Goal: Task Accomplishment & Management: Manage account settings

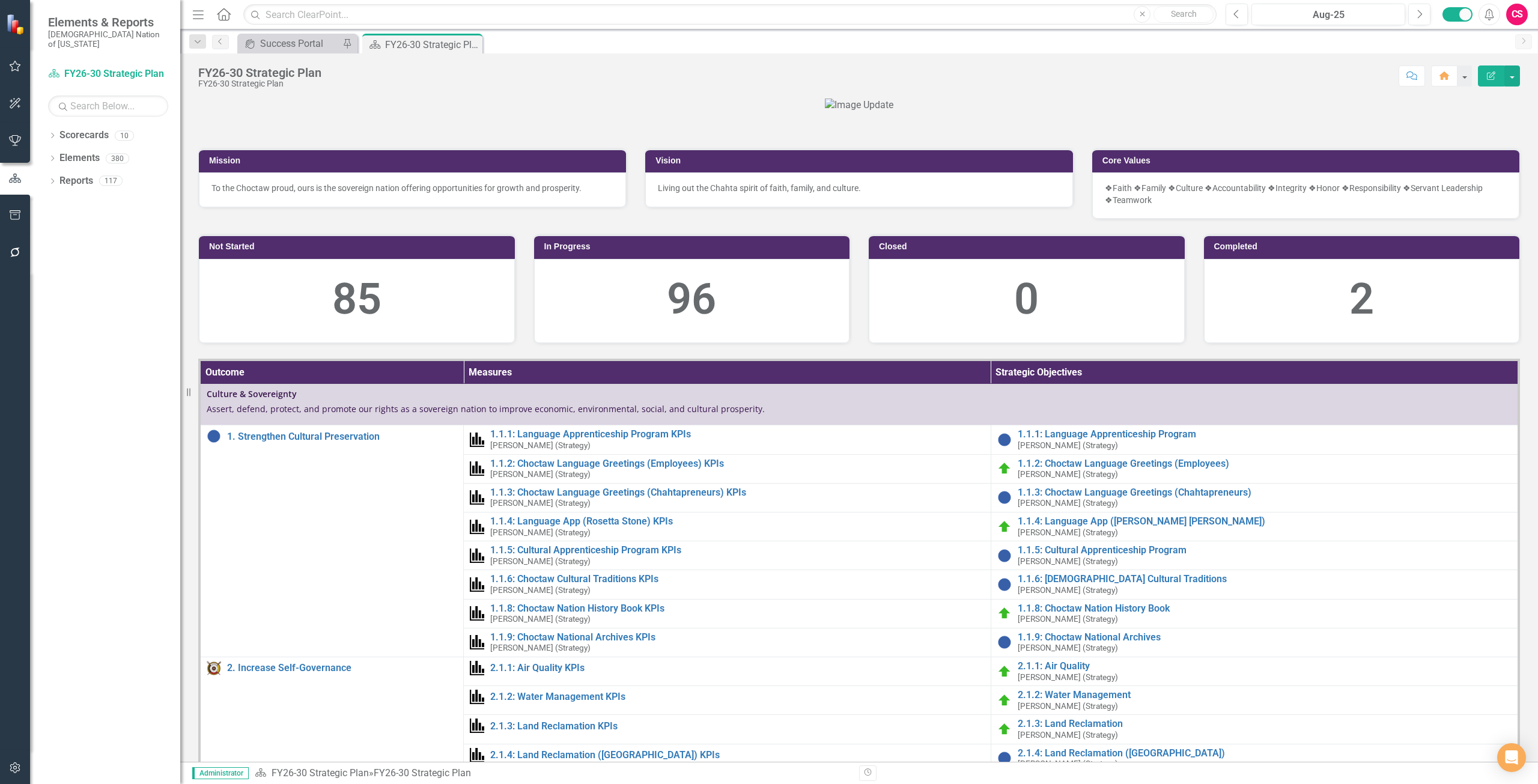
scroll to position [240, 0]
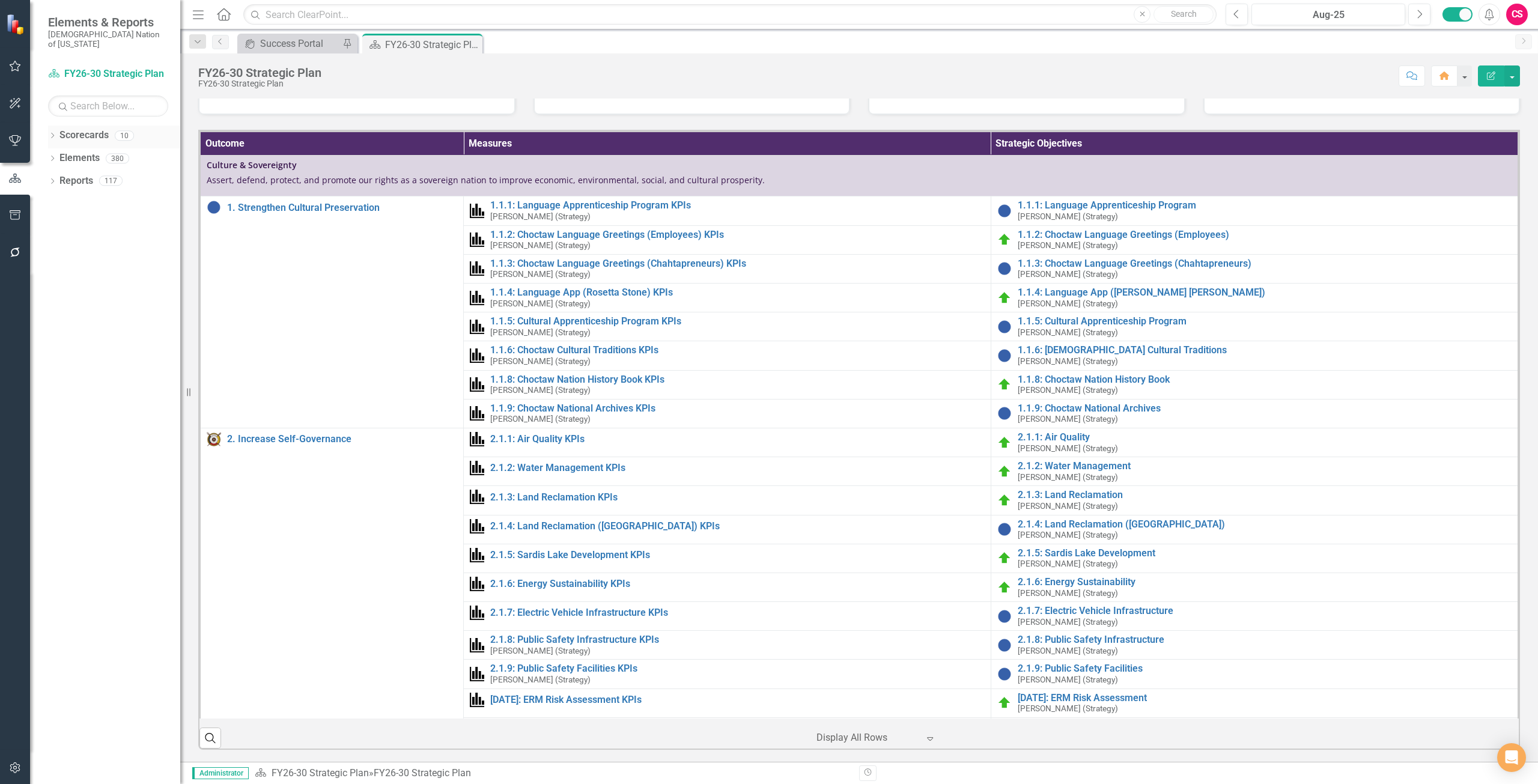
click at [79, 129] on link "Scorecards" at bounding box center [84, 136] width 49 height 14
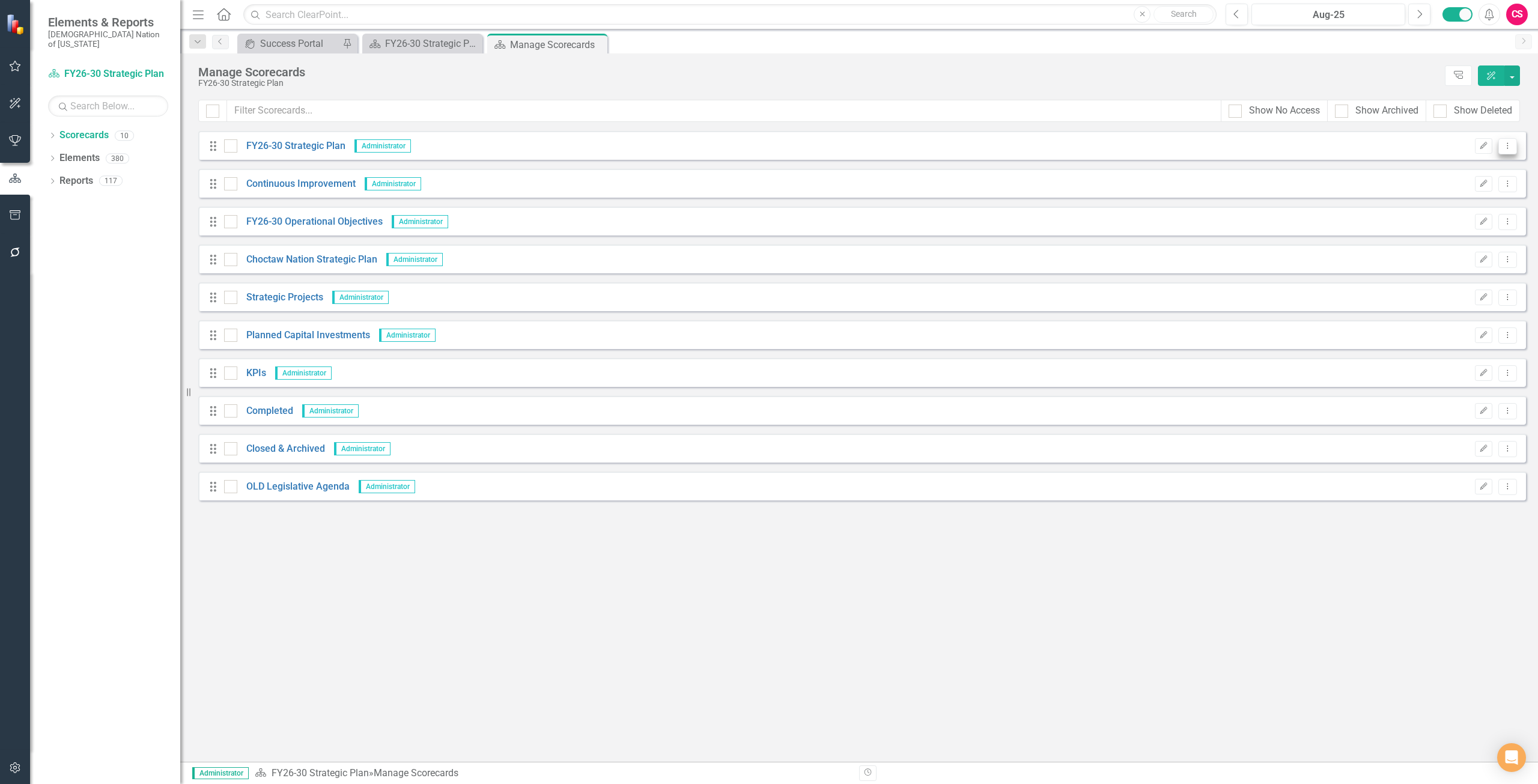
click at [1509, 139] on button "Dropdown Menu" at bounding box center [1508, 146] width 18 height 16
click at [1453, 208] on link "Copy Forward Copy Forward Scorecard" at bounding box center [1450, 210] width 133 height 22
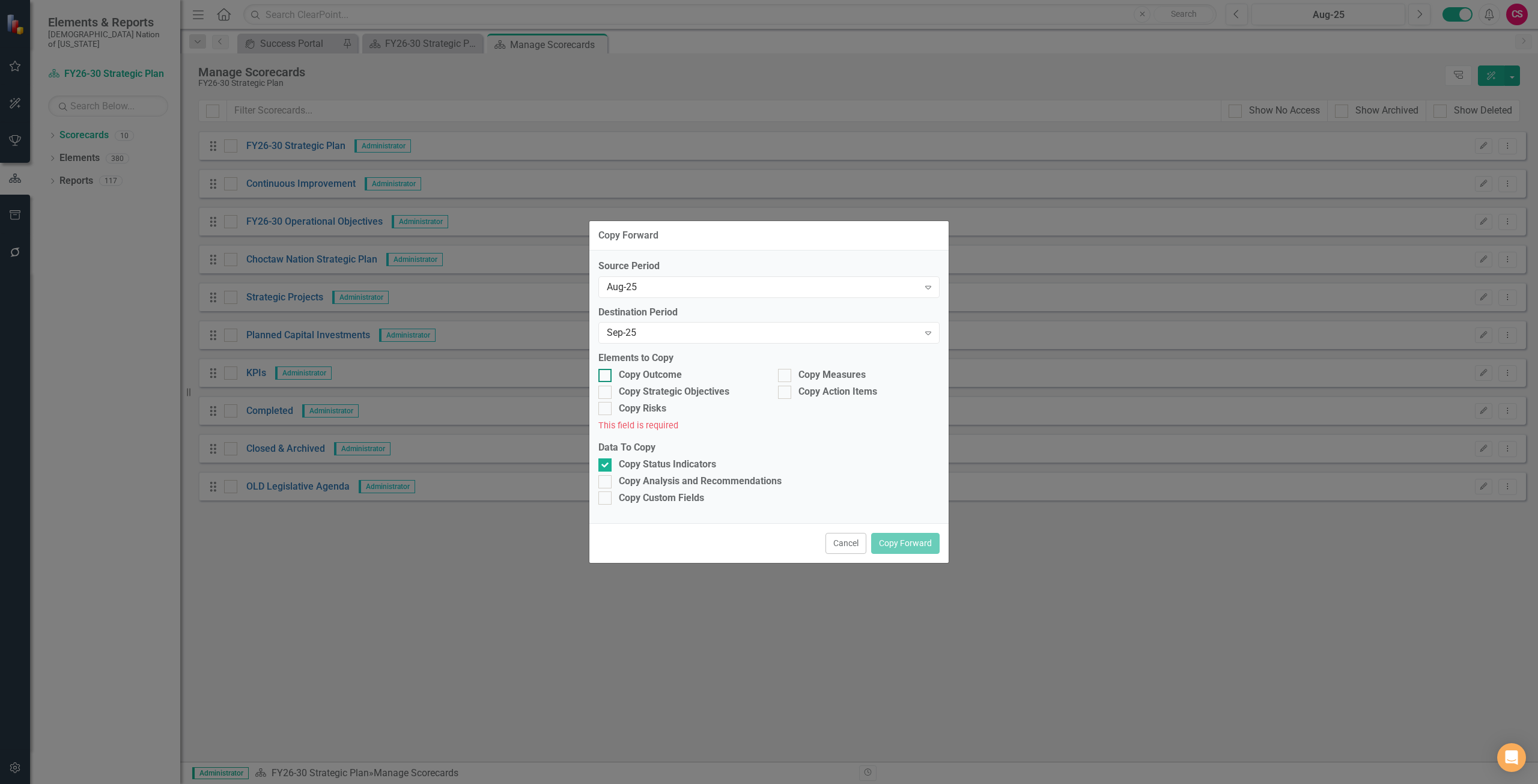
click at [649, 375] on div "Copy Outcome" at bounding box center [650, 375] width 63 height 14
click at [606, 375] on input "Copy Outcome" at bounding box center [602, 372] width 8 height 8
checkbox input "true"
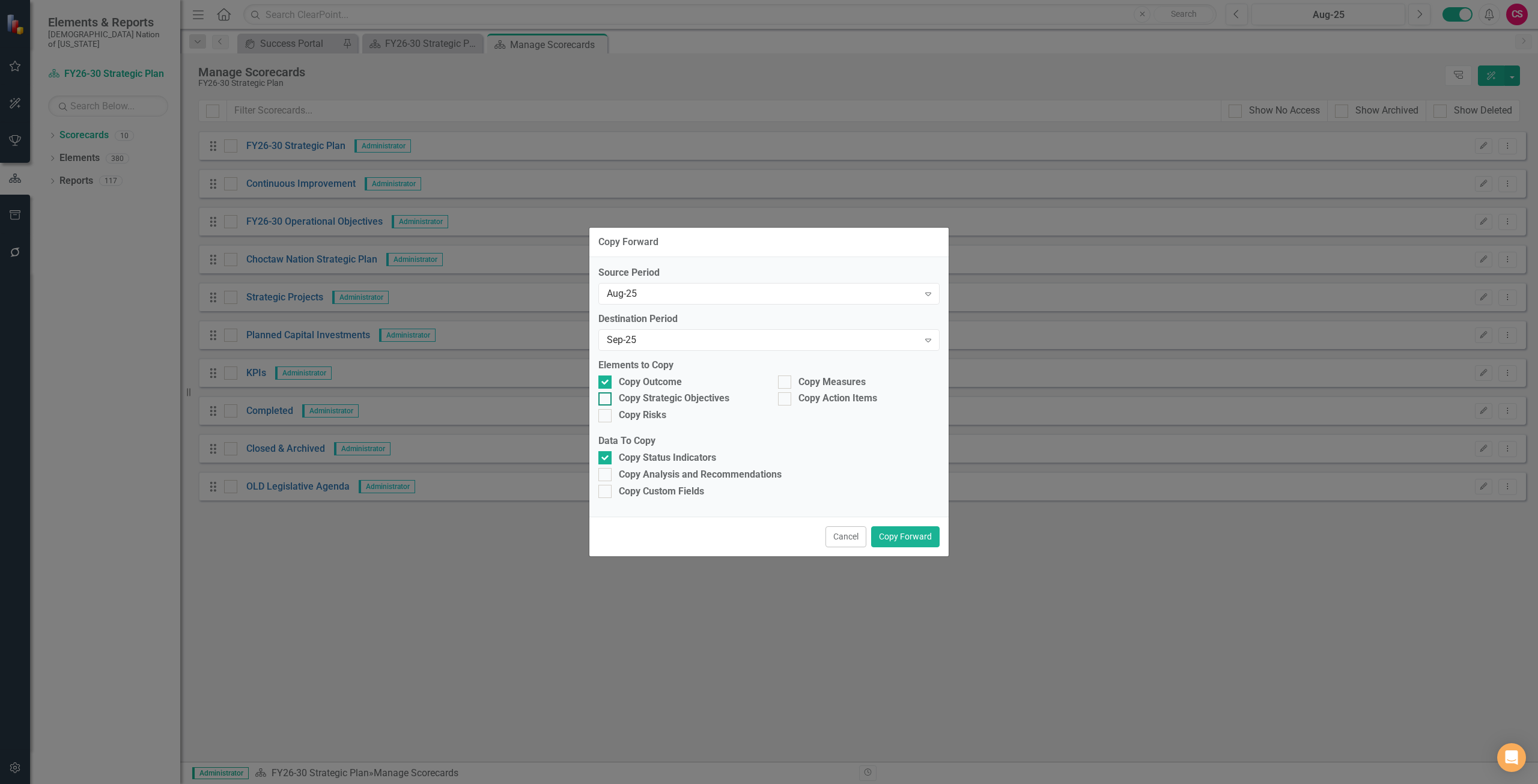
click at [658, 403] on div "Copy Strategic Objectives" at bounding box center [674, 398] width 110 height 14
click at [606, 400] on input "Copy Strategic Objectives" at bounding box center [602, 396] width 8 height 8
checkbox input "true"
click at [654, 410] on div "Copy Risks" at bounding box center [642, 415] width 47 height 14
click at [606, 410] on input "Copy Risks" at bounding box center [602, 412] width 8 height 8
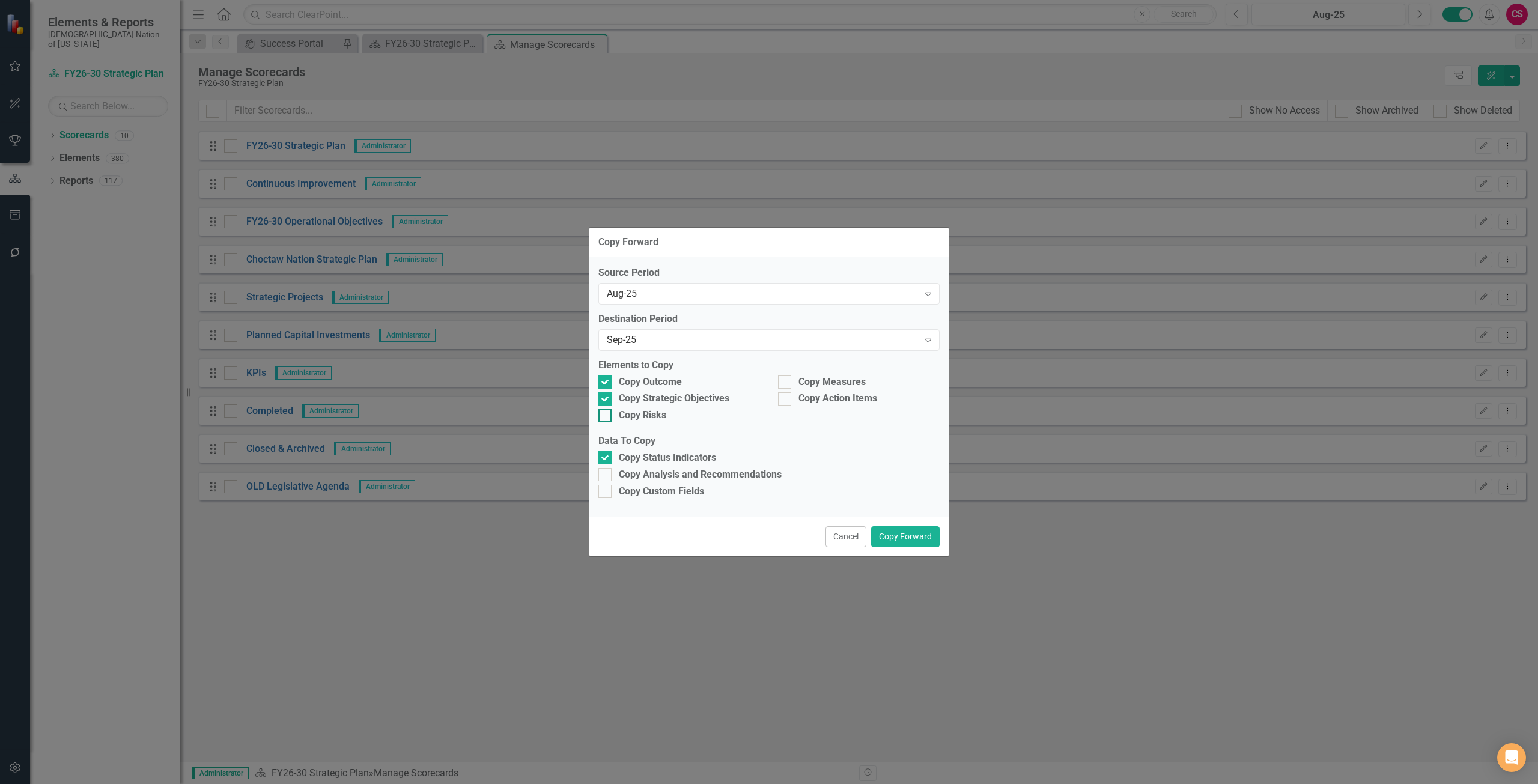
checkbox input "true"
click at [832, 399] on div "Copy Action Items" at bounding box center [837, 398] width 78 height 14
click at [786, 399] on input "Copy Action Items" at bounding box center [781, 396] width 8 height 8
checkbox input "true"
click at [819, 384] on div "Copy Measures" at bounding box center [832, 382] width 67 height 14
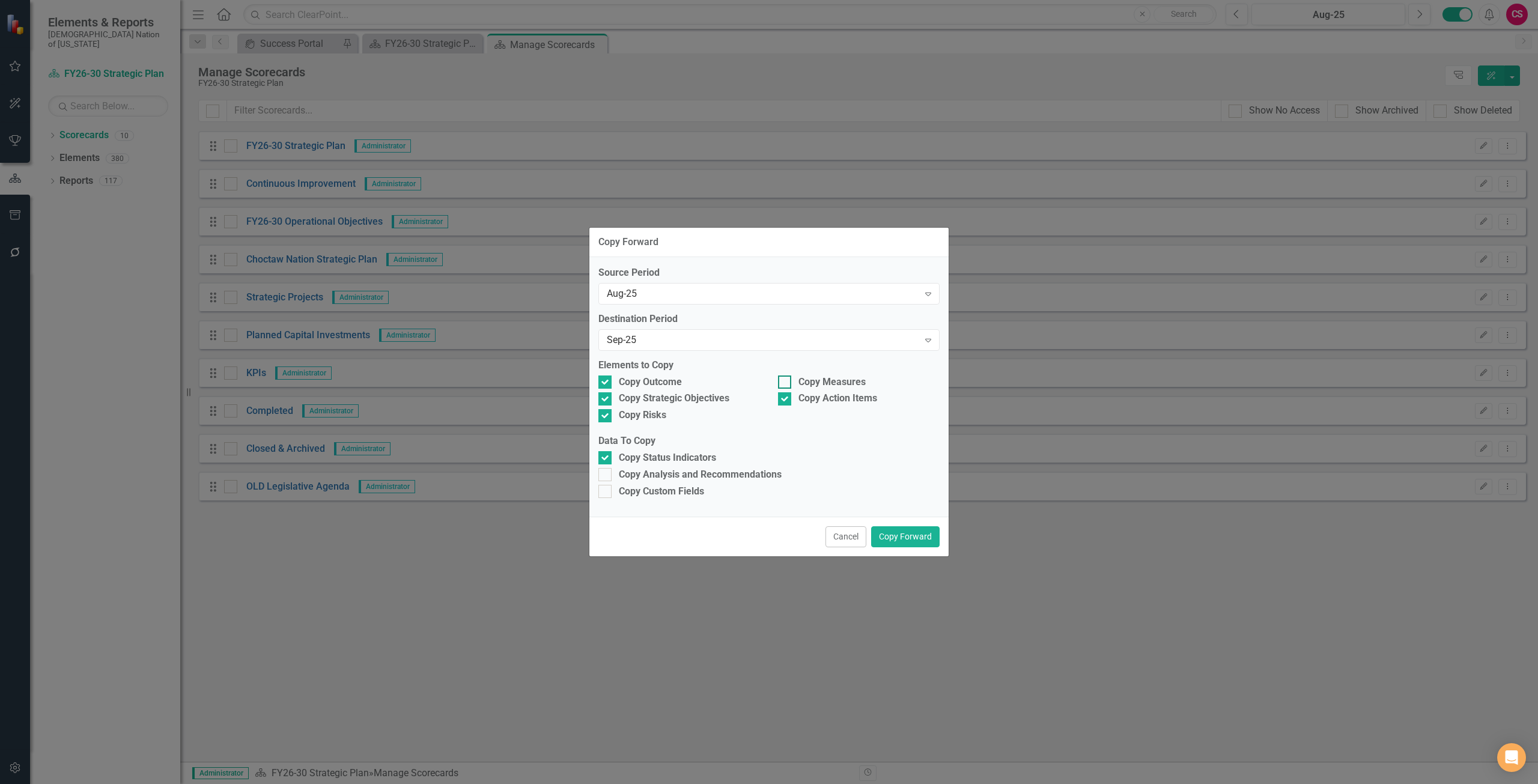
click at [786, 384] on input "Copy Measures" at bounding box center [781, 379] width 8 height 8
checkbox input "true"
click at [724, 473] on div "Copy Analysis and Recommendations" at bounding box center [700, 475] width 162 height 14
click at [606, 473] on input "Copy Analysis and Recommendations" at bounding box center [602, 471] width 8 height 8
checkbox input "true"
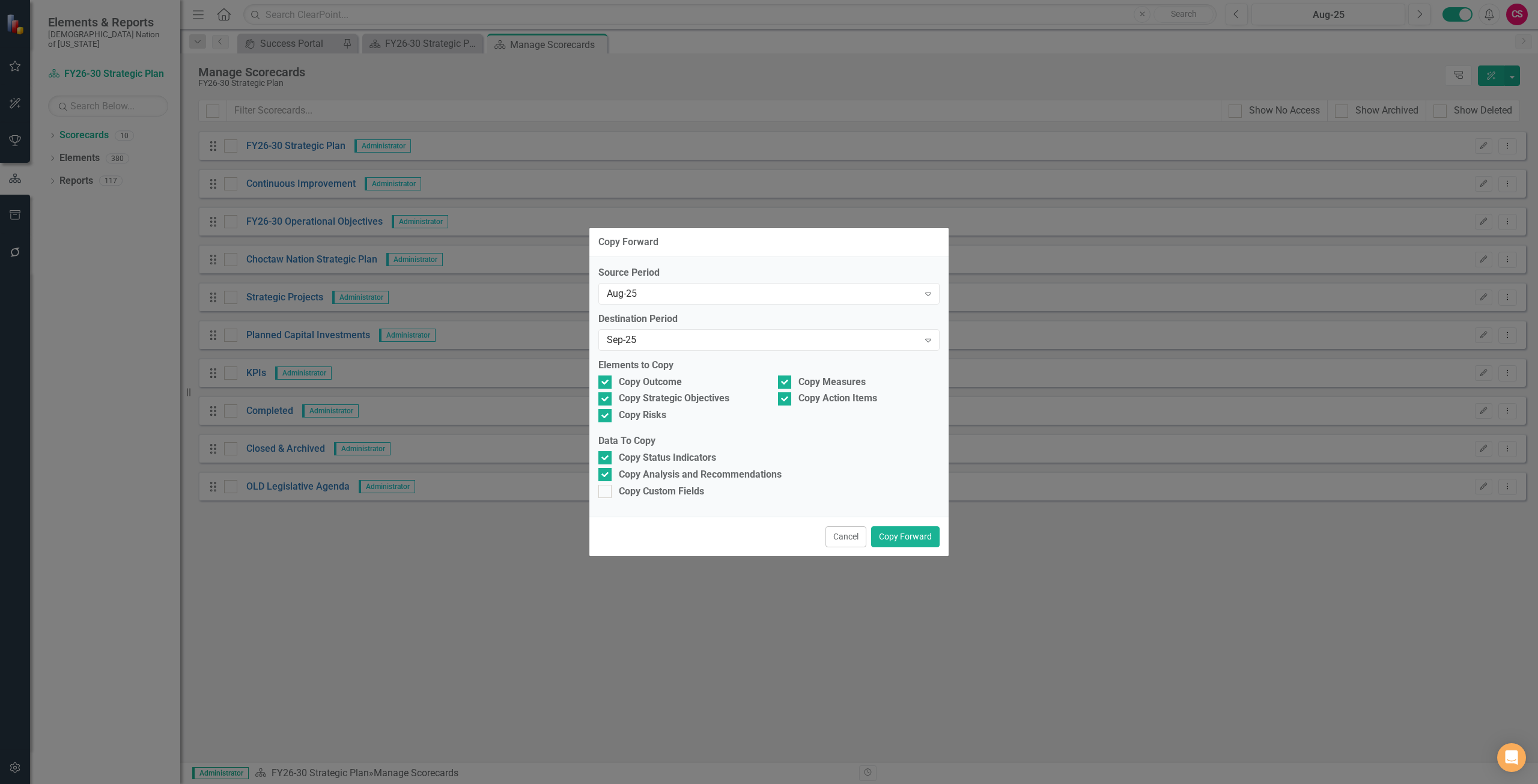
click at [692, 500] on div "Source Period Aug-25 Expand Destination Period Sep-25 Expand Elements to Copy C…" at bounding box center [769, 386] width 360 height 259
click at [683, 492] on div "Copy Custom Fields" at bounding box center [661, 492] width 85 height 14
click at [606, 492] on input "Copy Custom Fields" at bounding box center [602, 488] width 8 height 8
checkbox input "true"
click at [906, 528] on button "Copy Forward" at bounding box center [905, 537] width 69 height 21
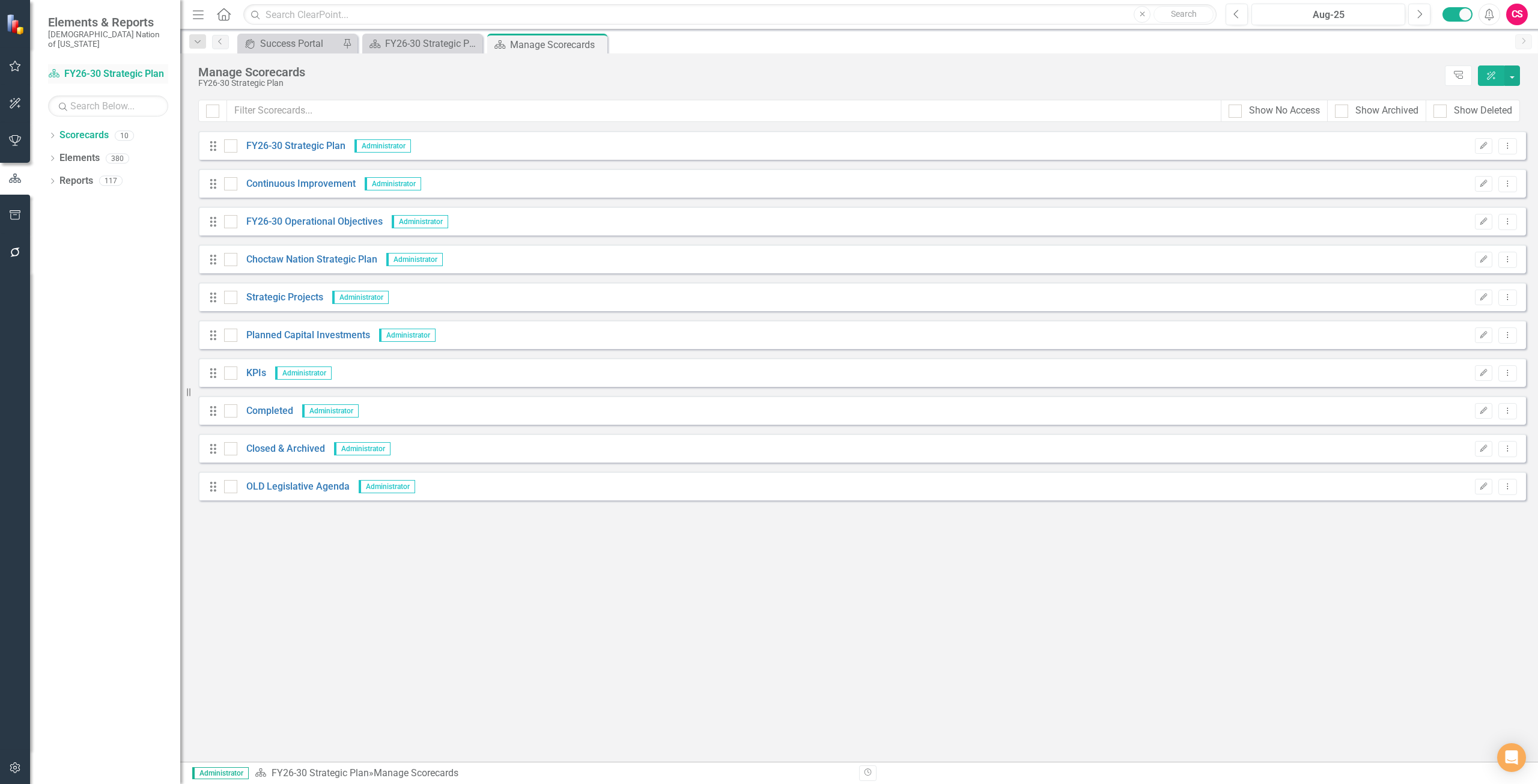
click at [125, 67] on link "Scorecard FY26-30 Strategic Plan" at bounding box center [108, 74] width 120 height 14
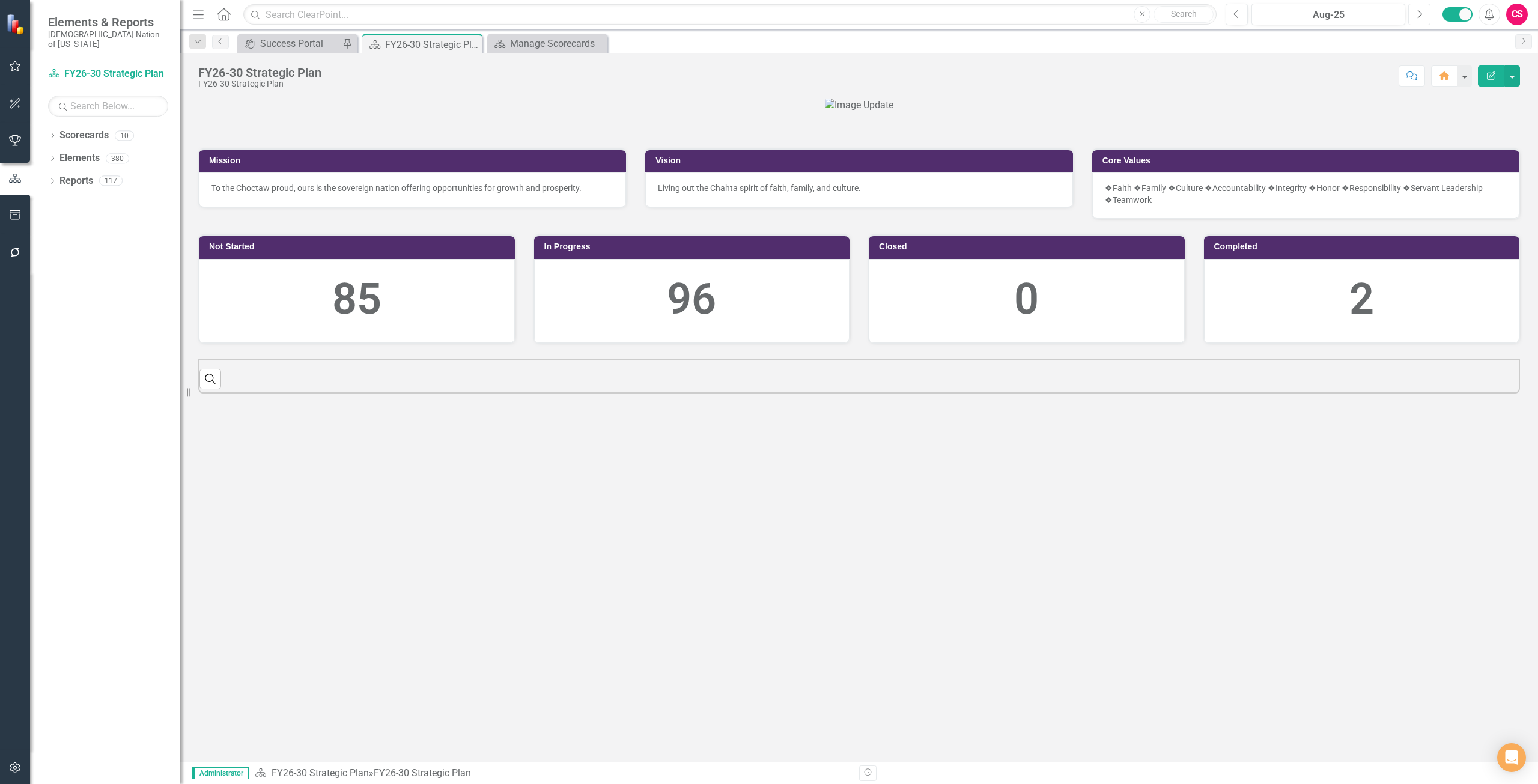
click at [1424, 18] on button "Next" at bounding box center [1419, 14] width 22 height 22
click at [1235, 20] on button "Previous" at bounding box center [1236, 14] width 22 height 22
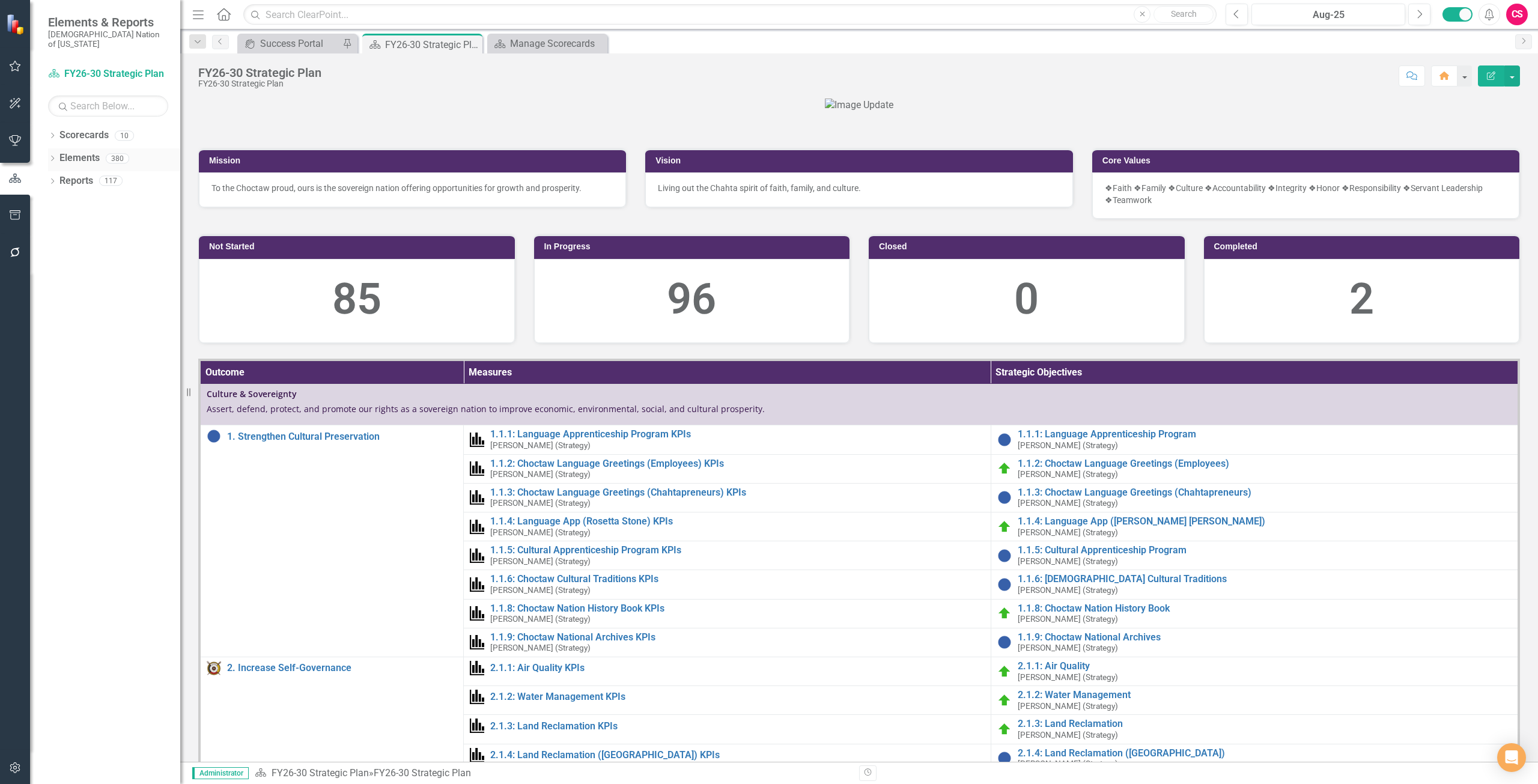
click at [79, 151] on link "Elements" at bounding box center [79, 158] width 40 height 14
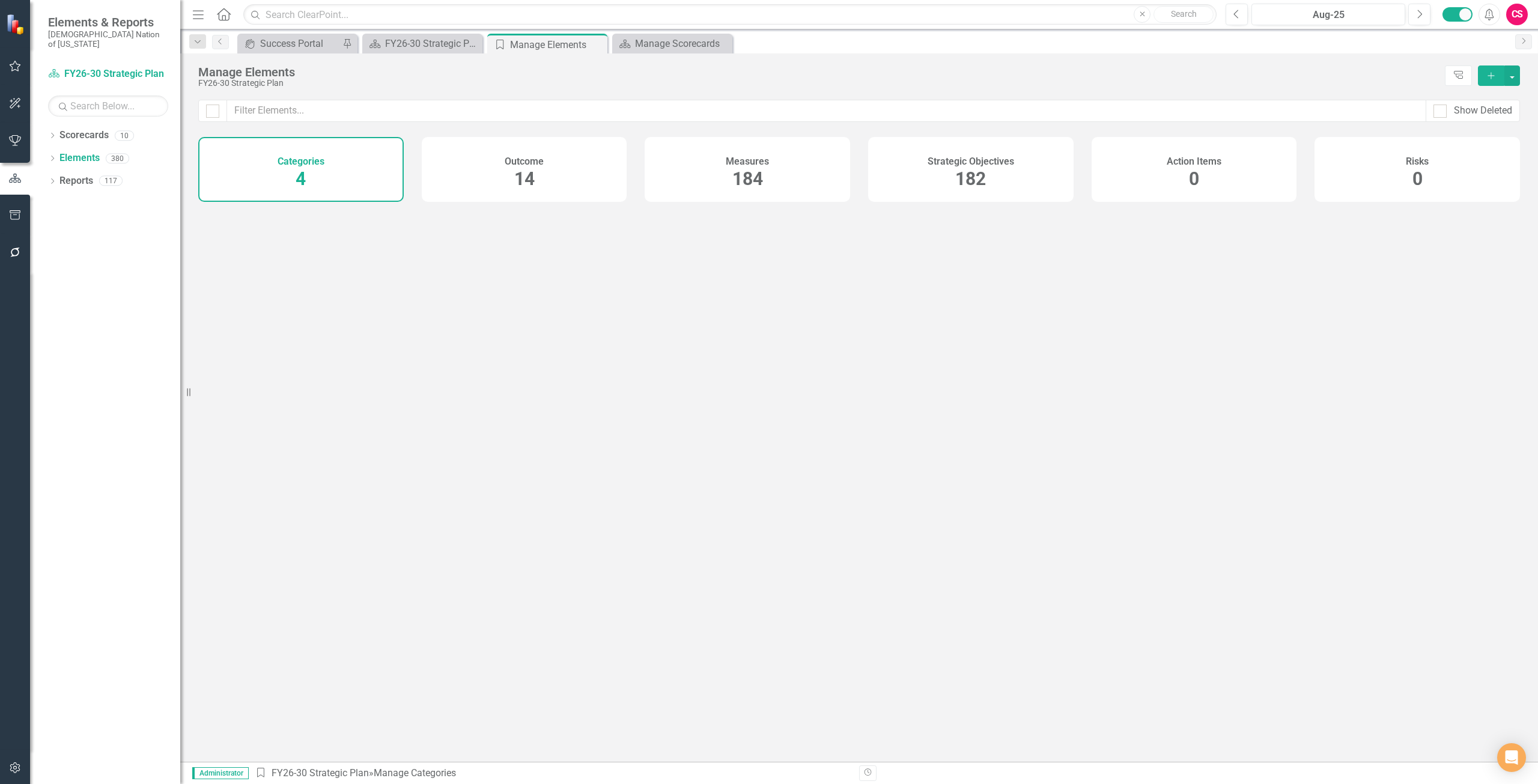
click at [913, 184] on div "Strategic Objectives 182" at bounding box center [971, 170] width 206 height 65
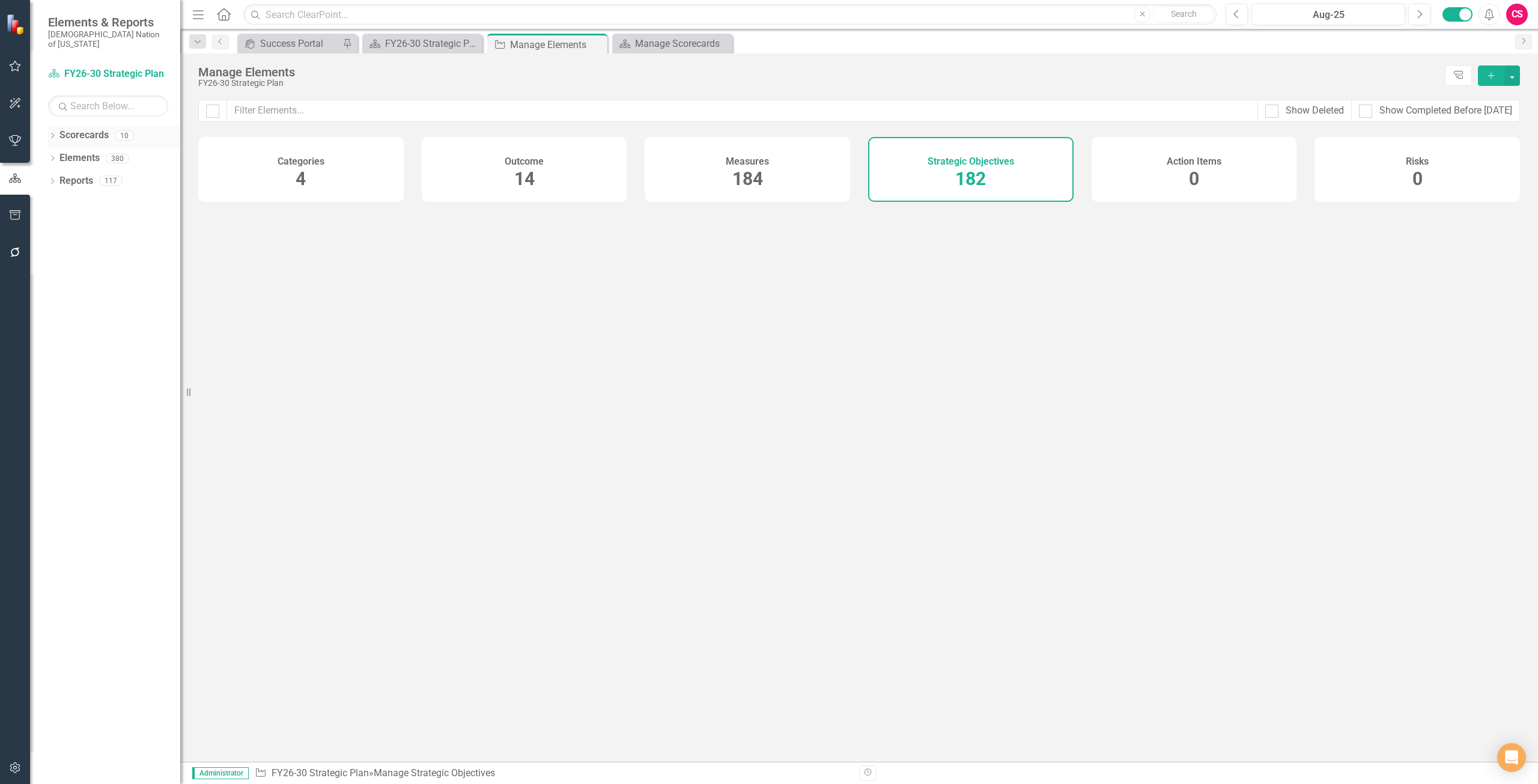
click at [83, 129] on link "Scorecards" at bounding box center [84, 136] width 49 height 14
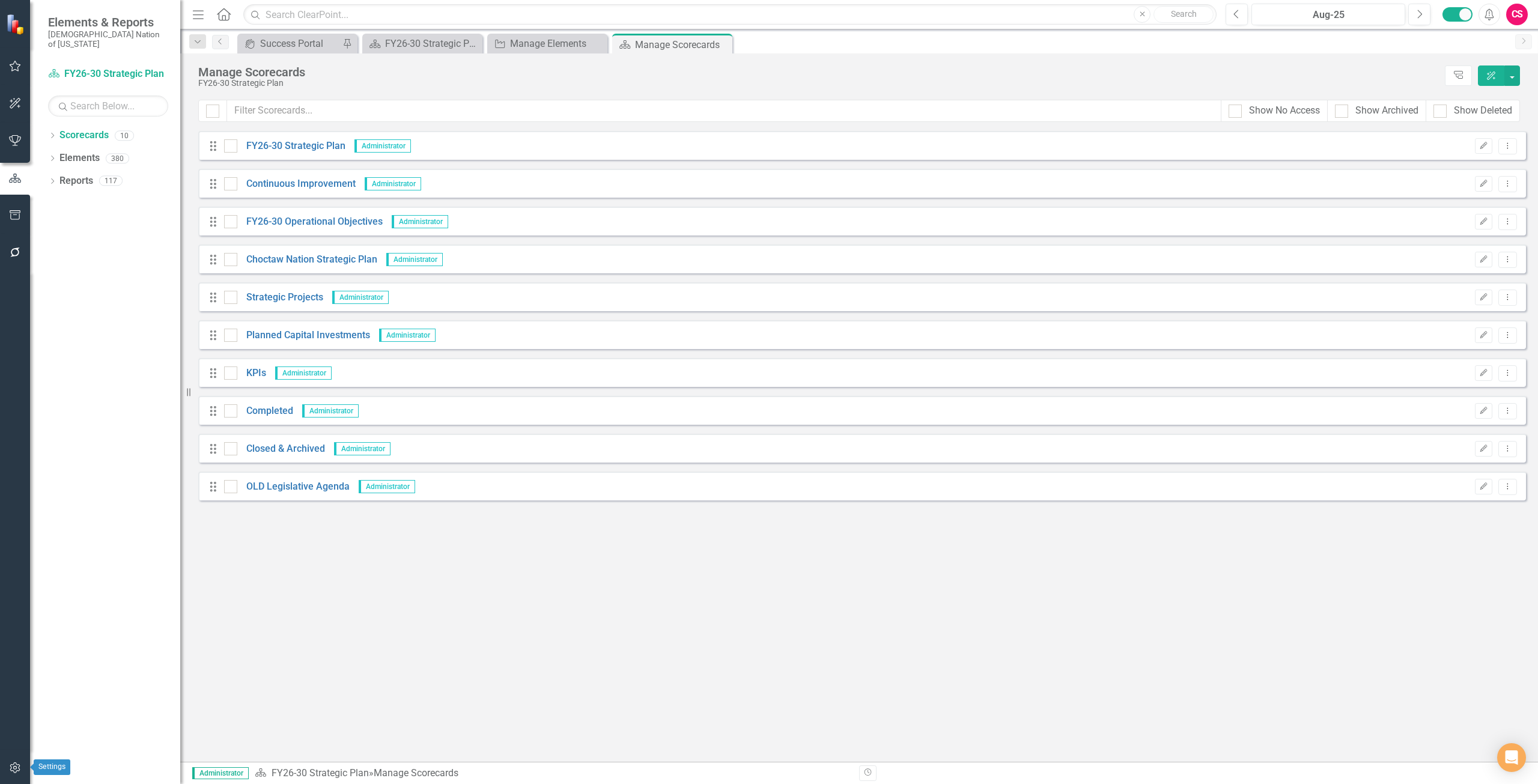
click at [16, 774] on button "button" at bounding box center [16, 768] width 27 height 25
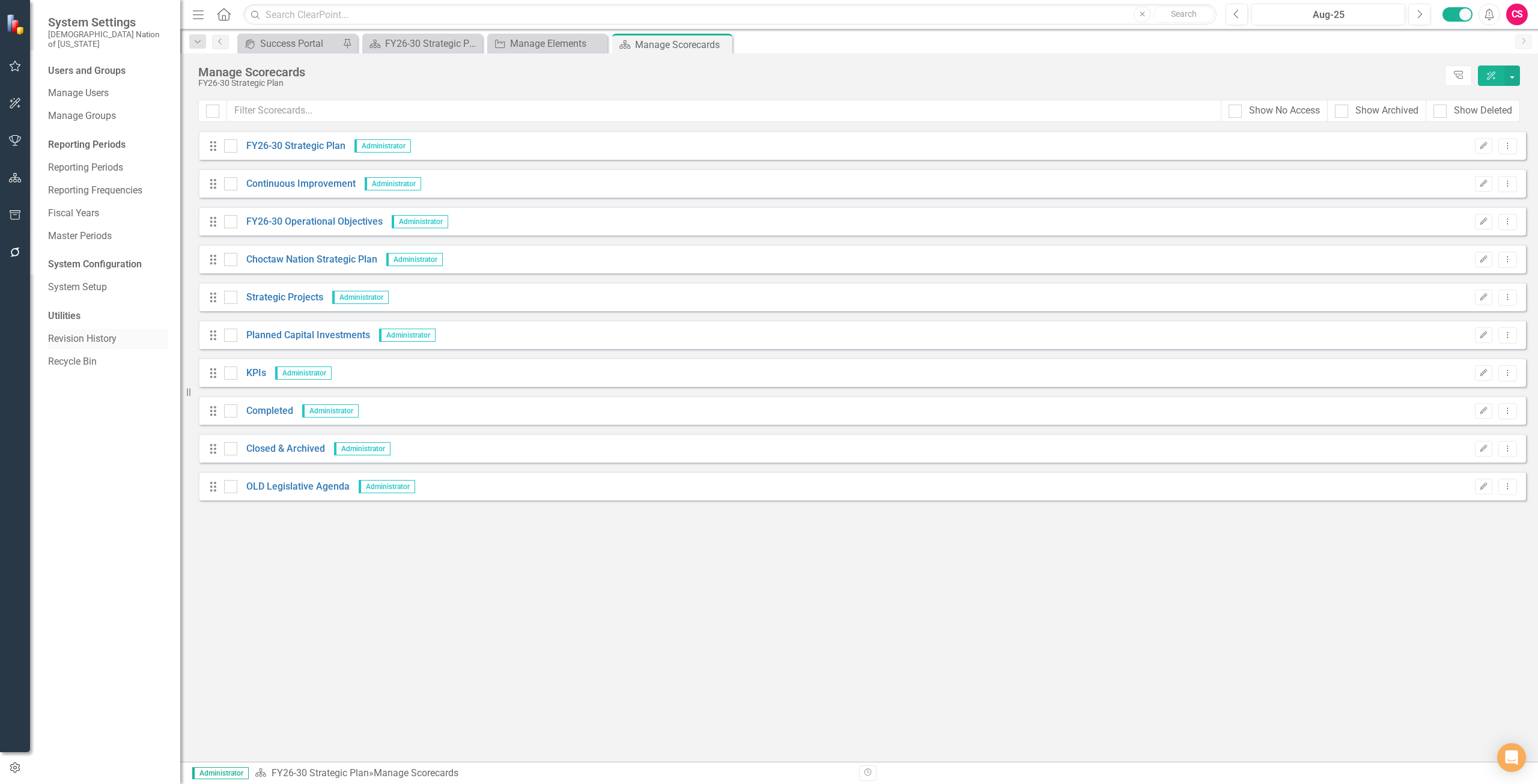
click at [61, 332] on link "Revision History" at bounding box center [108, 339] width 120 height 14
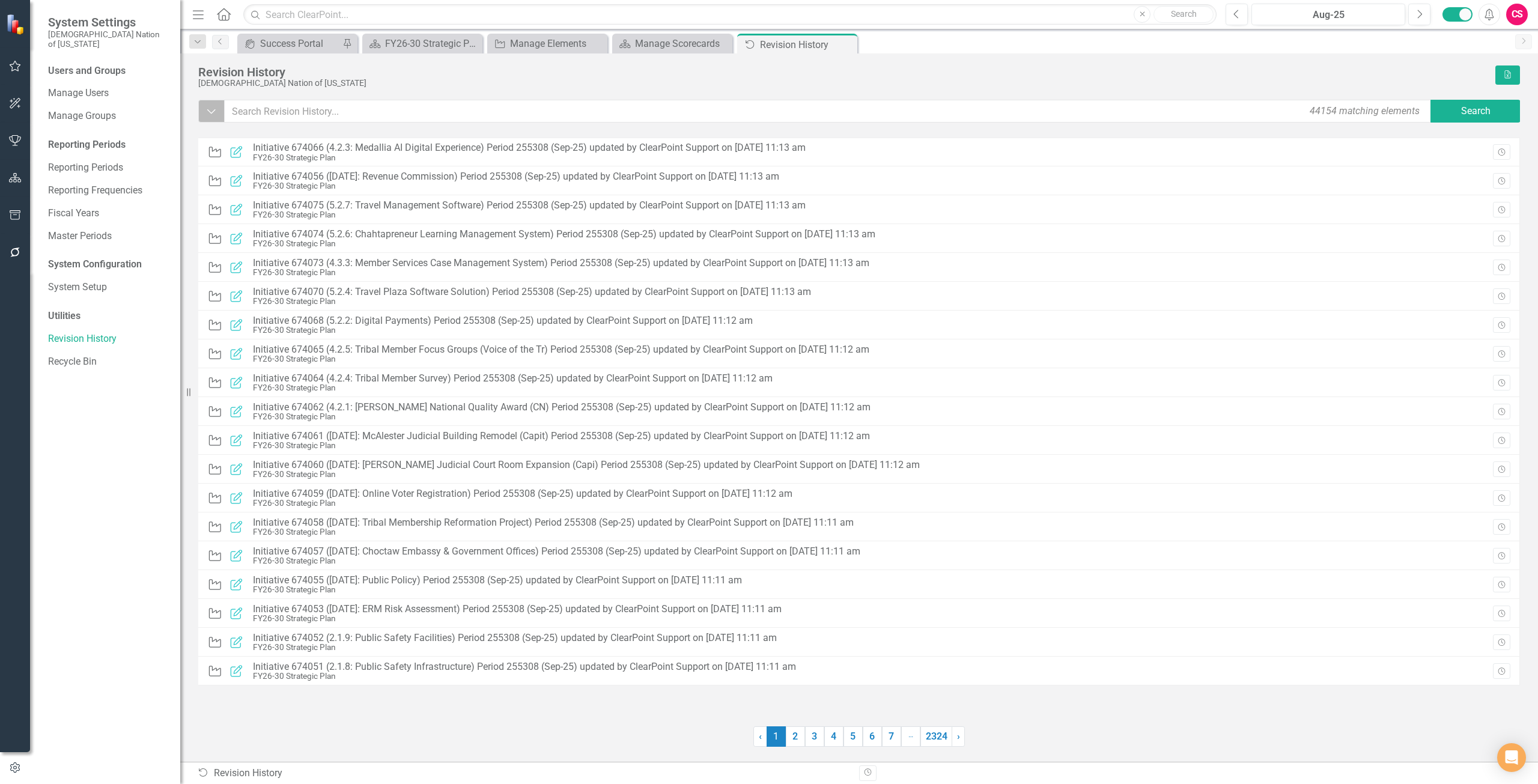
click at [216, 107] on icon "Dropdown" at bounding box center [211, 111] width 11 height 12
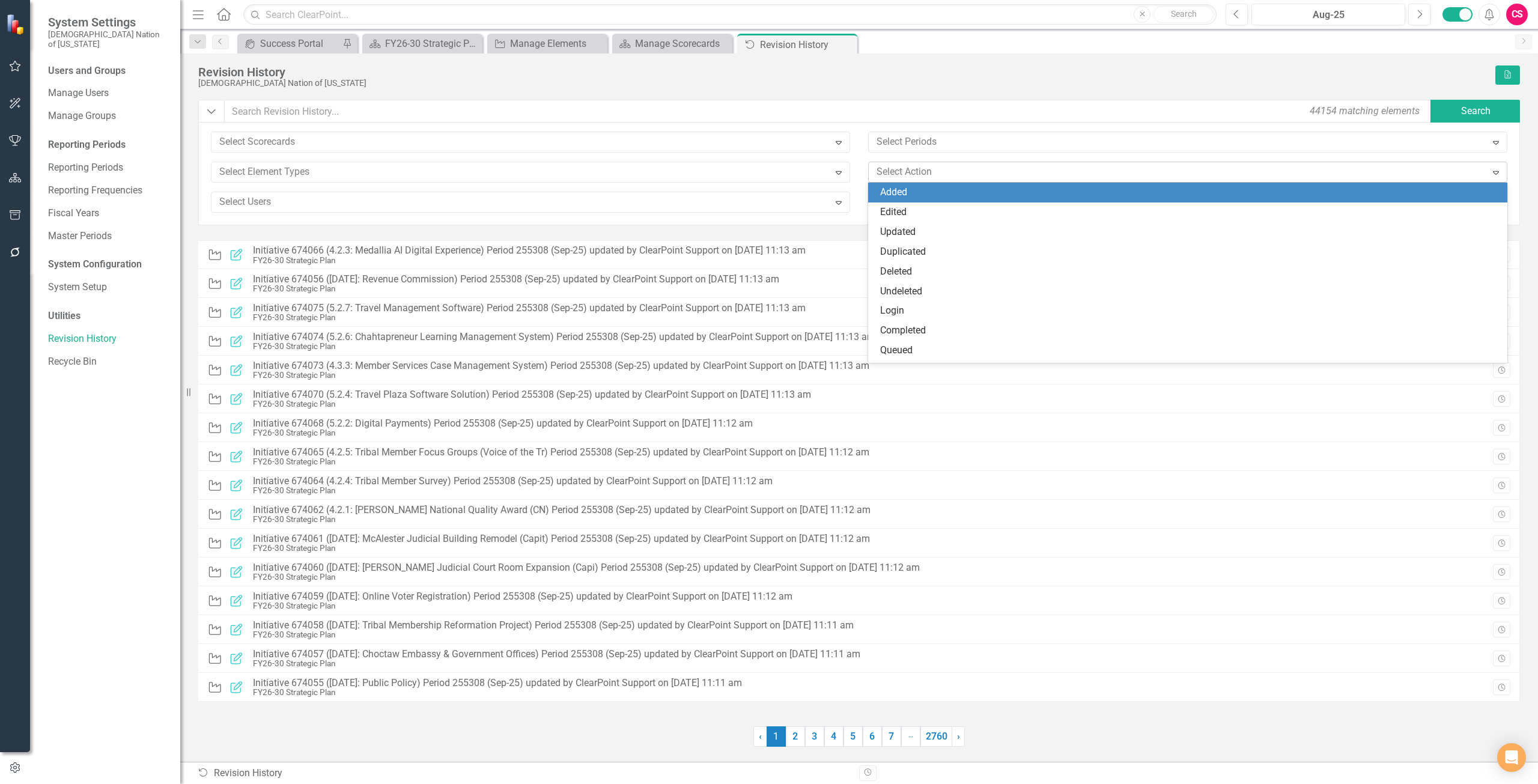
click at [982, 179] on div at bounding box center [1179, 172] width 615 height 16
type input "c"
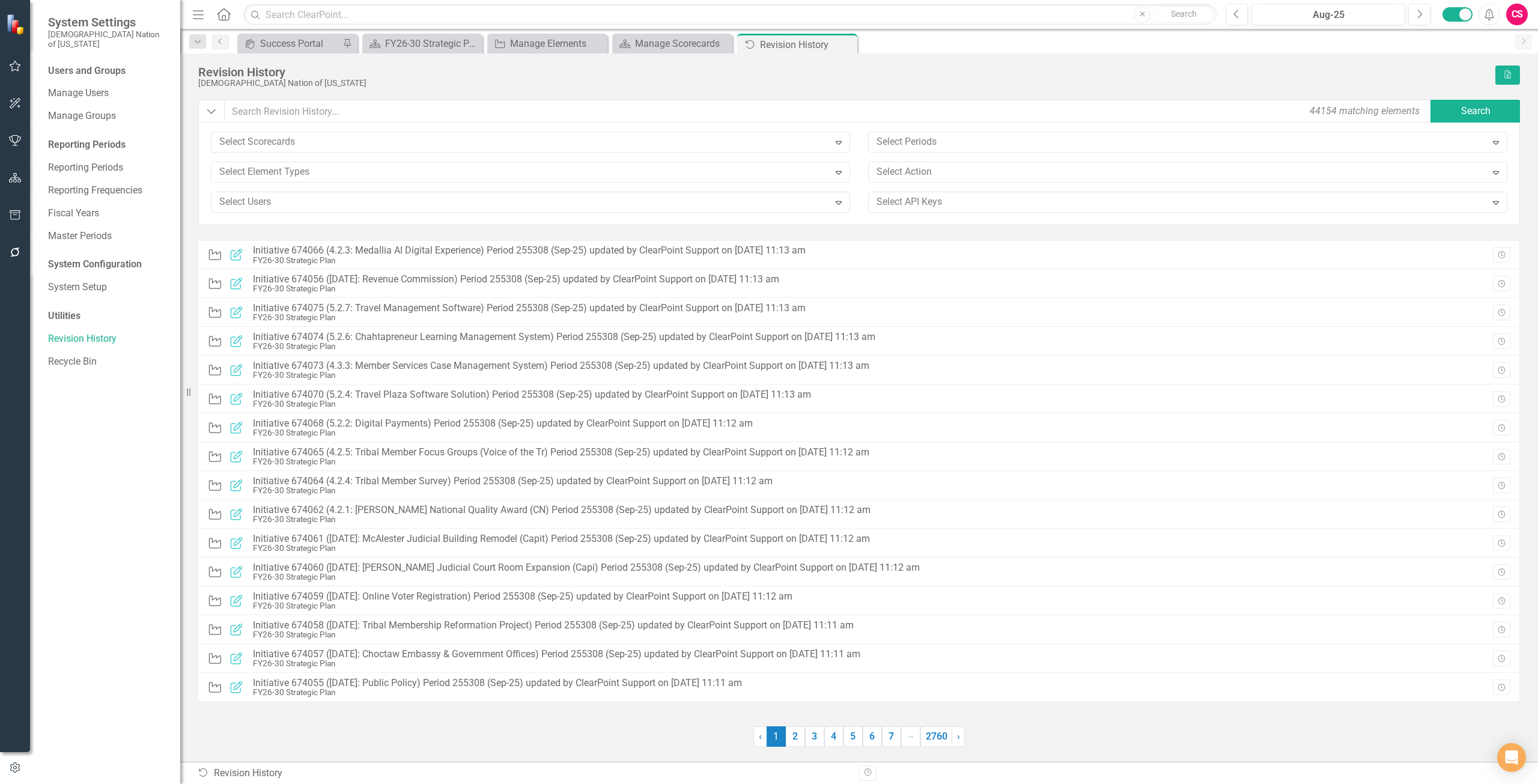
click at [906, 78] on div "Choctaw Nation of Oklahoma" at bounding box center [844, 83] width 1291 height 9
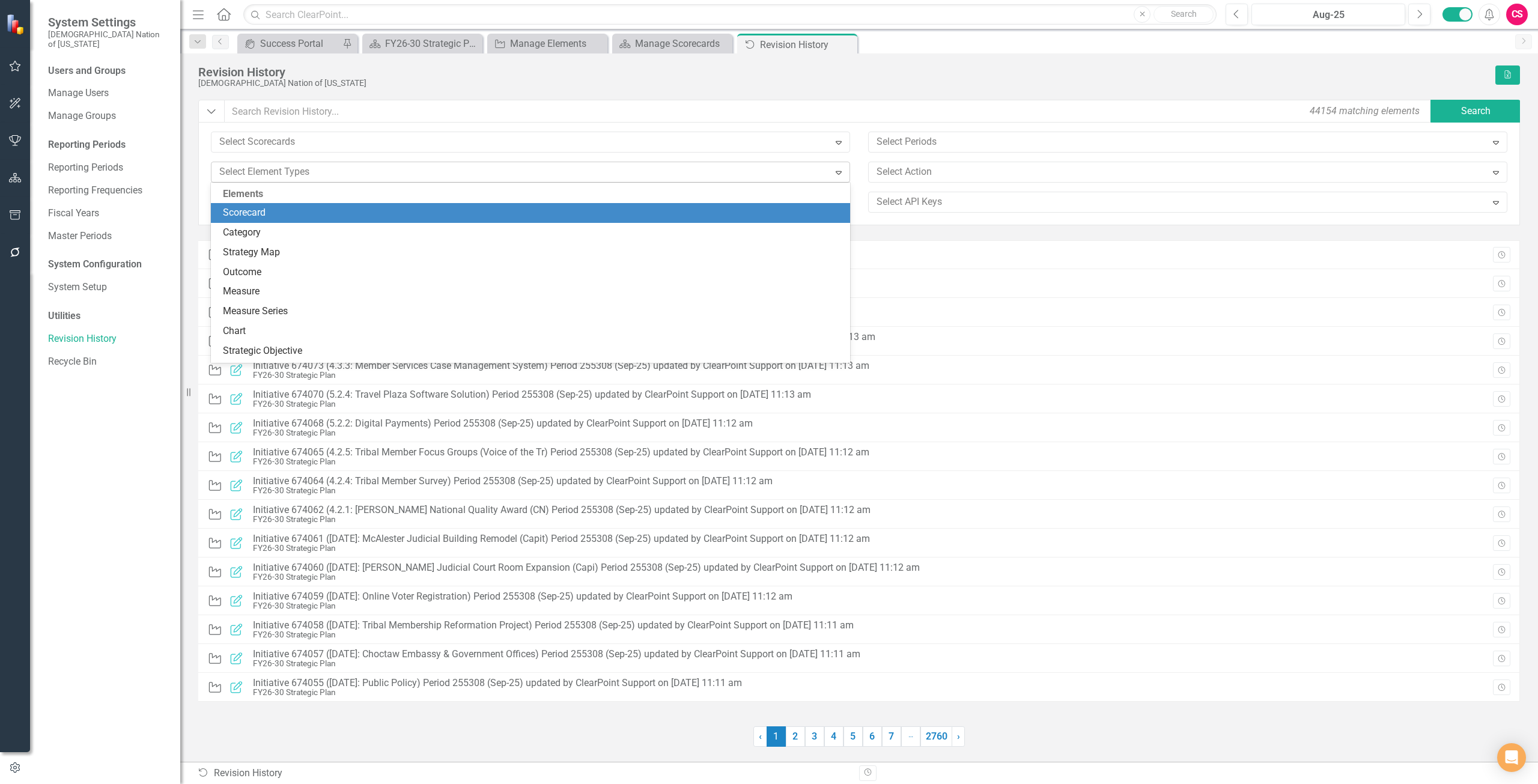
click at [413, 182] on div "Select Element Types Expand" at bounding box center [530, 172] width 639 height 21
type input "c"
click at [523, 86] on div "Choctaw Nation of Oklahoma" at bounding box center [844, 83] width 1291 height 9
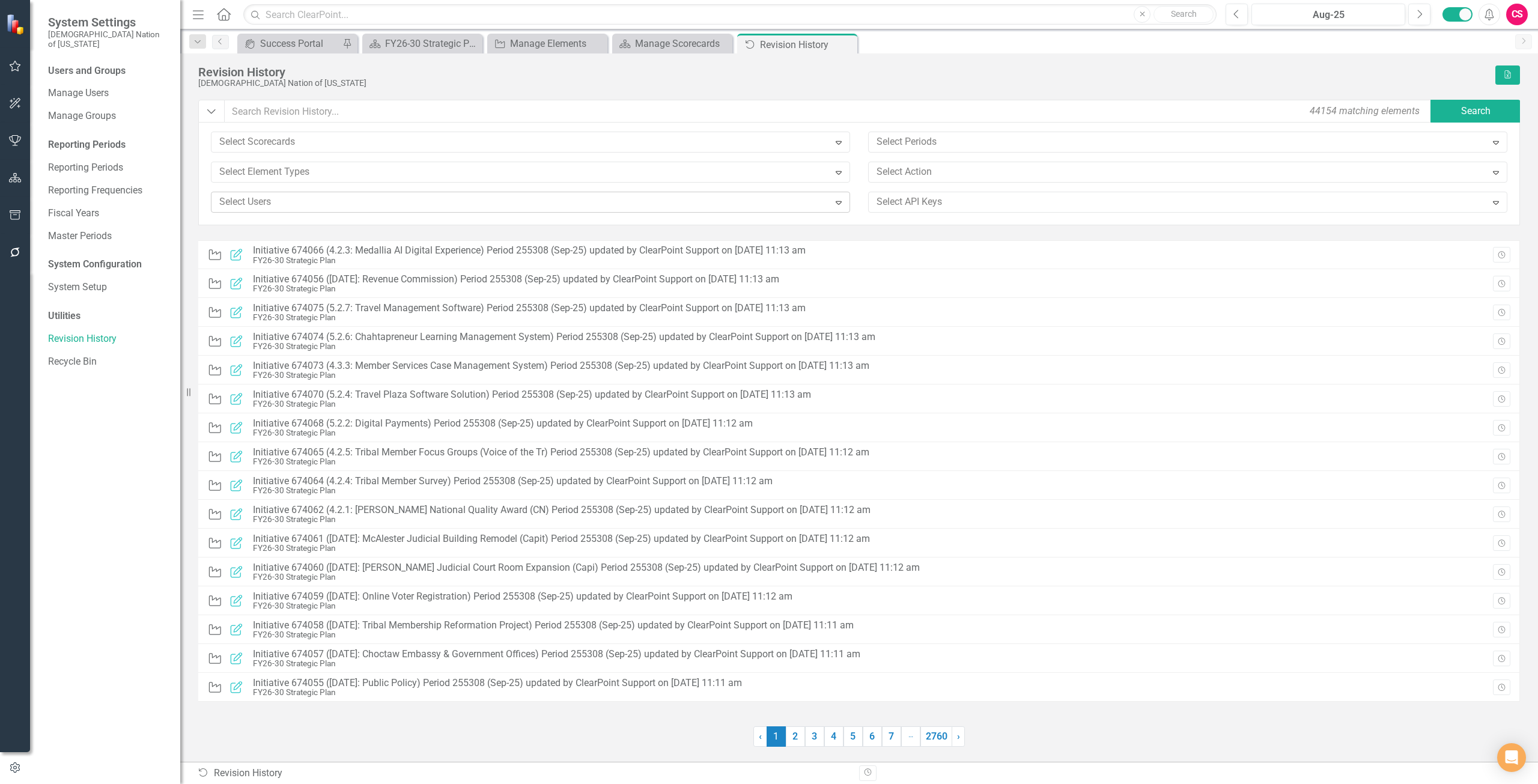
click at [443, 202] on div at bounding box center [522, 202] width 615 height 16
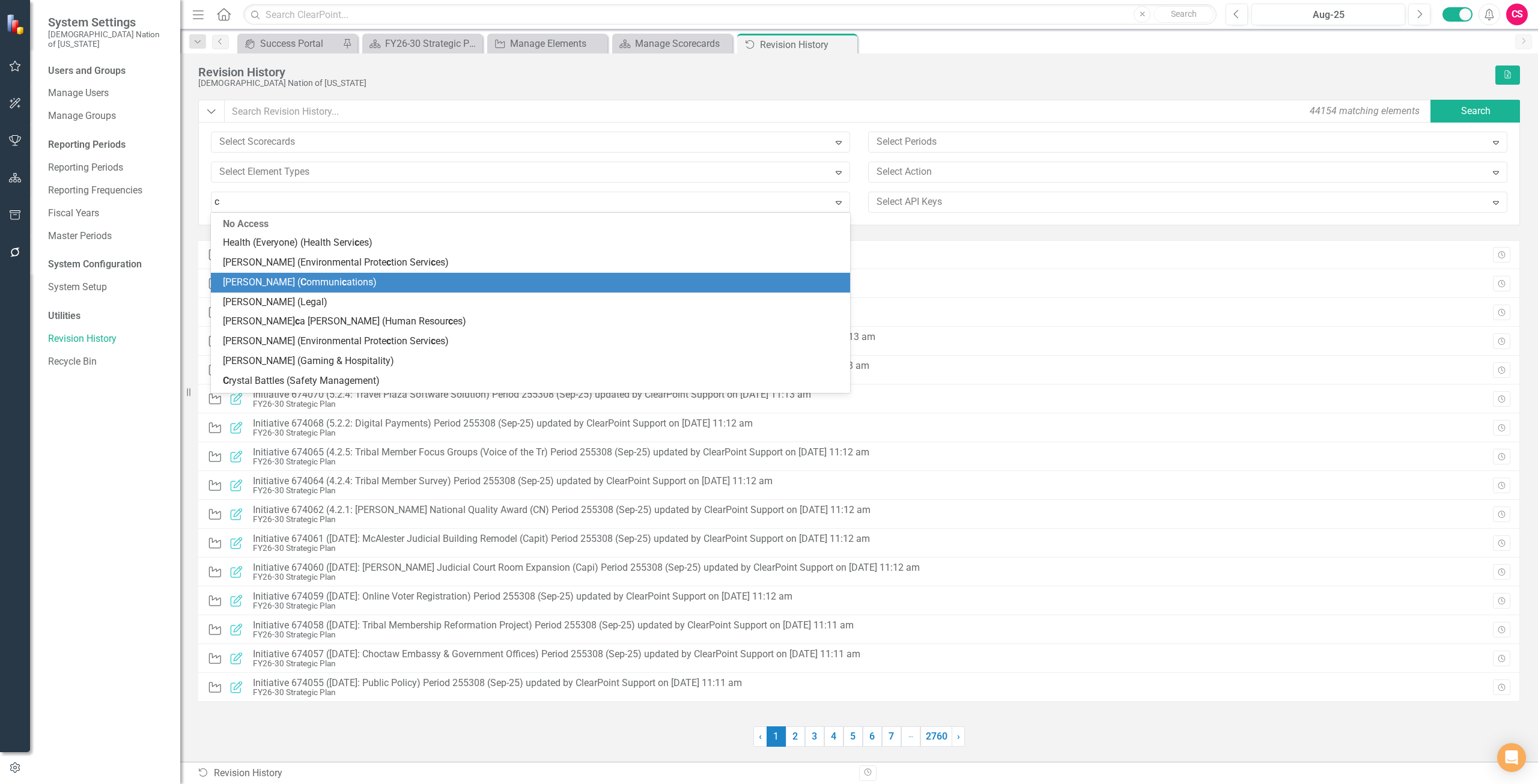
type input "cl"
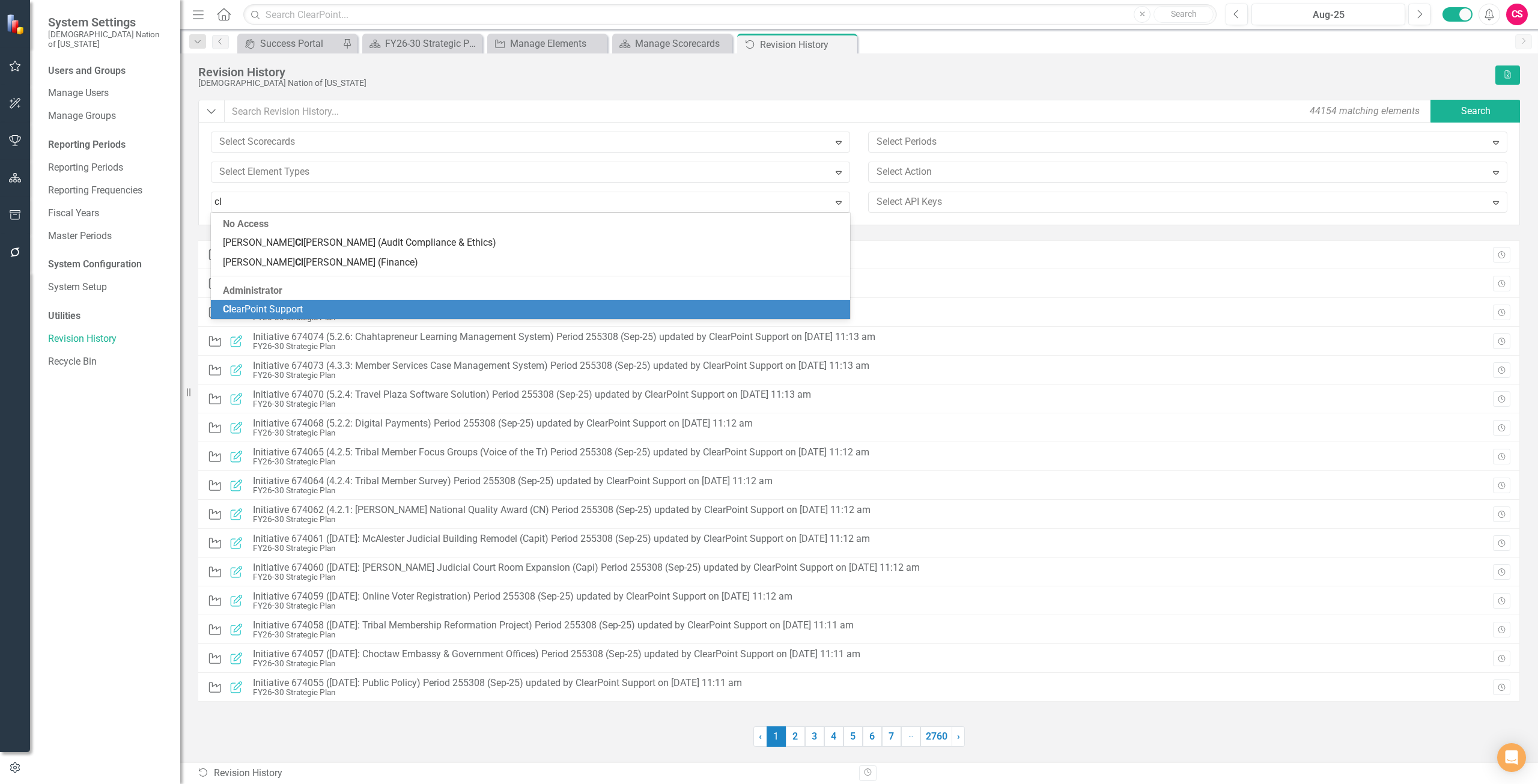
click at [333, 313] on div "Cl earPoint Support" at bounding box center [533, 310] width 620 height 14
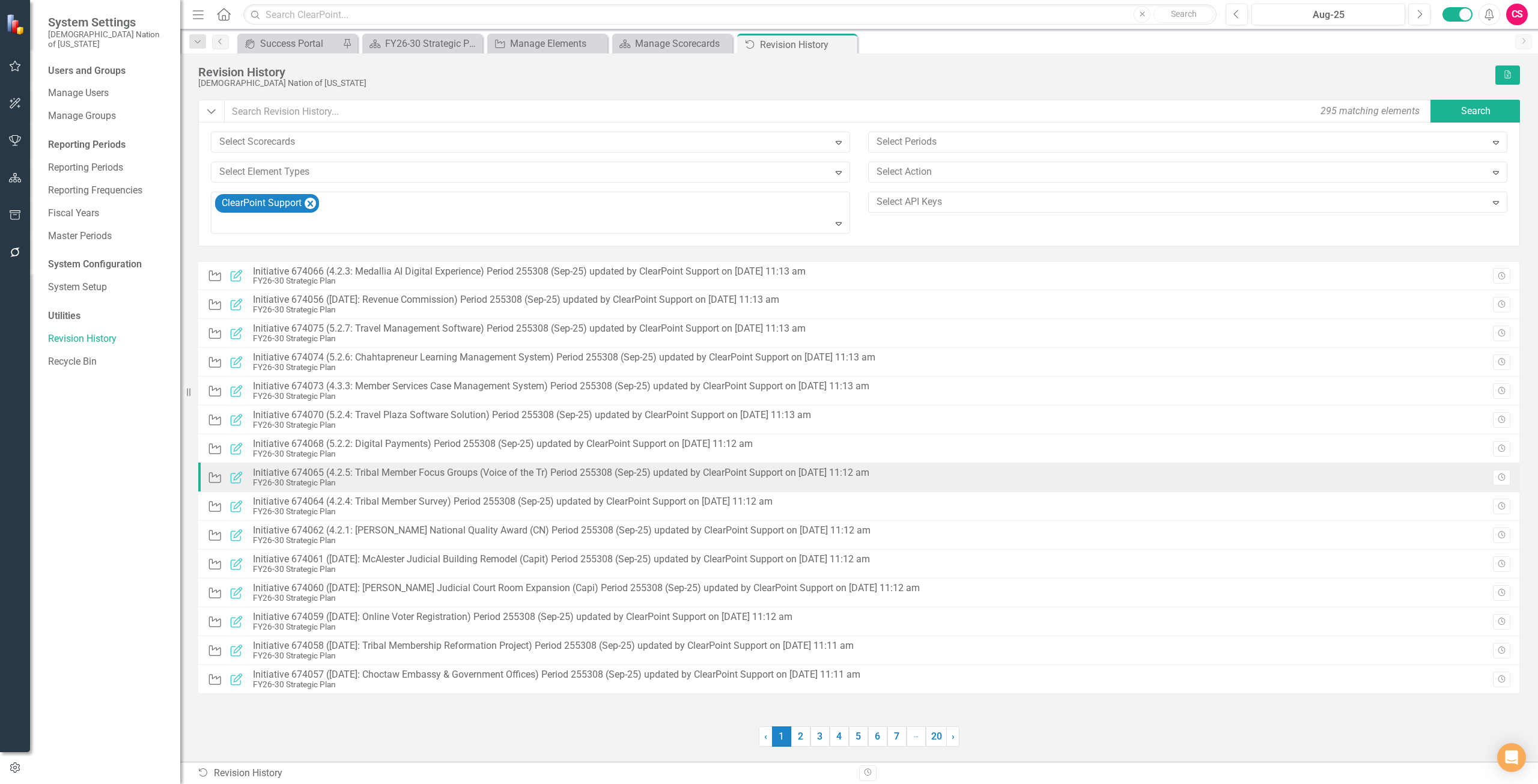
click at [391, 480] on div "FY26-30 Strategic Plan" at bounding box center [561, 482] width 616 height 9
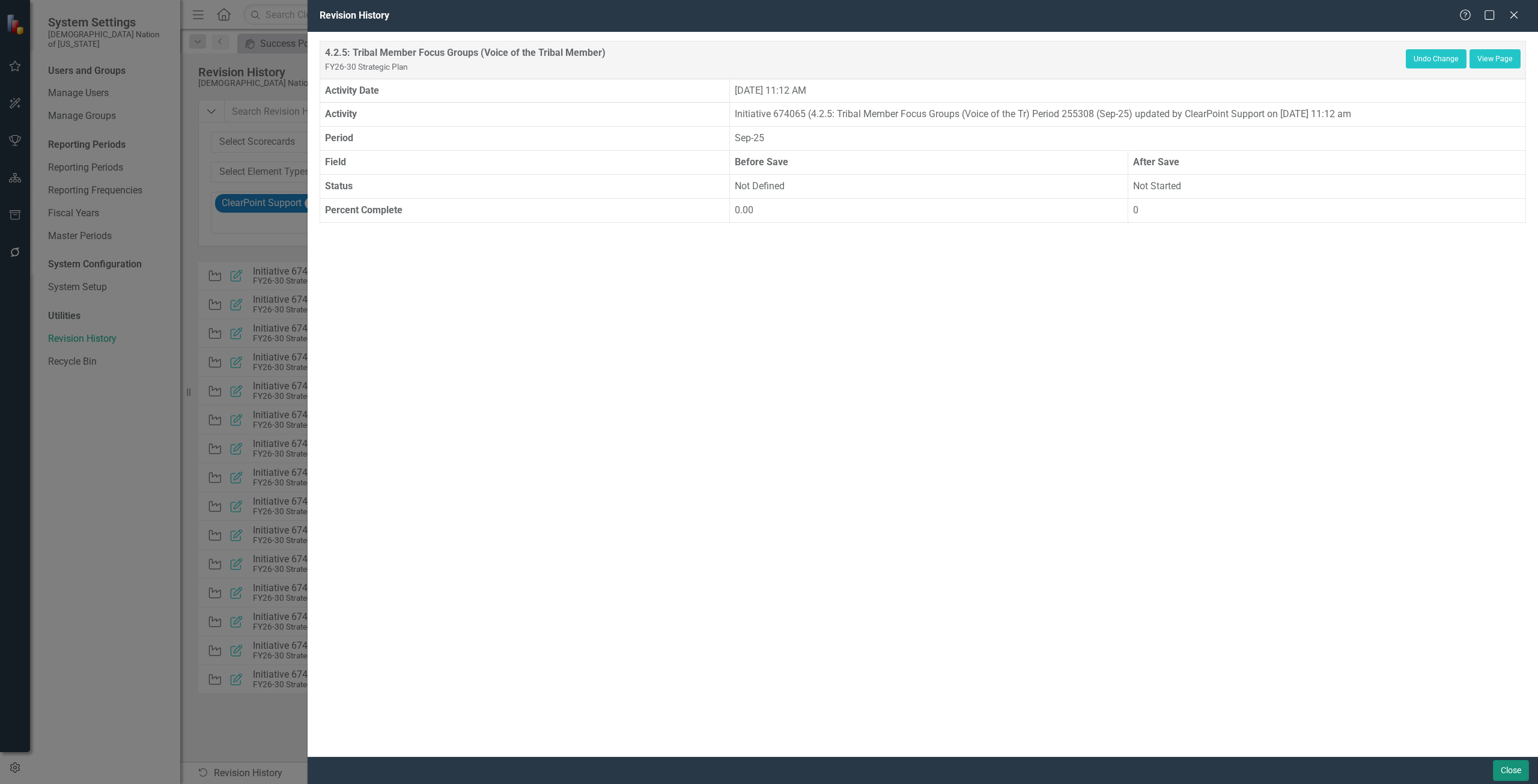
click at [1503, 765] on button "Close" at bounding box center [1510, 771] width 36 height 21
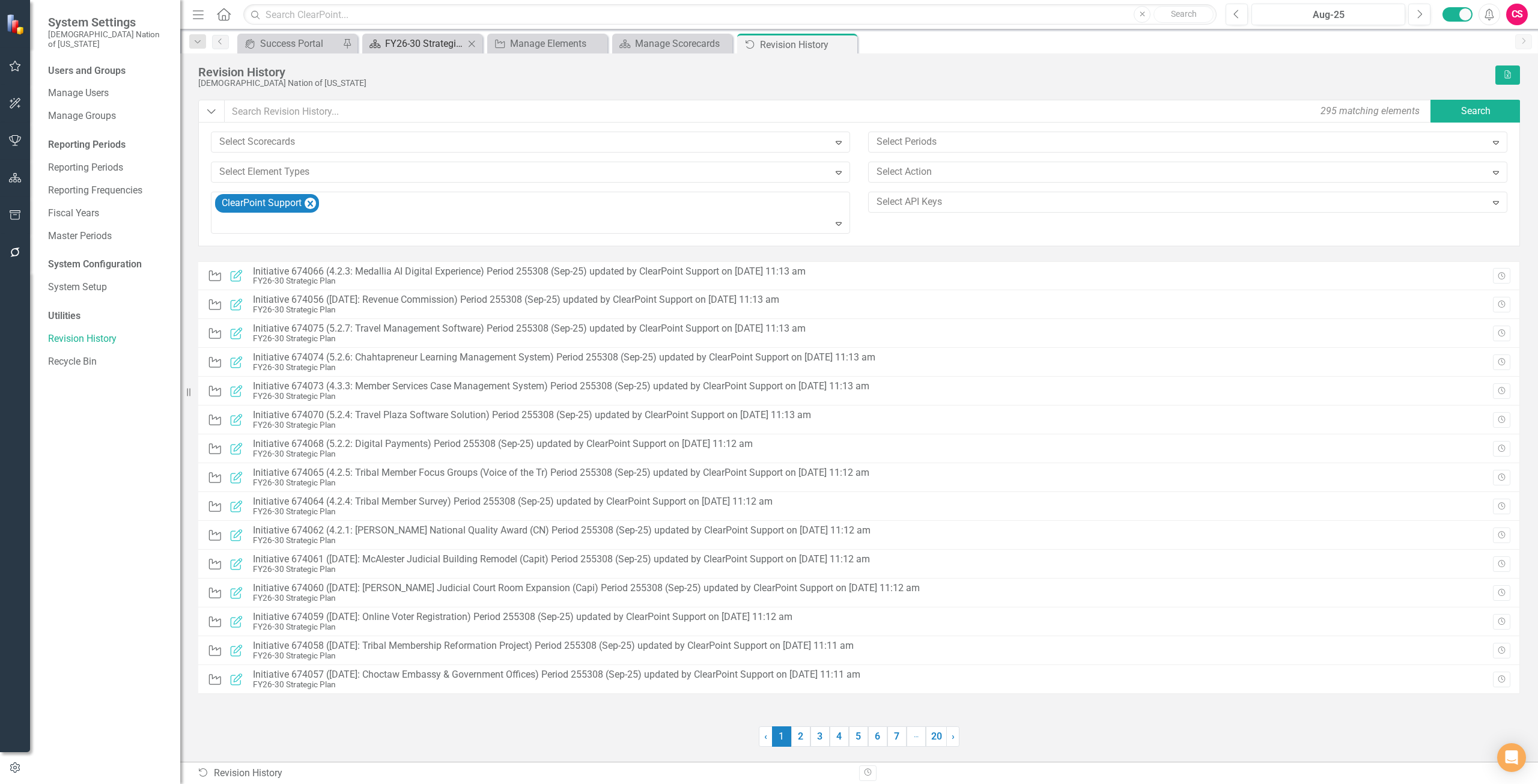
click at [412, 46] on div "FY26-30 Strategic Plan" at bounding box center [425, 43] width 79 height 15
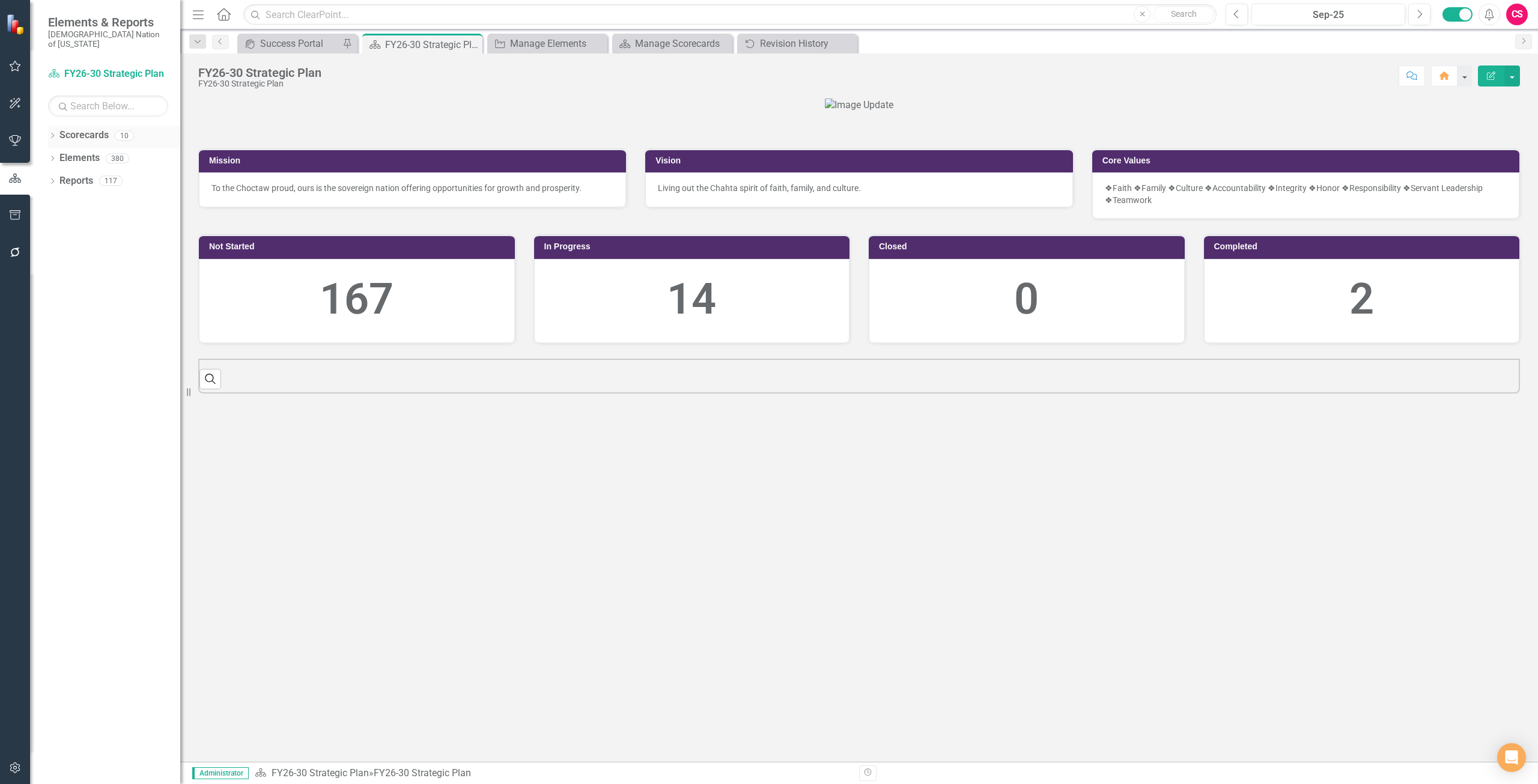
click at [88, 129] on link "Scorecards" at bounding box center [84, 136] width 49 height 14
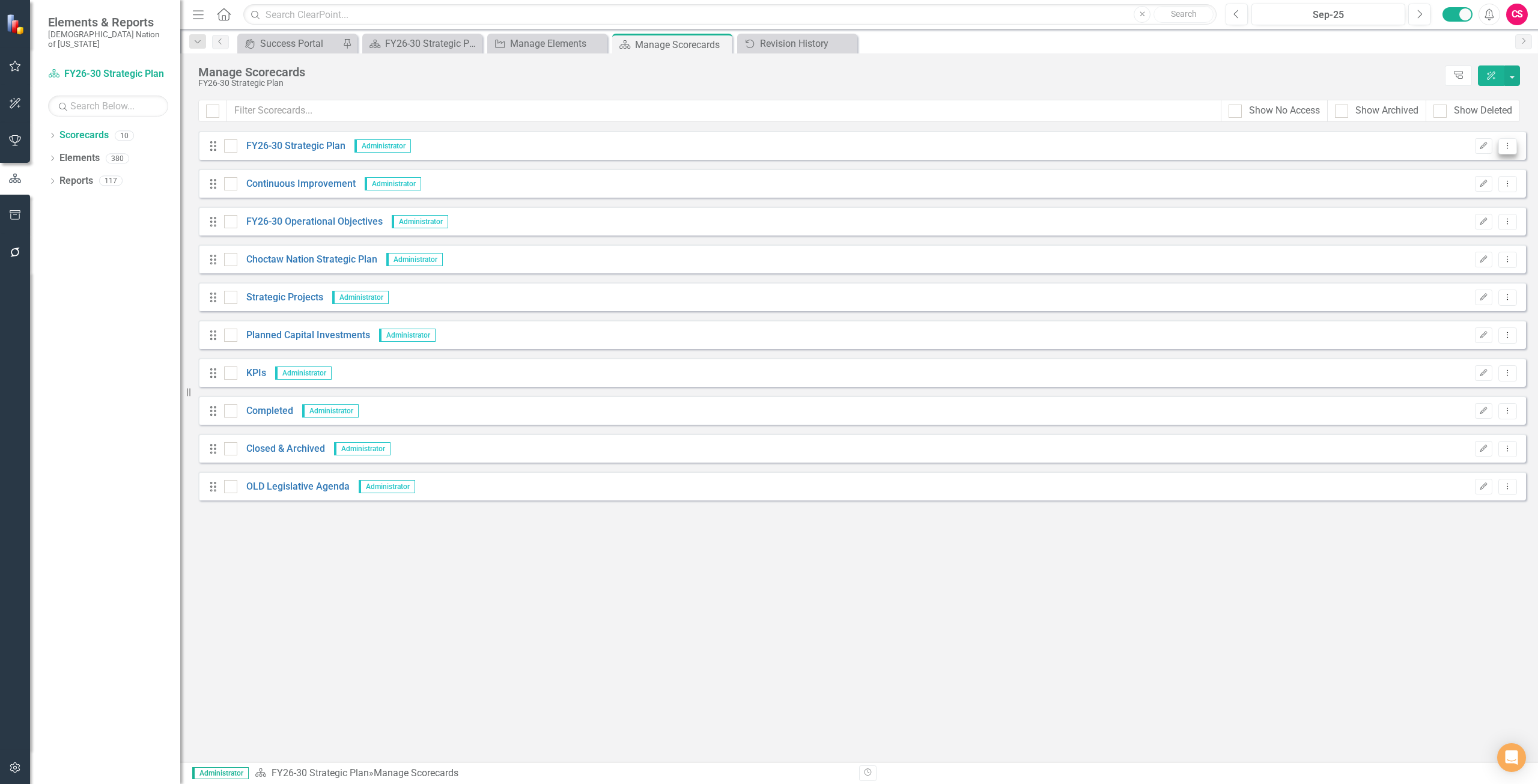
click at [1510, 144] on icon "Dropdown Menu" at bounding box center [1508, 145] width 10 height 8
click at [1461, 208] on link "Copy Forward Copy Forward Scorecard" at bounding box center [1450, 210] width 133 height 22
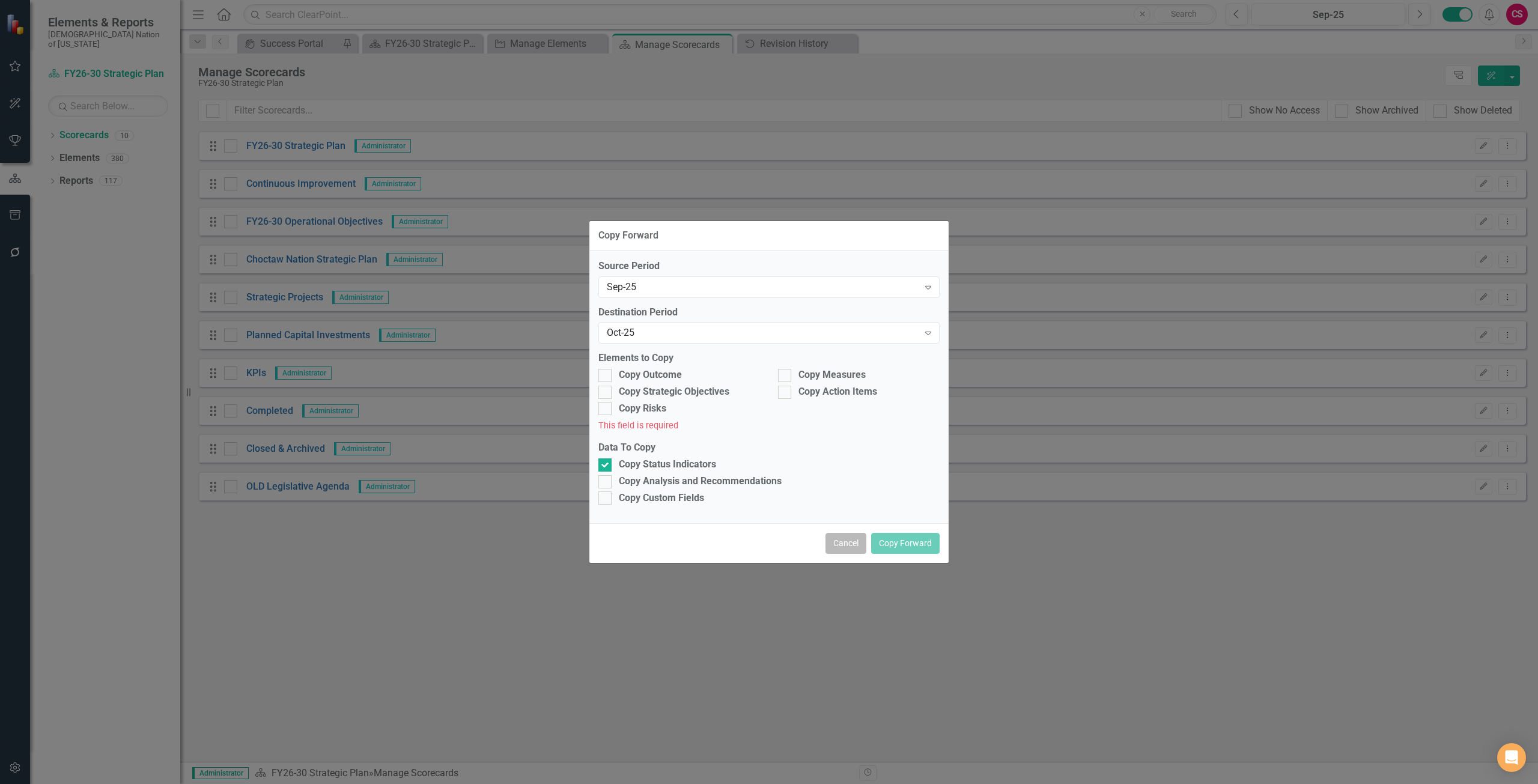
click at [845, 540] on button "Cancel" at bounding box center [846, 543] width 41 height 21
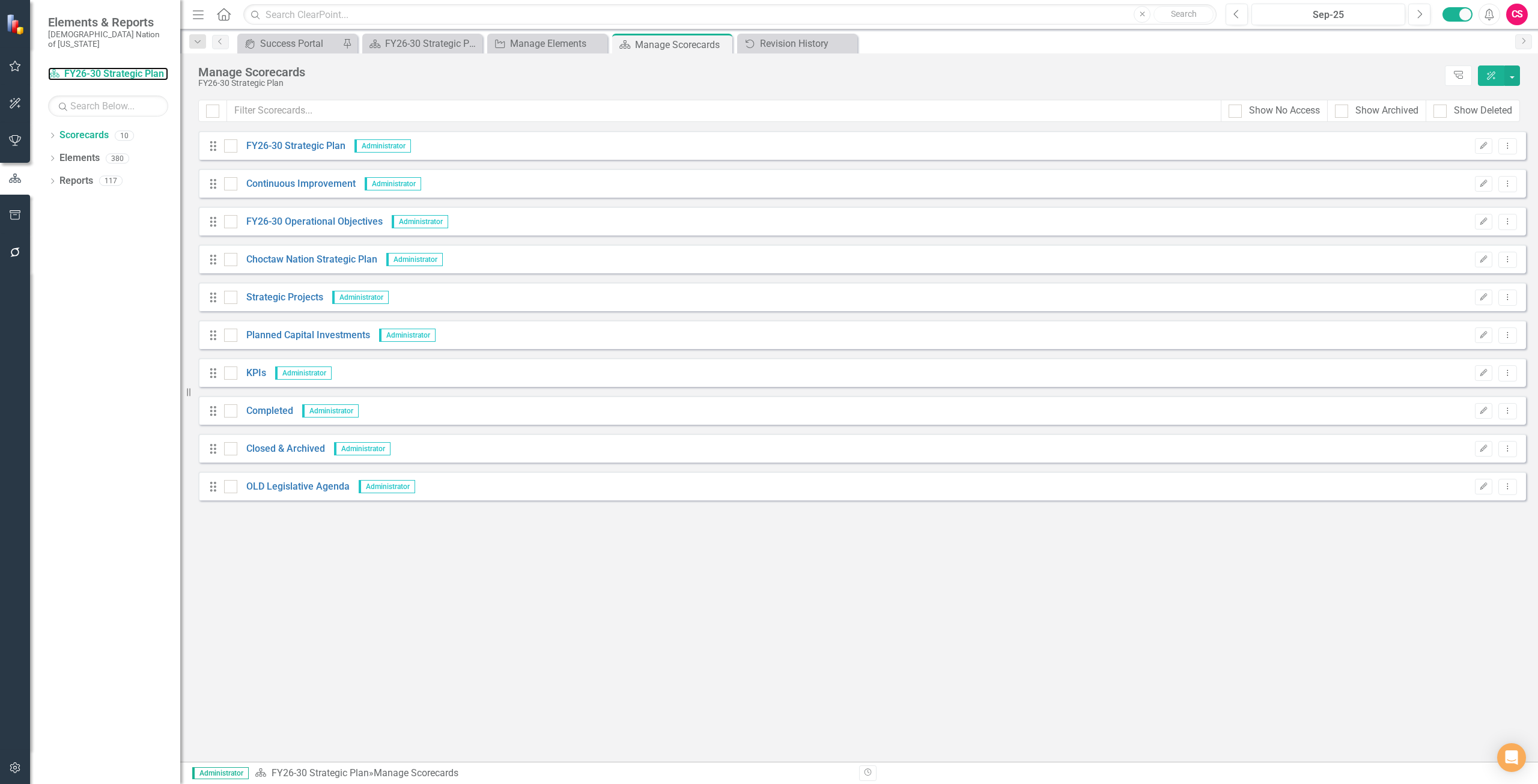
drag, startPoint x: 95, startPoint y: 62, endPoint x: 904, endPoint y: 0, distance: 811.4
click at [96, 67] on link "Scorecard FY26-30 Strategic Plan" at bounding box center [108, 74] width 120 height 14
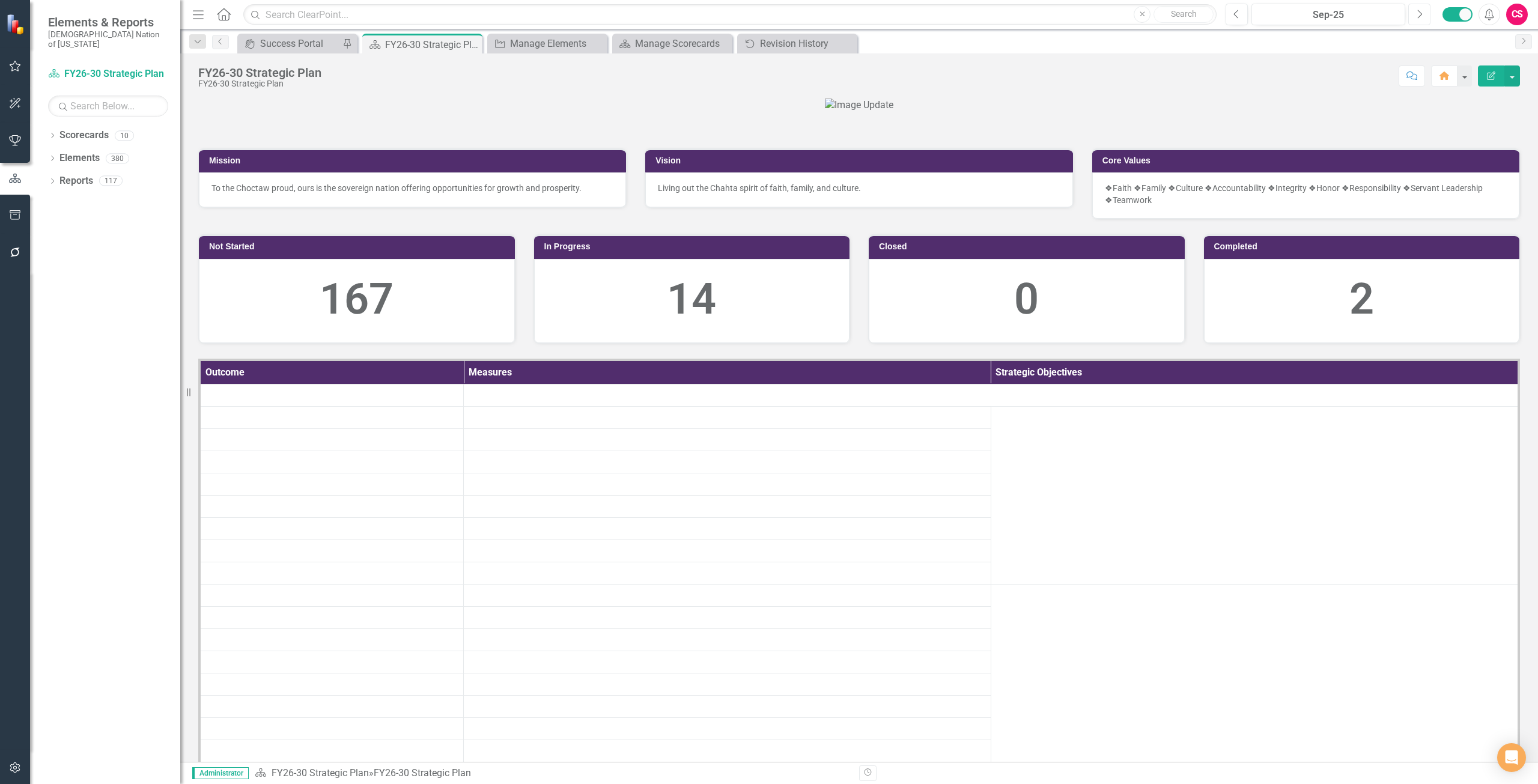
click at [1424, 18] on button "Next" at bounding box center [1419, 14] width 22 height 22
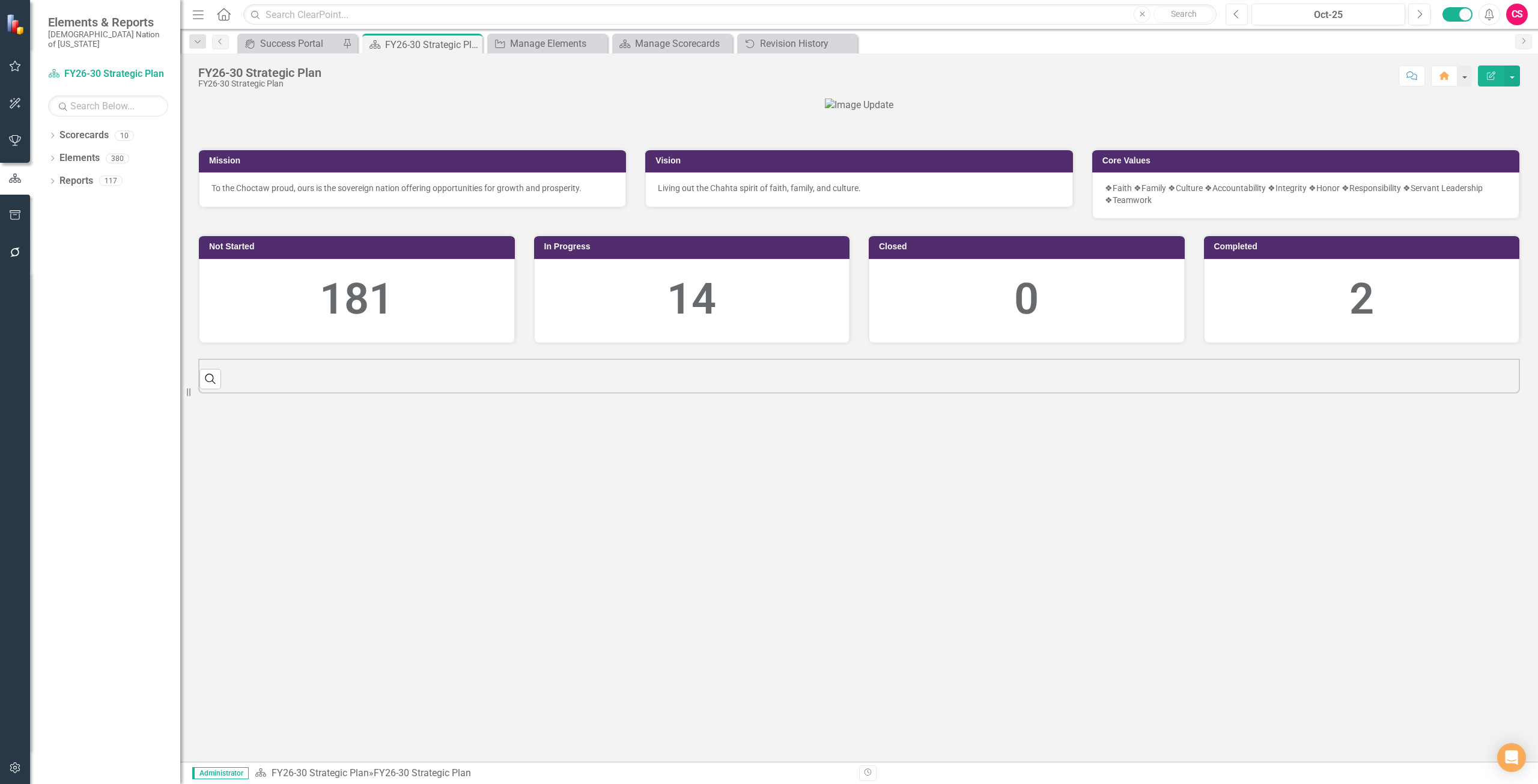
click at [1231, 11] on button "Previous" at bounding box center [1236, 14] width 22 height 22
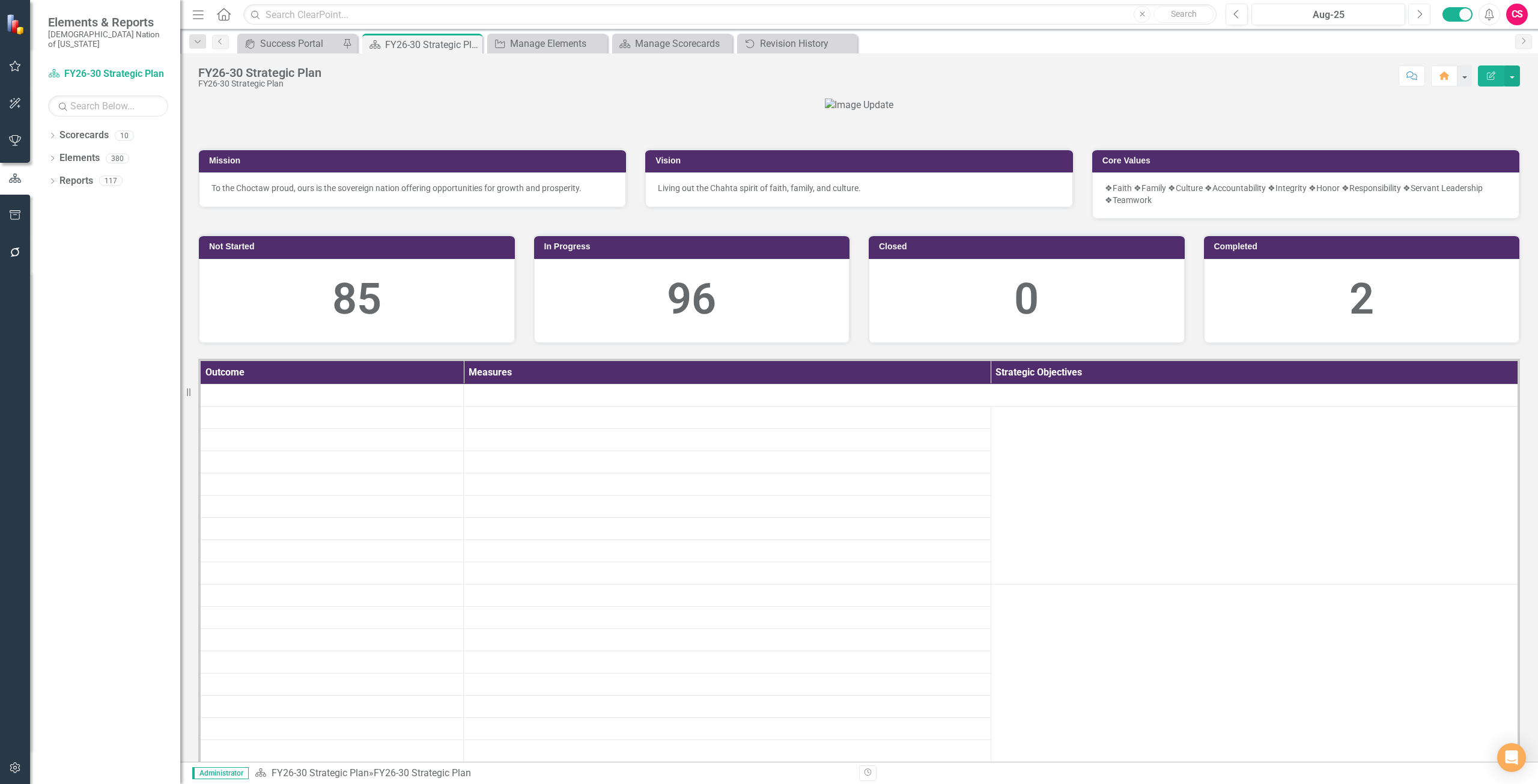
click at [1415, 18] on button "Next" at bounding box center [1419, 14] width 22 height 22
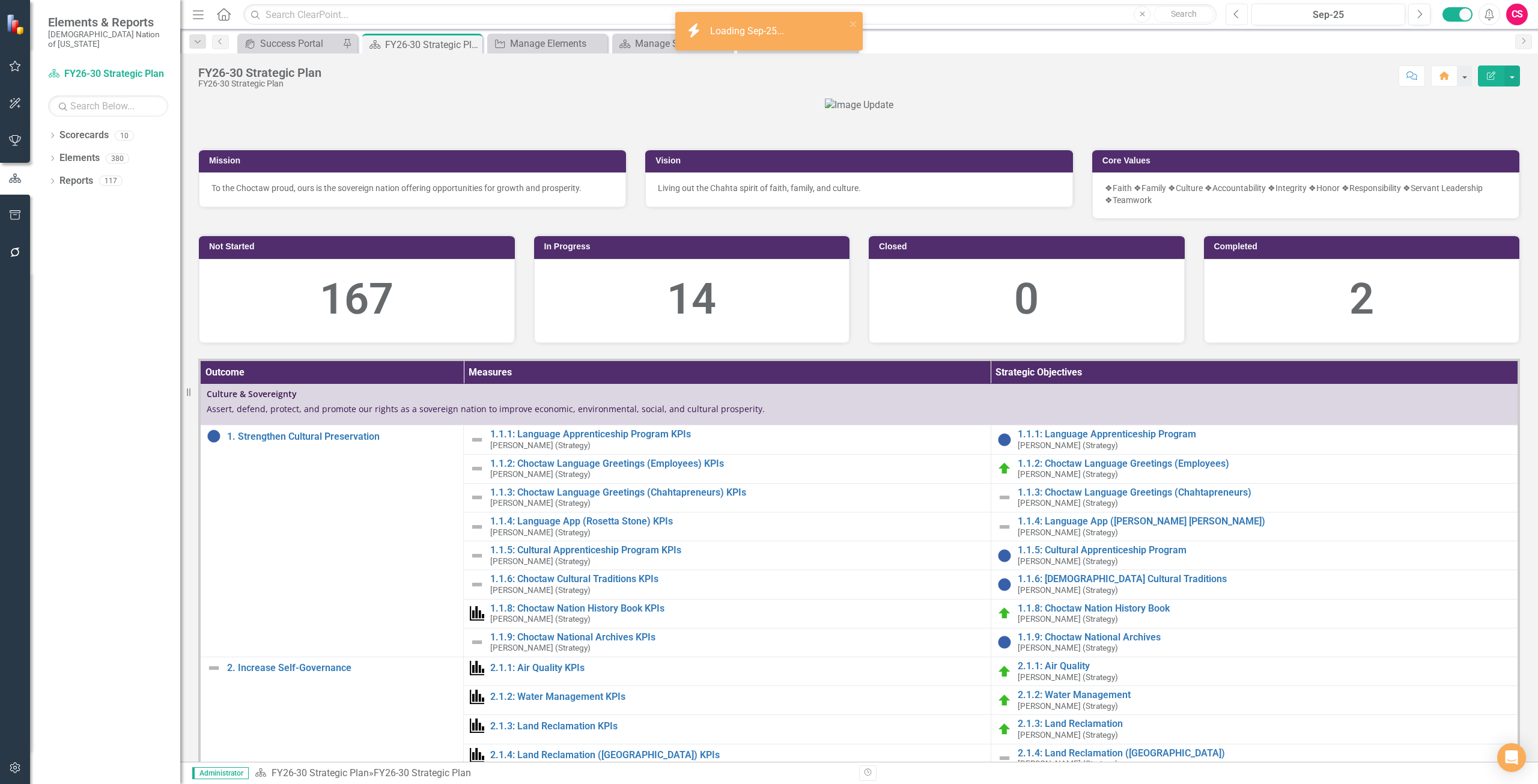
click at [1236, 20] on button "Previous" at bounding box center [1236, 14] width 22 height 22
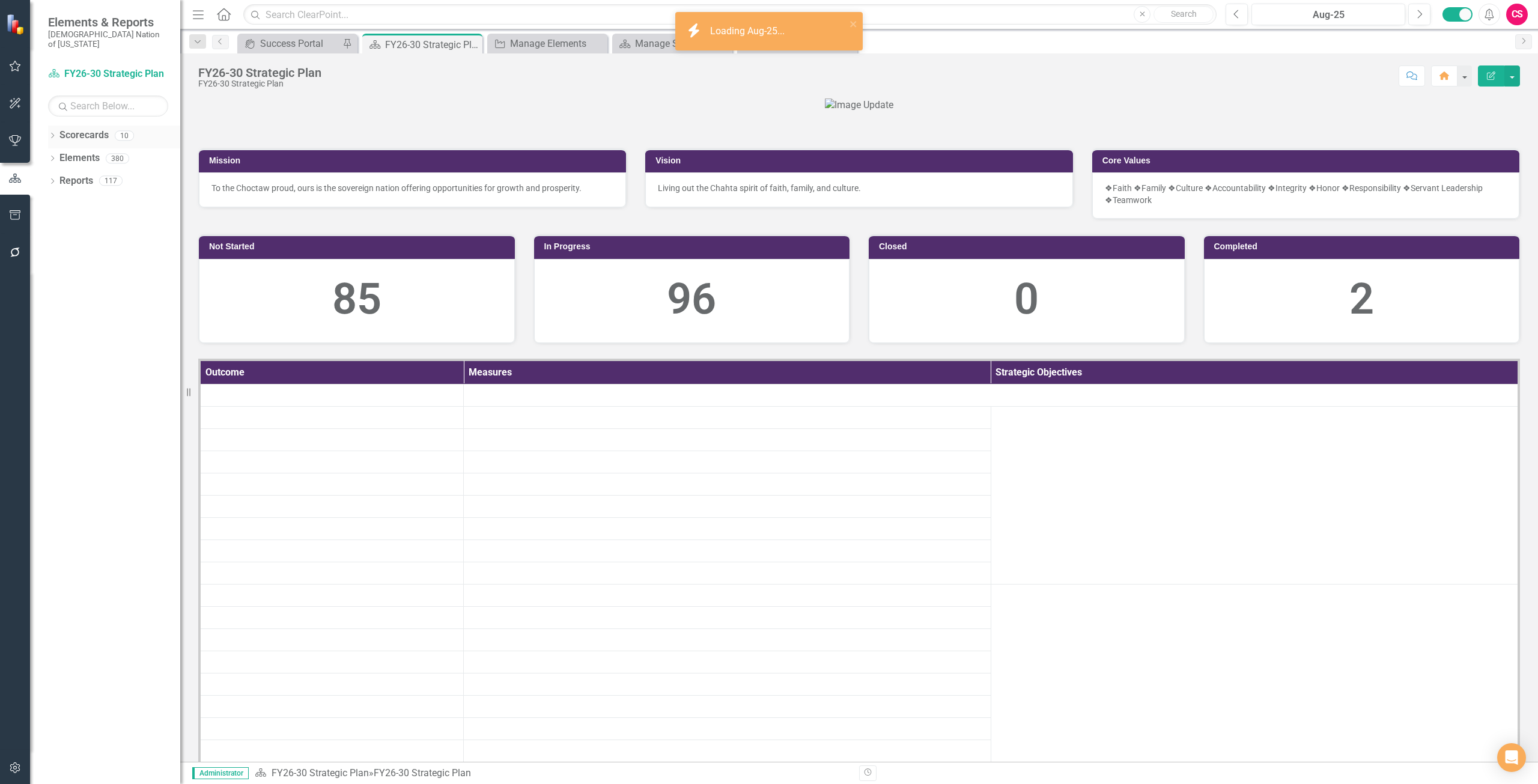
click at [101, 129] on link "Scorecards" at bounding box center [84, 136] width 49 height 14
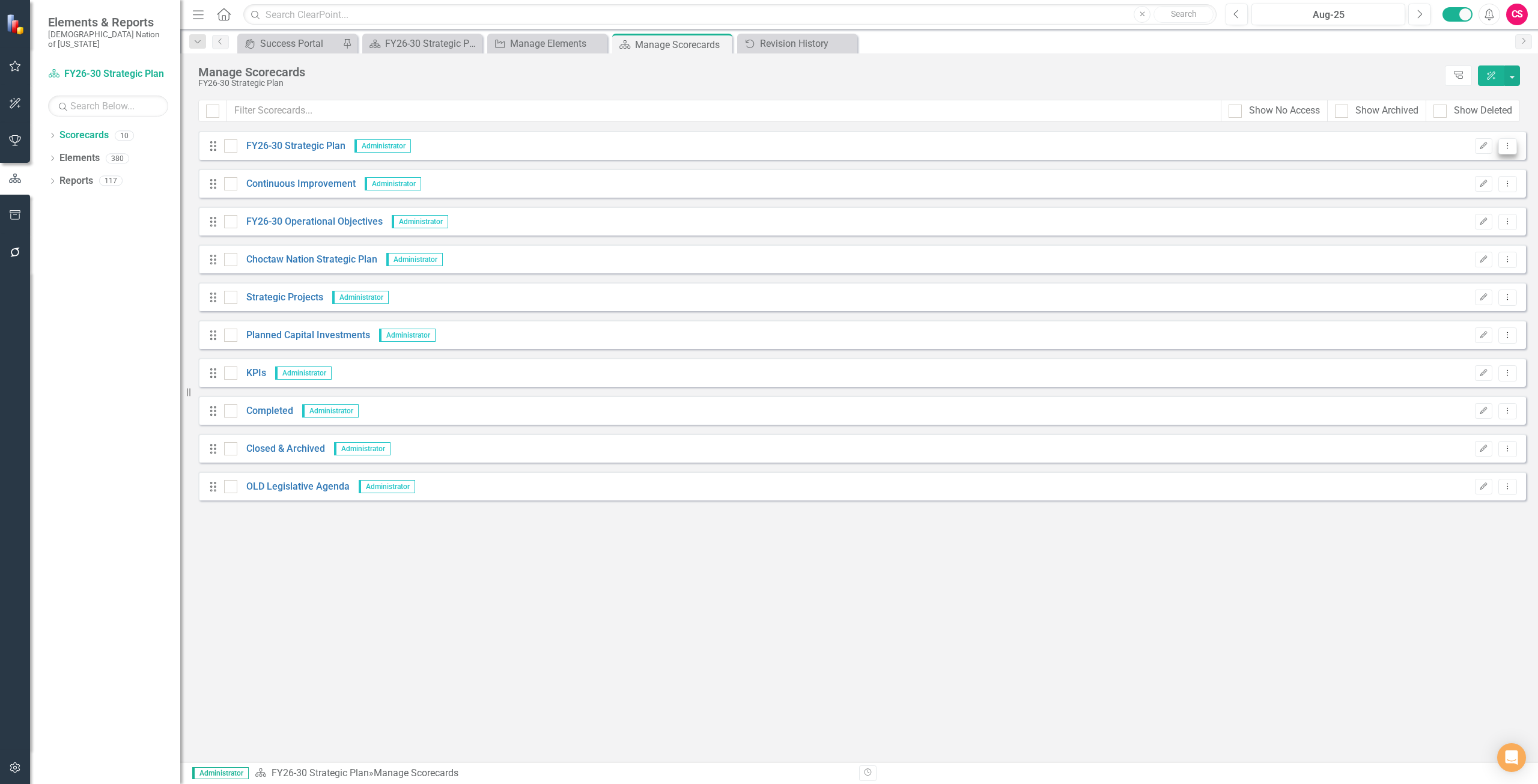
click at [1515, 142] on button "Dropdown Menu" at bounding box center [1508, 146] width 18 height 16
click at [1457, 200] on link "Copy Forward Copy Forward Scorecard" at bounding box center [1450, 210] width 133 height 22
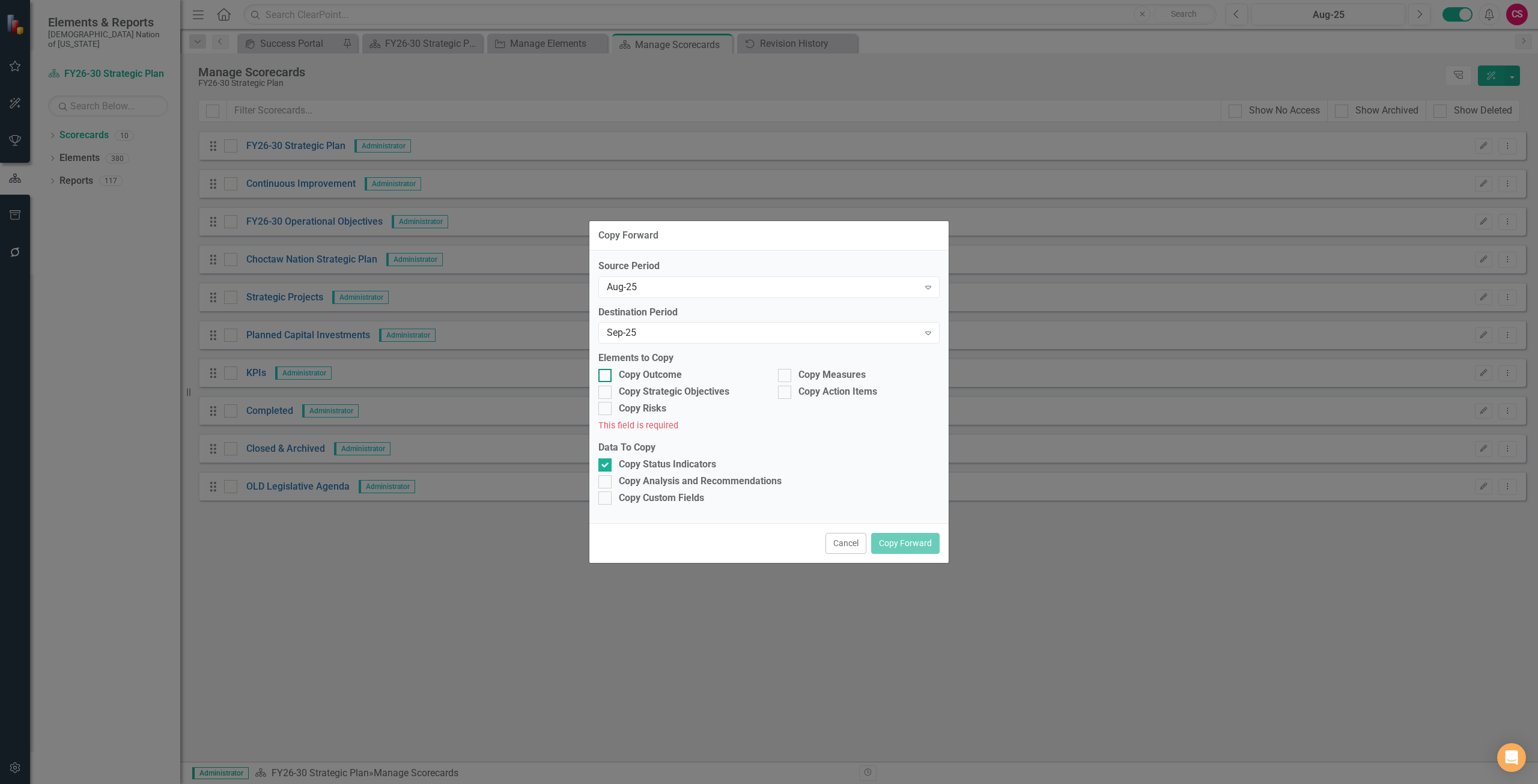
click at [656, 369] on div "Copy Outcome" at bounding box center [650, 375] width 63 height 14
click at [606, 369] on input "Copy Outcome" at bounding box center [602, 372] width 8 height 8
checkbox input "true"
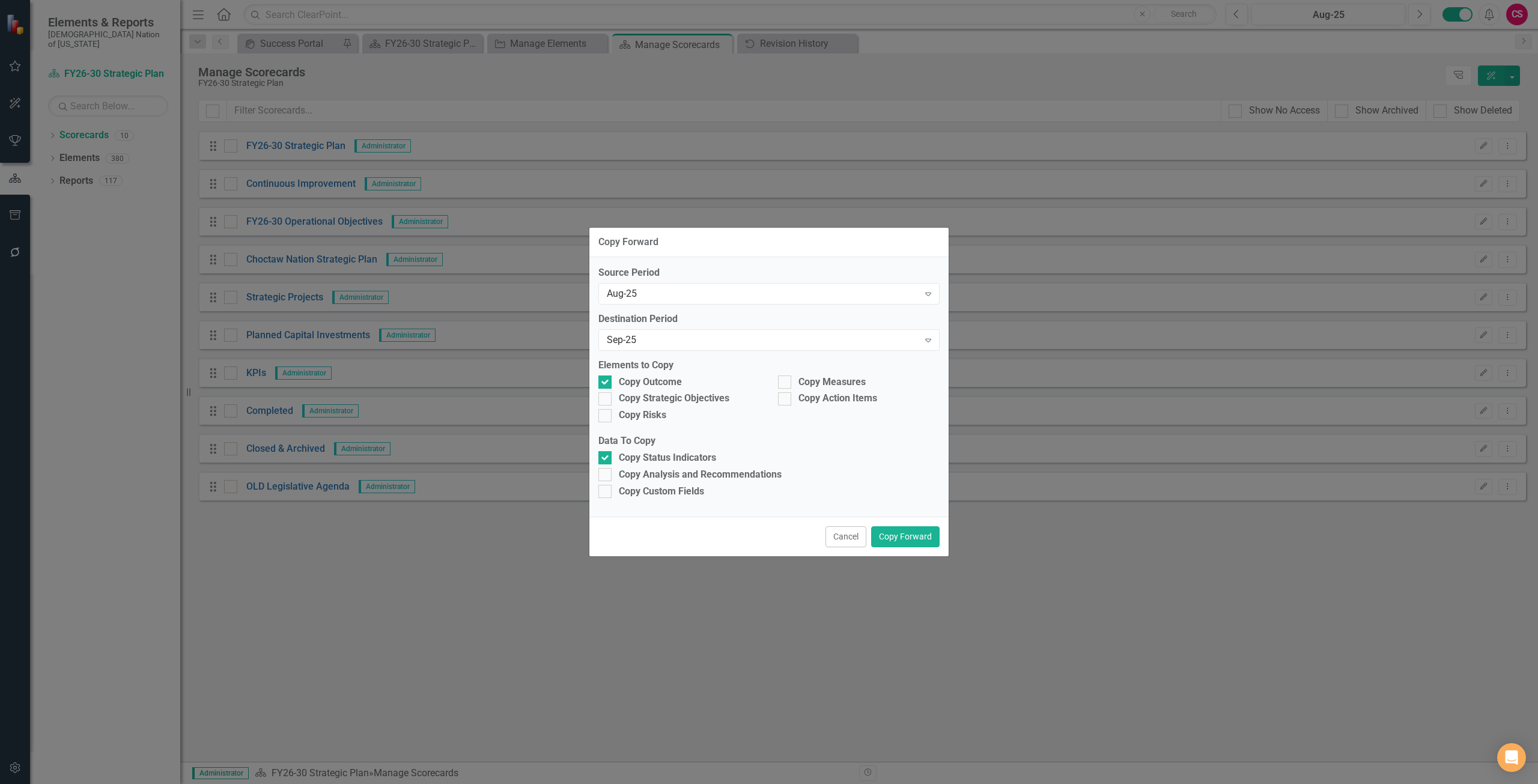
click at [675, 391] on div "Copy Outcome" at bounding box center [679, 384] width 179 height 17
click at [668, 406] on div "Copy Strategic Objectives" at bounding box center [679, 400] width 179 height 17
click at [663, 391] on div "Copy Outcome" at bounding box center [679, 384] width 179 height 17
click at [665, 398] on div "Copy Strategic Objectives" at bounding box center [674, 398] width 110 height 14
click at [606, 398] on input "Copy Strategic Objectives" at bounding box center [602, 396] width 8 height 8
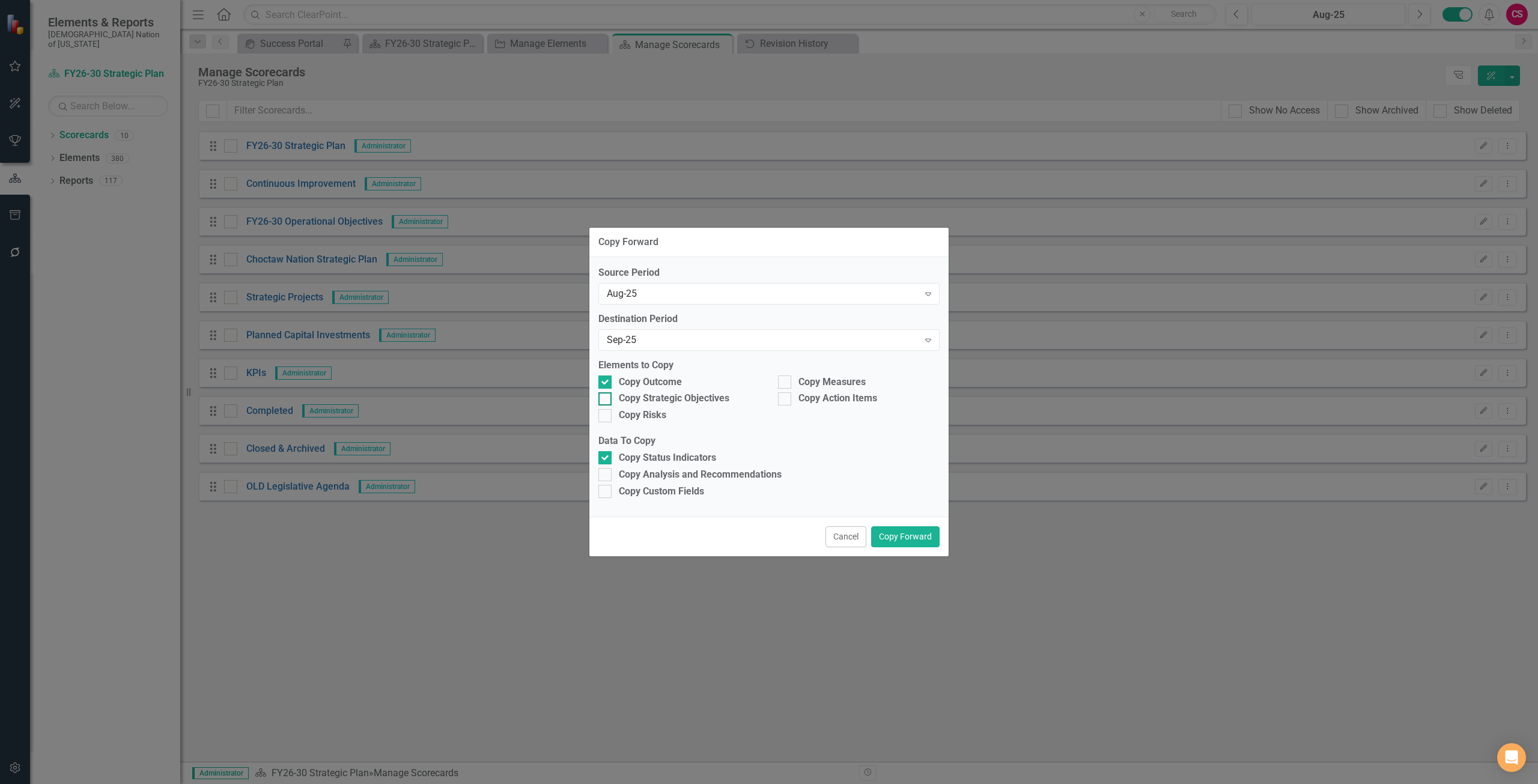
checkbox input "true"
click at [656, 412] on div "Copy Risks" at bounding box center [642, 415] width 47 height 14
click at [606, 412] on input "Copy Risks" at bounding box center [602, 412] width 8 height 8
checkbox input "true"
click at [815, 392] on div "Copy Action Items" at bounding box center [837, 398] width 78 height 14
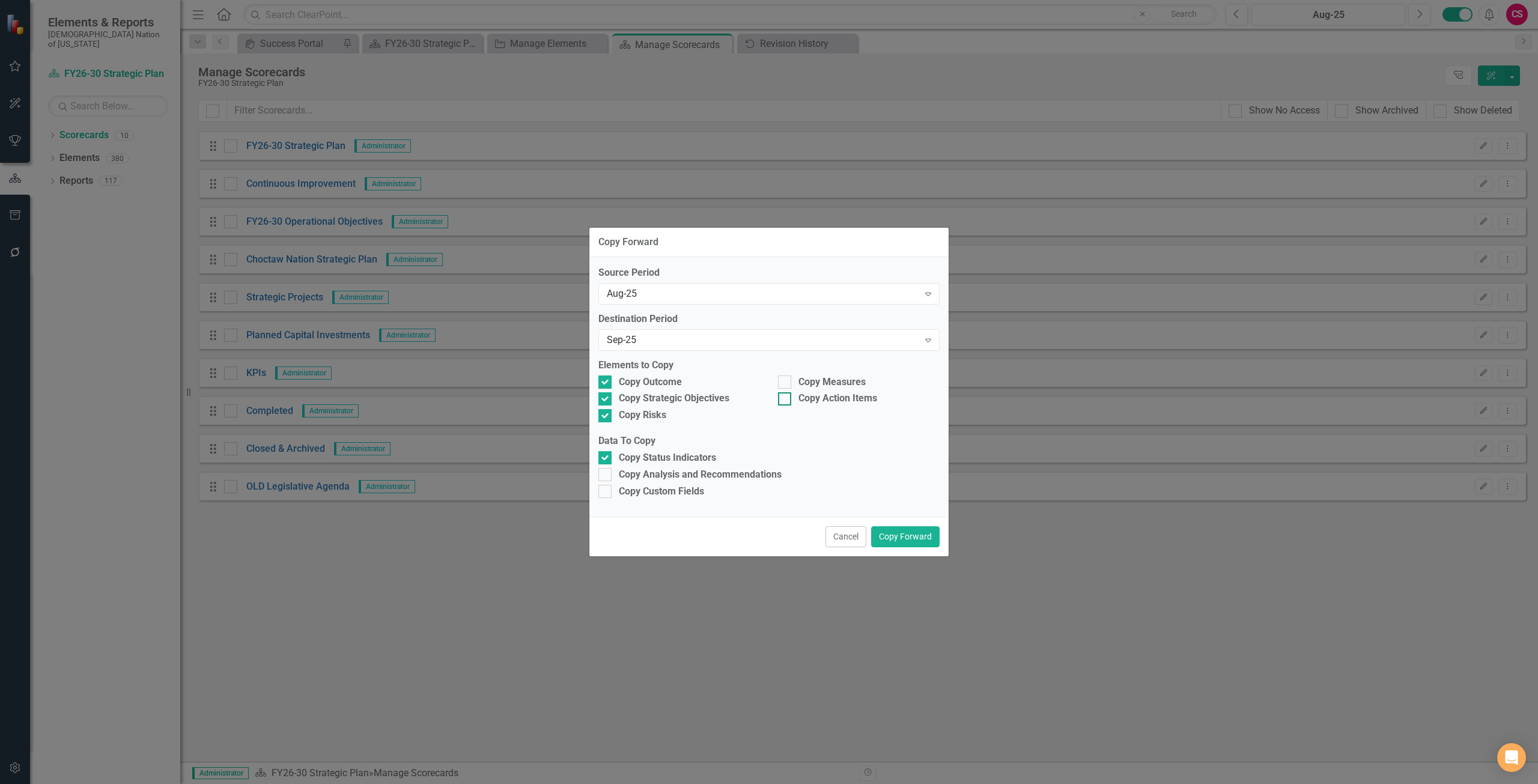
click at [786, 392] on input "Copy Action Items" at bounding box center [781, 396] width 8 height 8
checkbox input "true"
click at [803, 380] on div "Copy Measures" at bounding box center [832, 382] width 67 height 14
click at [786, 380] on input "Copy Measures" at bounding box center [781, 379] width 8 height 8
checkbox input "true"
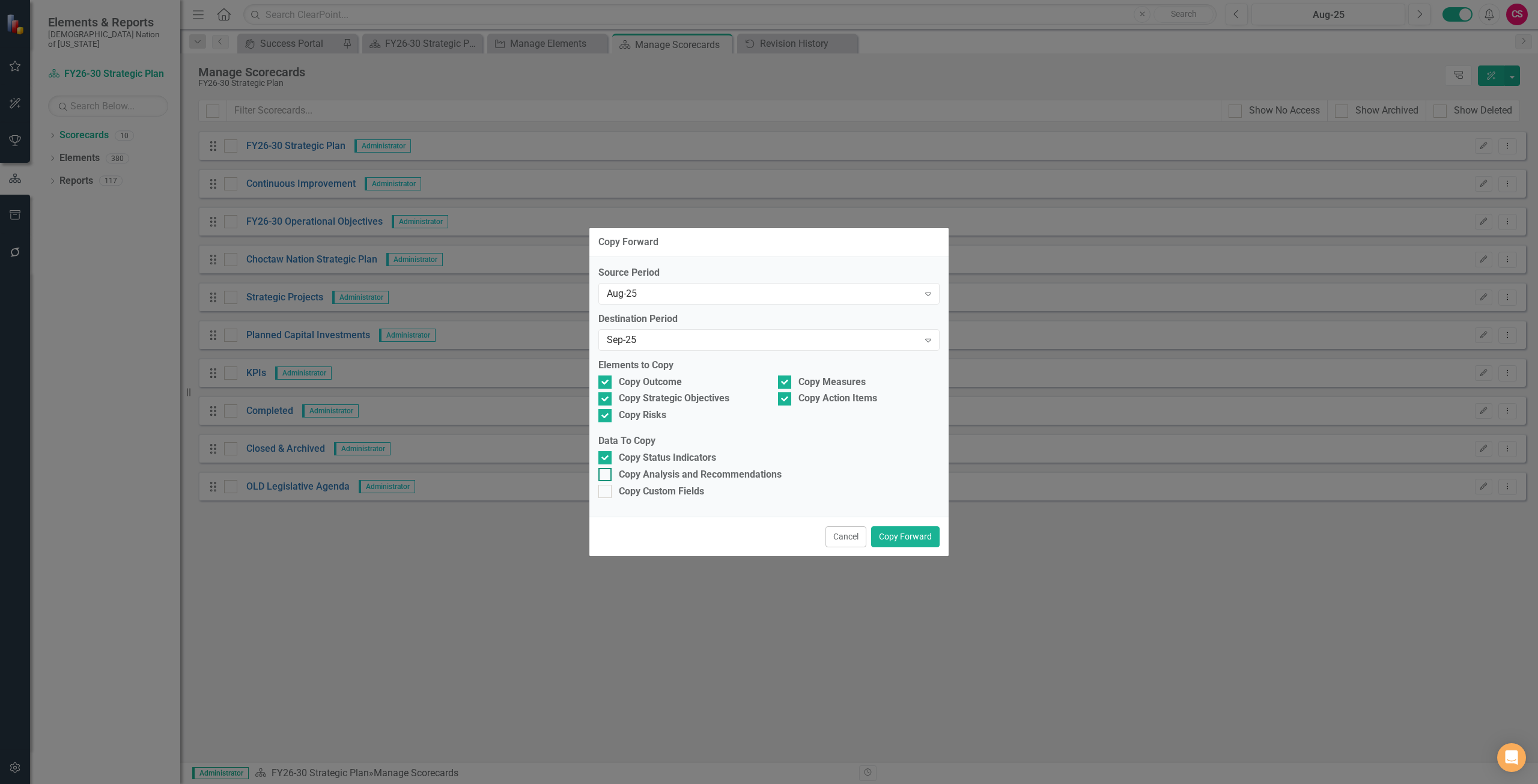
click at [718, 472] on div "Copy Analysis and Recommendations" at bounding box center [700, 475] width 162 height 14
click at [606, 472] on input "Copy Analysis and Recommendations" at bounding box center [602, 471] width 8 height 8
click at [710, 480] on div "Copy Analysis and Recommendations" at bounding box center [700, 475] width 162 height 14
click at [606, 475] on input "Copy Analysis and Recommendations" at bounding box center [602, 471] width 8 height 8
checkbox input "false"
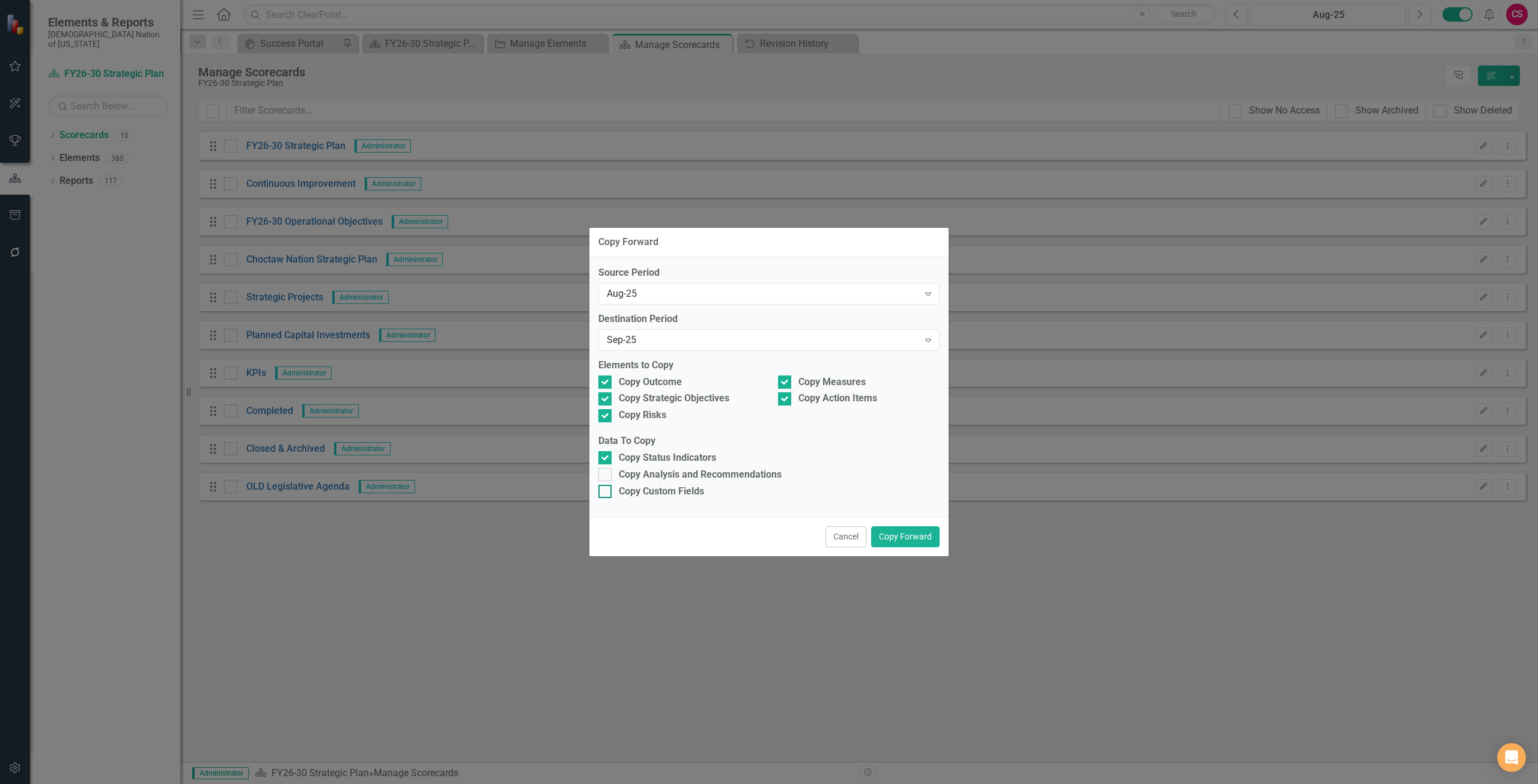
click at [709, 489] on div "Copy Custom Fields" at bounding box center [769, 492] width 341 height 14
click at [606, 489] on input "Copy Custom Fields" at bounding box center [602, 488] width 8 height 8
checkbox input "true"
click at [702, 472] on div "Copy Analysis and Recommendations" at bounding box center [700, 475] width 162 height 14
click at [606, 472] on input "Copy Analysis and Recommendations" at bounding box center [602, 471] width 8 height 8
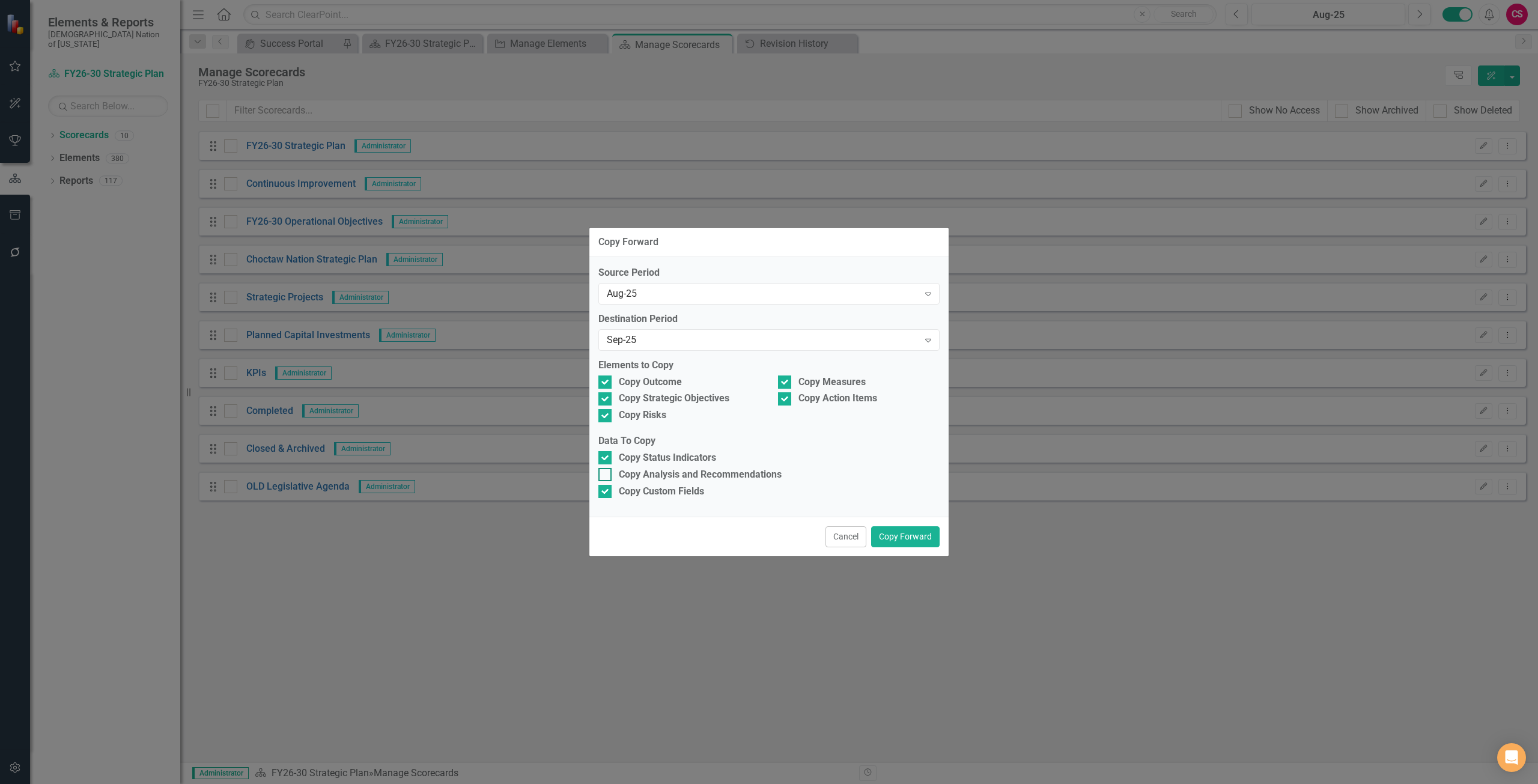
checkbox input "true"
click at [914, 538] on button "Copy Forward" at bounding box center [905, 537] width 69 height 21
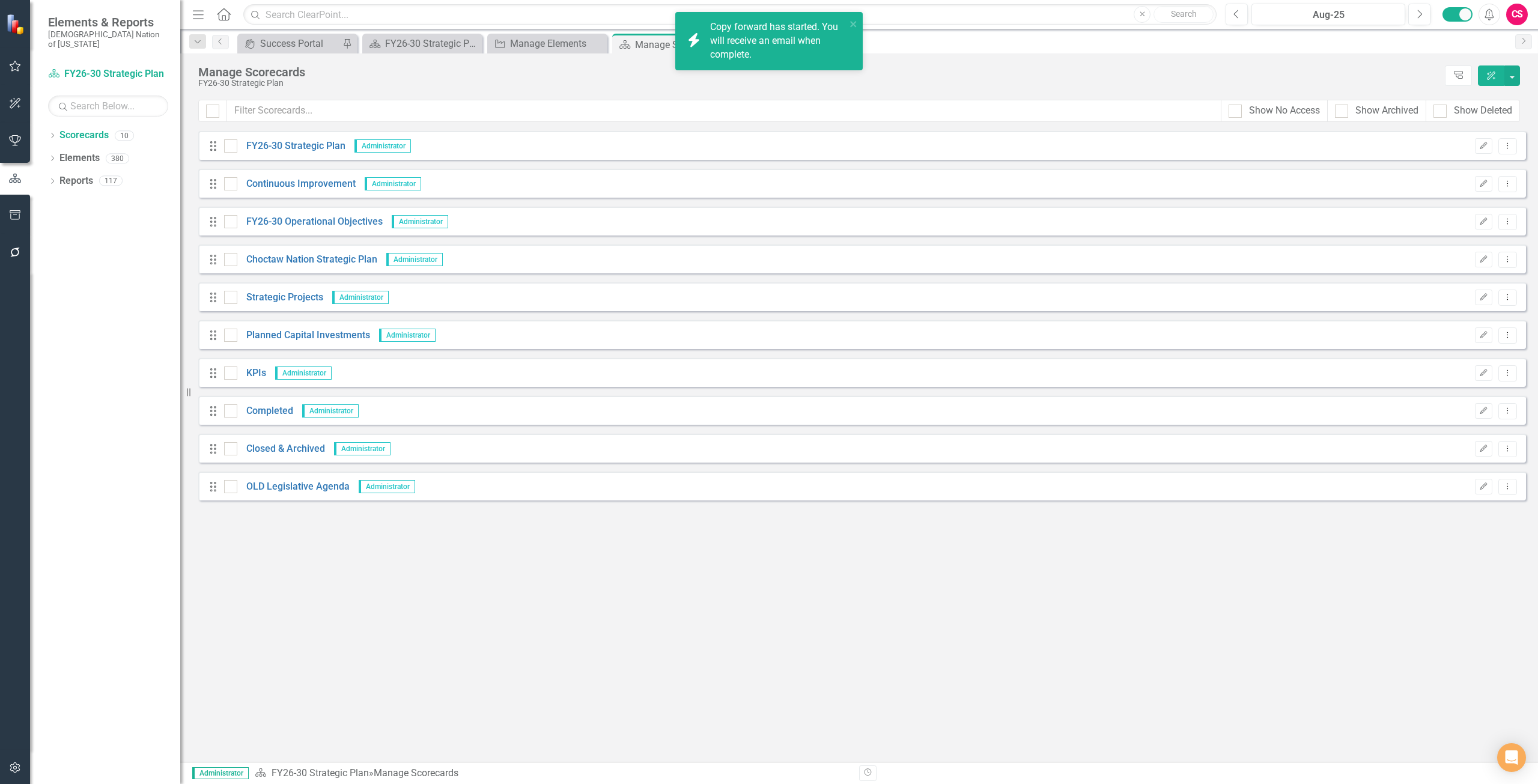
click at [752, 45] on div "Copy forward has started. You will receive an email when complete." at bounding box center [778, 41] width 136 height 42
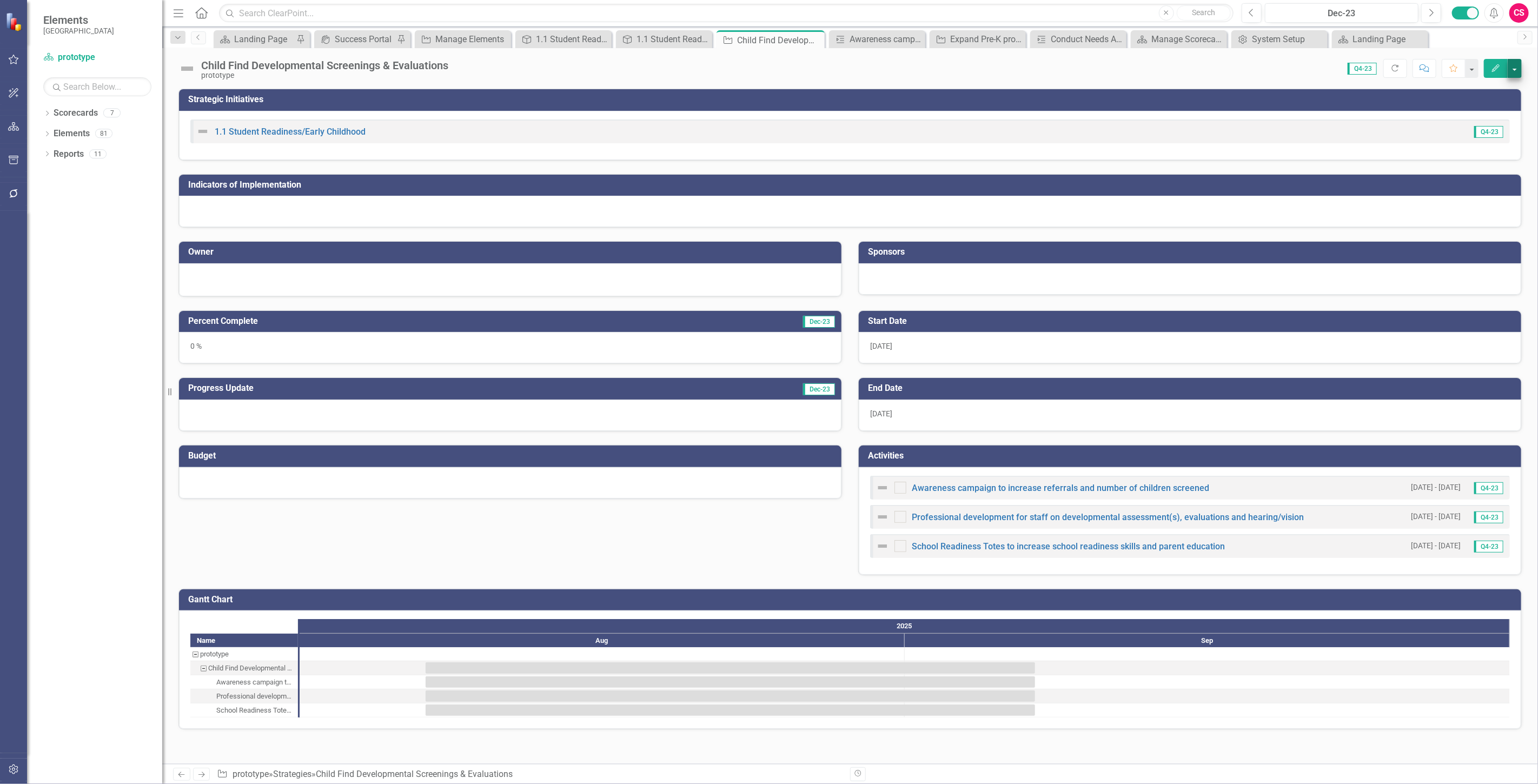
click at [1516, 66] on button "button" at bounding box center [1515, 69] width 14 height 19
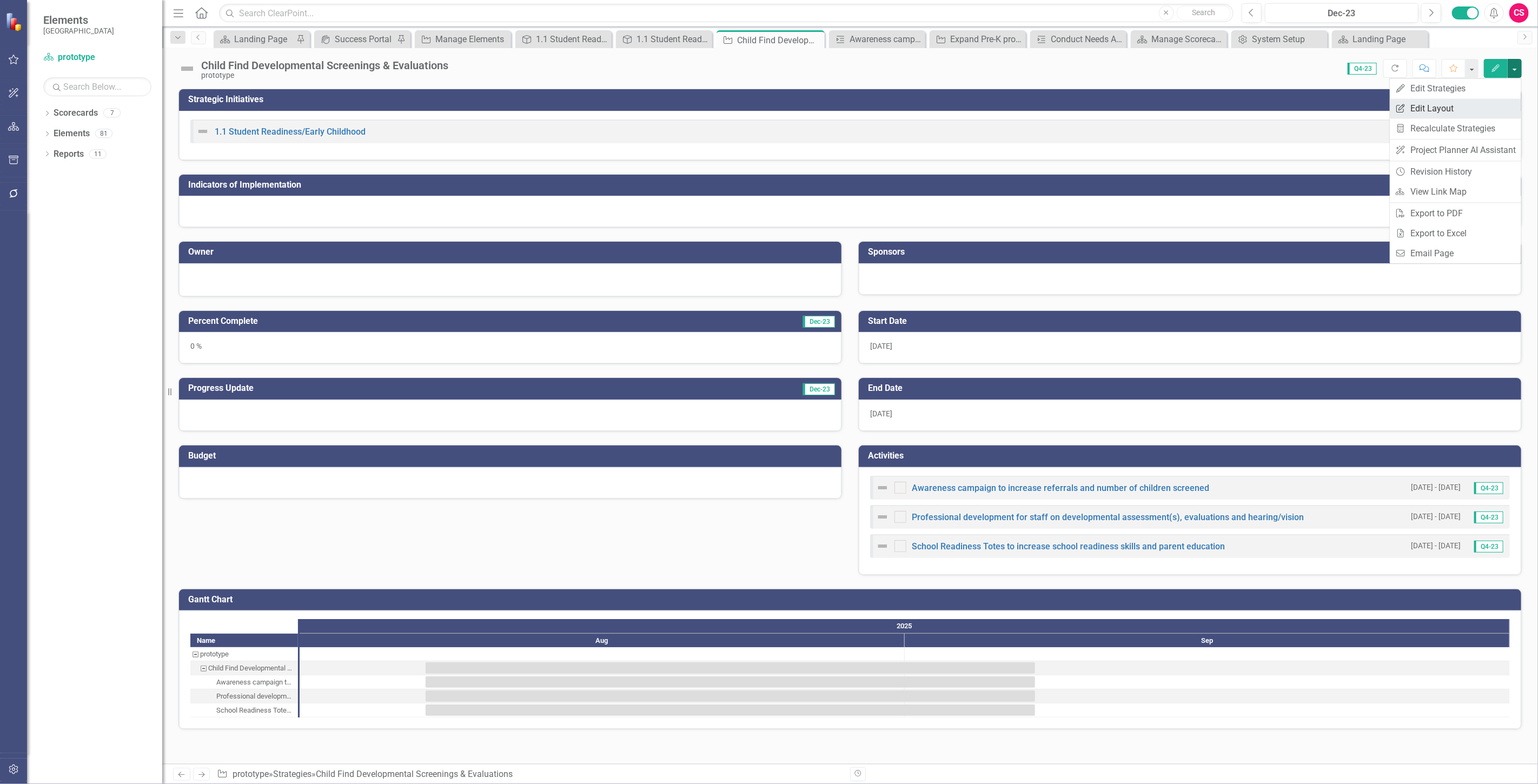
click at [1480, 111] on link "Edit Report Edit Layout" at bounding box center [1455, 108] width 132 height 20
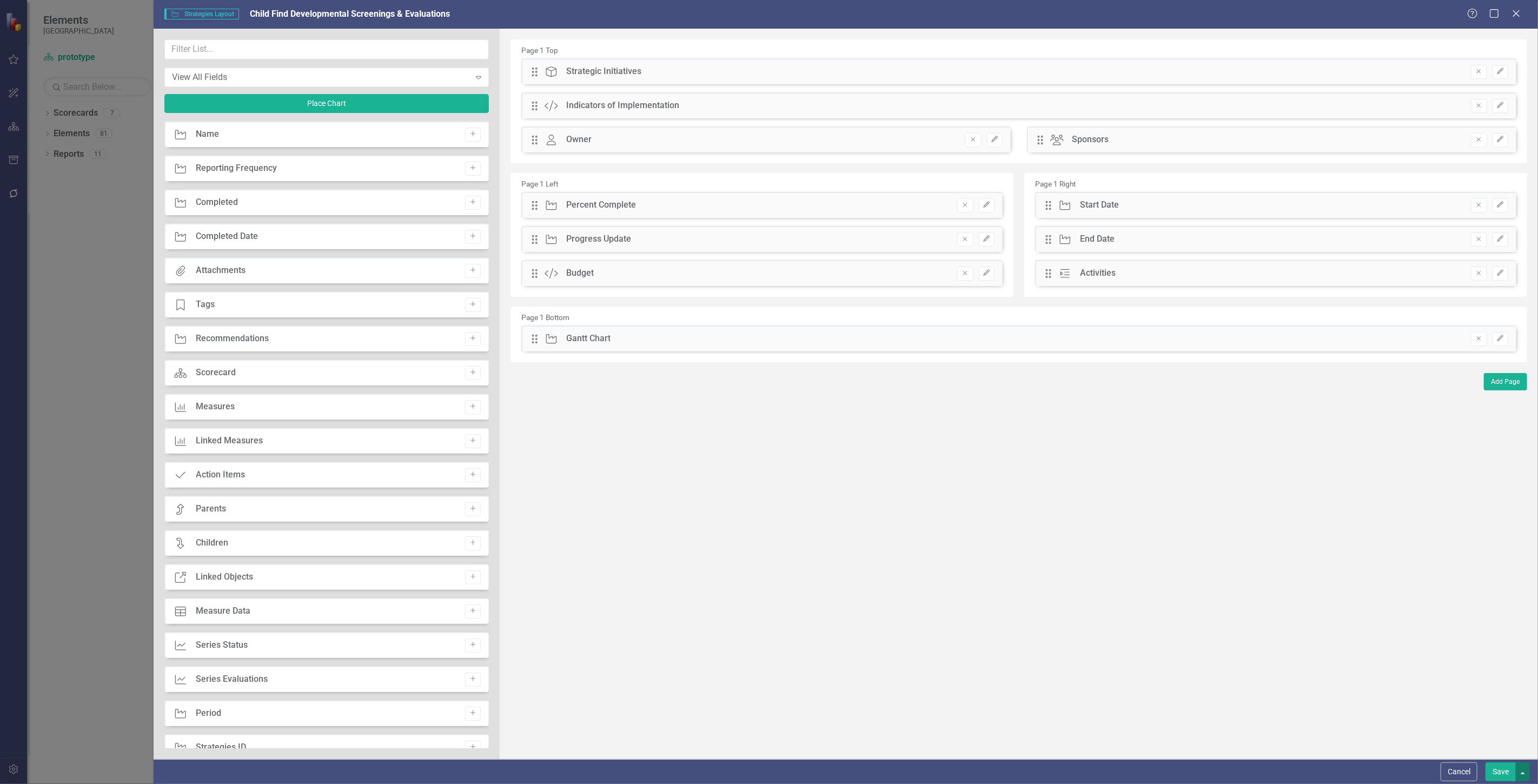
click at [1523, 772] on button "button" at bounding box center [1523, 772] width 14 height 19
click at [1467, 712] on link "Update all Strategies in this Scorecard" at bounding box center [1422, 712] width 215 height 20
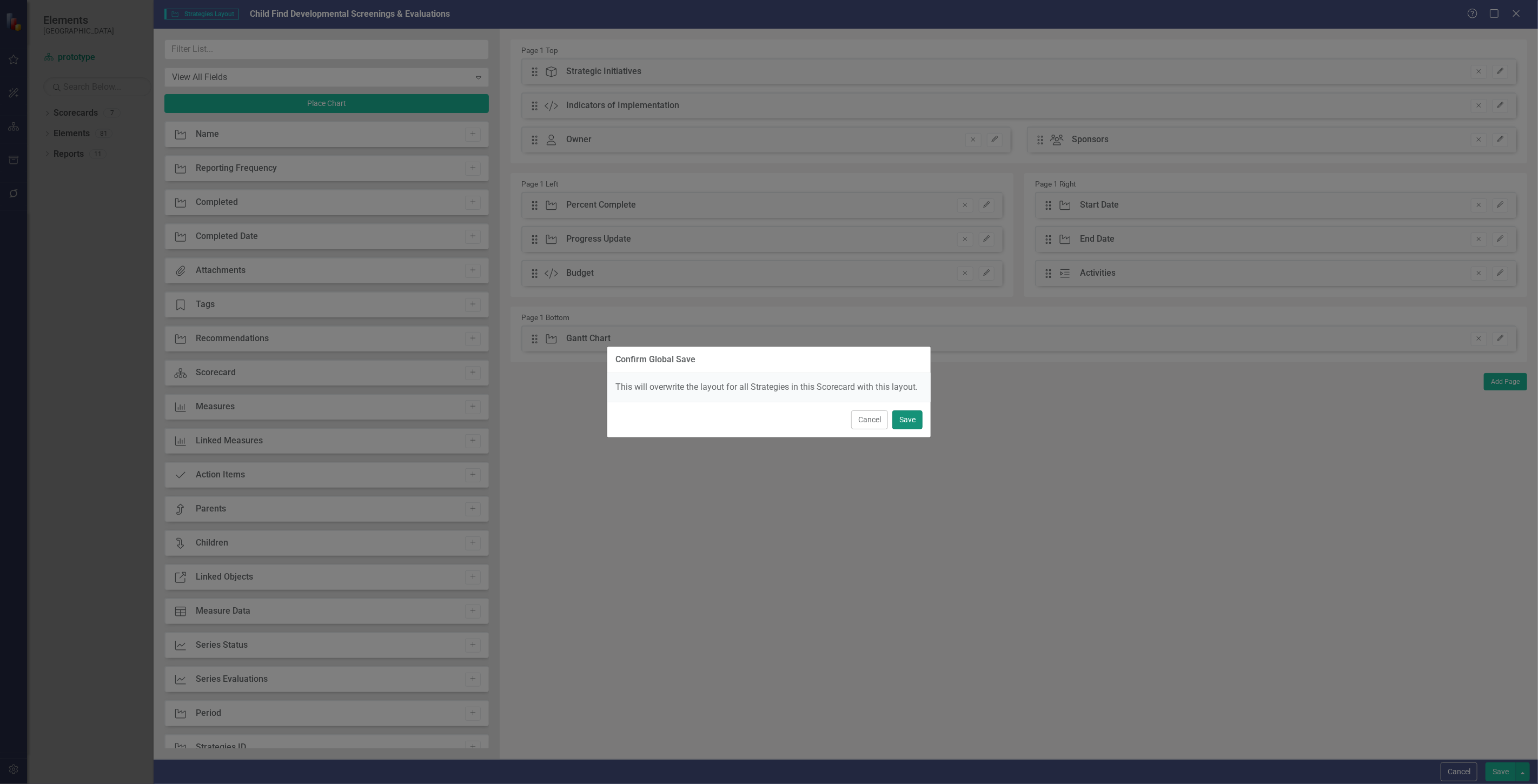
click at [907, 415] on button "Save" at bounding box center [908, 420] width 31 height 19
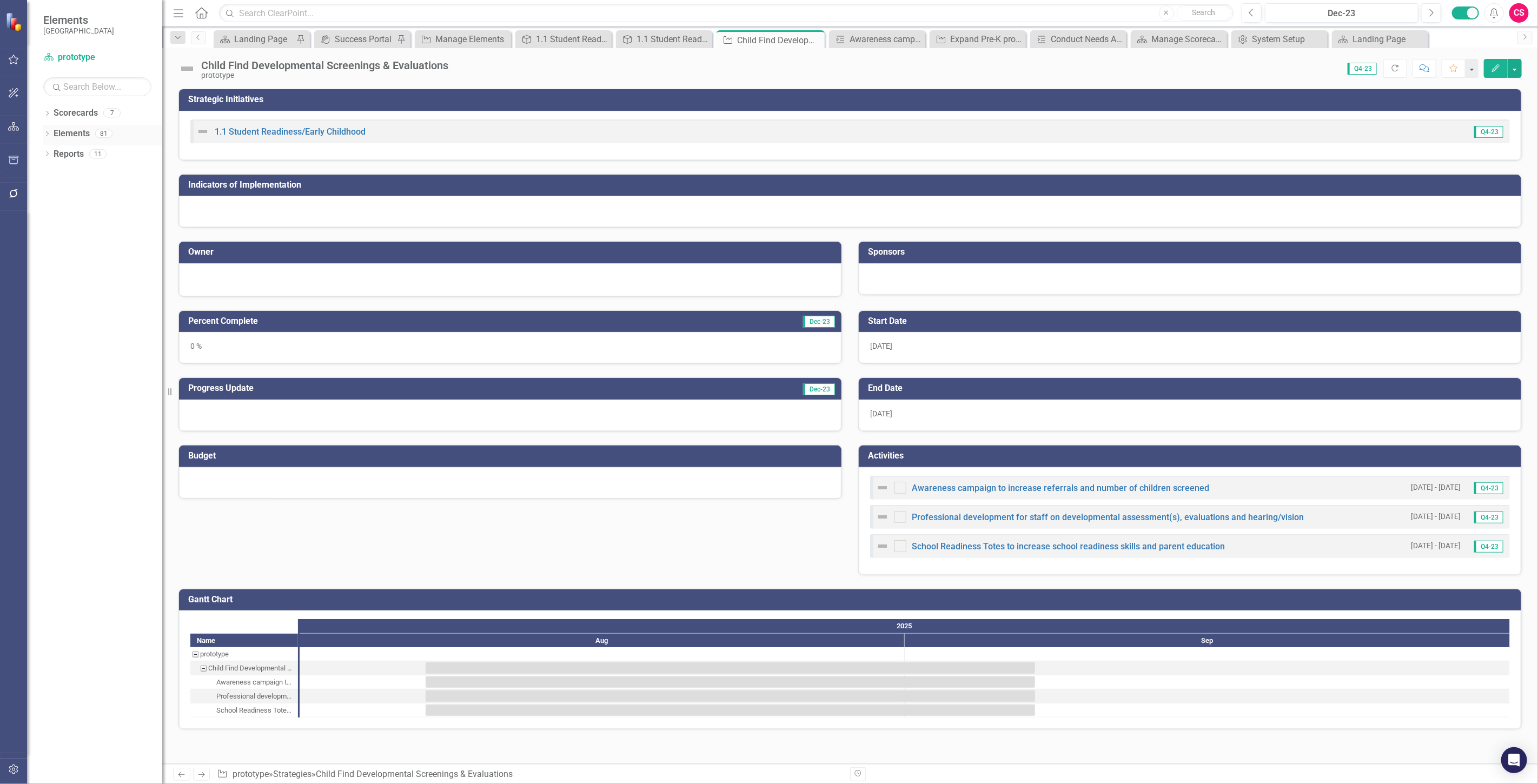
click at [78, 134] on link "Elements" at bounding box center [71, 134] width 36 height 13
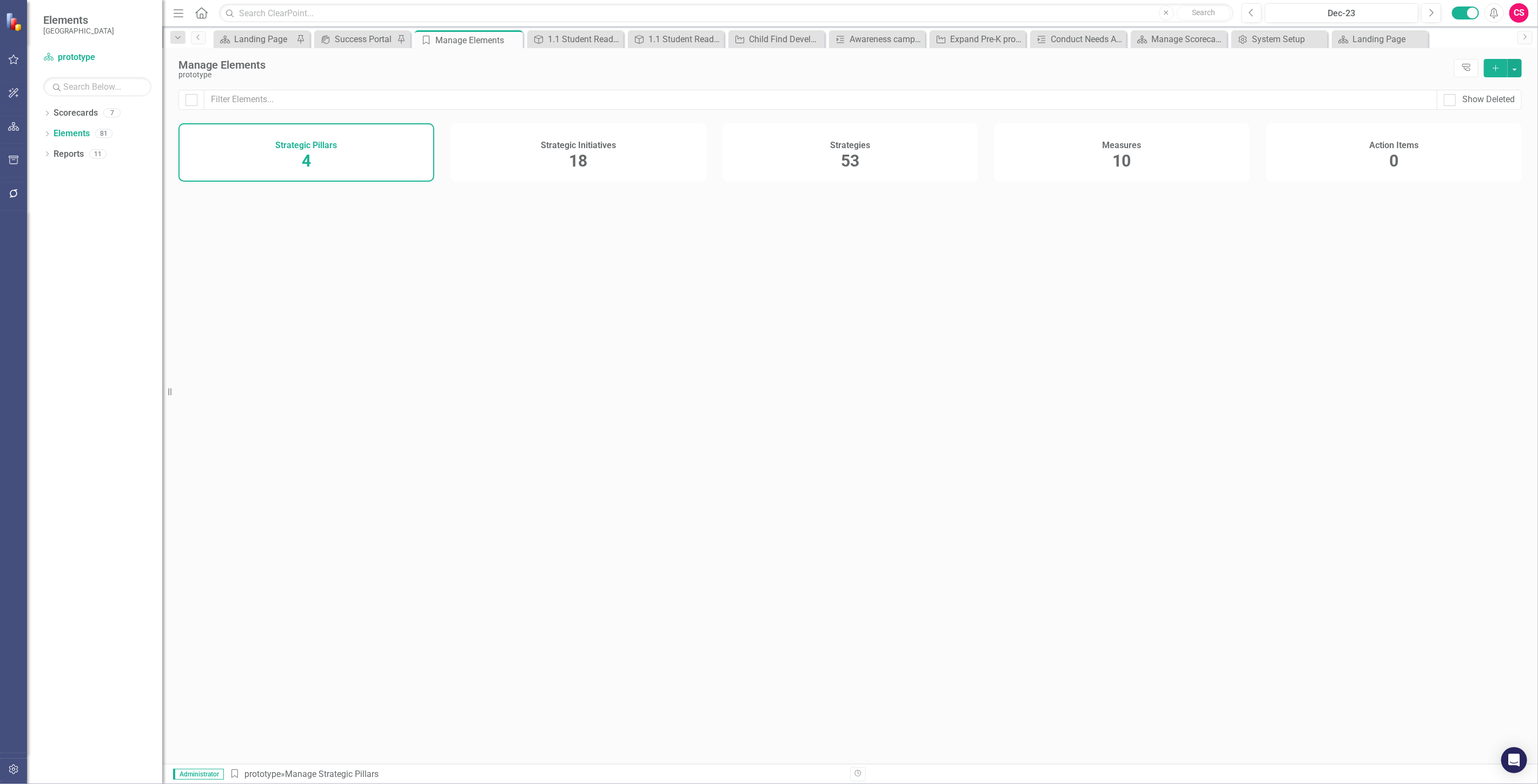
click at [1137, 142] on h4 "Measures" at bounding box center [1122, 145] width 39 height 10
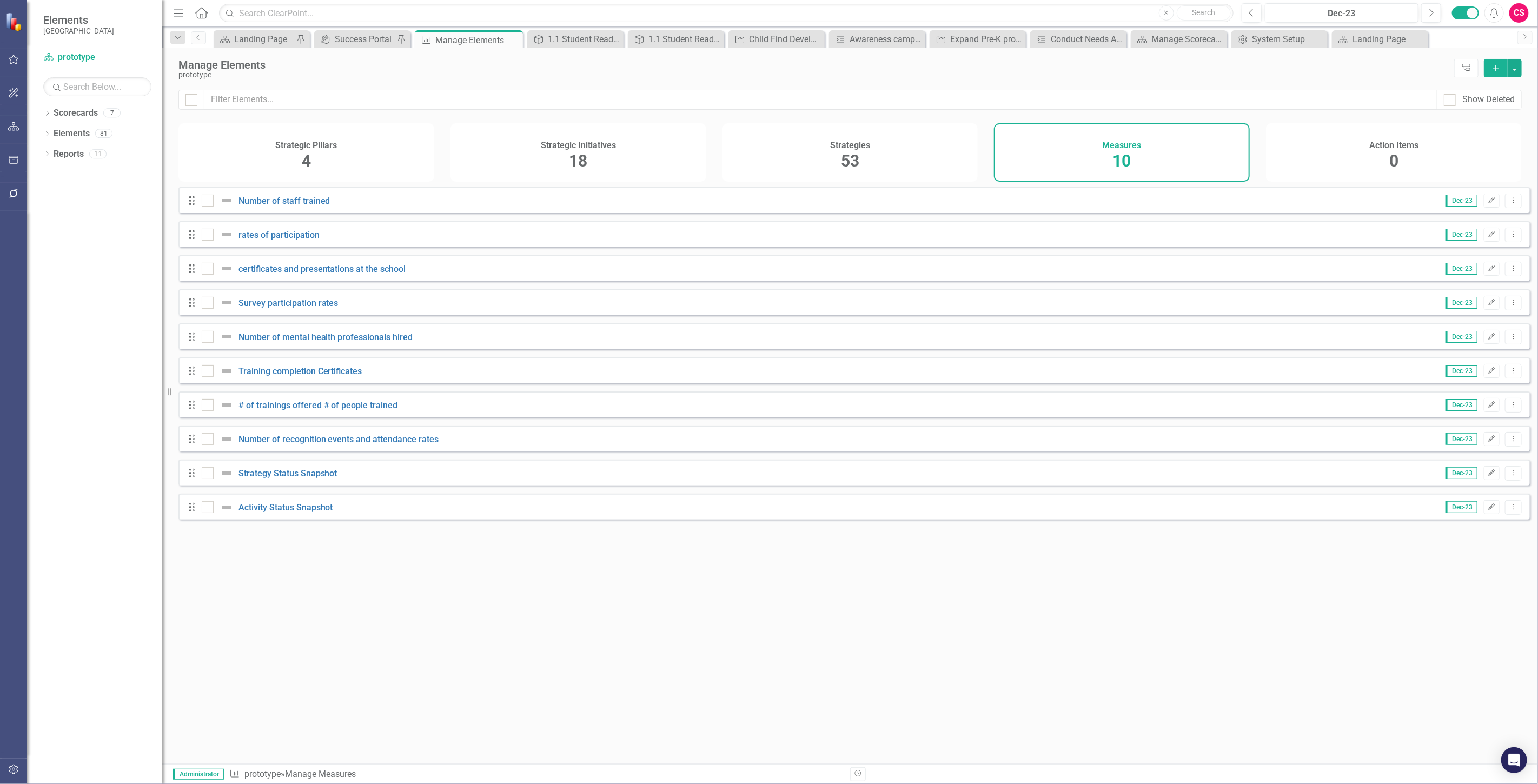
click at [1492, 67] on icon "Add" at bounding box center [1495, 68] width 10 height 8
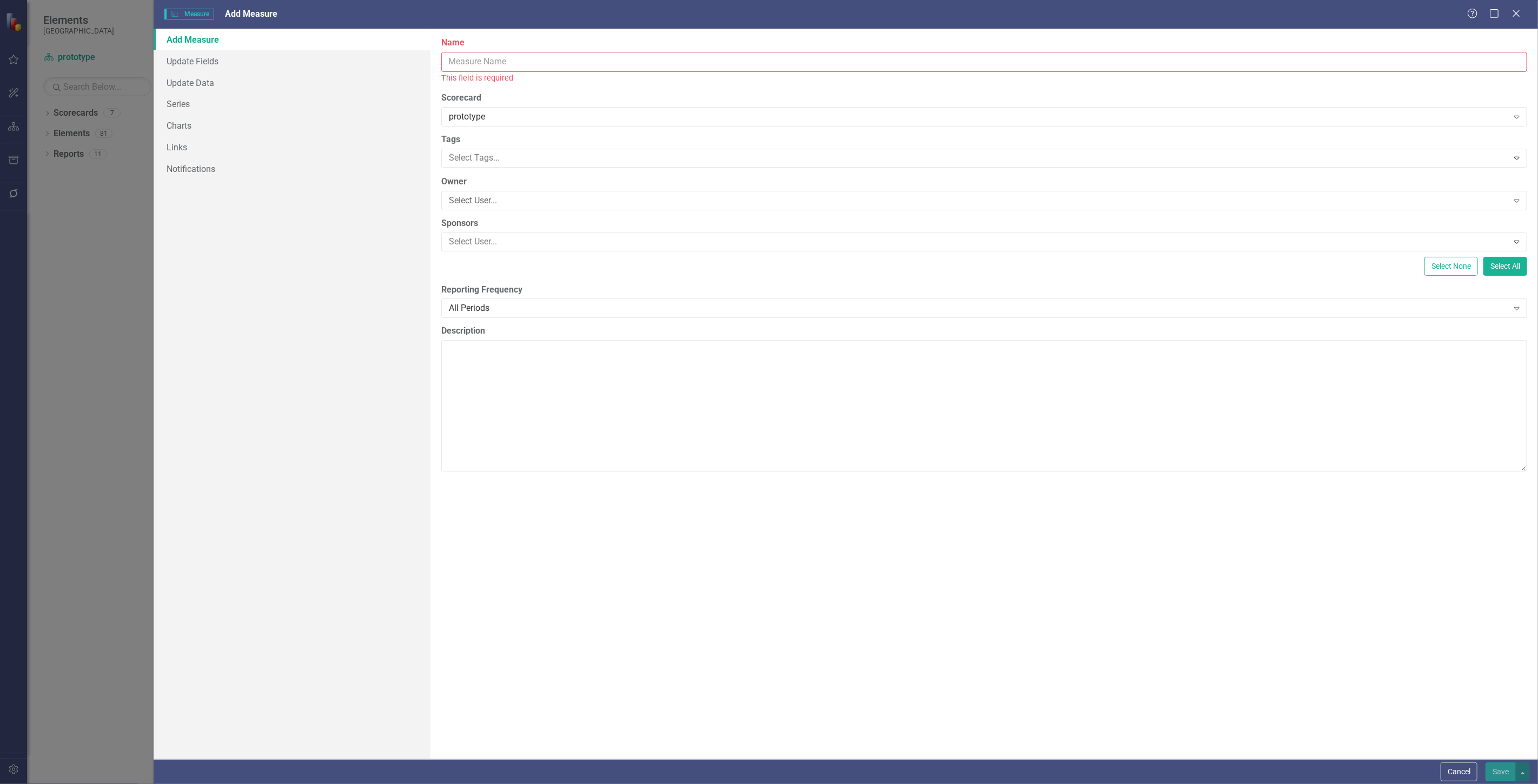
click at [499, 57] on input "Name" at bounding box center [985, 62] width 1086 height 20
type input "Activity Funding totals"
click at [1496, 771] on button "Save" at bounding box center [1501, 772] width 31 height 19
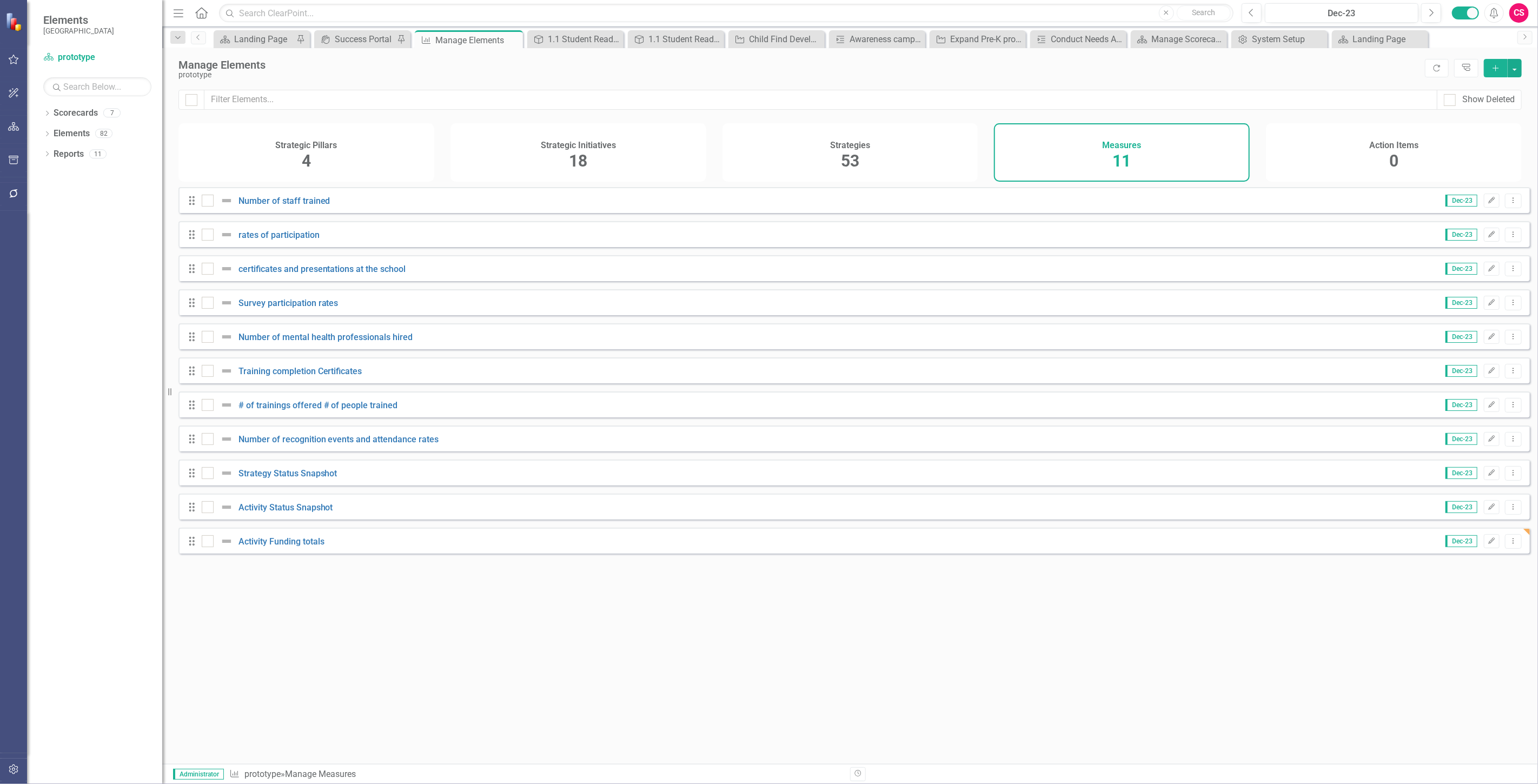
click at [17, 764] on button "button" at bounding box center [14, 770] width 24 height 23
click at [76, 255] on link "System Setup" at bounding box center [97, 251] width 108 height 13
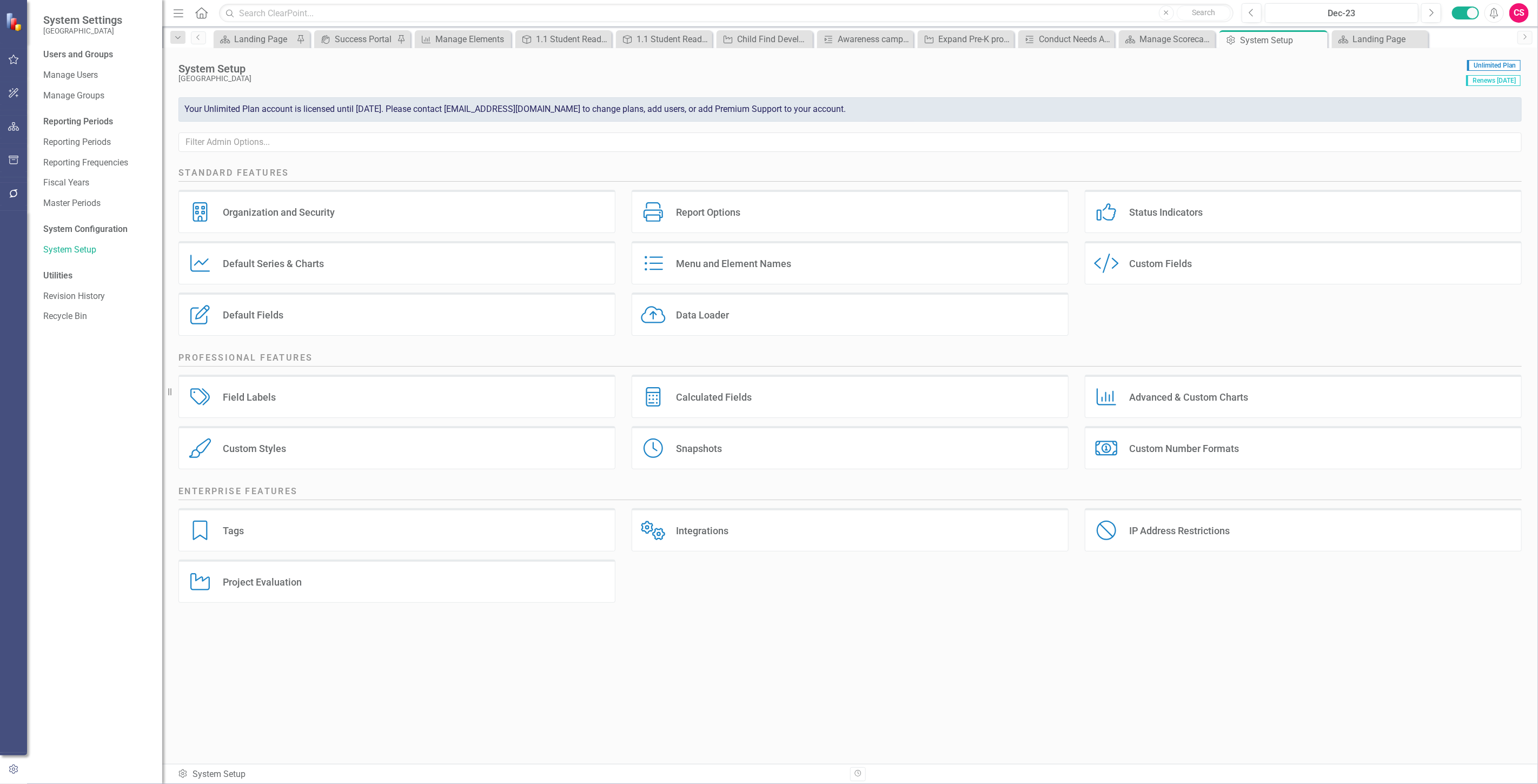
click at [272, 581] on div "Project Evaluation" at bounding box center [262, 582] width 79 height 13
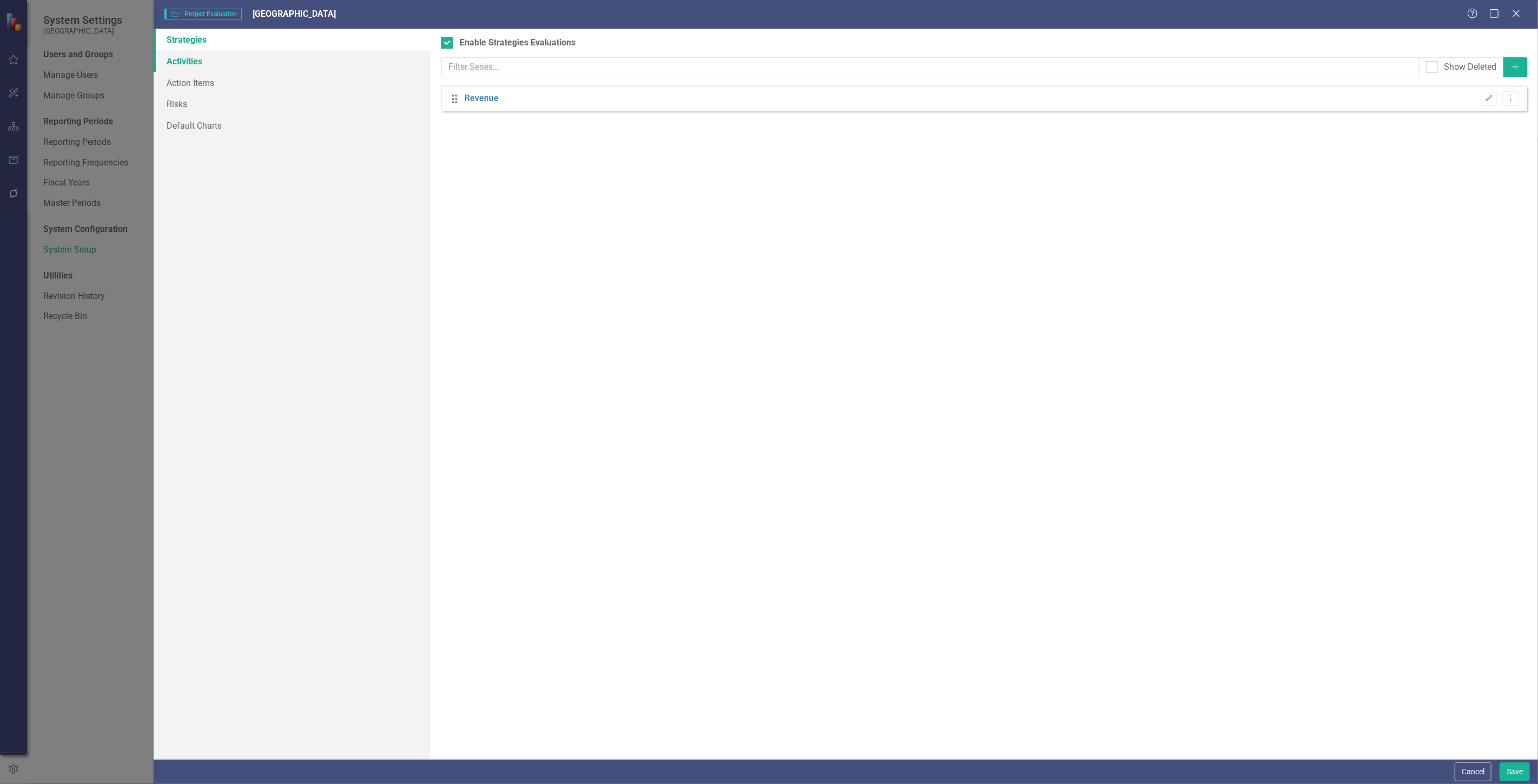
click at [231, 58] on link "Activities" at bounding box center [292, 61] width 277 height 22
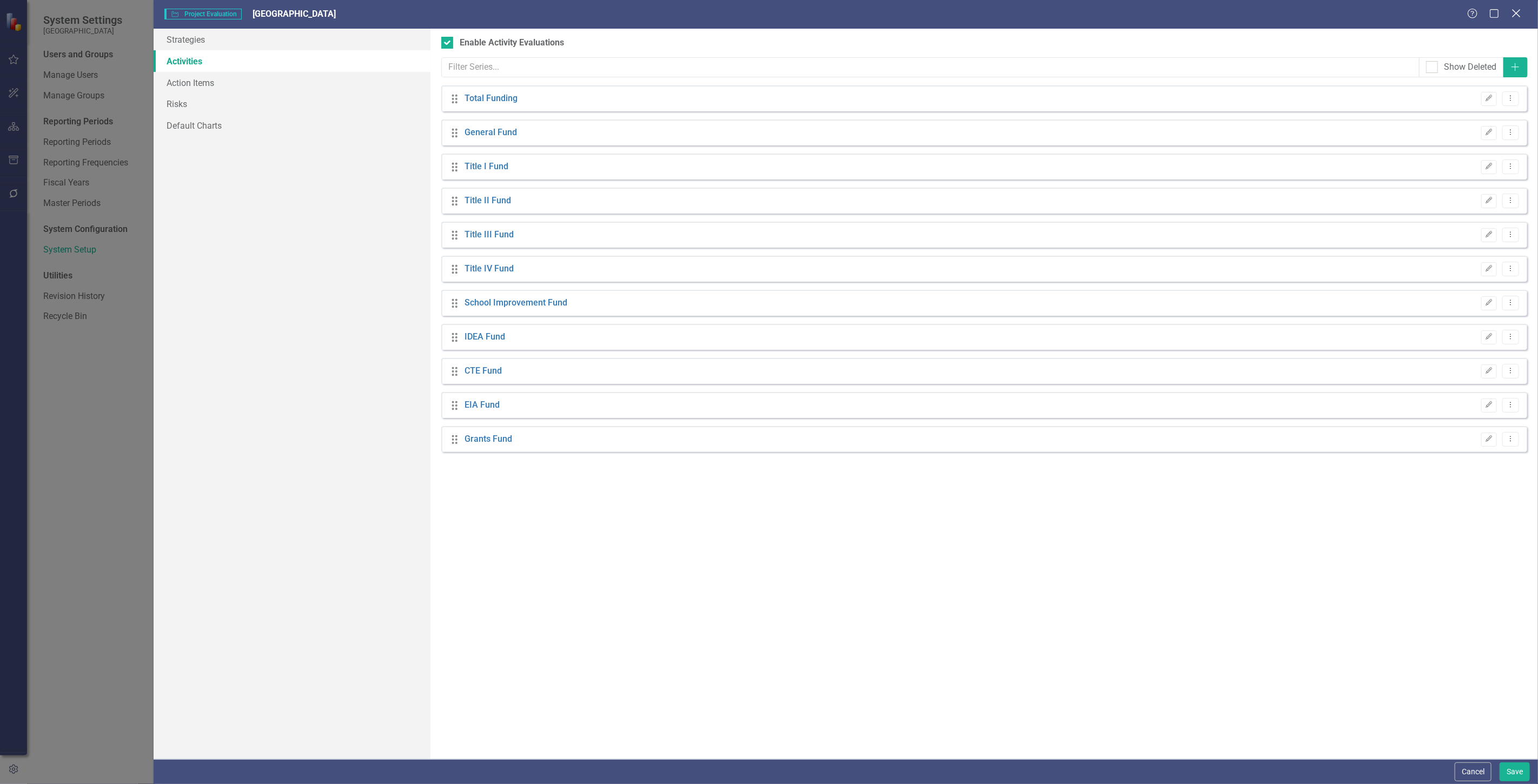
click at [1521, 17] on icon "Close" at bounding box center [1516, 13] width 13 height 10
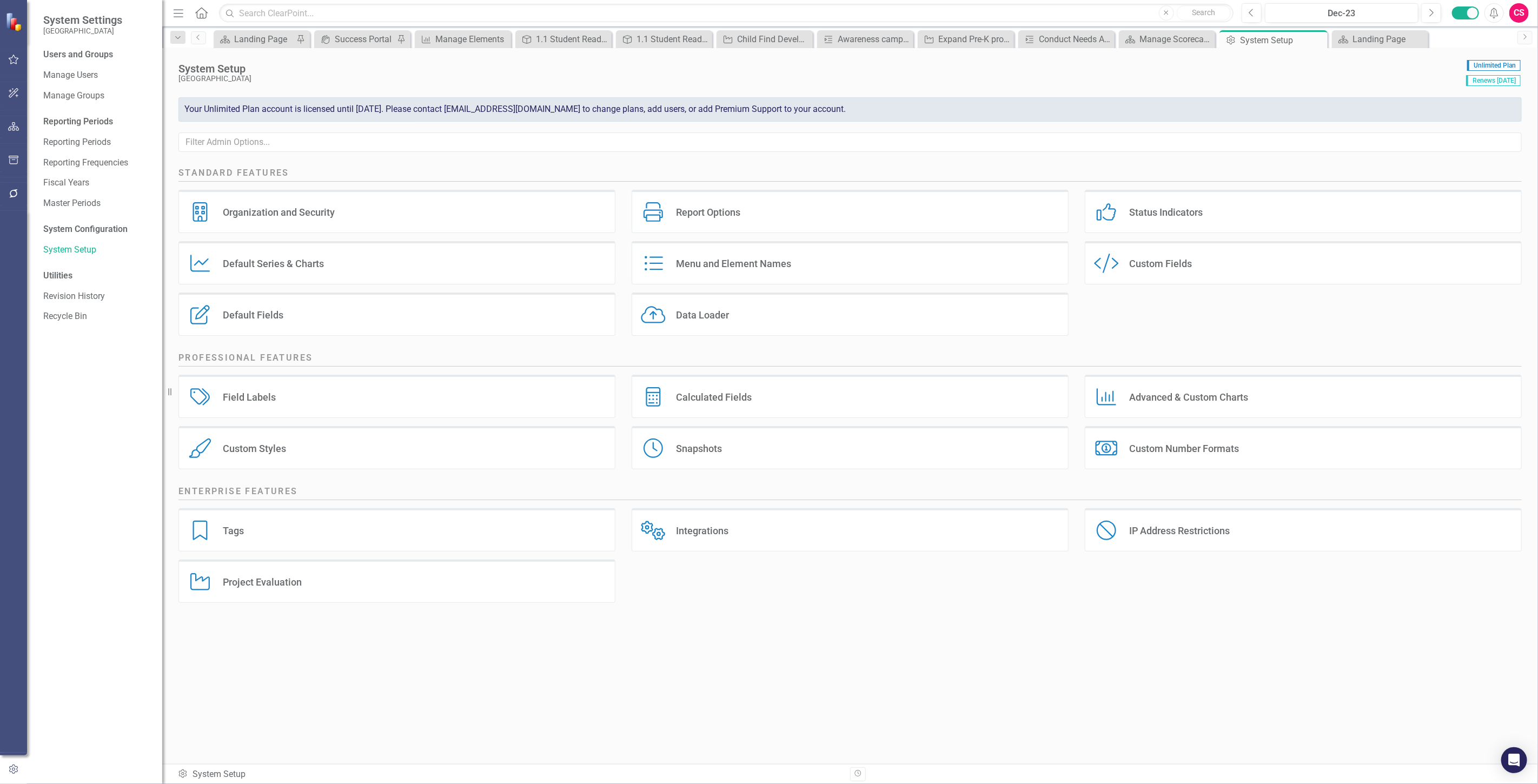
click at [6, 137] on button "button" at bounding box center [14, 127] width 24 height 23
click at [83, 134] on link "Elements" at bounding box center [71, 134] width 36 height 13
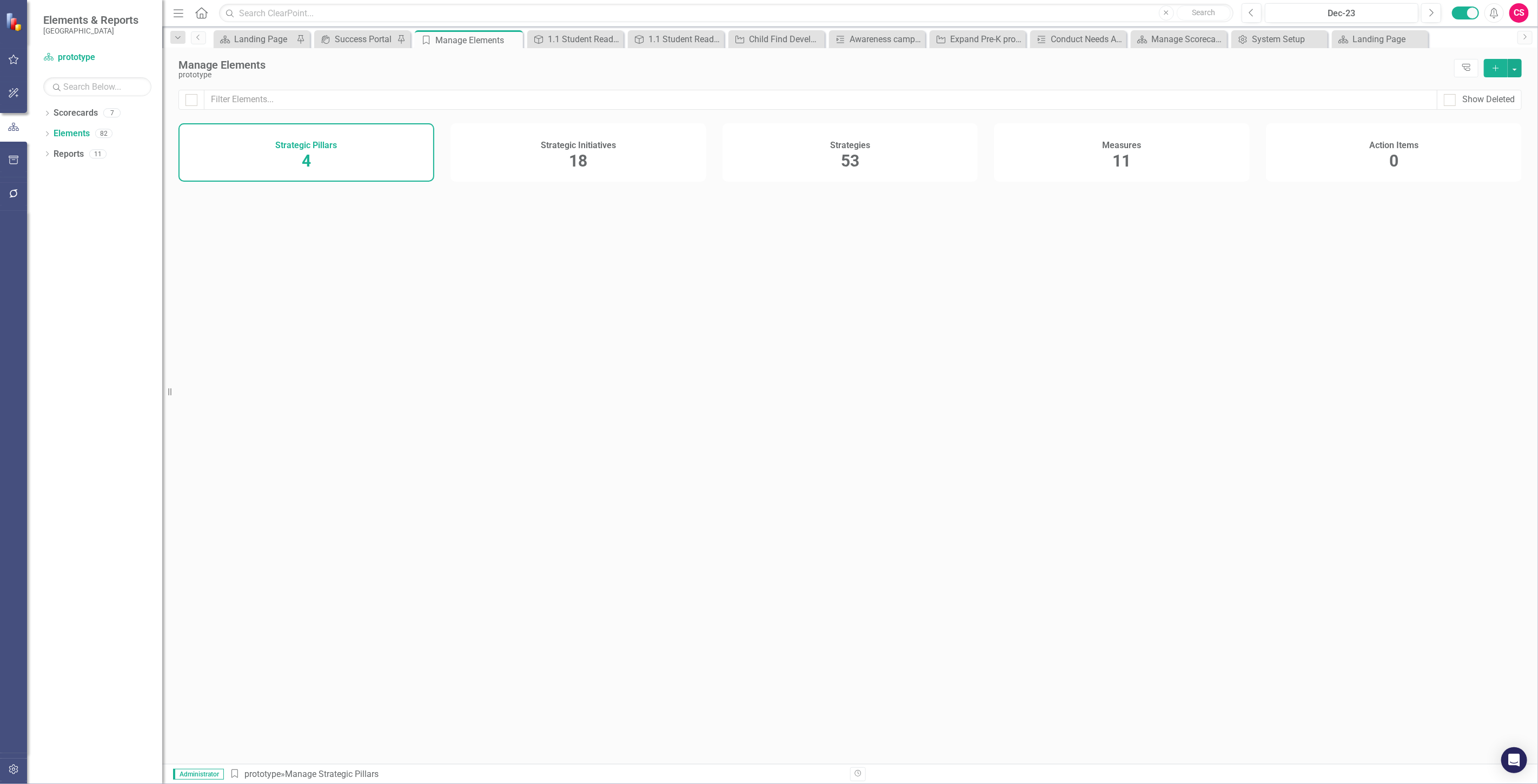
click at [1143, 146] on div "Measures 11" at bounding box center [1122, 153] width 256 height 58
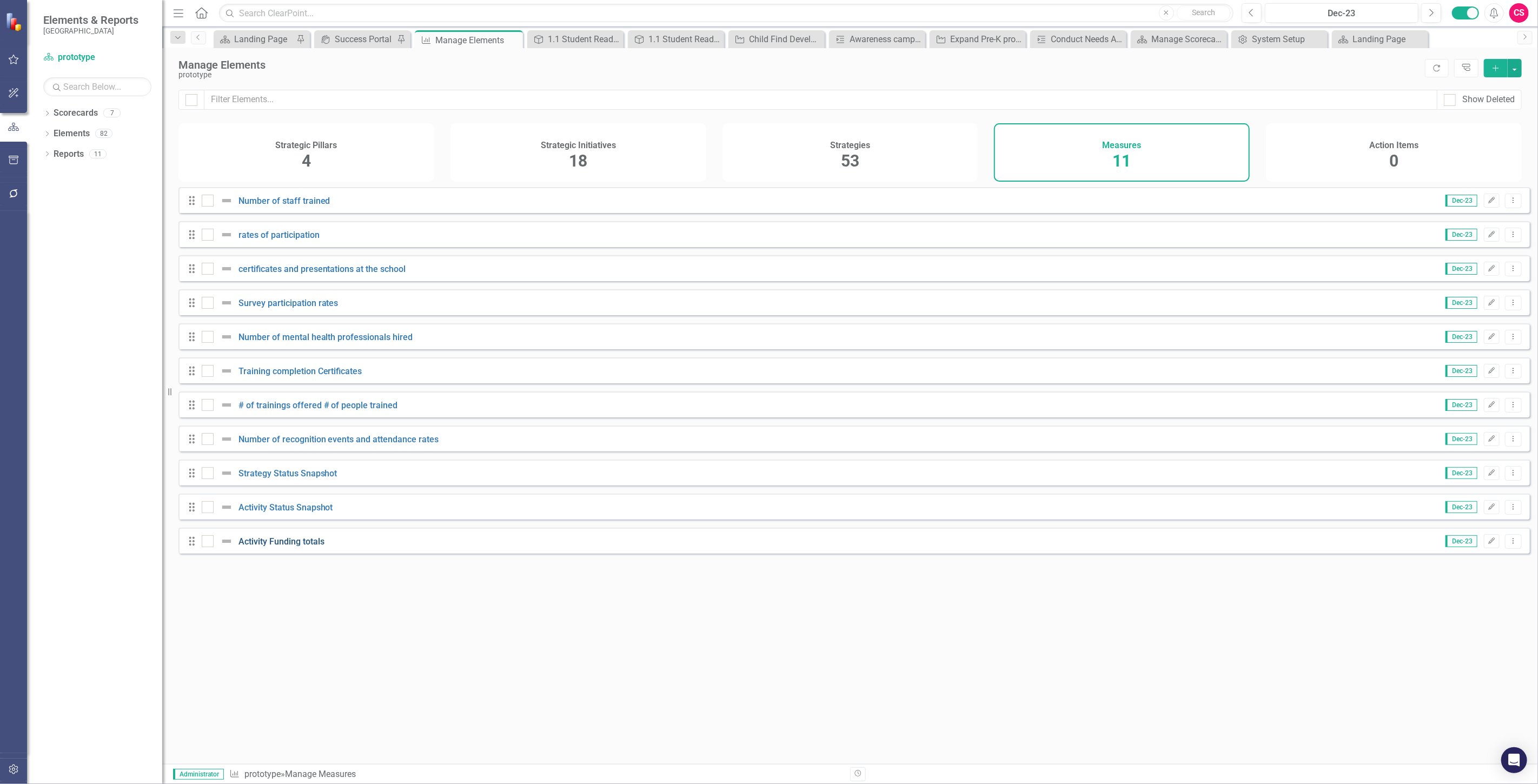
click at [268, 547] on link "Activity Funding totals" at bounding box center [281, 542] width 86 height 10
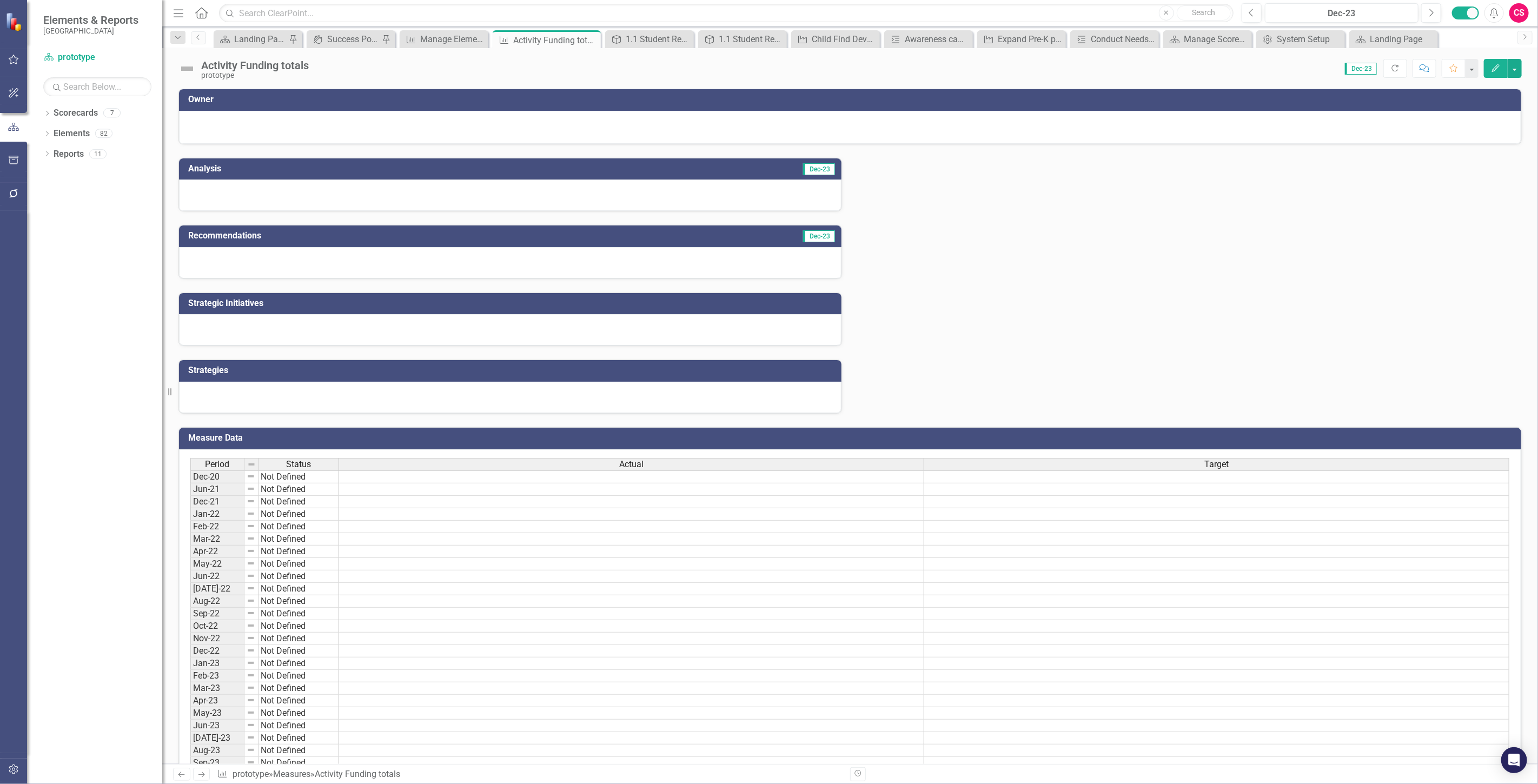
click at [1491, 69] on icon "Edit" at bounding box center [1495, 68] width 10 height 8
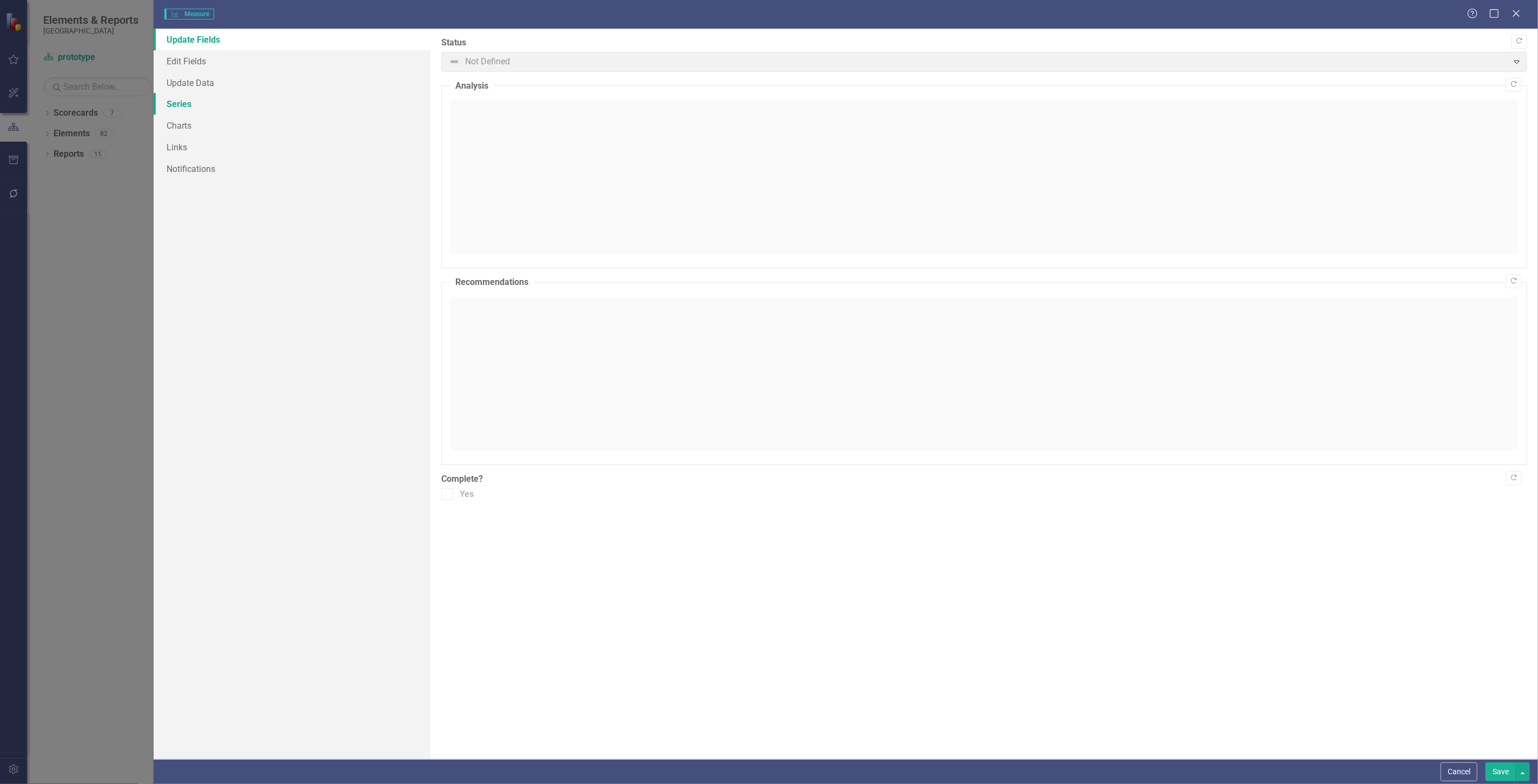
click at [222, 109] on link "Series" at bounding box center [292, 104] width 277 height 22
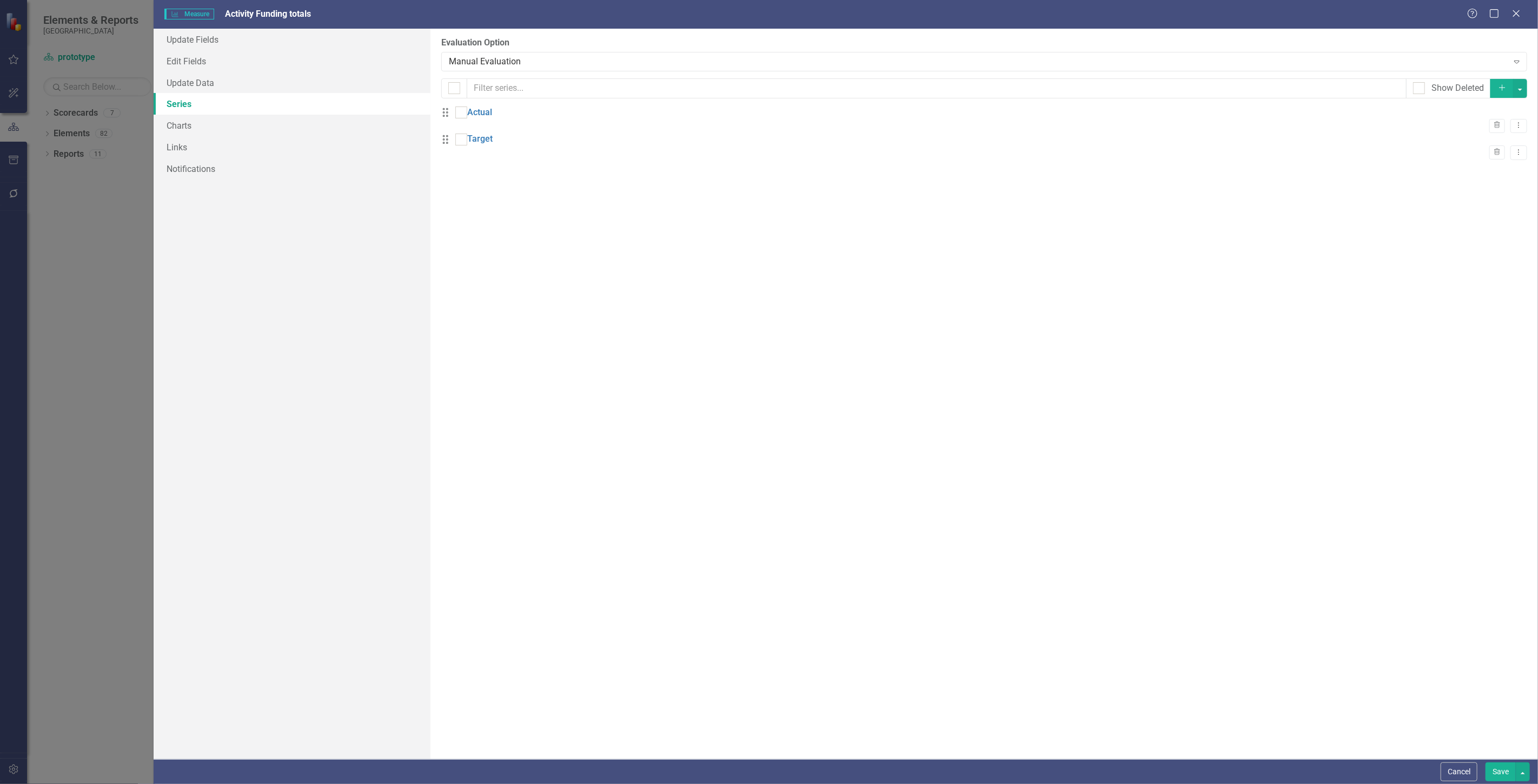
checkbox input "false"
click at [1522, 88] on button "button" at bounding box center [1520, 88] width 14 height 19
click at [1482, 132] on link "Add Multiple Add Multiple" at bounding box center [1484, 128] width 85 height 20
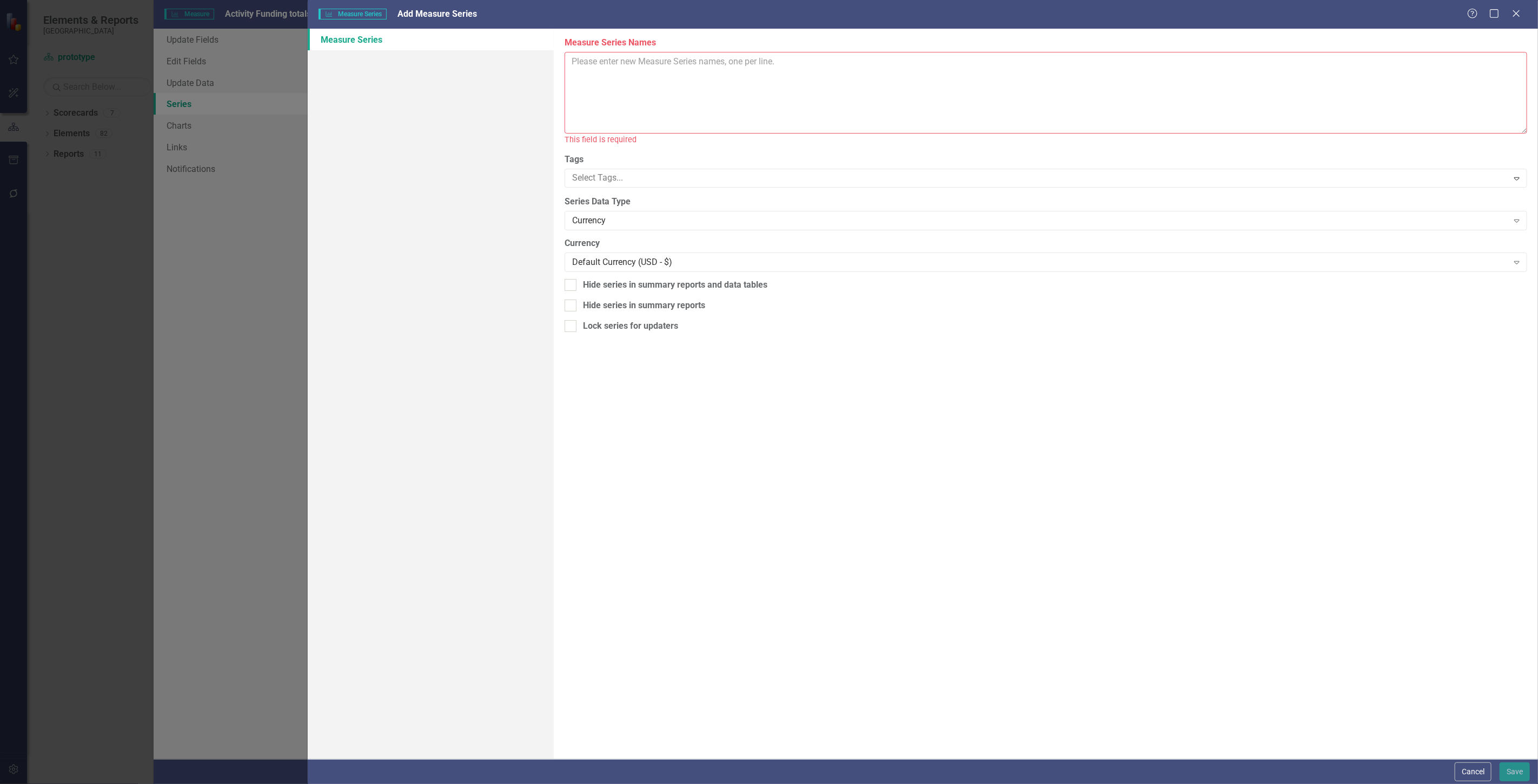
click at [648, 62] on textarea "Measure Series Names" at bounding box center [1046, 93] width 963 height 81
click at [648, 62] on textarea "Total Funding General Funding Title I Fund" at bounding box center [1046, 93] width 963 height 81
click at [655, 88] on textarea "Total Funding General Funding Title I Fund" at bounding box center [1046, 93] width 963 height 81
click at [655, 78] on textarea "Total Funding General Funding Title I Fund" at bounding box center [1046, 93] width 963 height 81
click at [647, 83] on textarea "Total Funding General Fund Title I Fund" at bounding box center [1046, 93] width 963 height 81
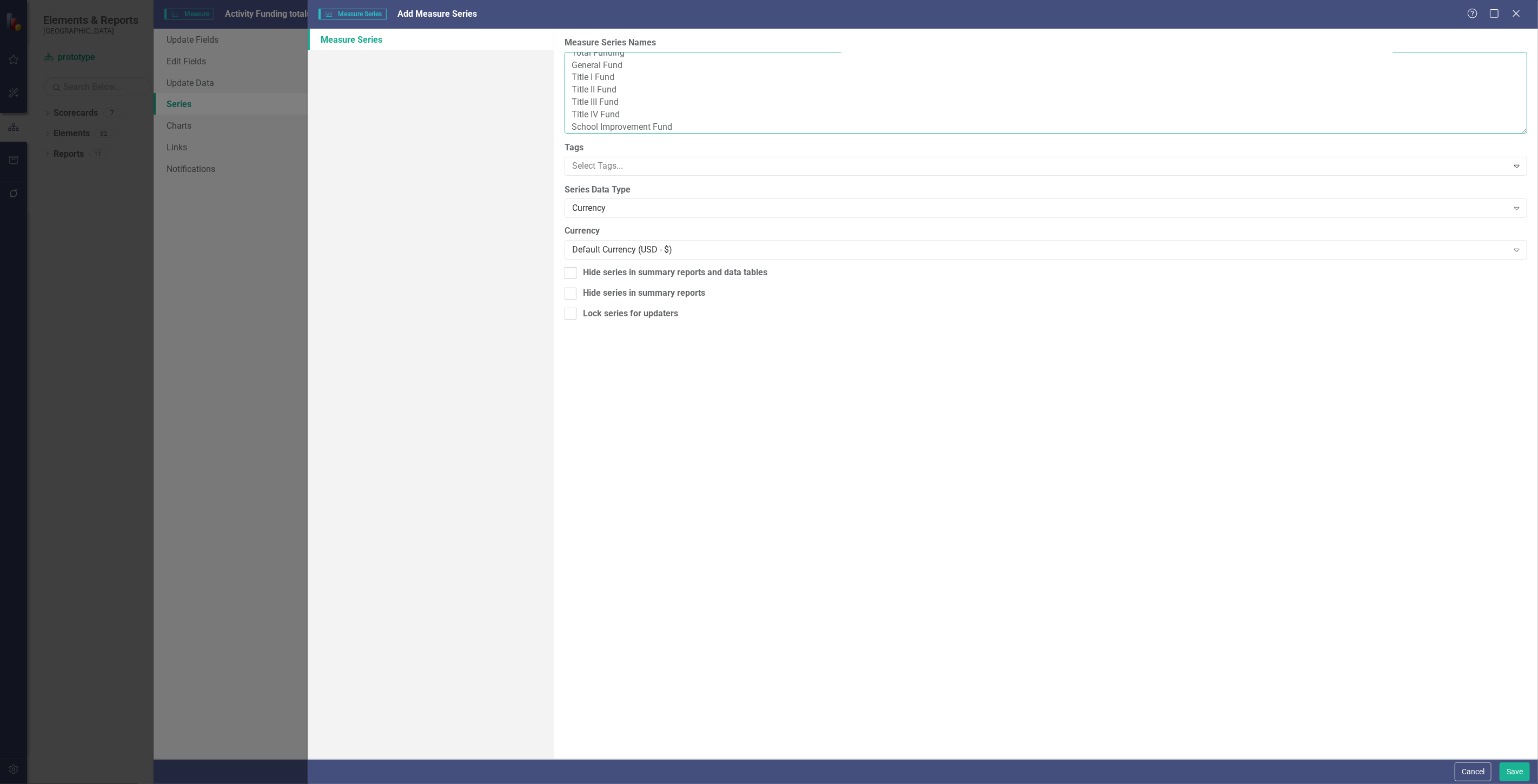
scroll to position [20, 0]
click at [581, 123] on textarea "Total Funding General Fund Title I Fund Title II Fund Title III Fund Title IV F…" at bounding box center [1046, 93] width 963 height 81
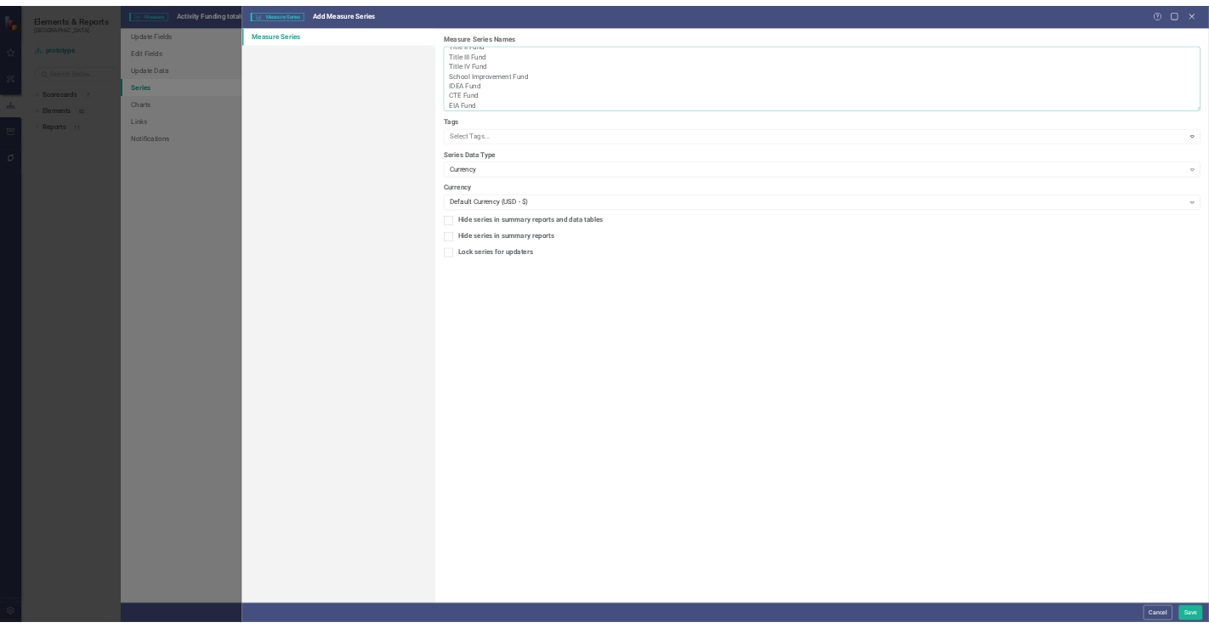
scroll to position [91, 0]
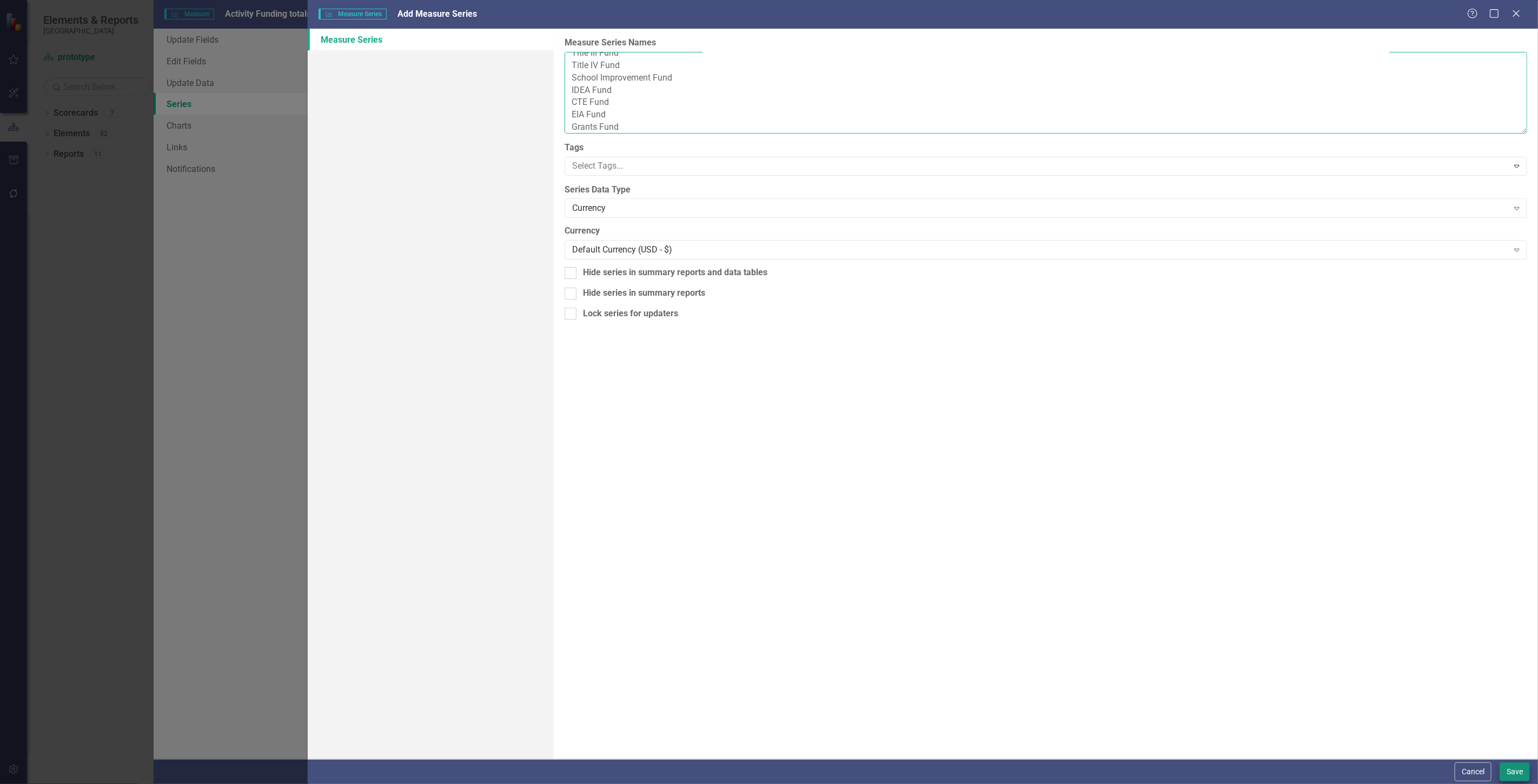
type textarea "Total Funding General Fund Title I Fund Title II Fund Title III Fund Title IV F…"
click at [1521, 768] on button "Save" at bounding box center [1515, 772] width 31 height 19
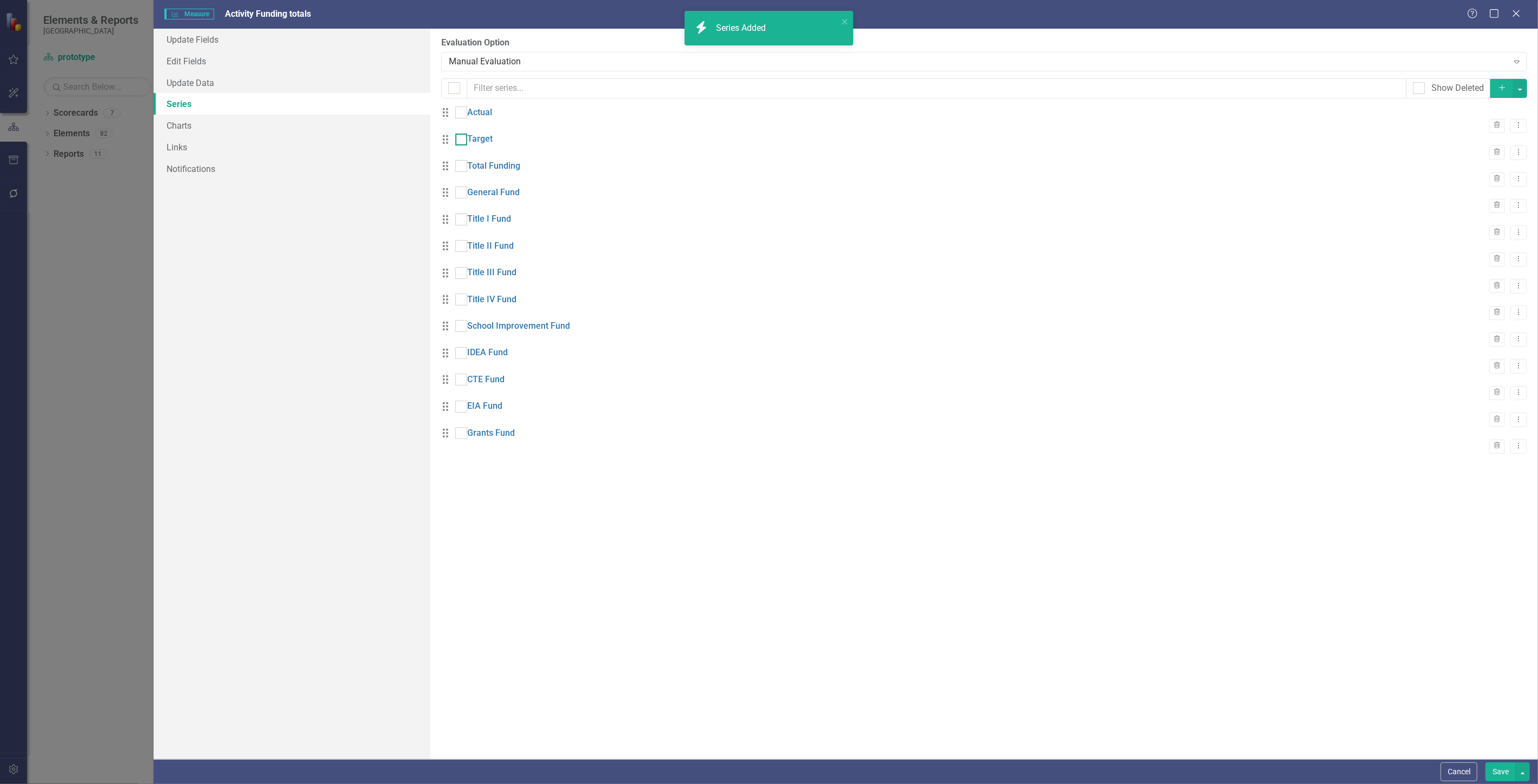
click at [466, 118] on div at bounding box center [461, 113] width 12 height 12
click at [462, 114] on input "checkbox" at bounding box center [459, 110] width 7 height 7
checkbox input "true"
click at [462, 141] on input "checkbox" at bounding box center [459, 137] width 7 height 7
checkbox input "true"
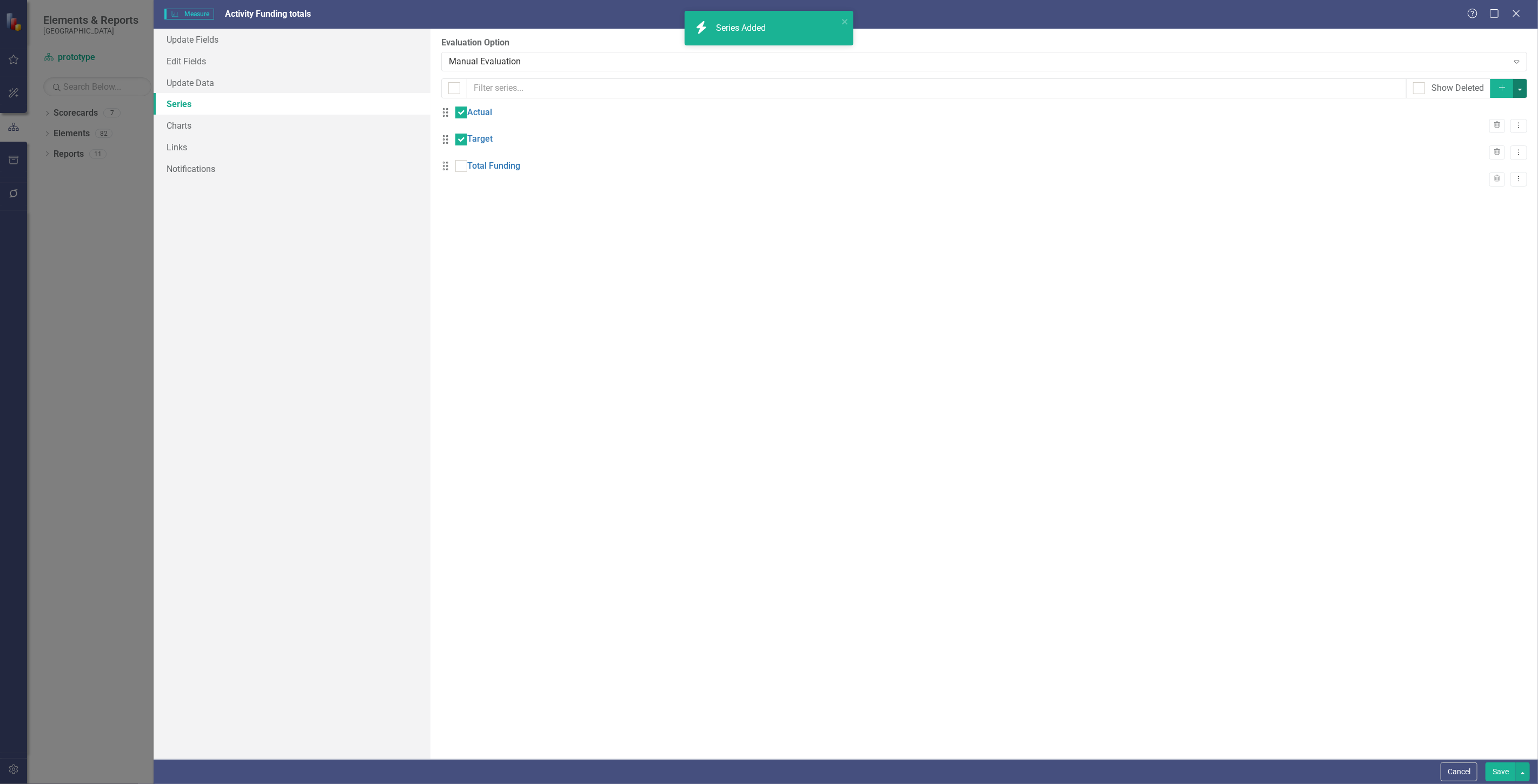
click at [1522, 85] on button "button" at bounding box center [1520, 88] width 14 height 19
click at [1471, 166] on link "Trash Delete Multiple" at bounding box center [1484, 168] width 85 height 20
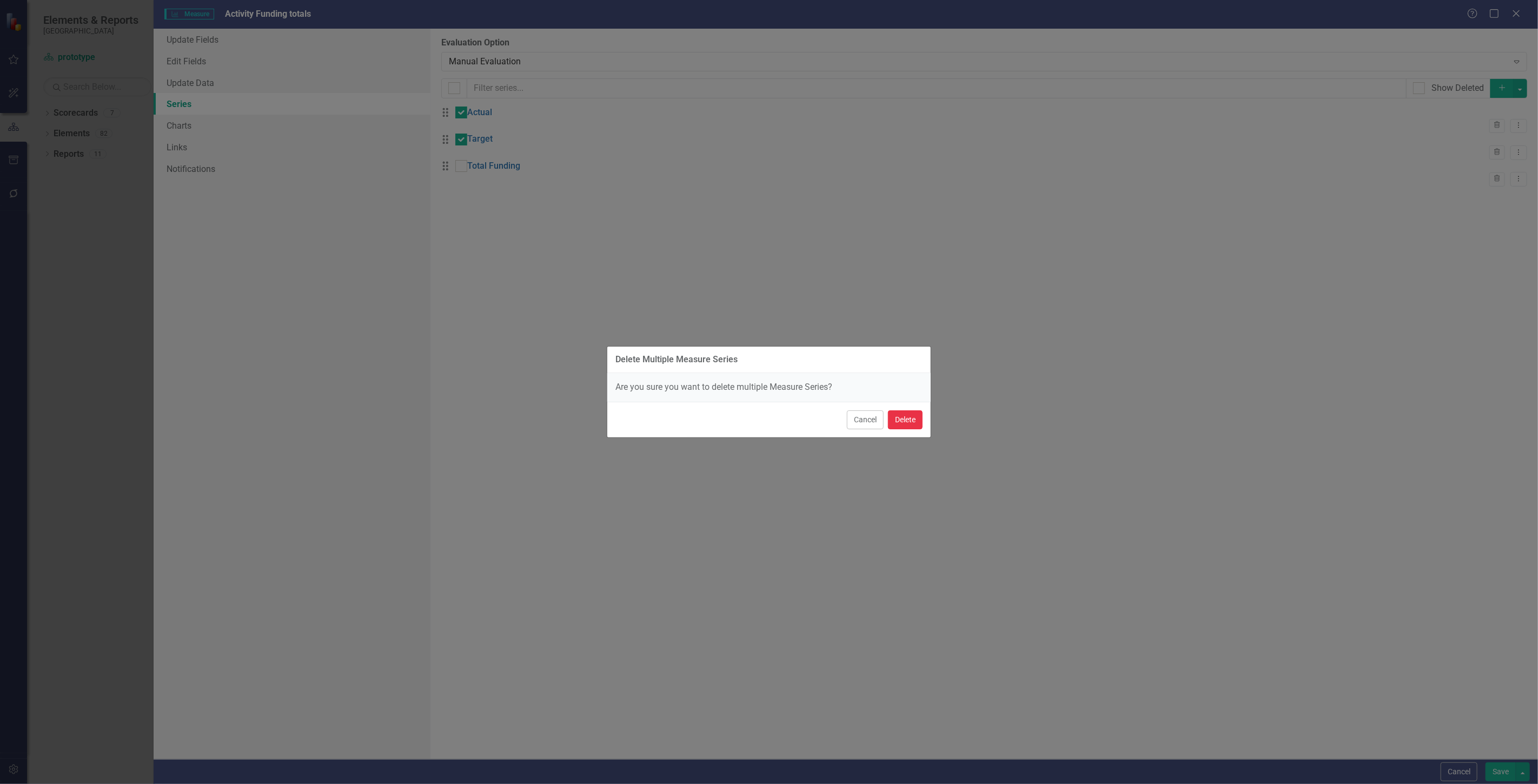
click at [897, 420] on button "Delete" at bounding box center [905, 420] width 34 height 19
checkbox input "false"
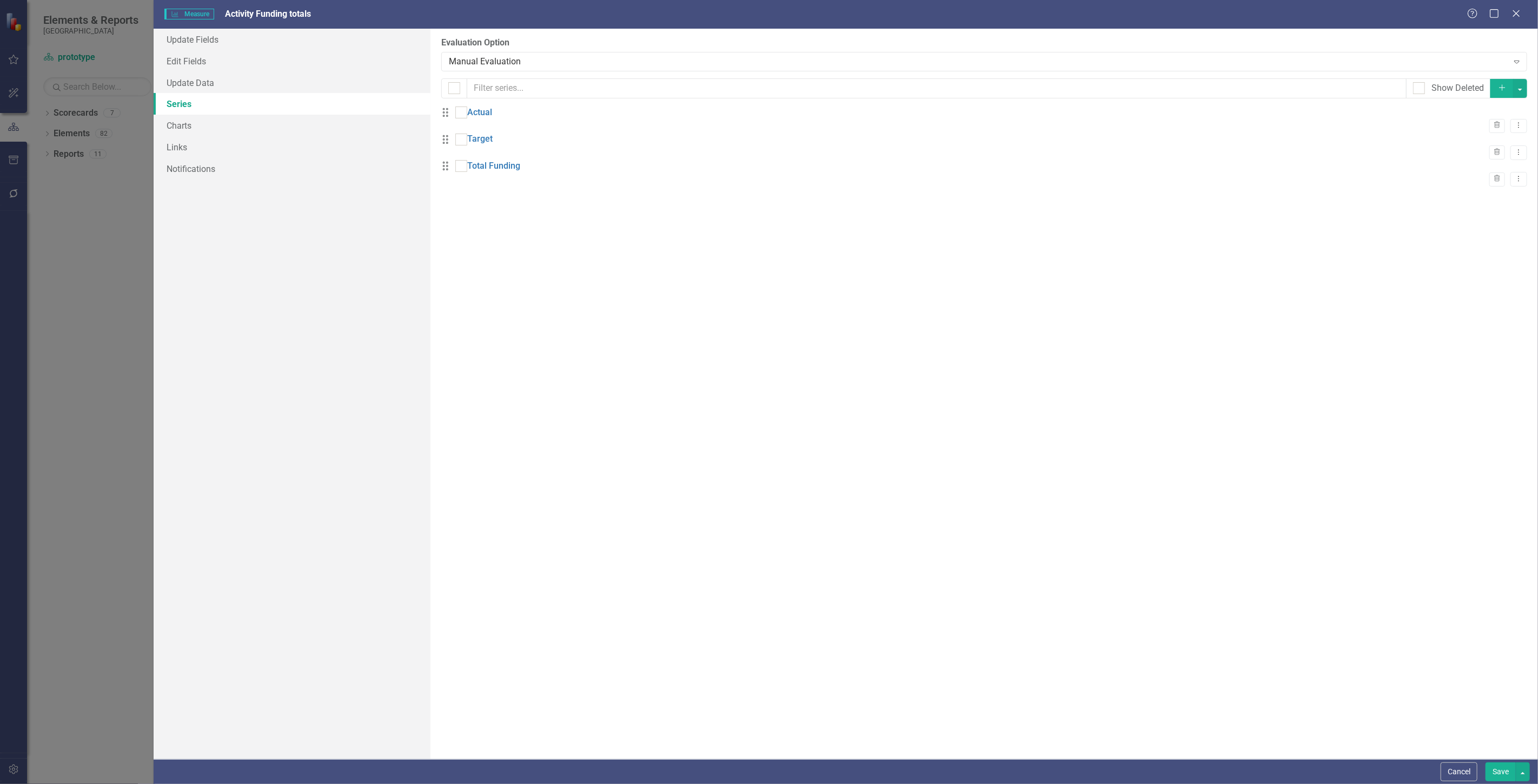
click at [1495, 779] on button "Save" at bounding box center [1501, 772] width 31 height 19
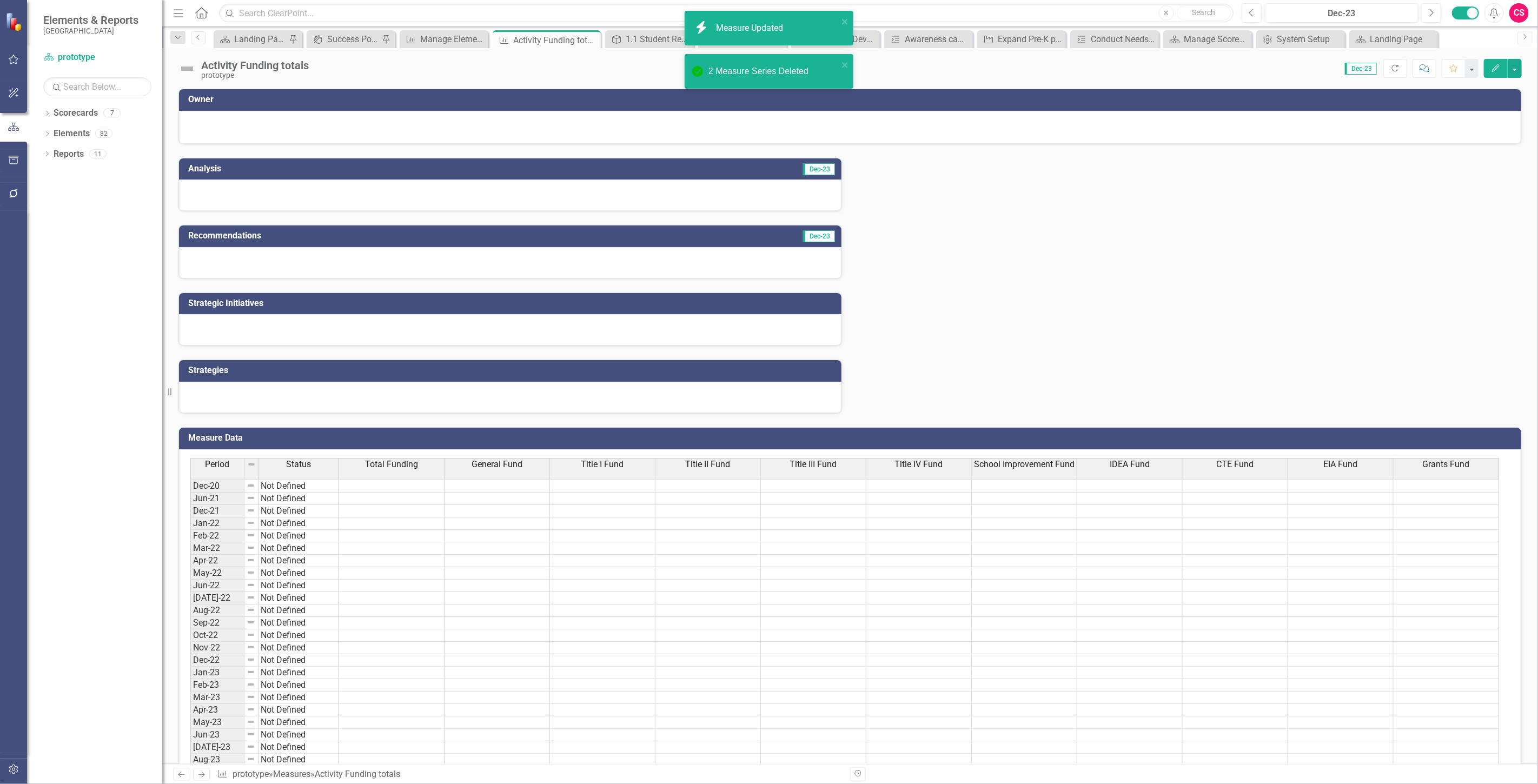
click at [418, 464] on div "Total Funding" at bounding box center [391, 464] width 105 height 12
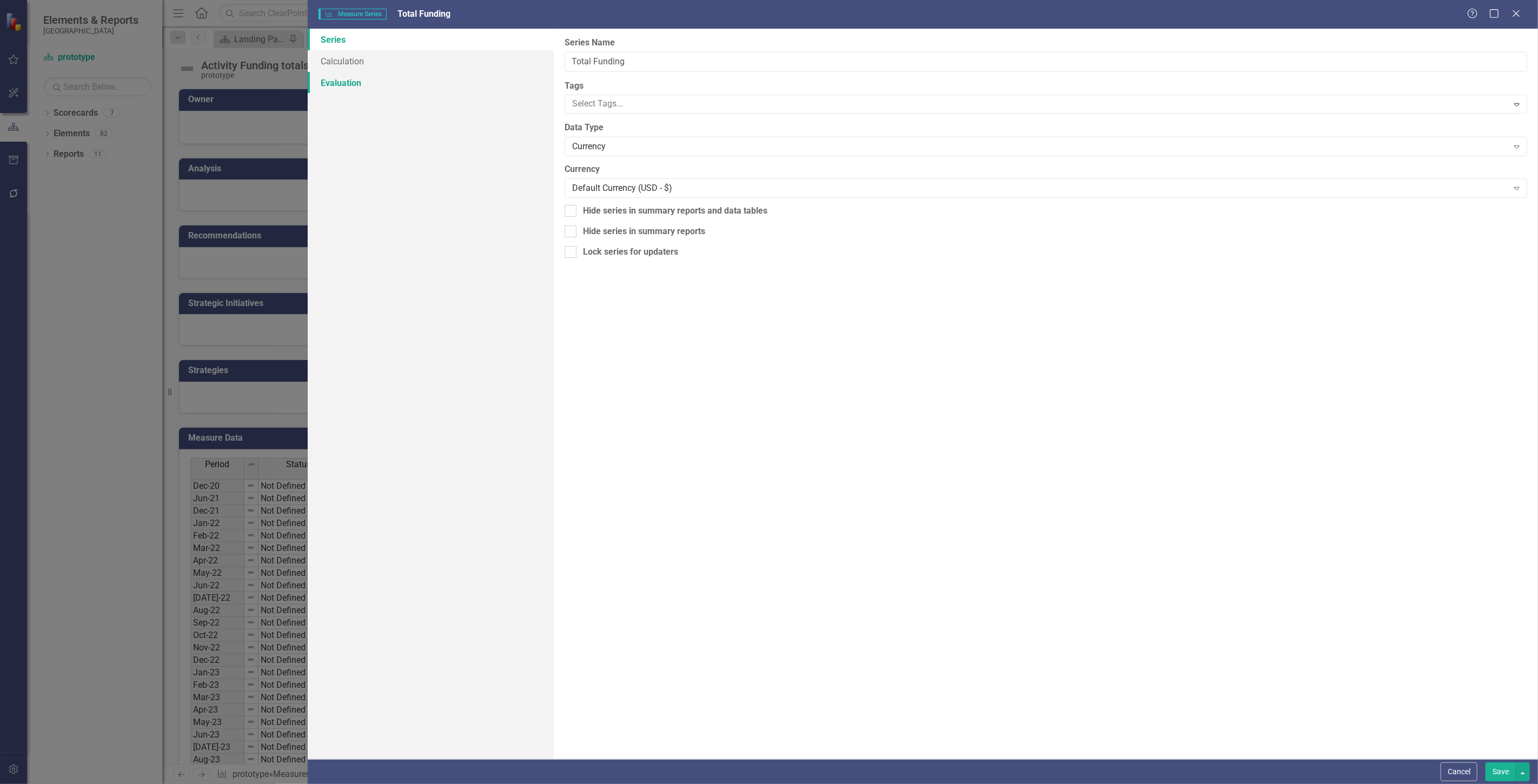
click at [460, 72] on link "Evaluation" at bounding box center [431, 83] width 246 height 22
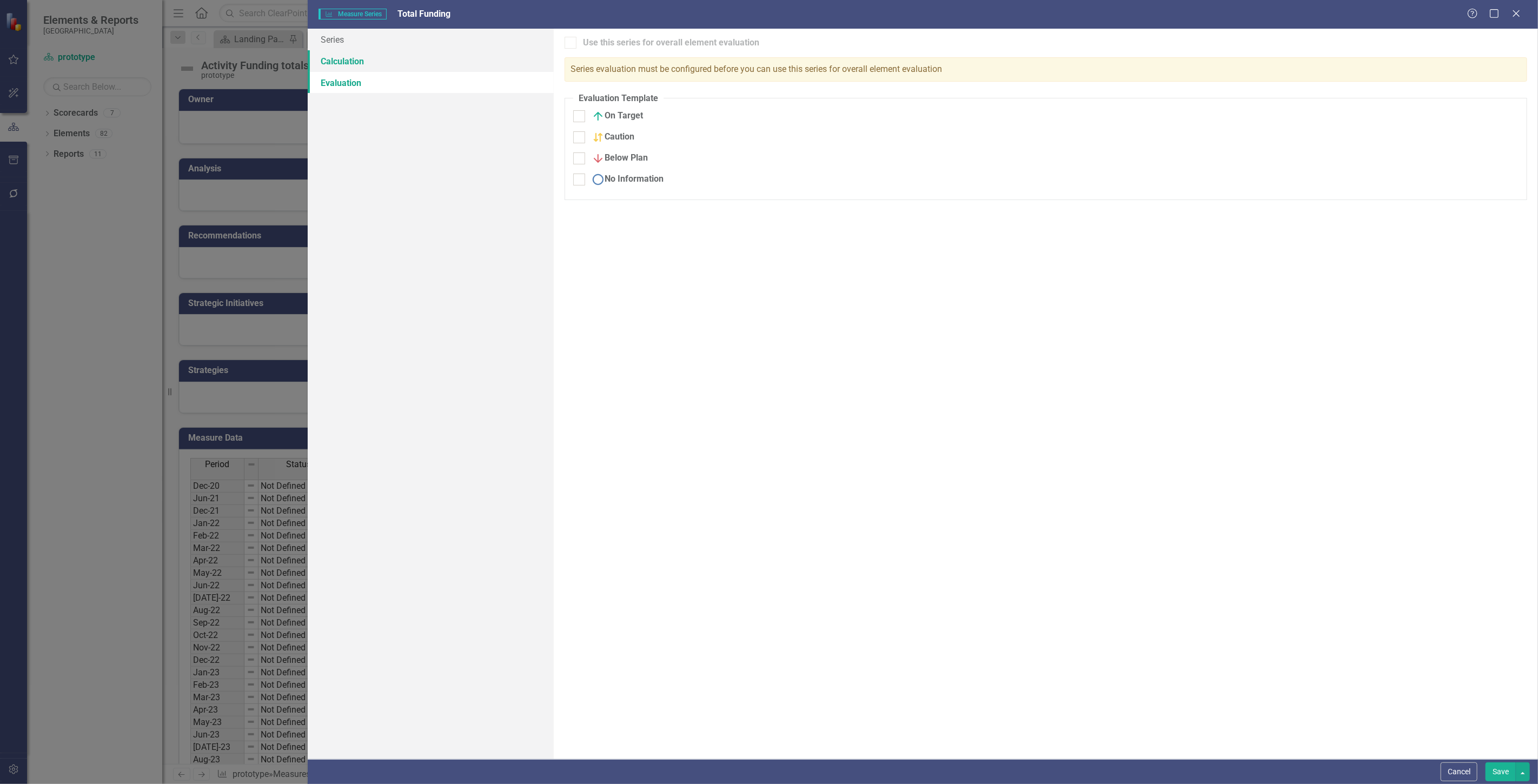
click at [457, 62] on link "Calculation" at bounding box center [431, 61] width 246 height 22
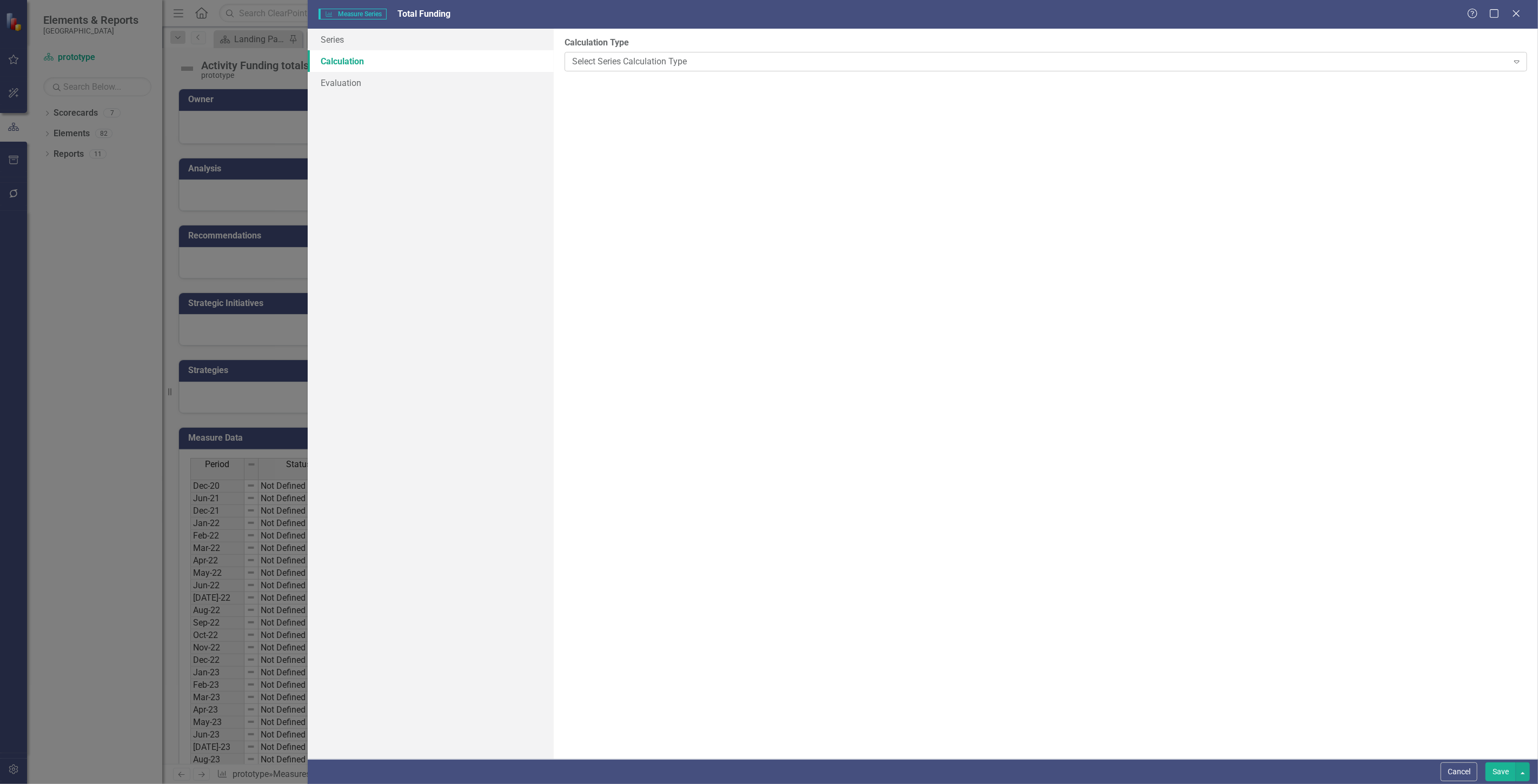
click at [637, 63] on div "Select Series Calculation Type" at bounding box center [1041, 62] width 936 height 13
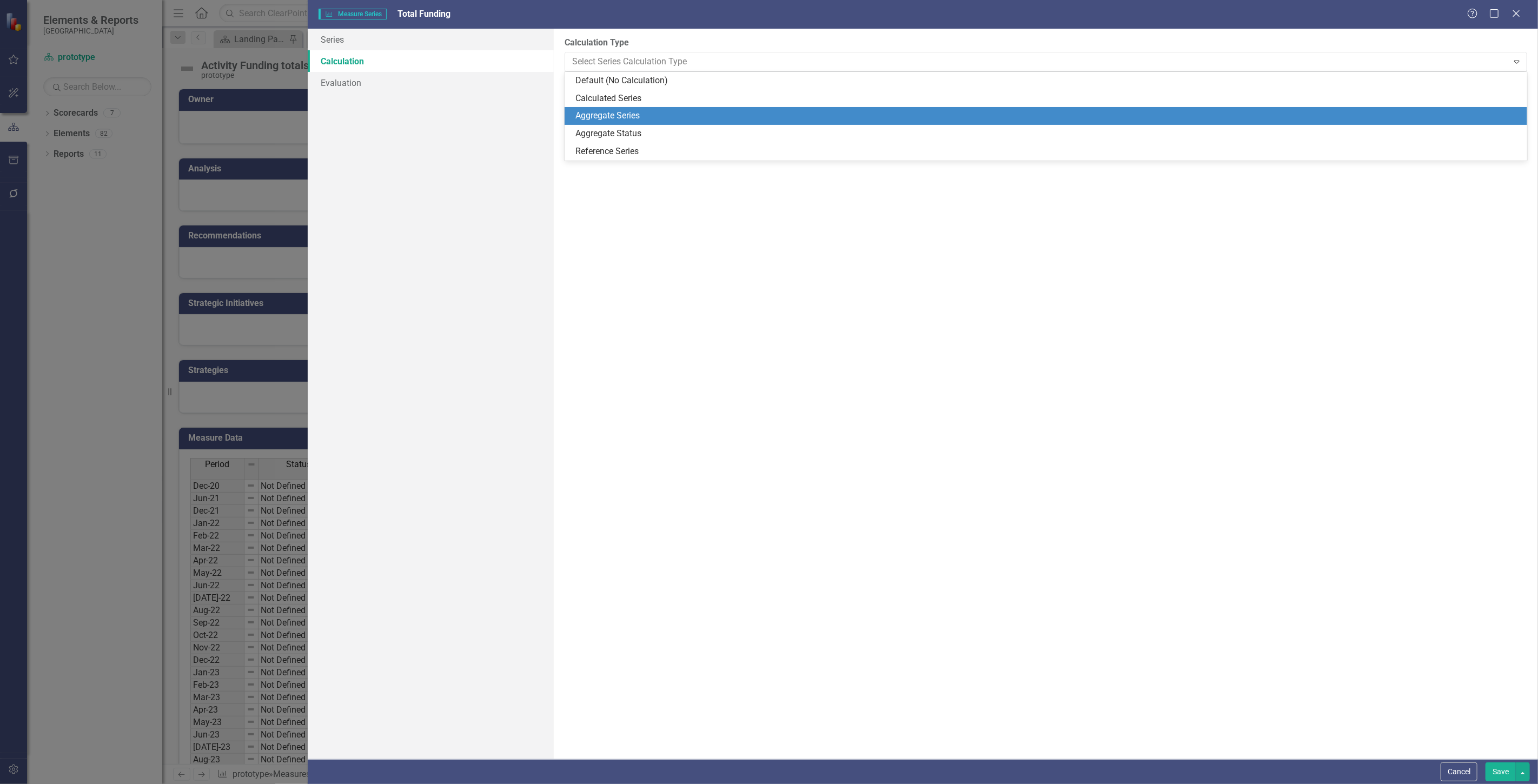
click at [642, 121] on div "Aggregate Series" at bounding box center [1048, 116] width 945 height 13
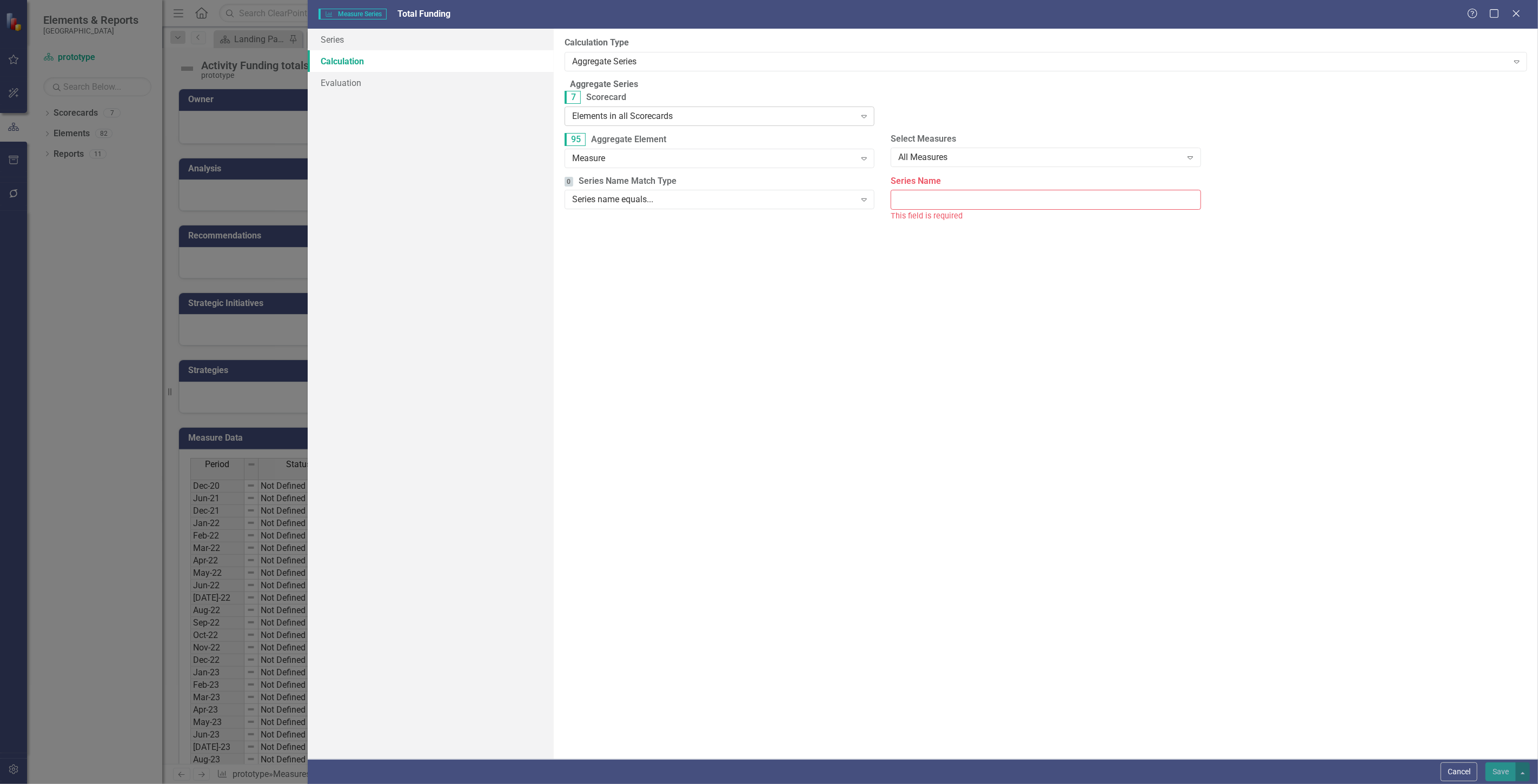
click at [631, 121] on div "Elements in all Scorecards" at bounding box center [714, 116] width 284 height 13
click at [637, 159] on div "Measure" at bounding box center [714, 158] width 284 height 13
click at [808, 209] on div "Series name equals... Expand" at bounding box center [719, 199] width 310 height 20
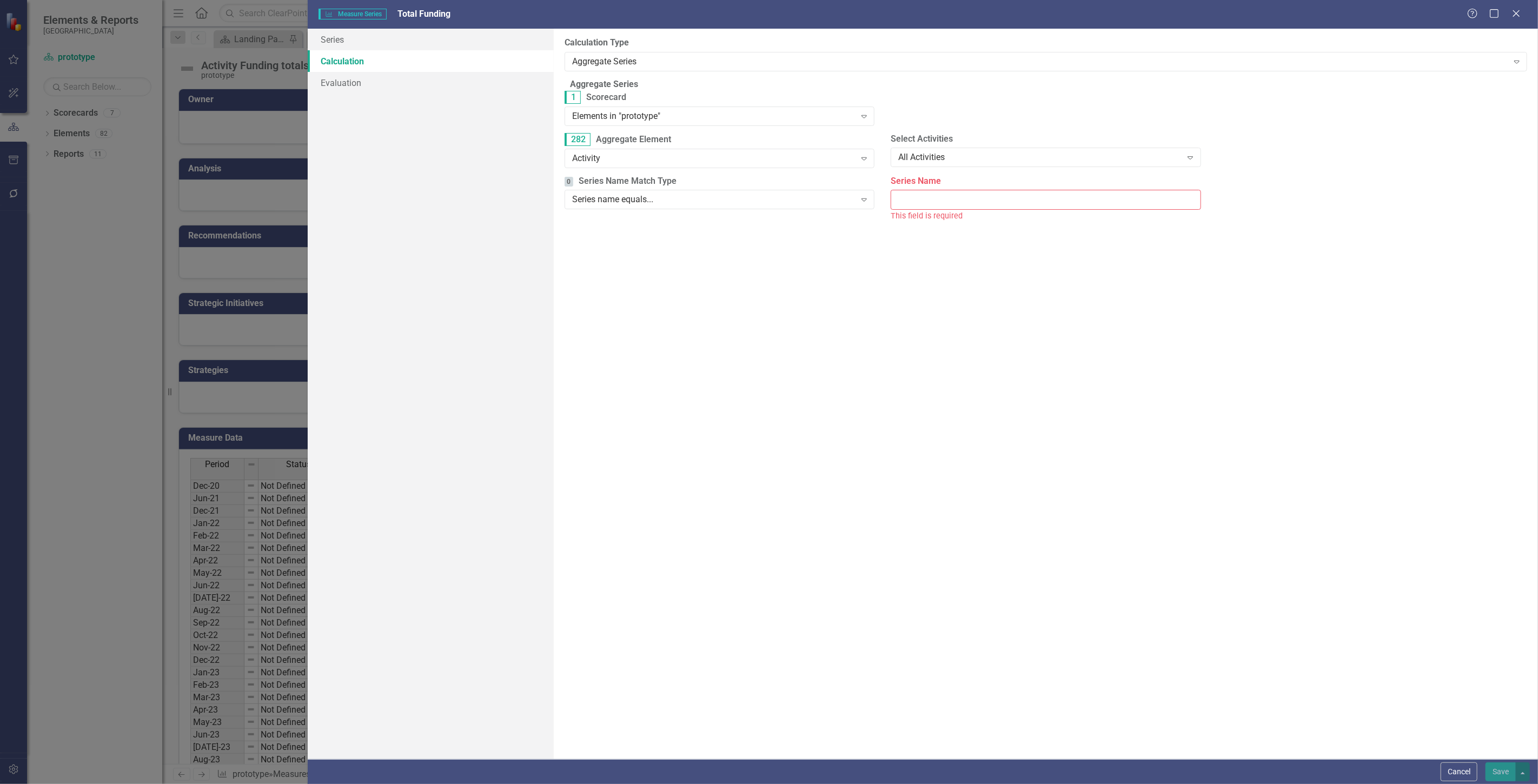
click at [926, 209] on input "Series Name" at bounding box center [1046, 199] width 310 height 20
type input "Total Funding"
click at [1492, 763] on button "Save" at bounding box center [1501, 772] width 31 height 19
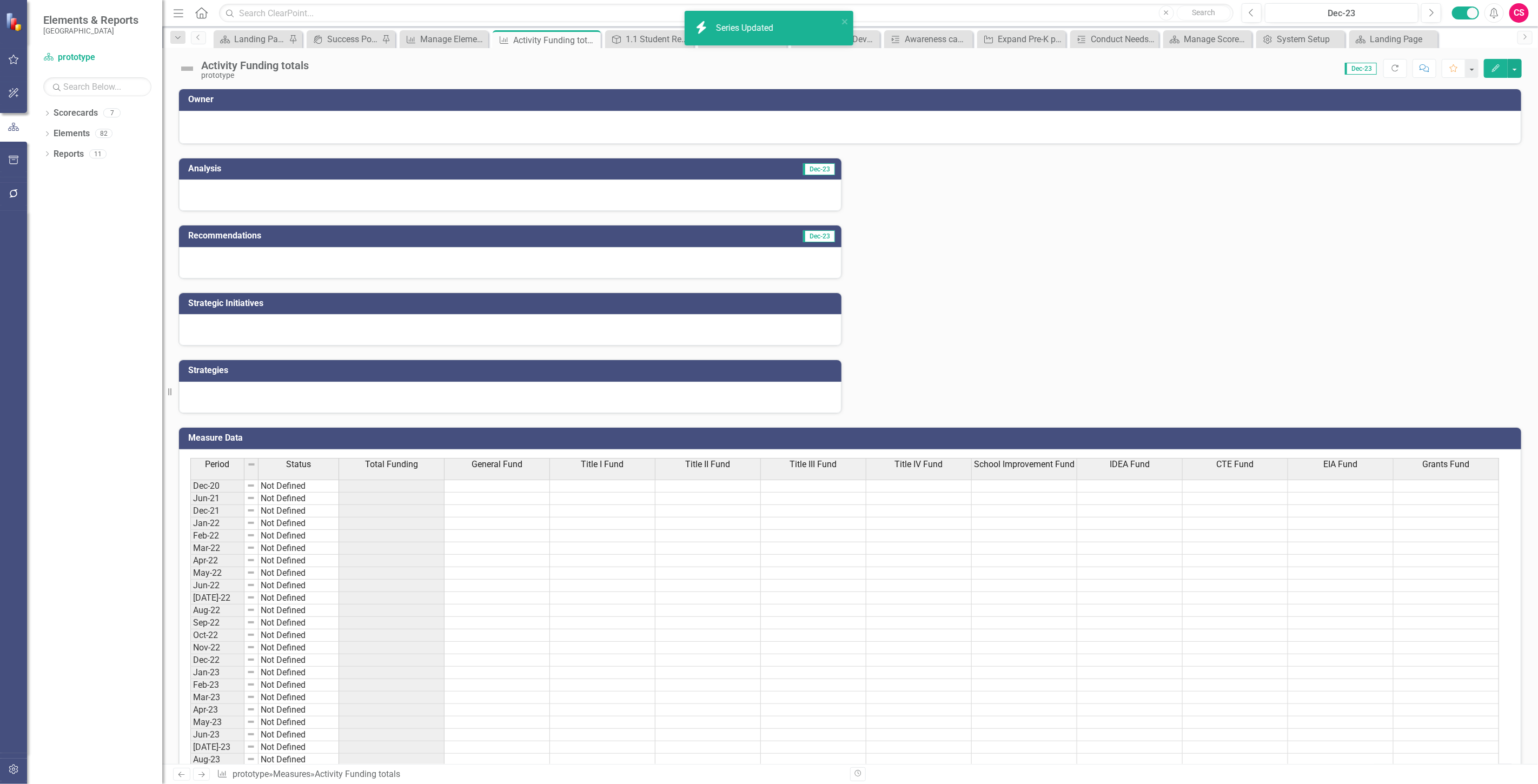
click at [478, 466] on span "General Fund" at bounding box center [497, 464] width 51 height 10
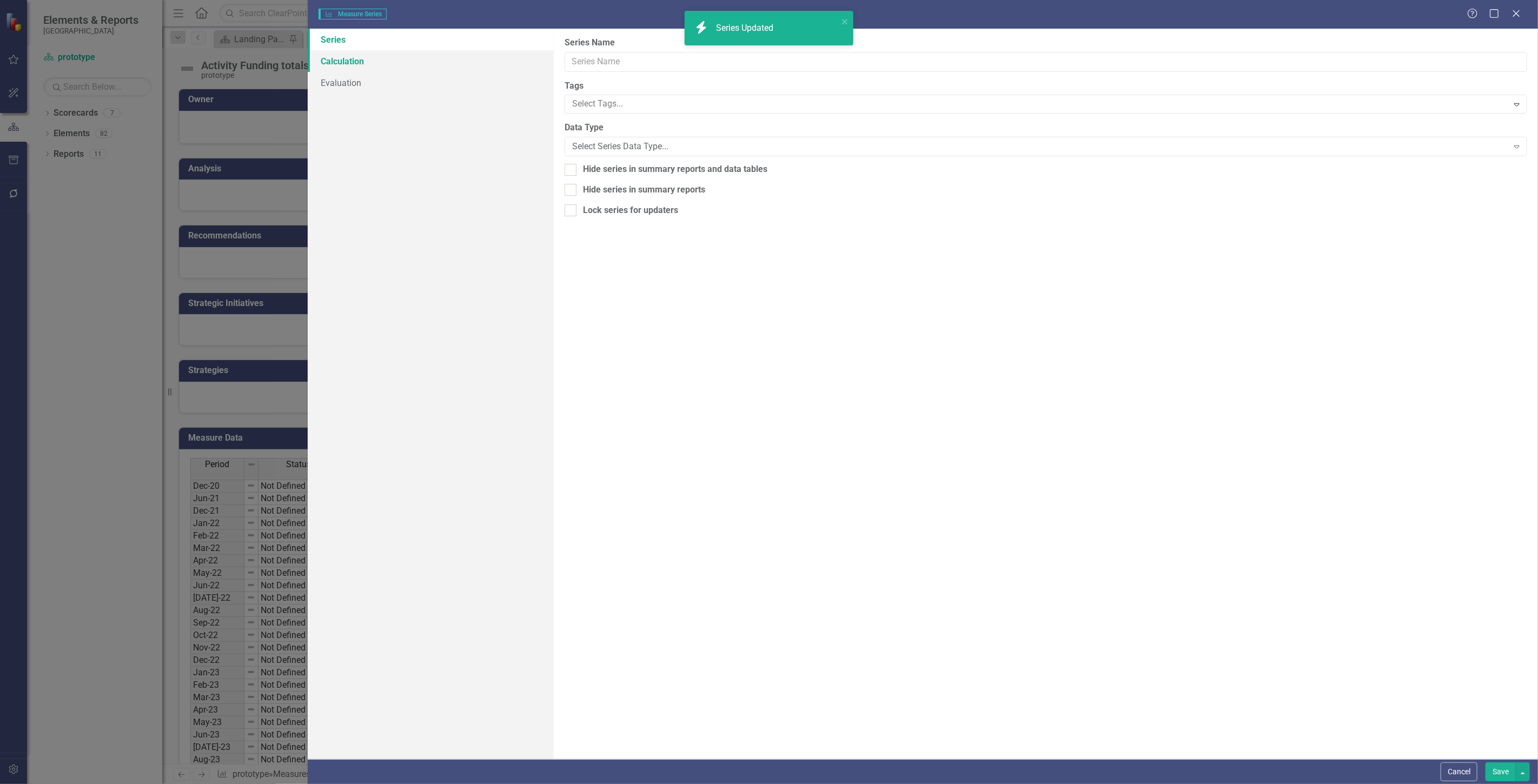
click at [411, 58] on link "Calculation" at bounding box center [431, 61] width 246 height 22
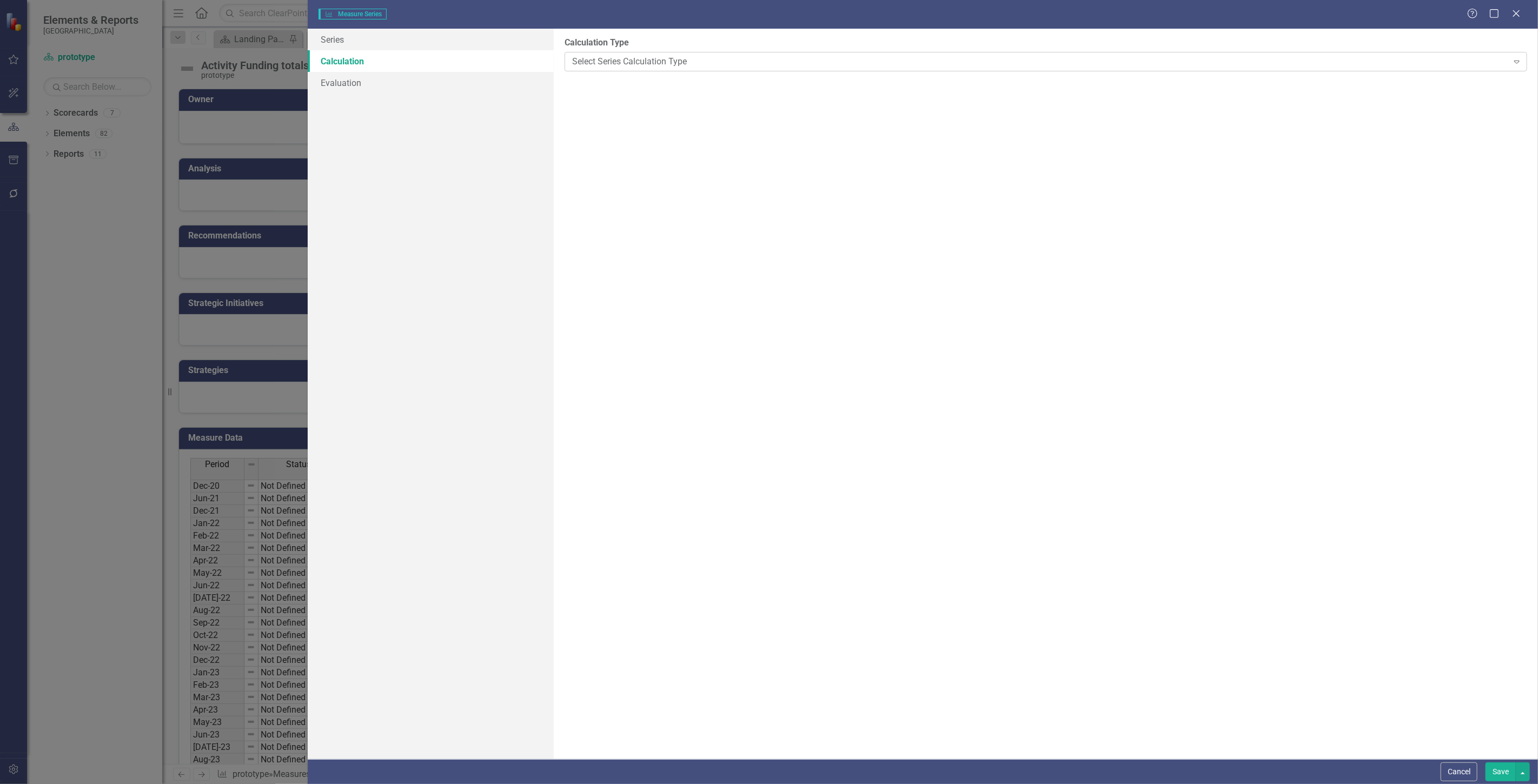
click at [640, 60] on div "Select Series Calculation Type" at bounding box center [1041, 62] width 936 height 13
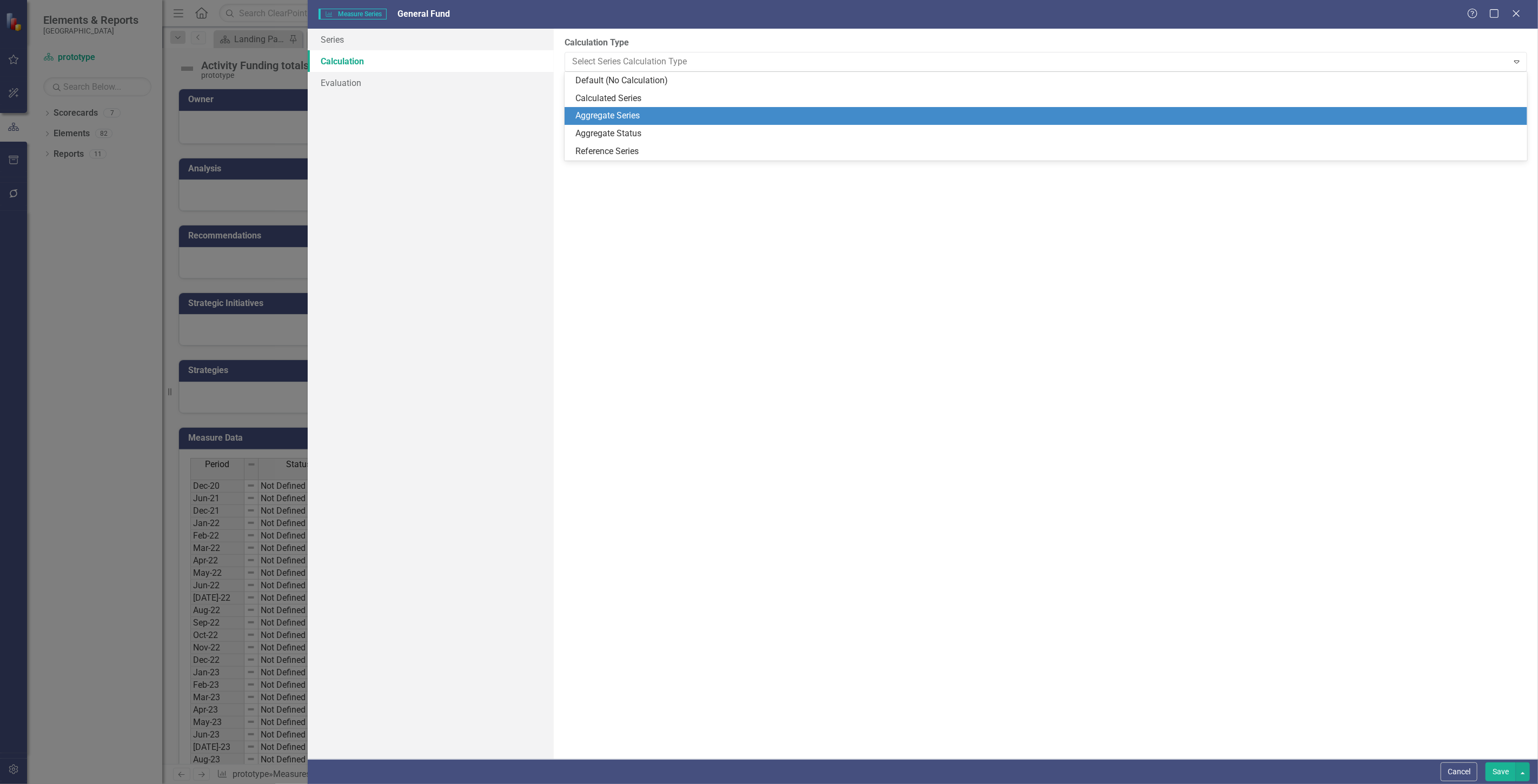
click at [642, 118] on div "Aggregate Series" at bounding box center [1048, 116] width 945 height 13
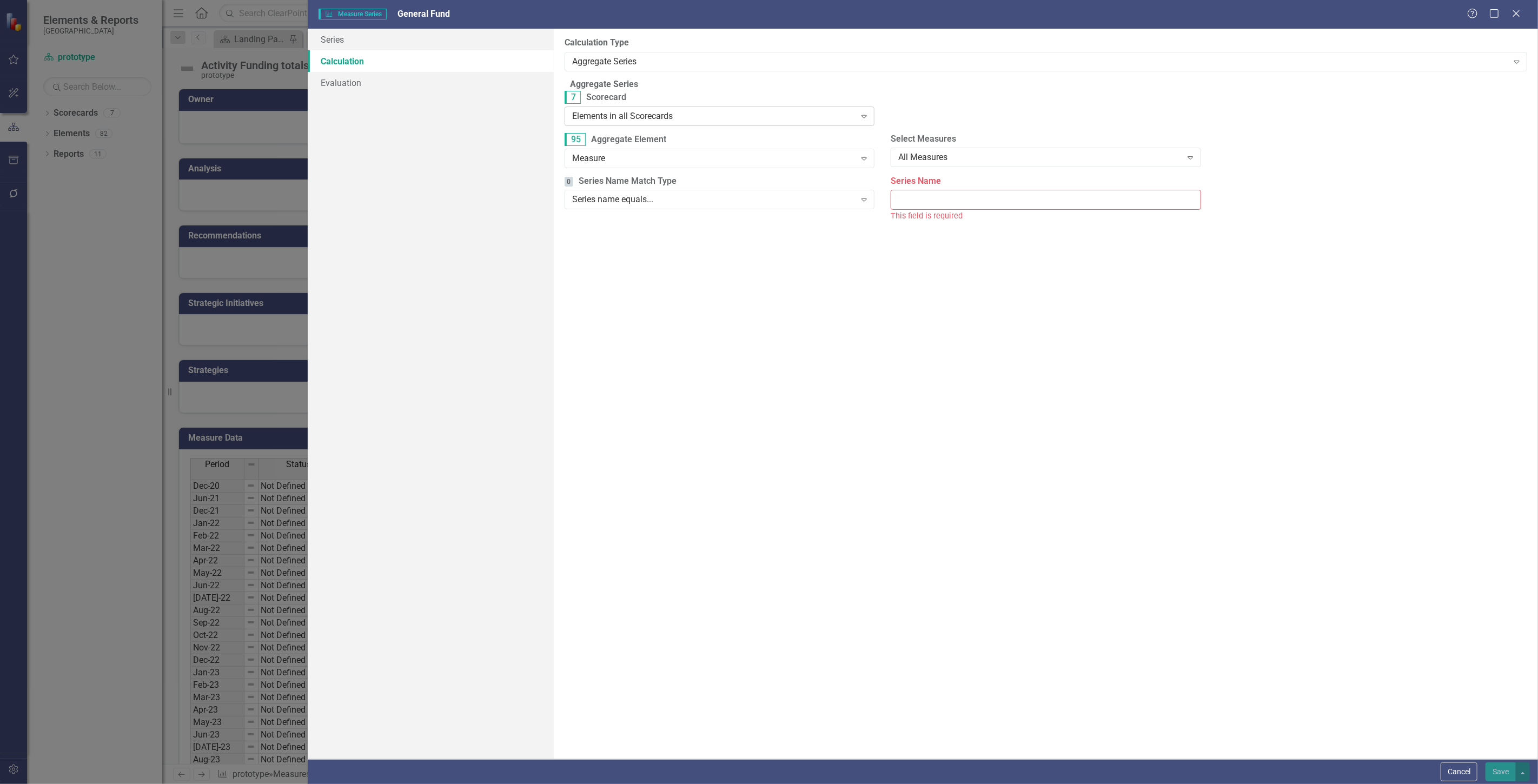
click at [639, 126] on div "Elements in all Scorecards Expand" at bounding box center [719, 116] width 310 height 20
drag, startPoint x: 634, startPoint y: 174, endPoint x: 634, endPoint y: 180, distance: 6.0
click at [634, 175] on div "95 Aggregate Element Measure Expand" at bounding box center [719, 154] width 326 height 42
click at [627, 157] on div "Measure" at bounding box center [714, 158] width 284 height 13
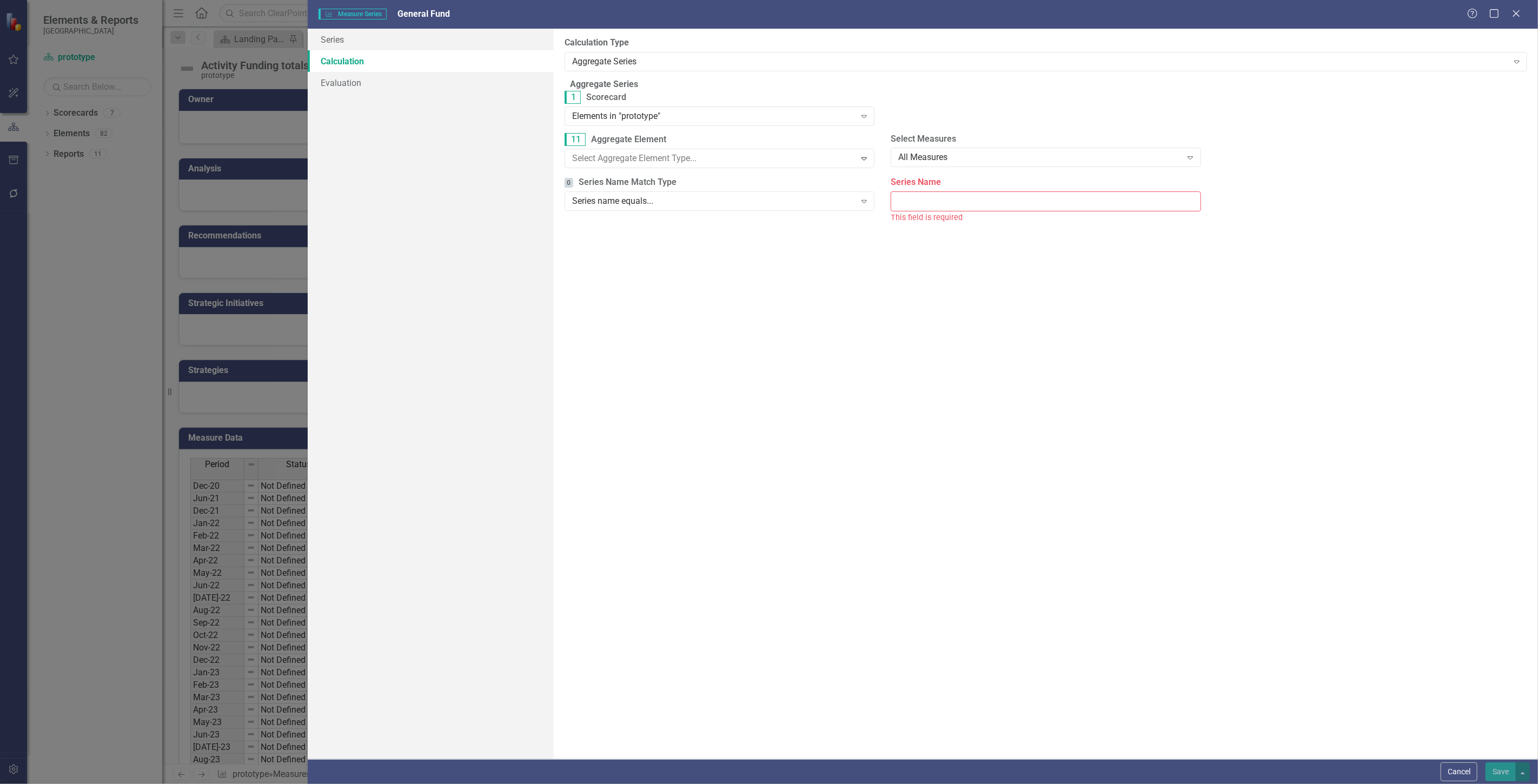
click at [819, 198] on div "Series name equals... Expand" at bounding box center [719, 199] width 310 height 20
click at [940, 208] on input "Series Name" at bounding box center [1046, 199] width 310 height 20
type input "General Fund"
click at [1499, 764] on button "Save" at bounding box center [1501, 772] width 31 height 19
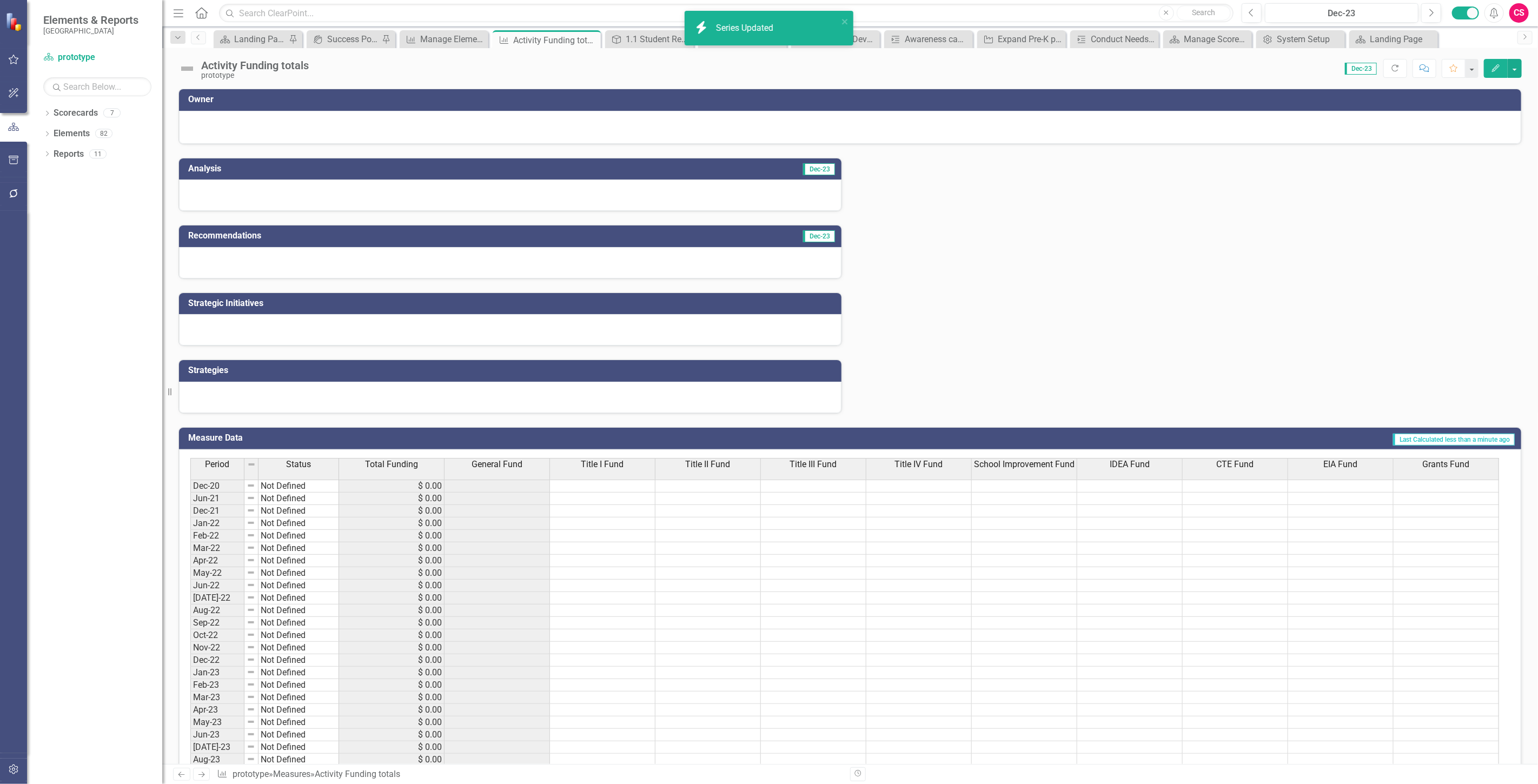
click at [618, 473] on th "Title I Fund" at bounding box center [603, 469] width 106 height 22
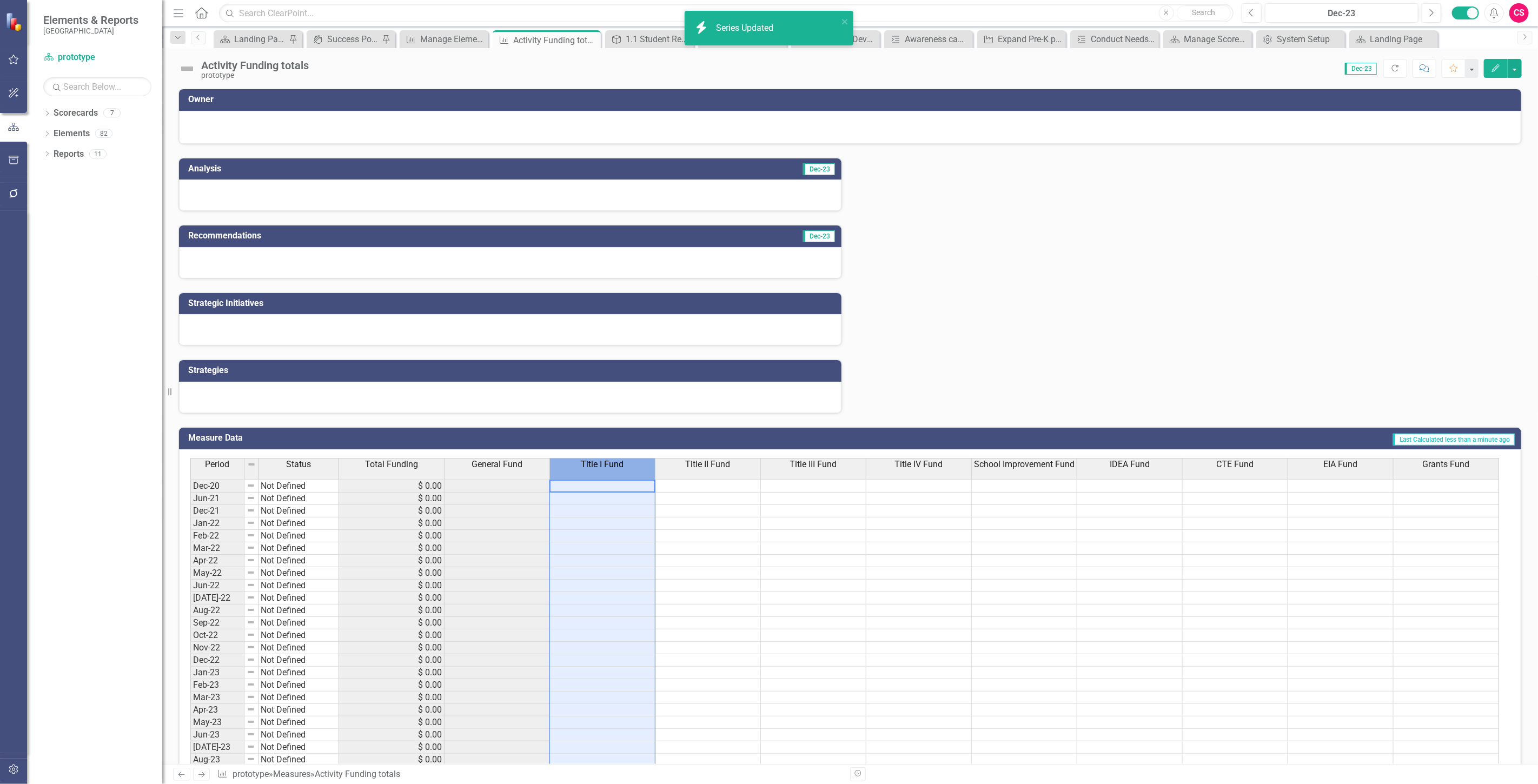
click at [616, 471] on th "Title I Fund" at bounding box center [603, 469] width 106 height 22
click at [614, 471] on th "Title I Fund" at bounding box center [603, 469] width 106 height 22
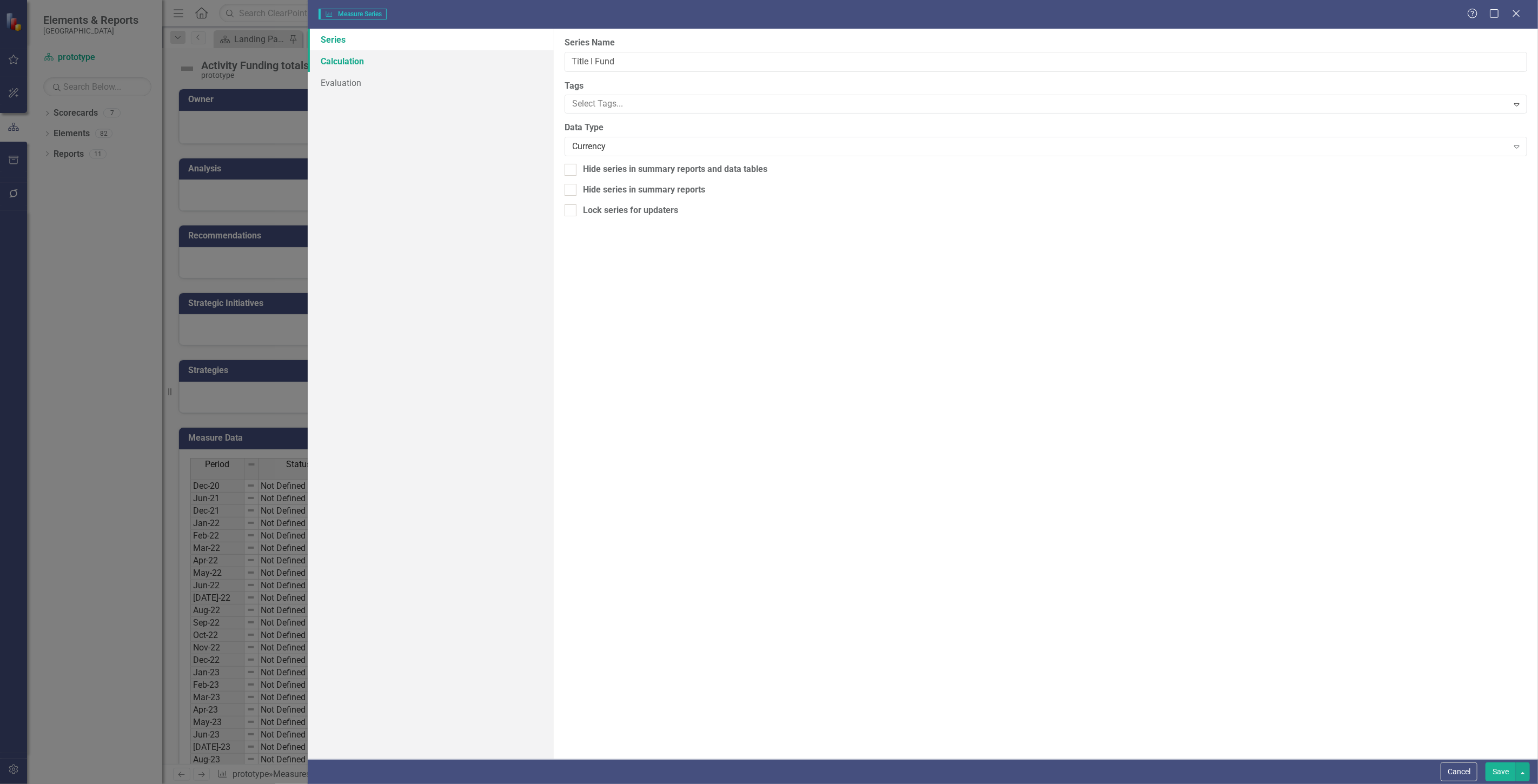
click at [392, 65] on link "Calculation" at bounding box center [431, 61] width 246 height 22
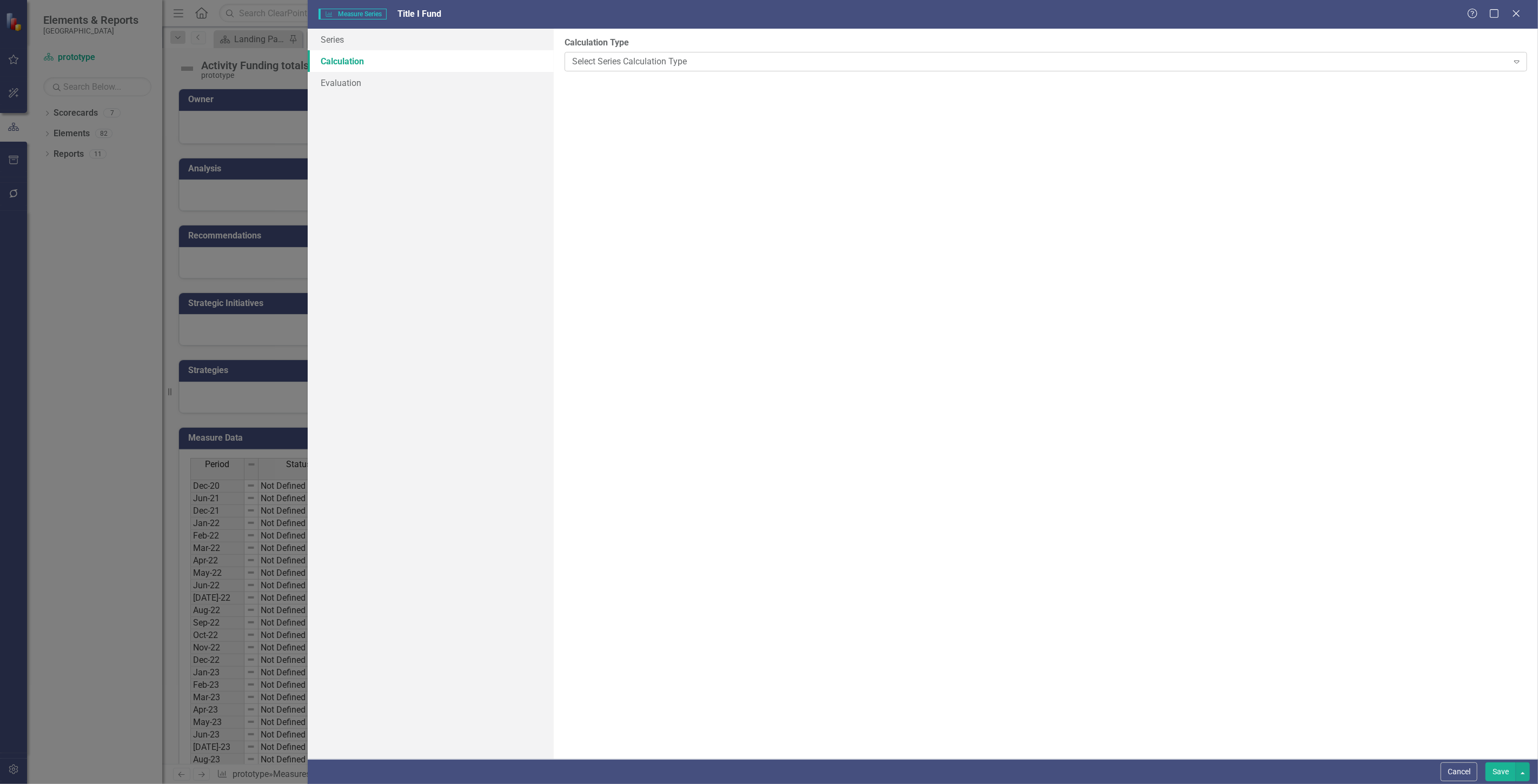
click at [660, 62] on div "Select Series Calculation Type" at bounding box center [1041, 62] width 936 height 13
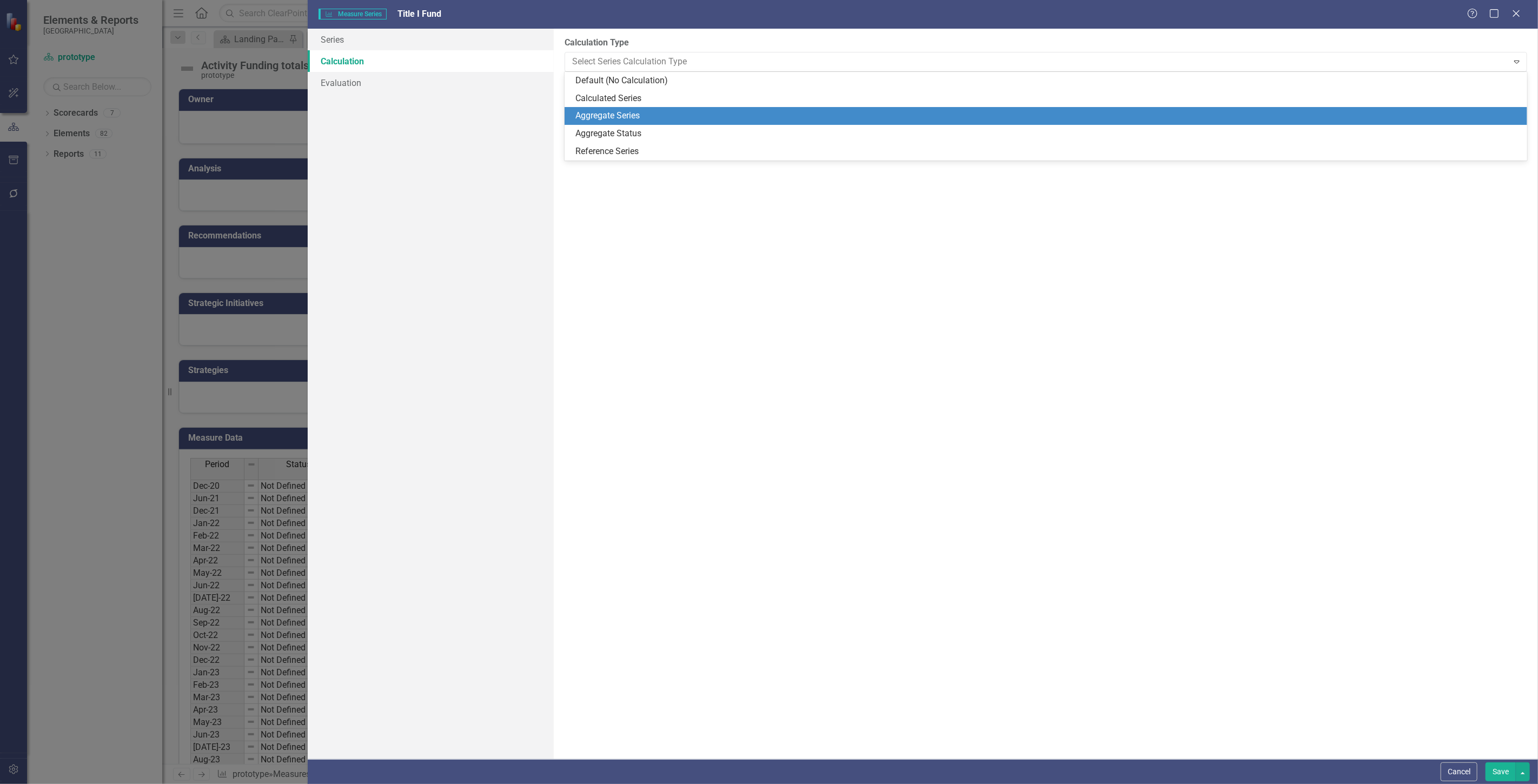
click at [636, 114] on div "Aggregate Series" at bounding box center [1048, 116] width 945 height 13
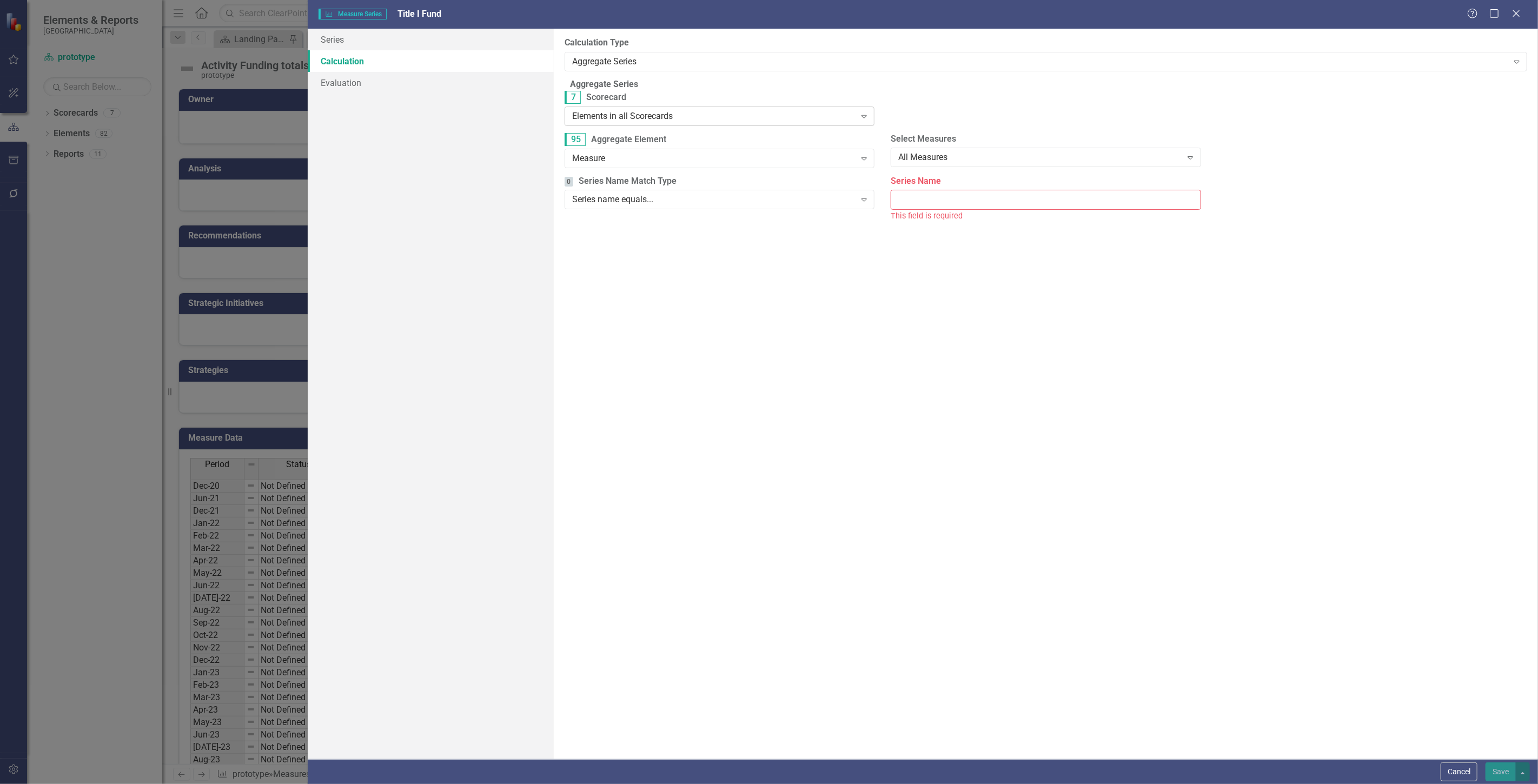
click at [679, 120] on div "Elements in all Scorecards" at bounding box center [714, 116] width 284 height 13
drag, startPoint x: 673, startPoint y: 148, endPoint x: 673, endPoint y: 168, distance: 20.0
click at [671, 163] on div "Measure" at bounding box center [714, 158] width 284 height 13
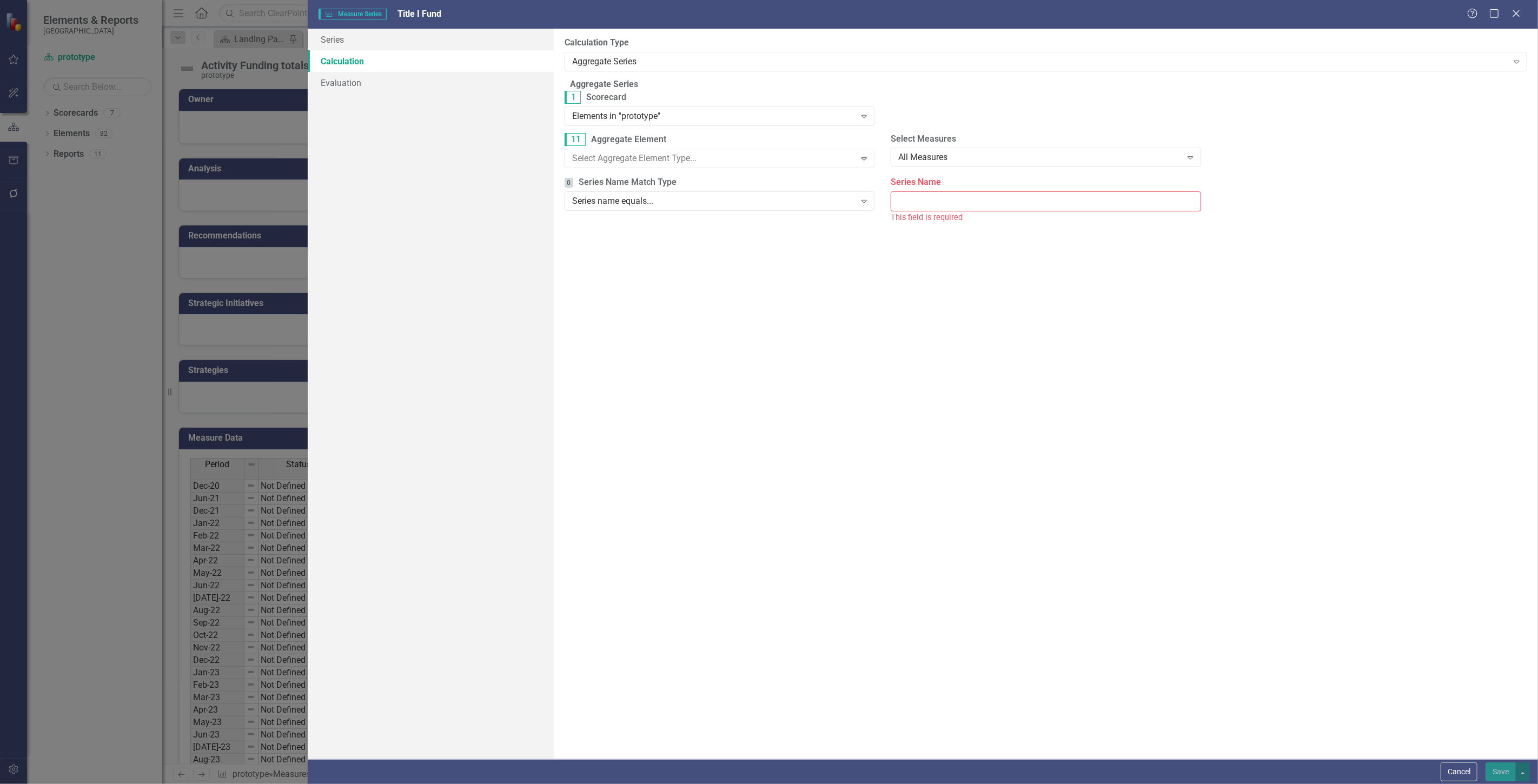
click at [963, 198] on input "Series Name" at bounding box center [1046, 199] width 310 height 20
type input "Title I Fund"
click at [1492, 764] on button "Save" at bounding box center [1501, 772] width 31 height 19
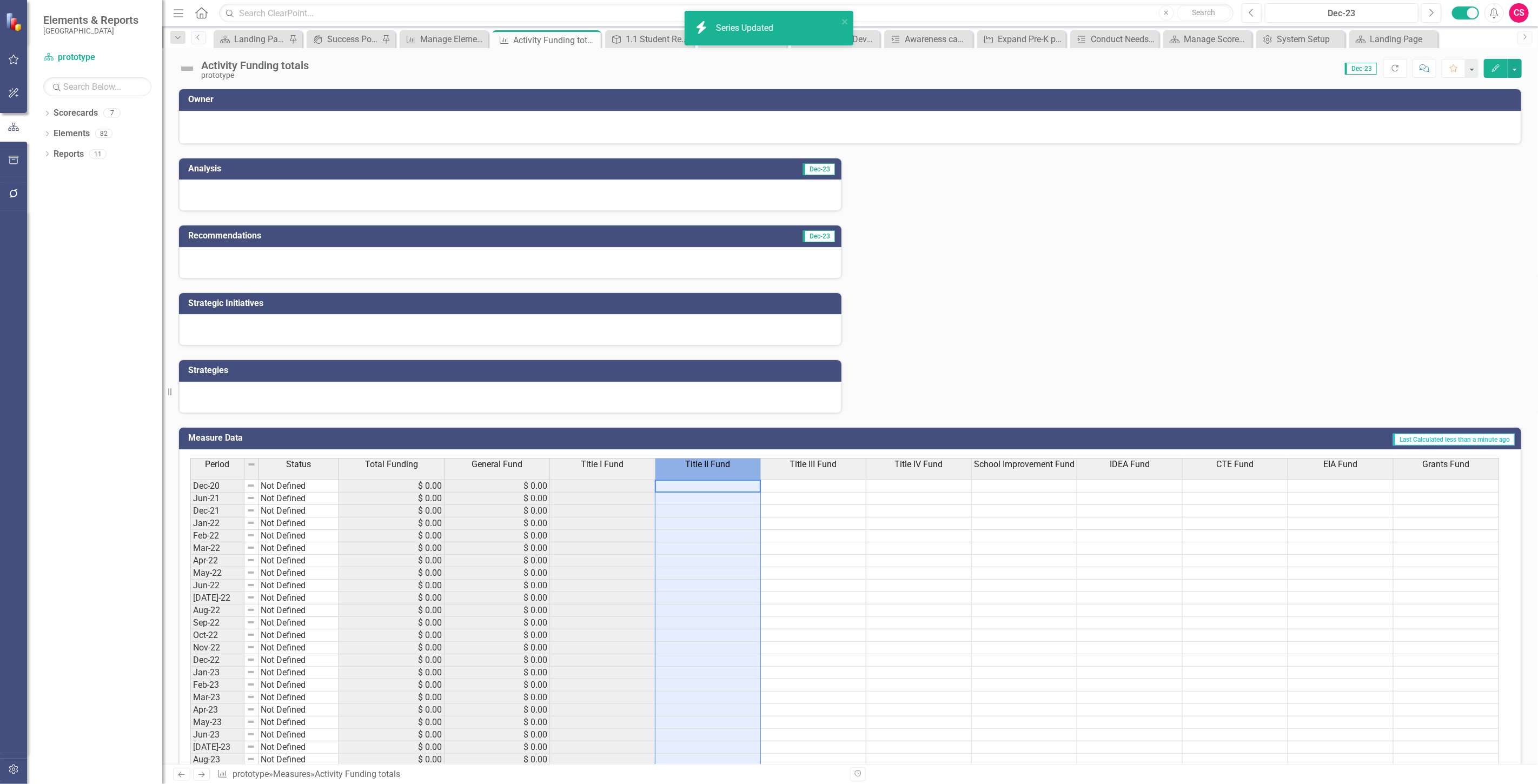
click at [710, 466] on span "Title II Fund" at bounding box center [708, 464] width 45 height 10
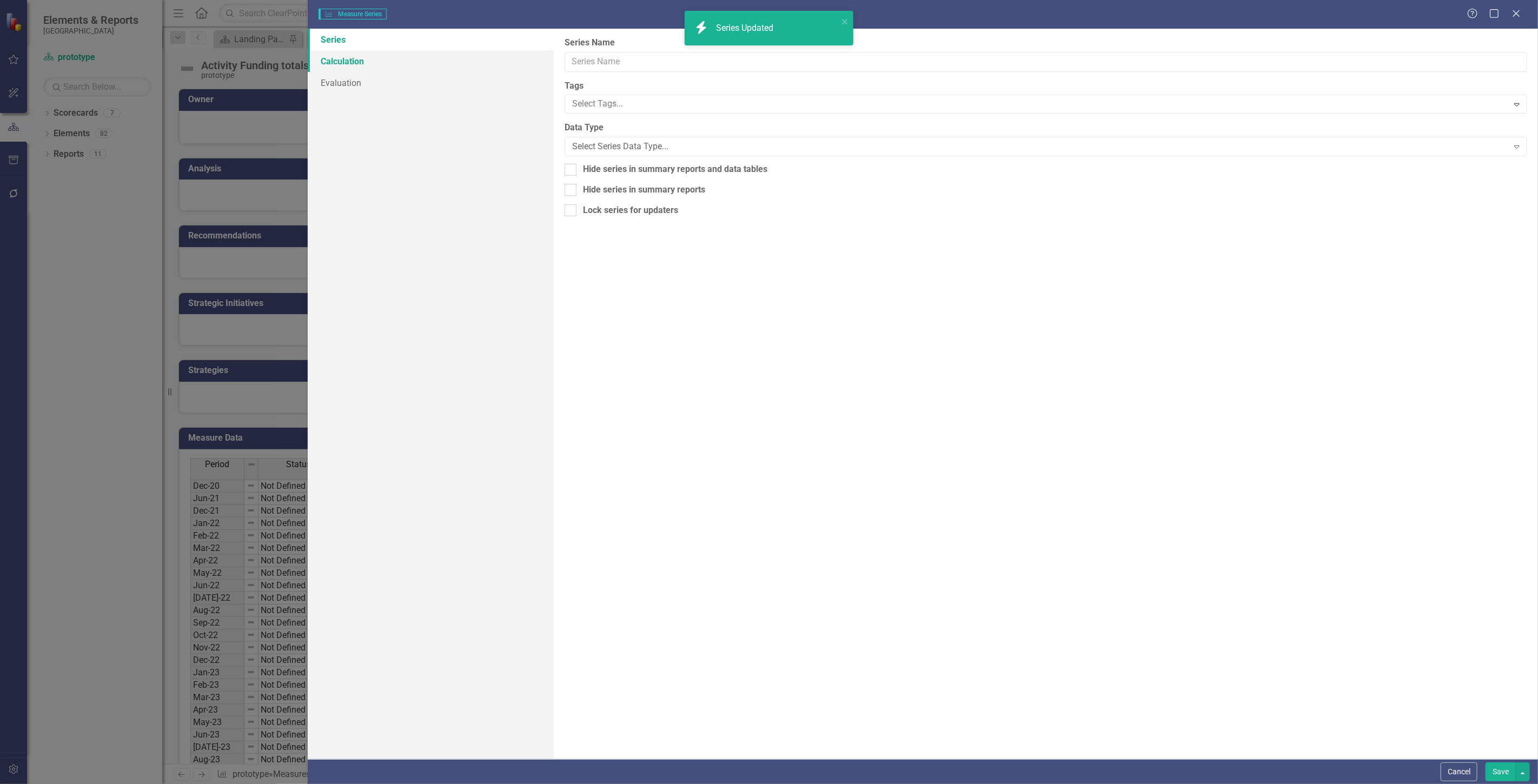
click at [396, 60] on link "Calculation" at bounding box center [431, 61] width 246 height 22
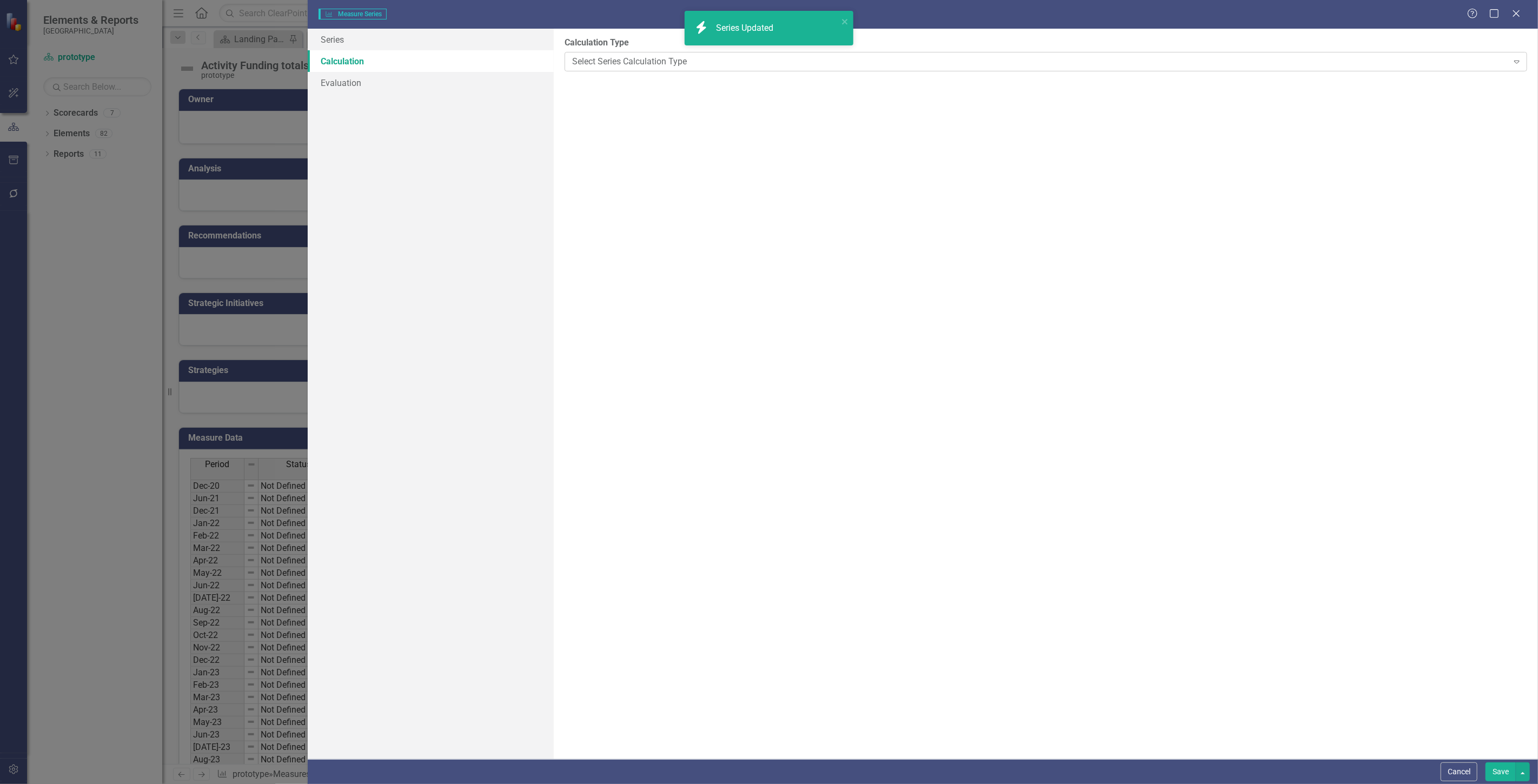
click at [590, 63] on div "Select Series Calculation Type" at bounding box center [1041, 62] width 936 height 13
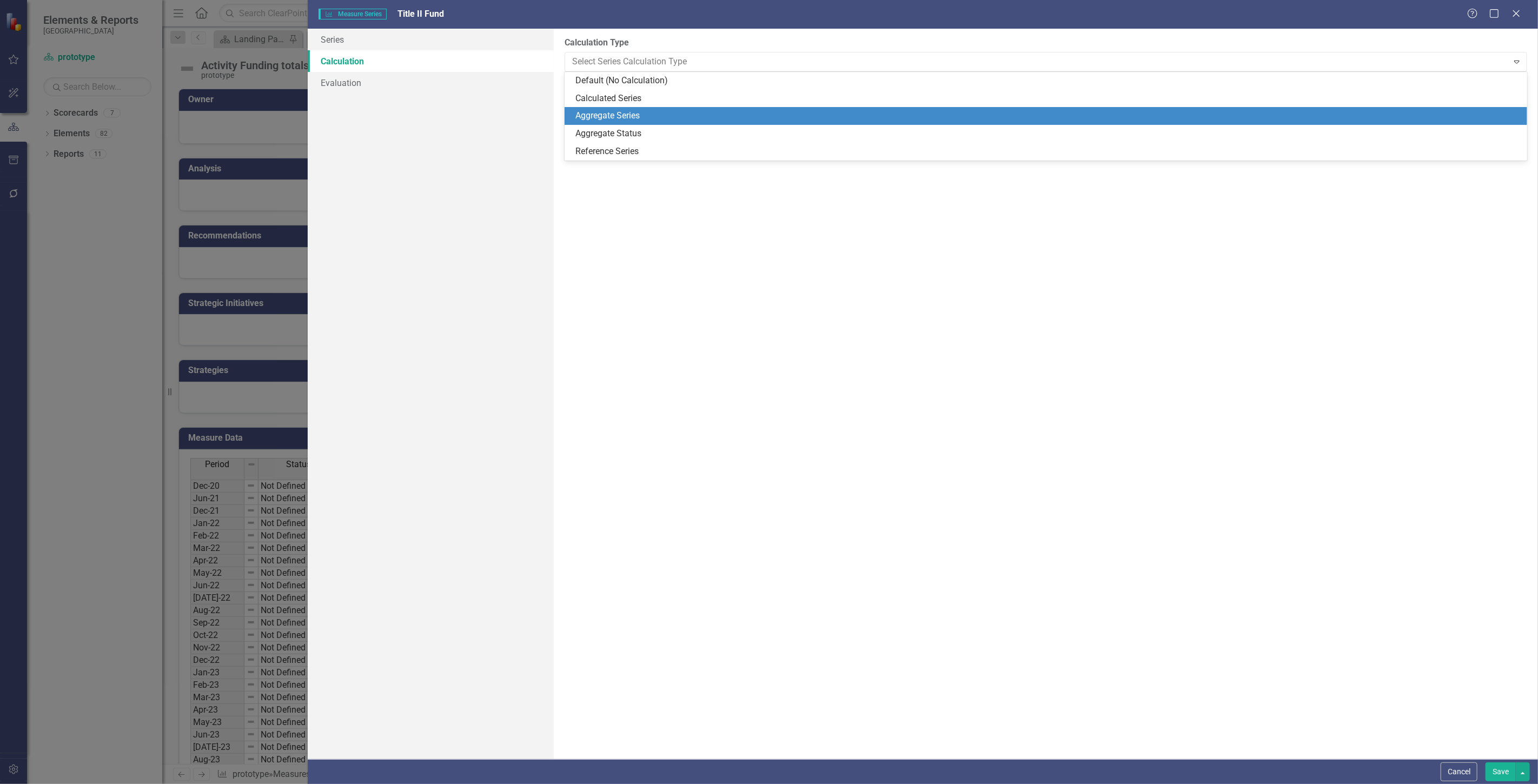
click at [599, 121] on div "Aggregate Series" at bounding box center [1048, 116] width 945 height 13
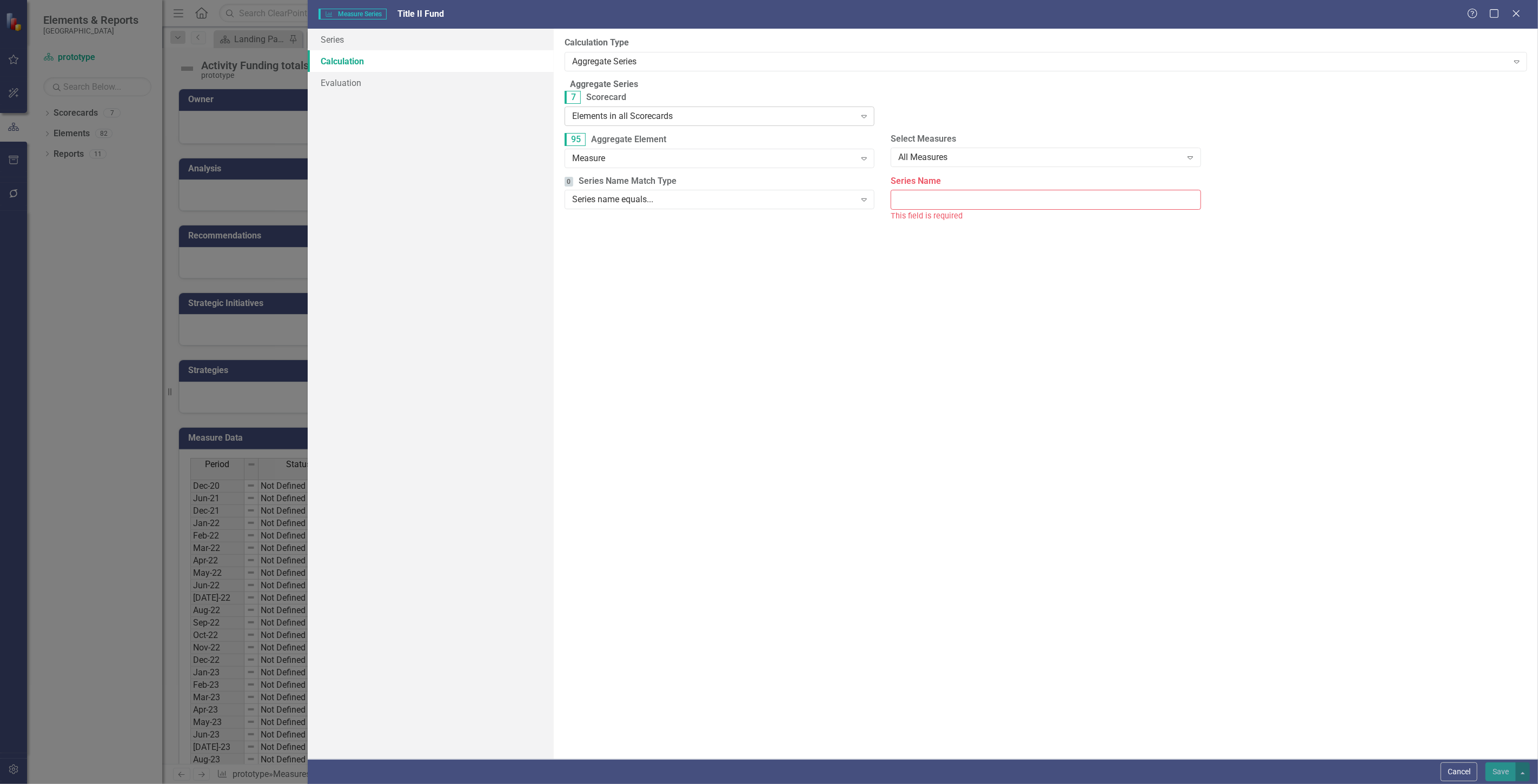
click at [650, 114] on div "Elements in all Scorecards Expand" at bounding box center [719, 116] width 310 height 20
click at [655, 165] on div "Measure" at bounding box center [714, 158] width 284 height 13
drag, startPoint x: 992, startPoint y: 193, endPoint x: 971, endPoint y: 199, distance: 21.8
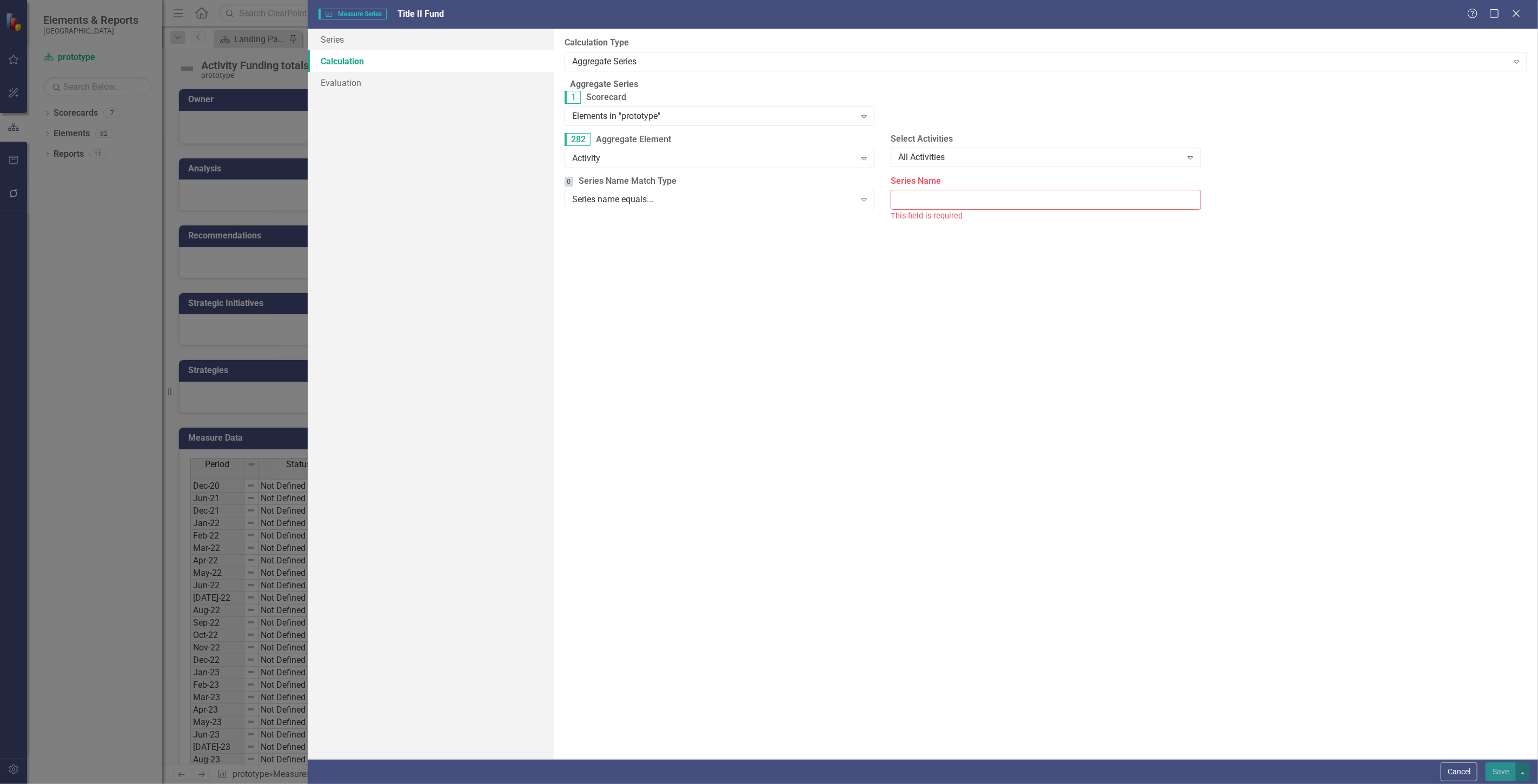
click at [990, 193] on div "Series Name This field is required" at bounding box center [1046, 199] width 310 height 47
click at [970, 201] on input "Series Name" at bounding box center [1046, 199] width 310 height 20
type input "Title II Fund"
click at [1499, 767] on button "Save" at bounding box center [1501, 772] width 31 height 19
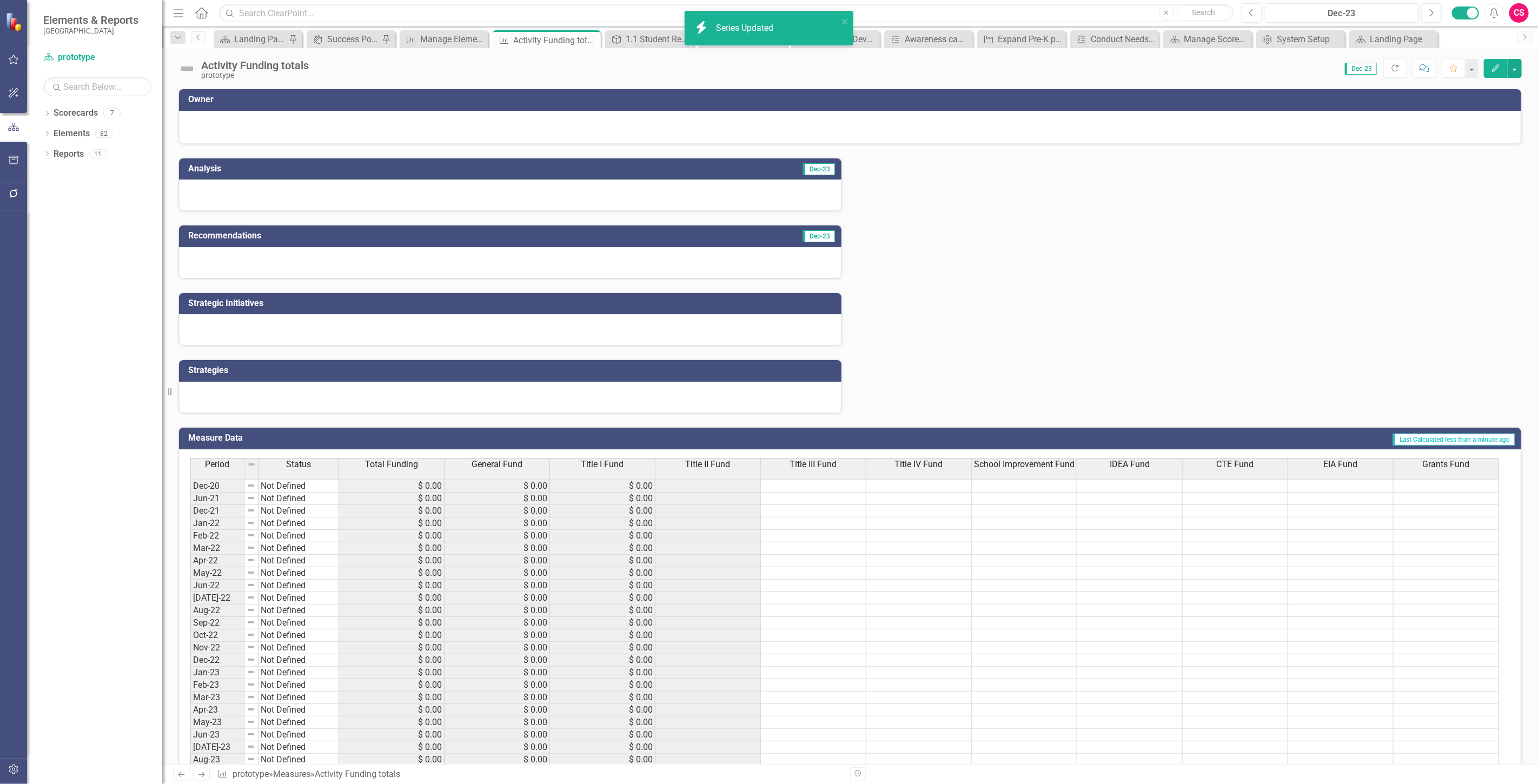
click at [786, 467] on div "Title III Fund" at bounding box center [813, 464] width 105 height 12
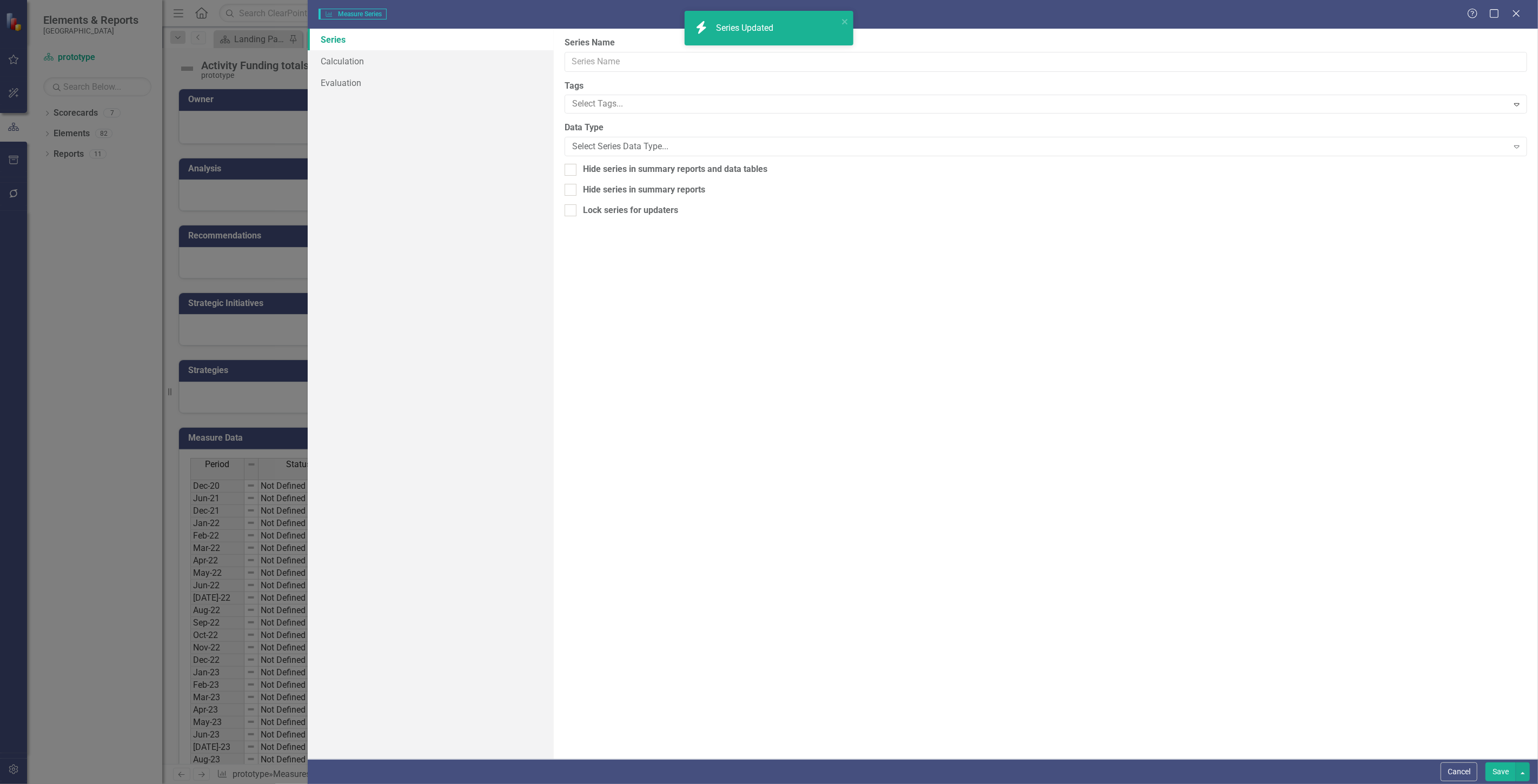
click at [350, 46] on div "Measure Series Measure Series Help Maximize Close Series Calculation Evaluation…" at bounding box center [769, 392] width 1538 height 784
click at [360, 68] on link "Calculation" at bounding box center [431, 61] width 246 height 22
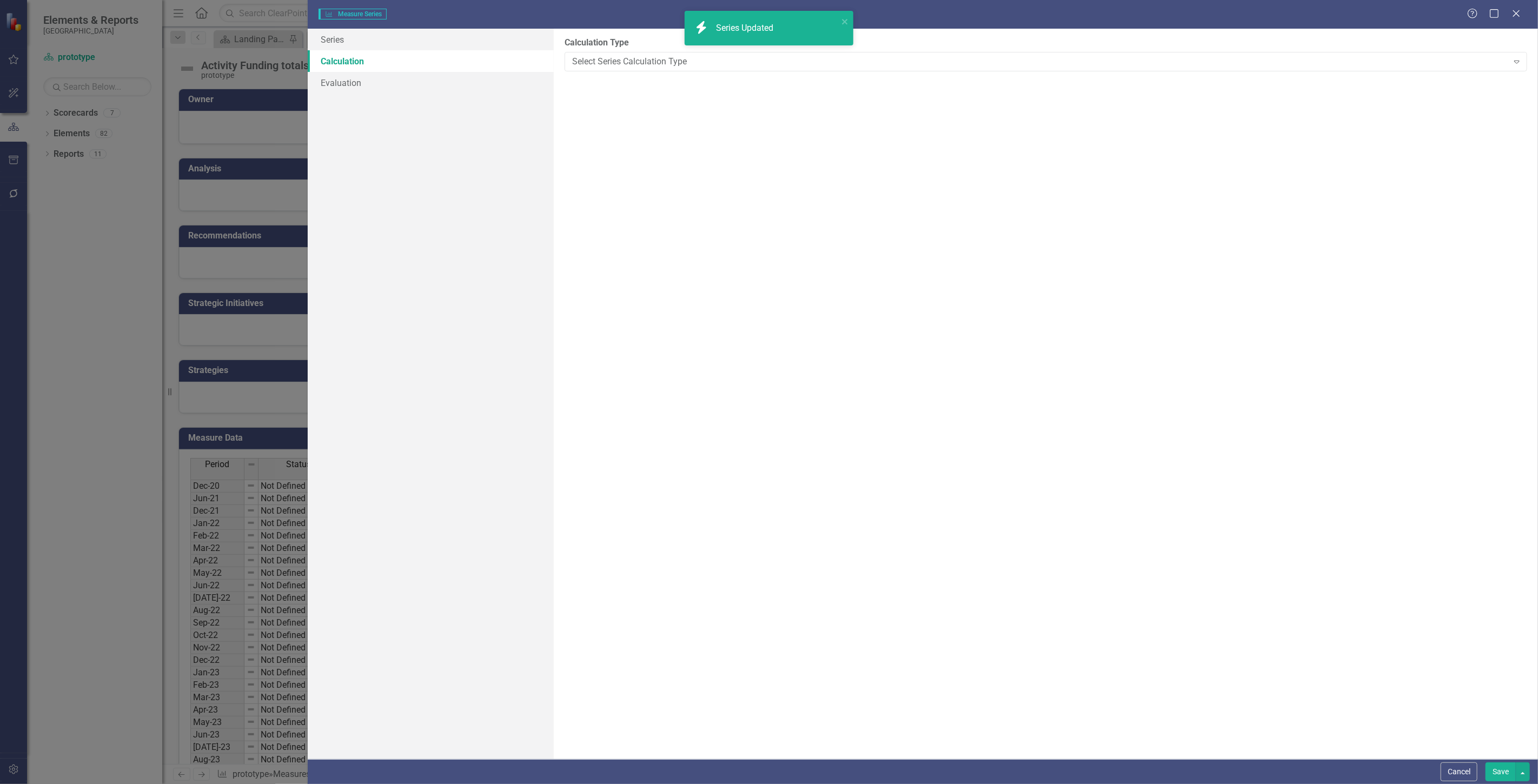
click at [353, 60] on link "Calculation" at bounding box center [431, 61] width 246 height 22
click at [580, 63] on div "Select Series Calculation Type" at bounding box center [1041, 62] width 936 height 13
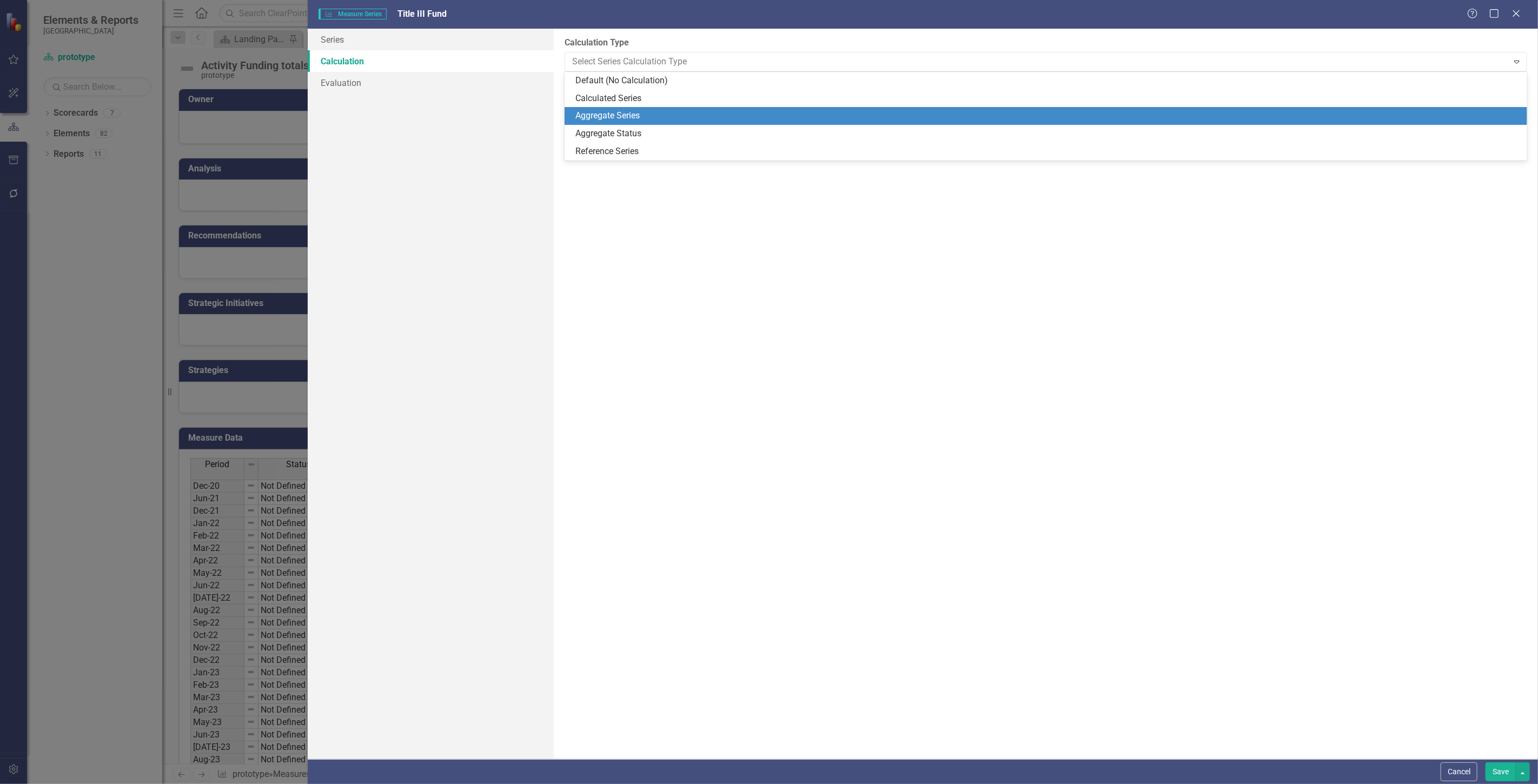
click at [602, 118] on div "Aggregate Series" at bounding box center [1048, 116] width 945 height 13
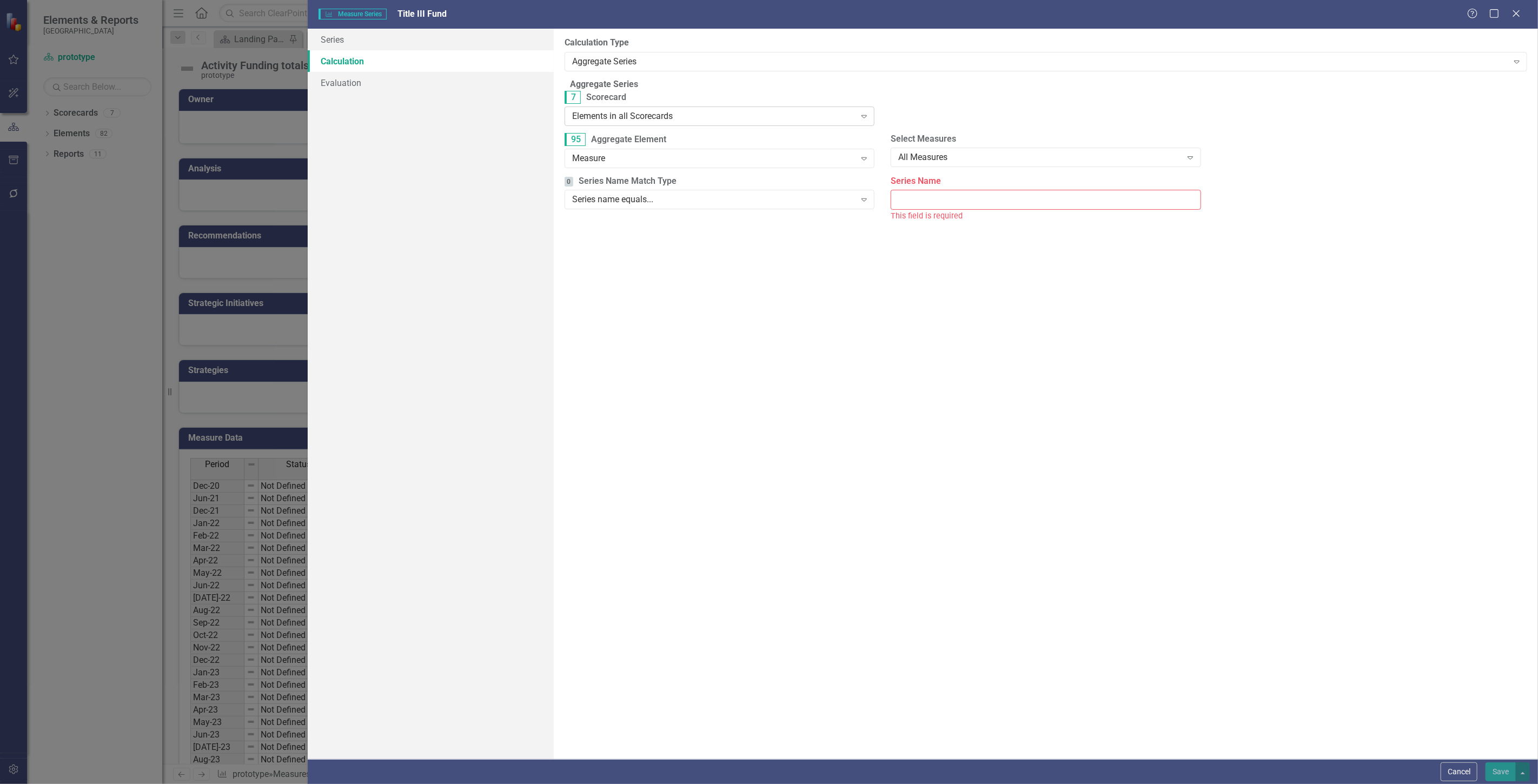
click at [630, 114] on div "Elements in all Scorecards Expand" at bounding box center [719, 116] width 310 height 20
click at [627, 164] on div "Measure" at bounding box center [714, 158] width 284 height 13
click at [934, 208] on input "Series Name" at bounding box center [1046, 199] width 310 height 20
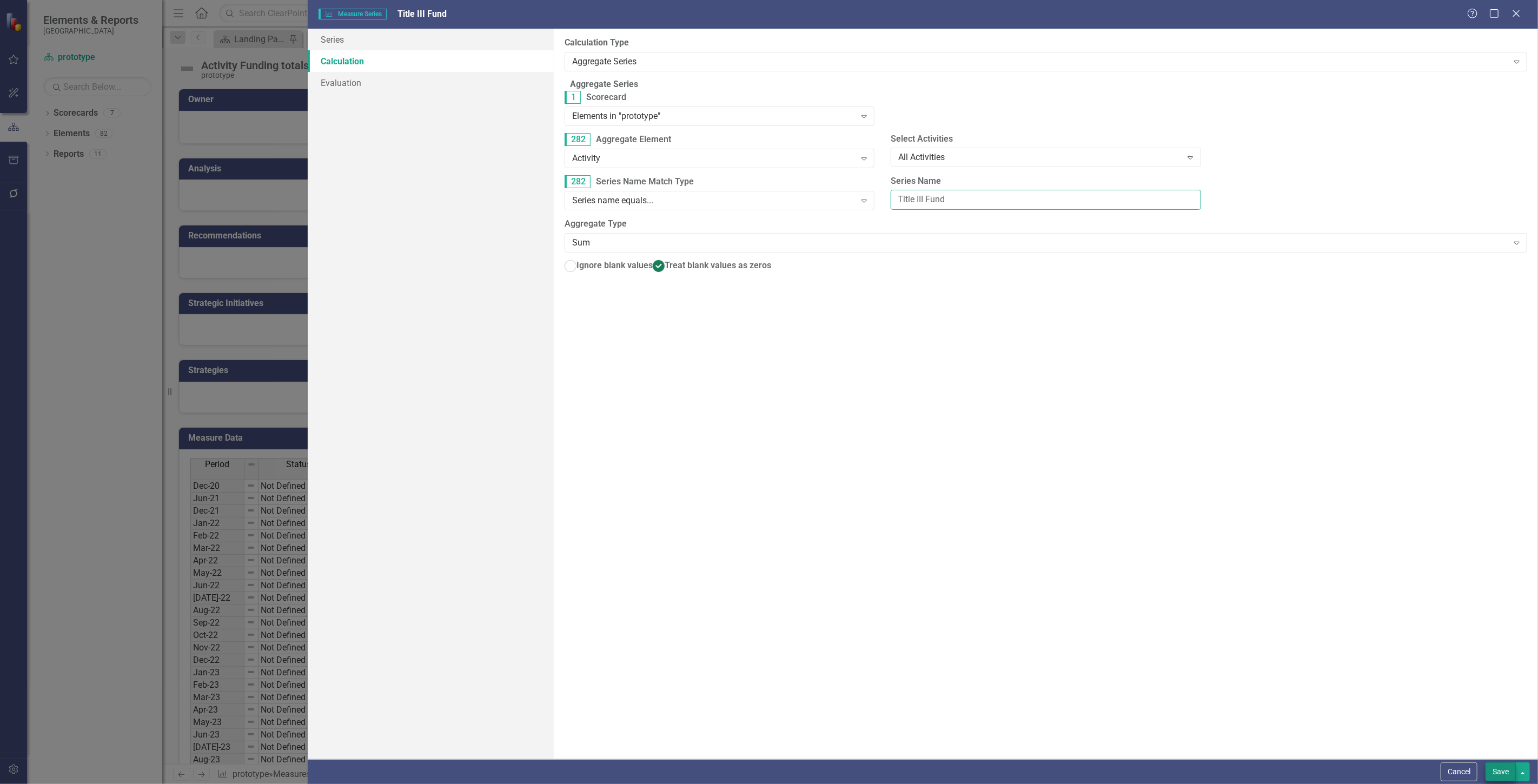
type input "Title III Fund"
click at [1501, 773] on button "Save" at bounding box center [1501, 772] width 31 height 19
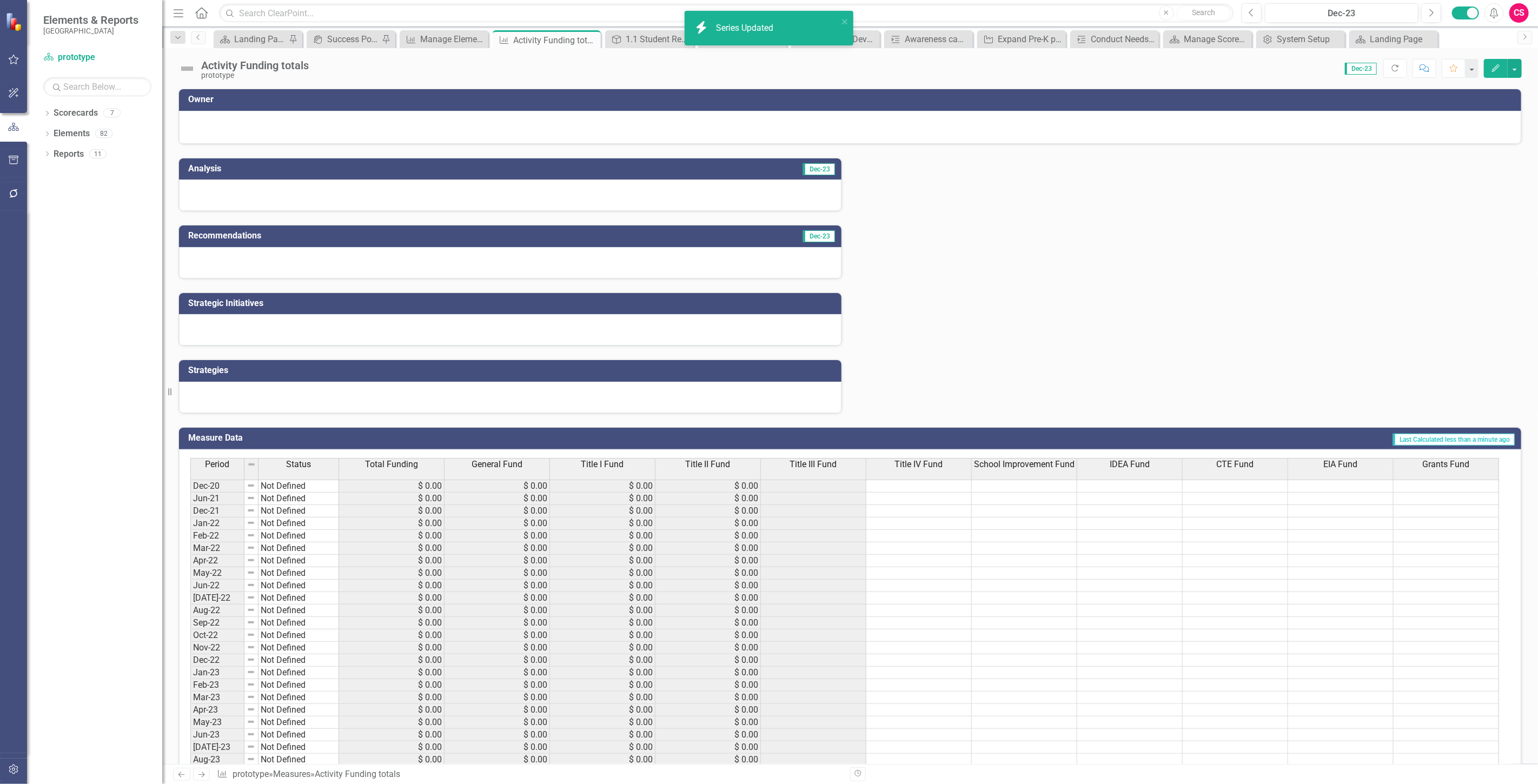
click at [927, 467] on span "Title IV Fund" at bounding box center [919, 464] width 48 height 10
click at [927, 466] on span "Title IV Fund" at bounding box center [919, 464] width 48 height 10
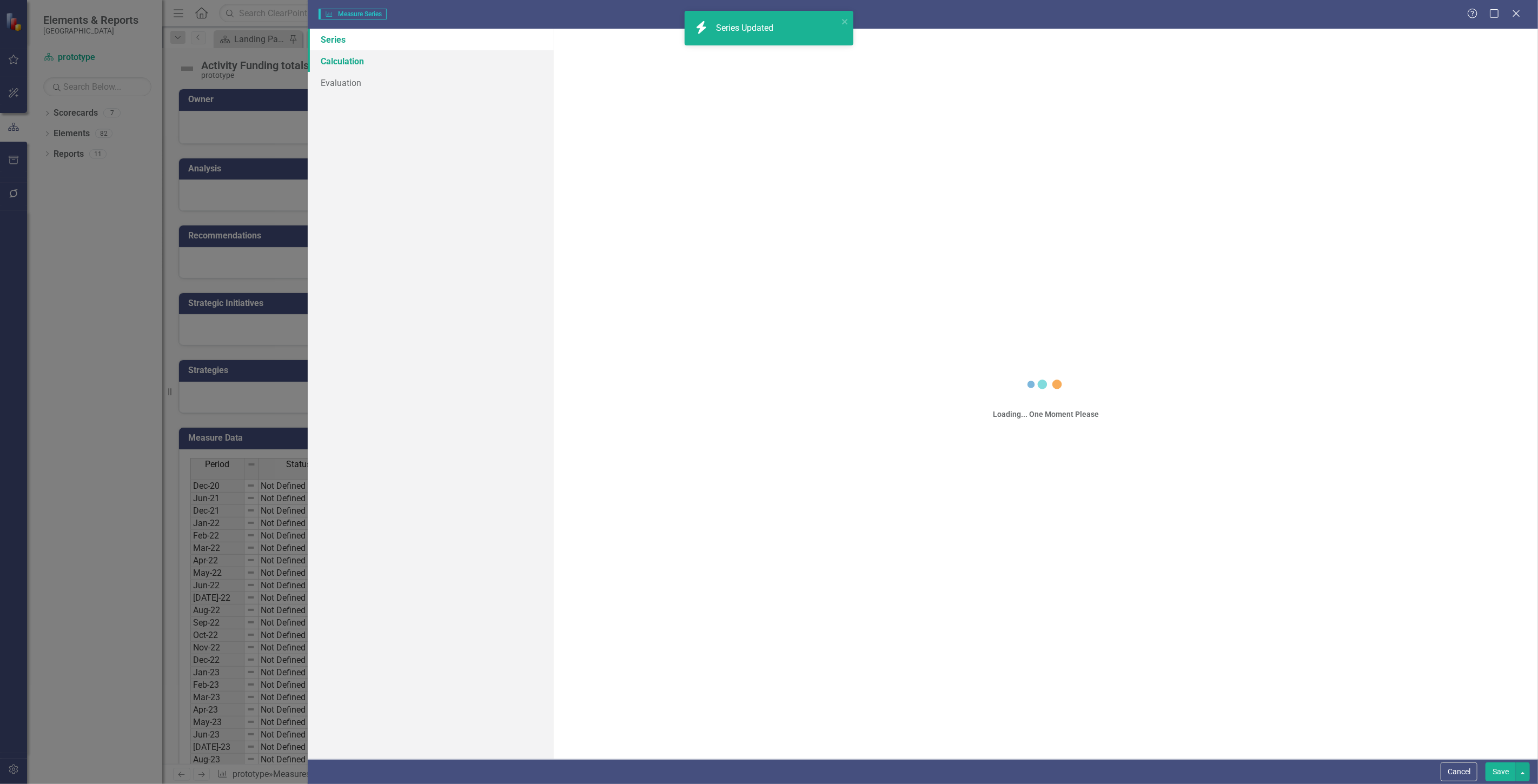
click at [339, 64] on link "Calculation" at bounding box center [431, 61] width 246 height 22
click at [338, 64] on link "Calculation" at bounding box center [431, 61] width 246 height 22
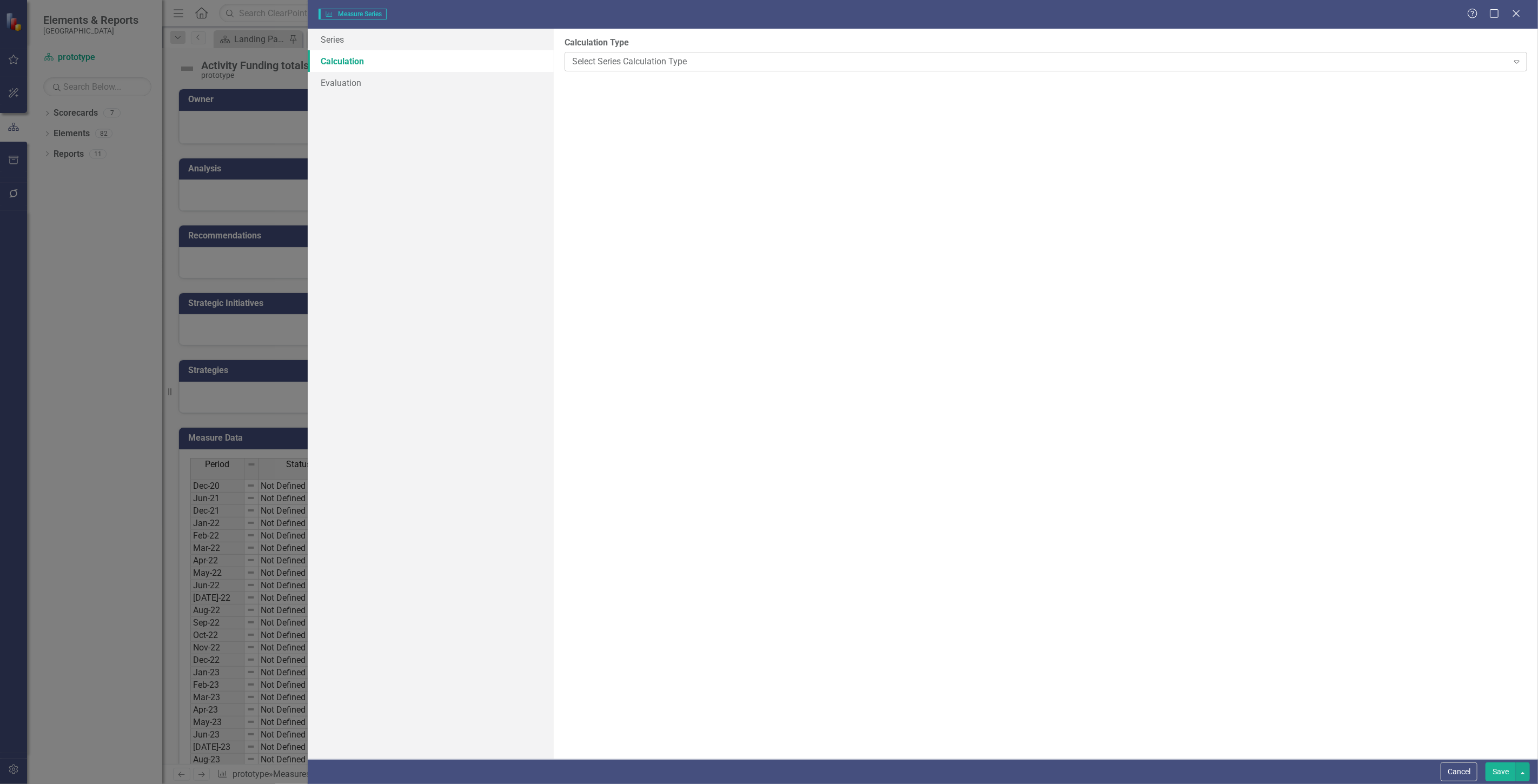
click at [586, 68] on div "Select Series Calculation Type Expand" at bounding box center [1046, 62] width 963 height 20
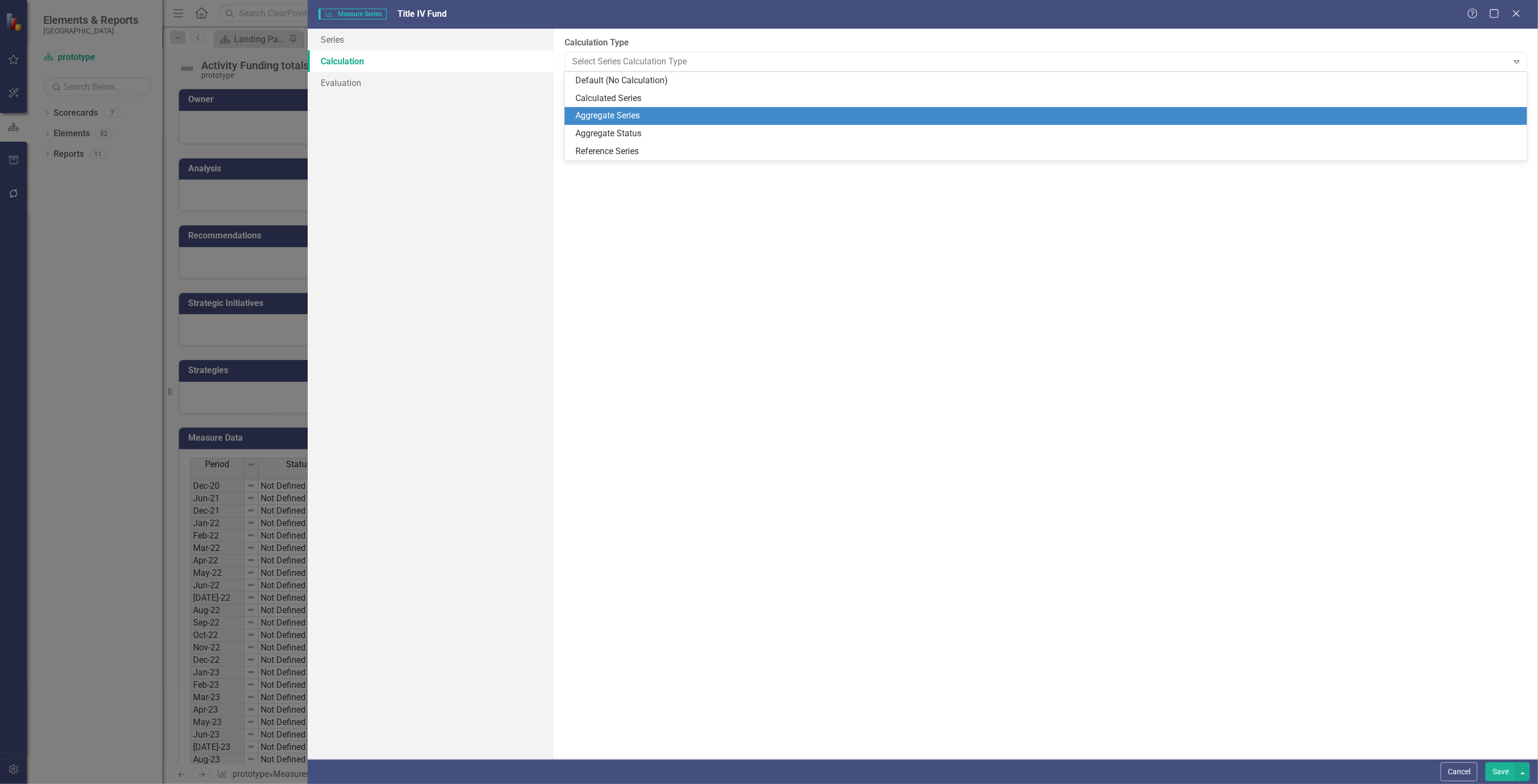
click at [616, 121] on div "Aggregate Series" at bounding box center [1048, 116] width 945 height 13
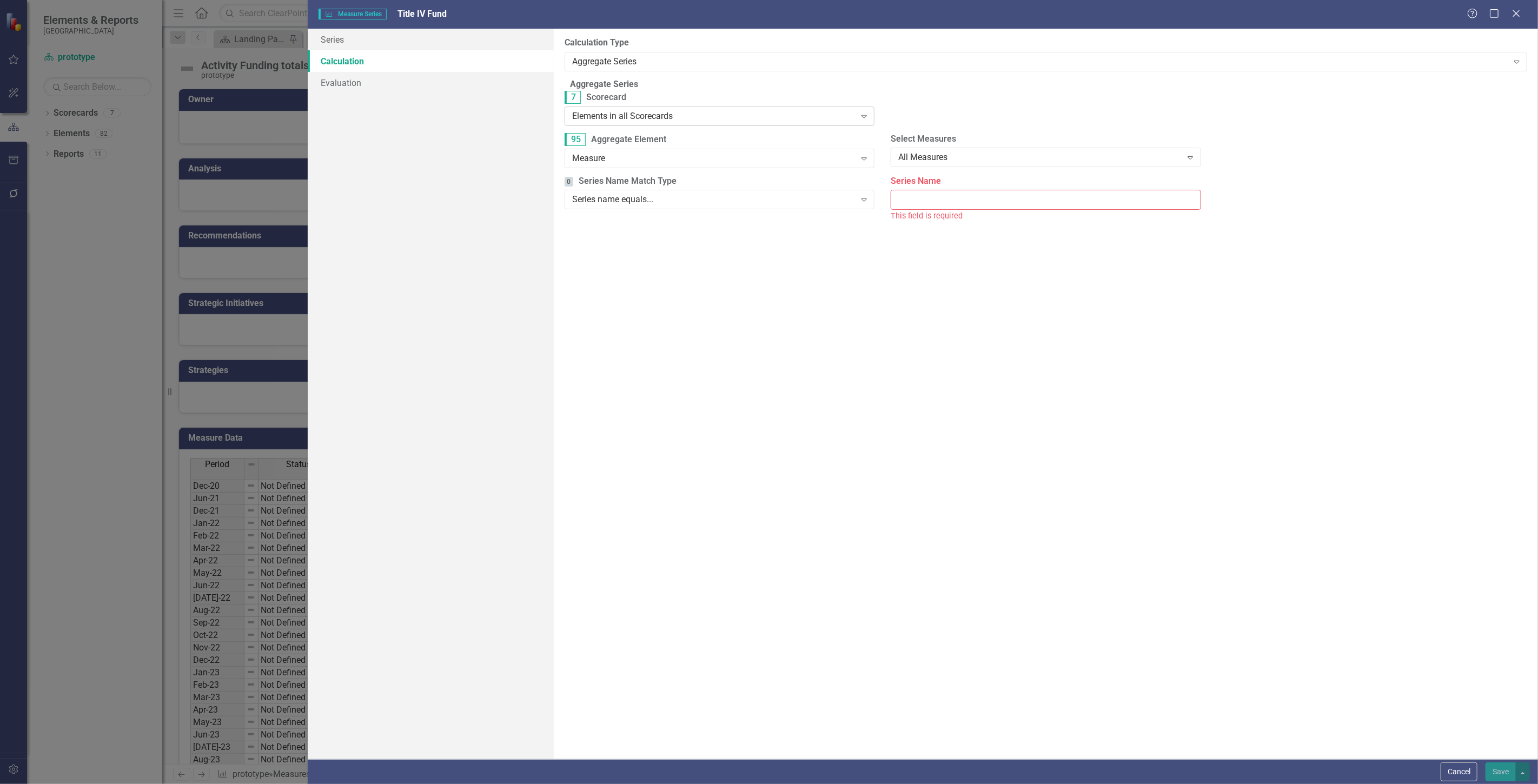
click at [618, 122] on div "Elements in all Scorecards" at bounding box center [714, 116] width 284 height 13
drag, startPoint x: 625, startPoint y: 153, endPoint x: 625, endPoint y: 146, distance: 7.0
click at [644, 163] on div "Measure" at bounding box center [714, 158] width 284 height 13
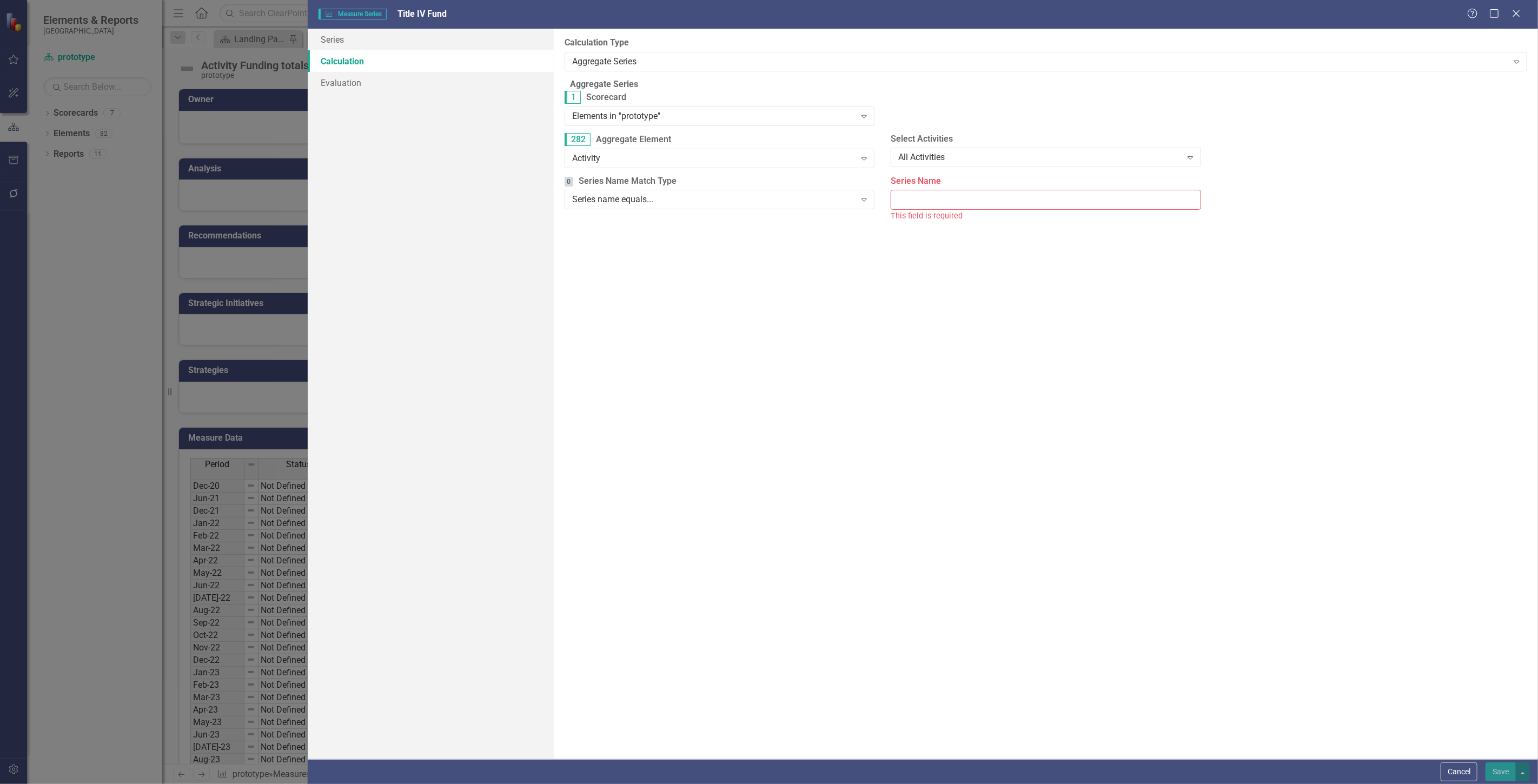
click at [1098, 203] on input "Series Name" at bounding box center [1046, 199] width 310 height 20
type input "Title IV Fund"
click at [1495, 770] on button "Save" at bounding box center [1501, 772] width 31 height 19
radio input "true"
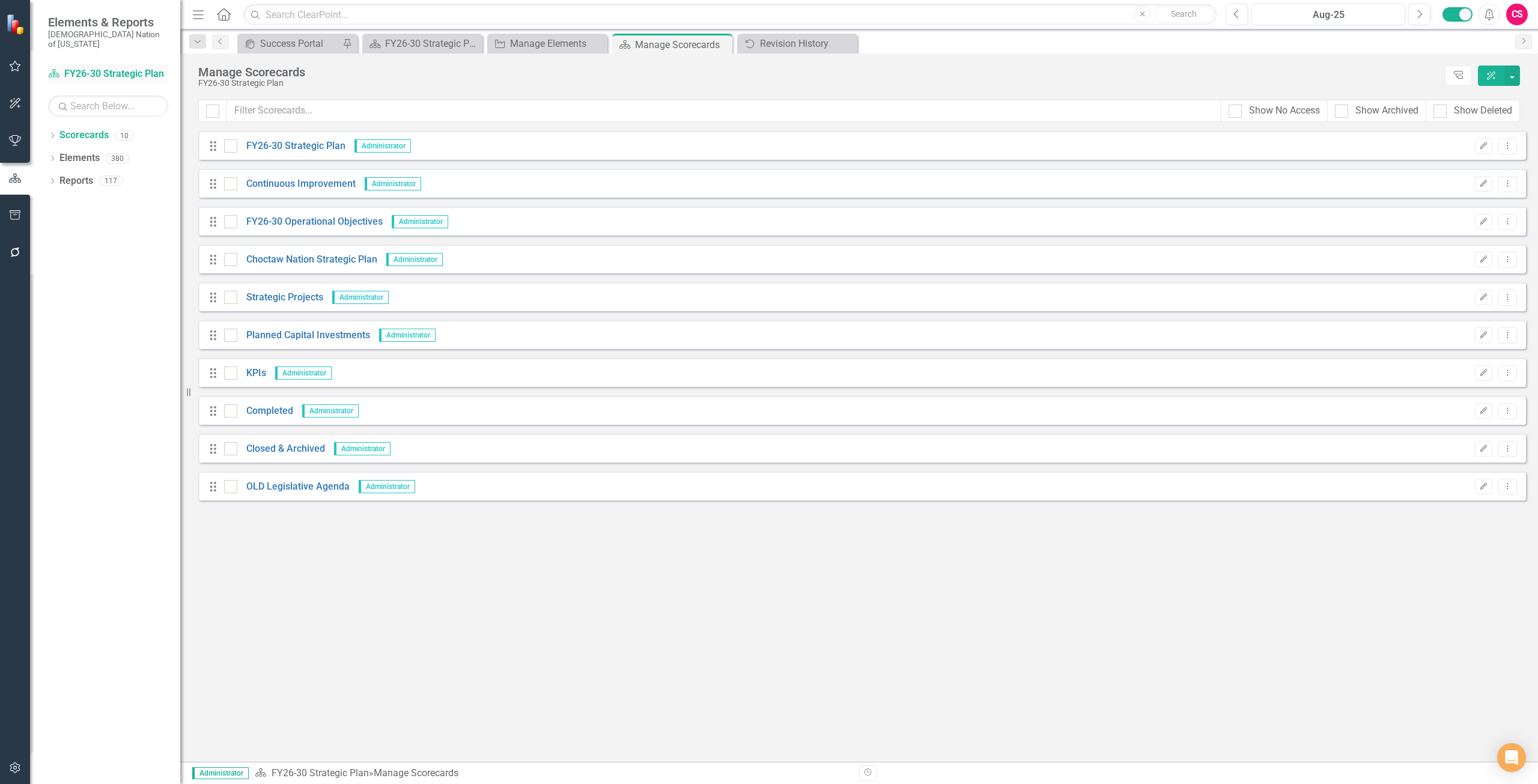
click at [132, 67] on link "Scorecard FY26-30 Strategic Plan" at bounding box center [108, 74] width 120 height 14
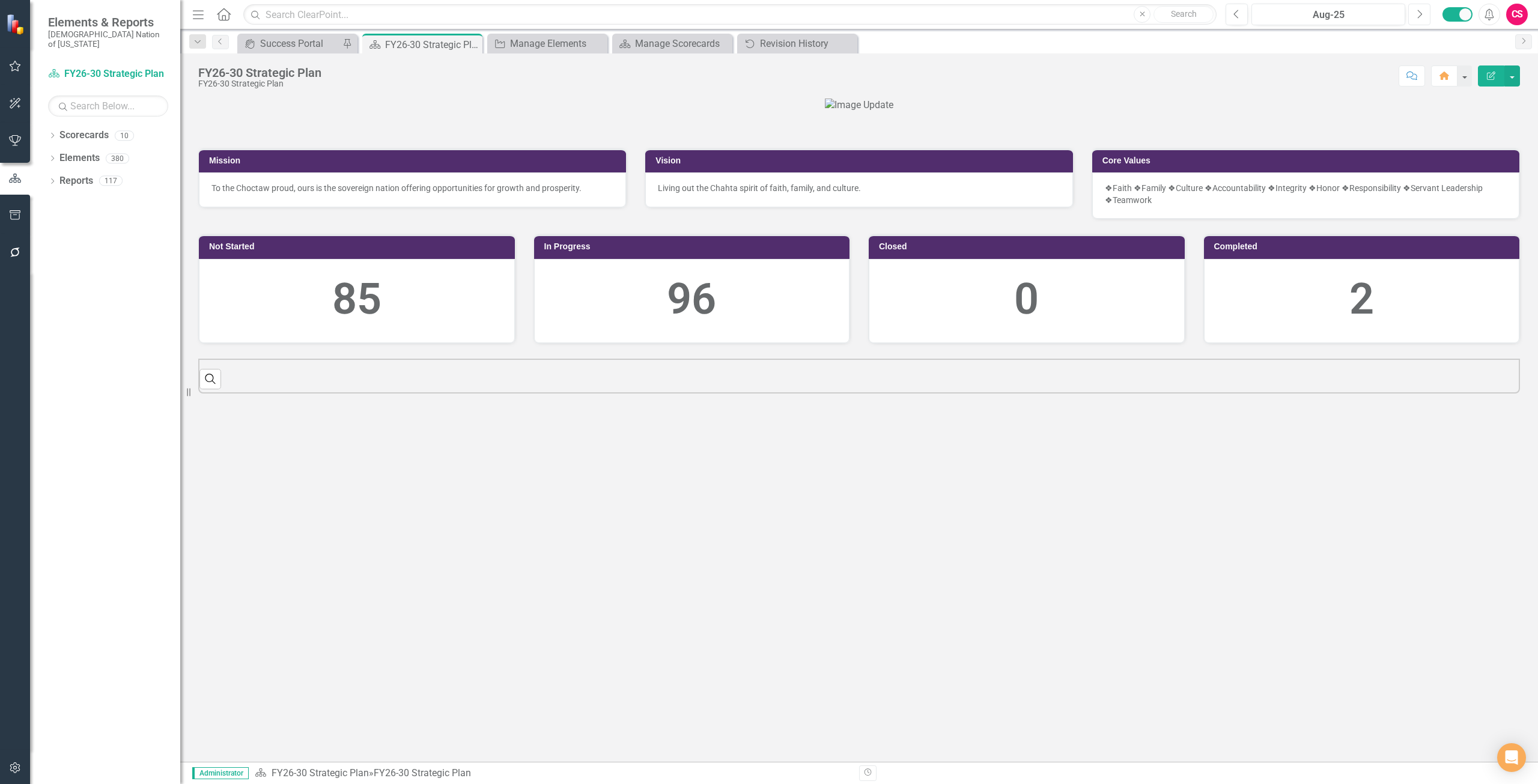
click at [1420, 9] on icon "Next" at bounding box center [1419, 14] width 6 height 11
click at [783, 41] on div "Revision History" at bounding box center [800, 43] width 79 height 15
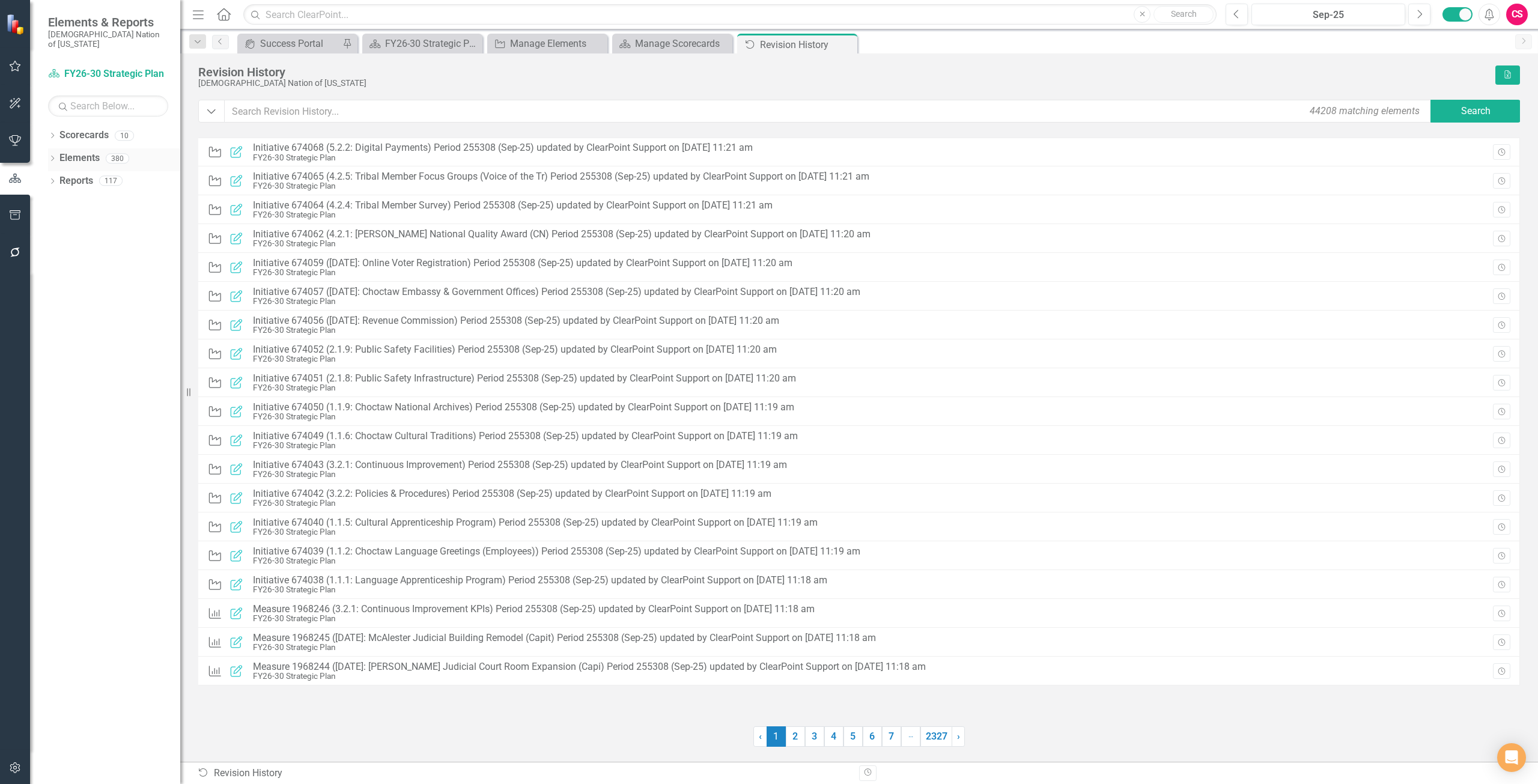
click at [81, 151] on link "Elements" at bounding box center [79, 158] width 40 height 14
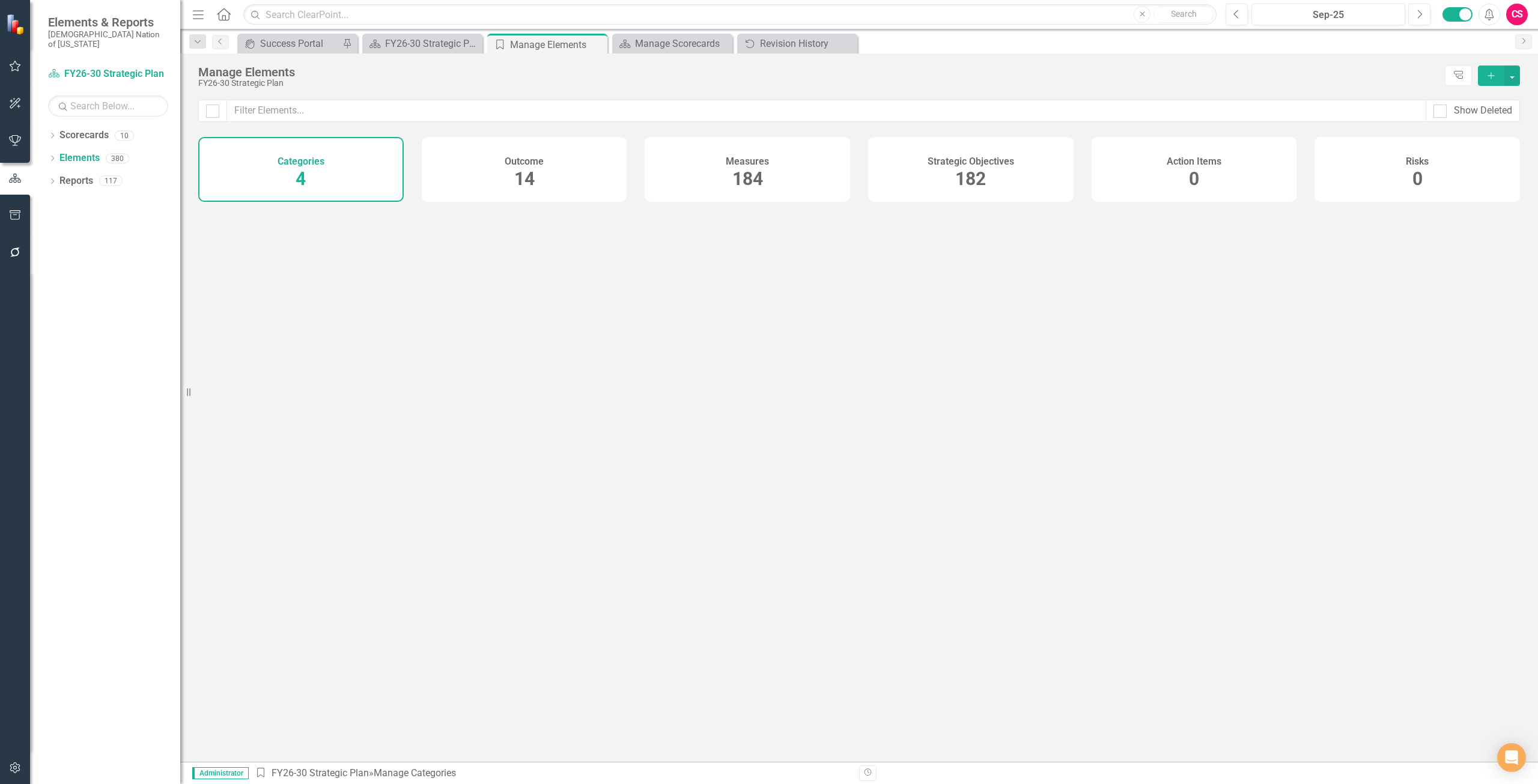
click at [957, 151] on div "Strategic Objectives 182" at bounding box center [971, 170] width 206 height 65
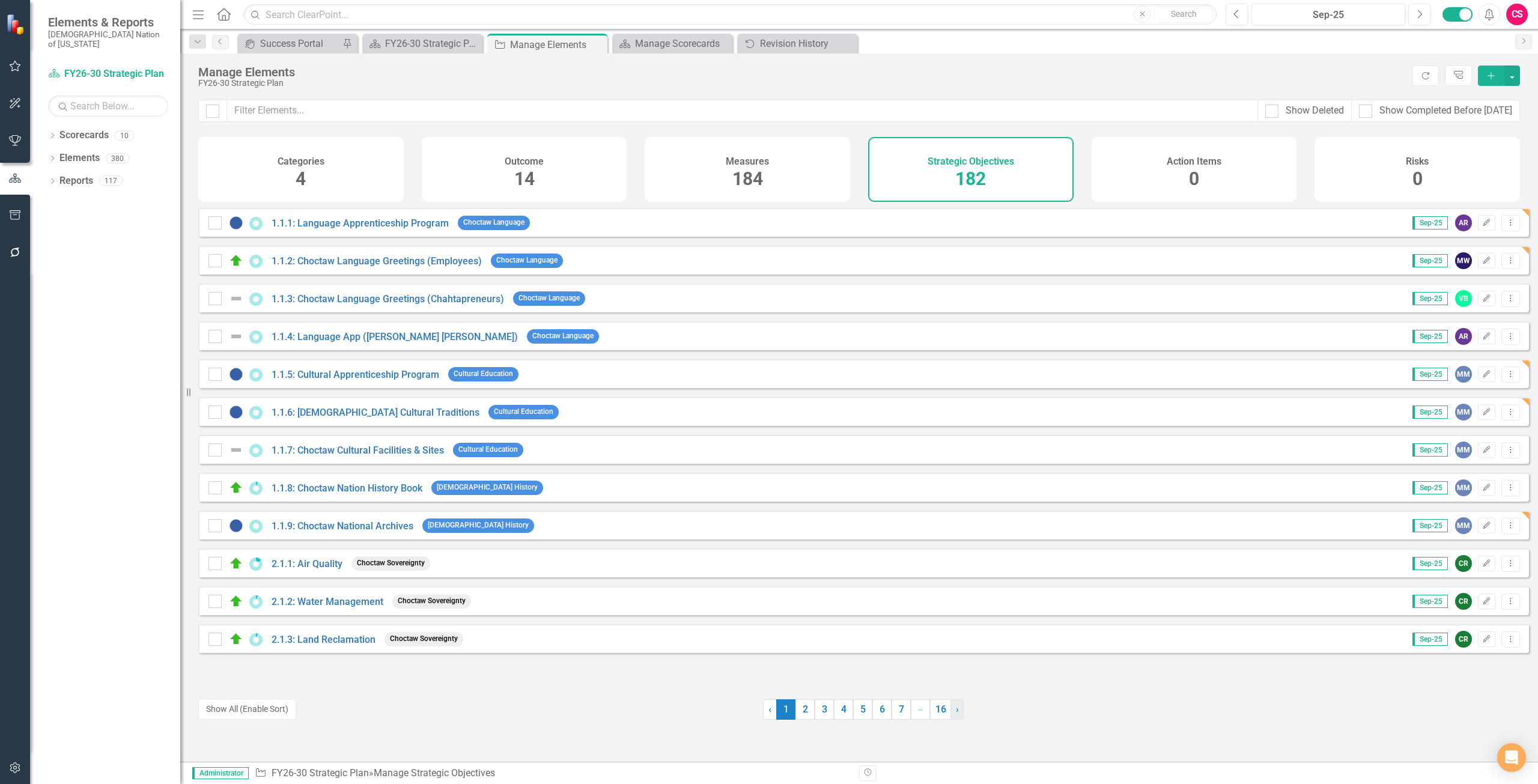
click at [957, 714] on link "› Next" at bounding box center [957, 709] width 13 height 20
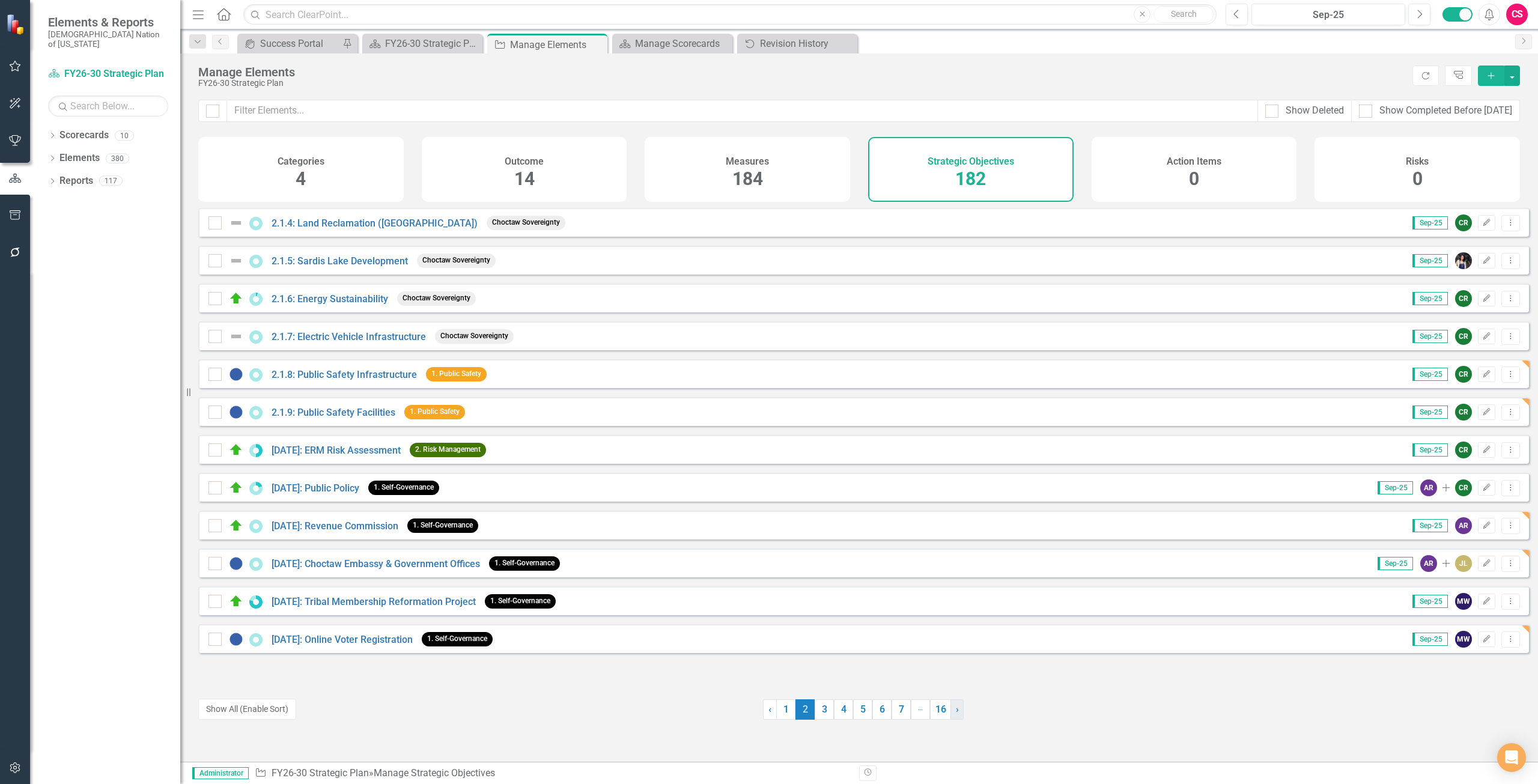
click at [957, 714] on link "› Next" at bounding box center [957, 709] width 13 height 20
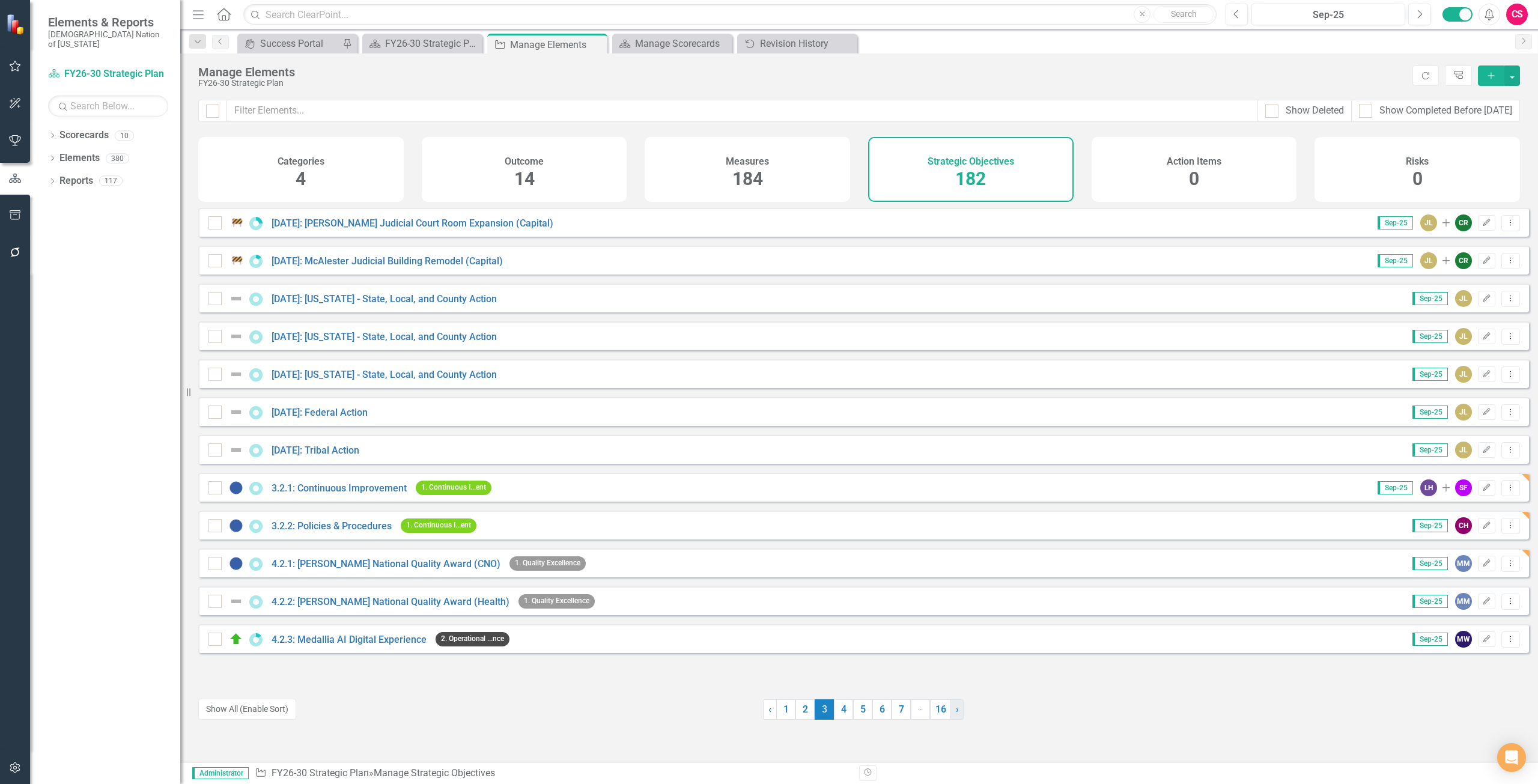
click at [957, 714] on link "› Next" at bounding box center [957, 709] width 13 height 20
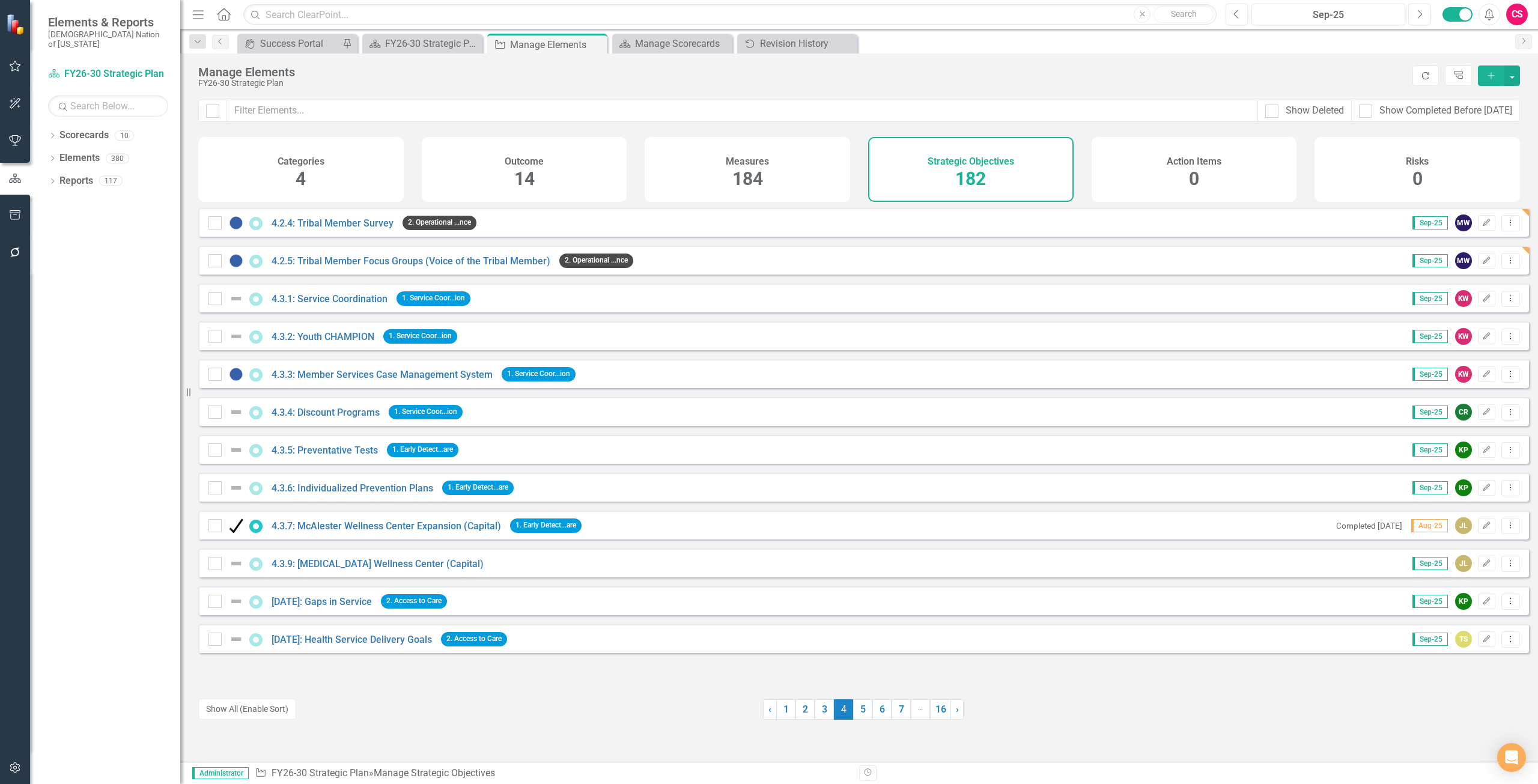
click at [1431, 77] on button "Refresh" at bounding box center [1425, 76] width 26 height 20
click at [1241, 8] on button "Previous" at bounding box center [1236, 14] width 22 height 22
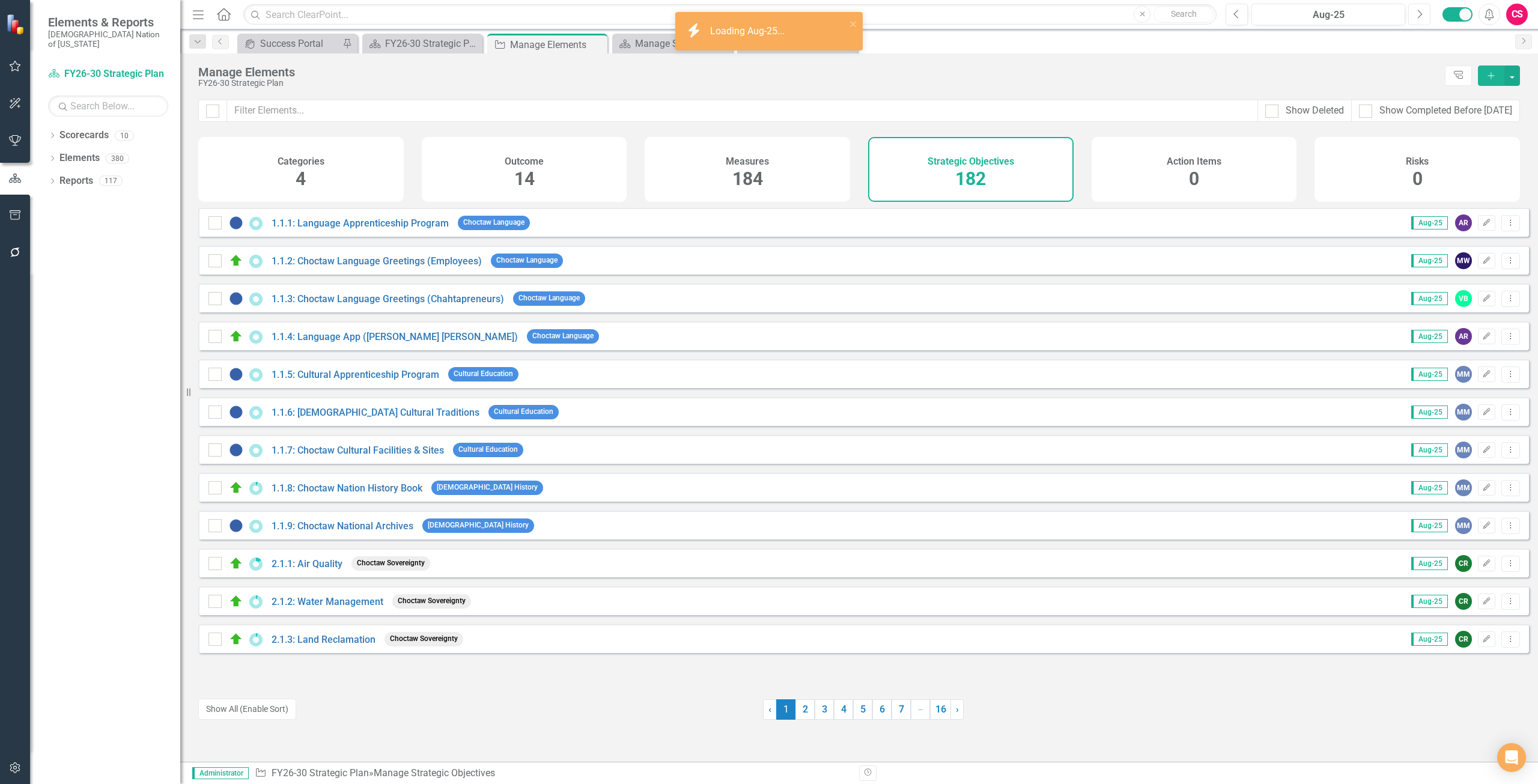
click at [1419, 14] on icon "Next" at bounding box center [1419, 14] width 6 height 11
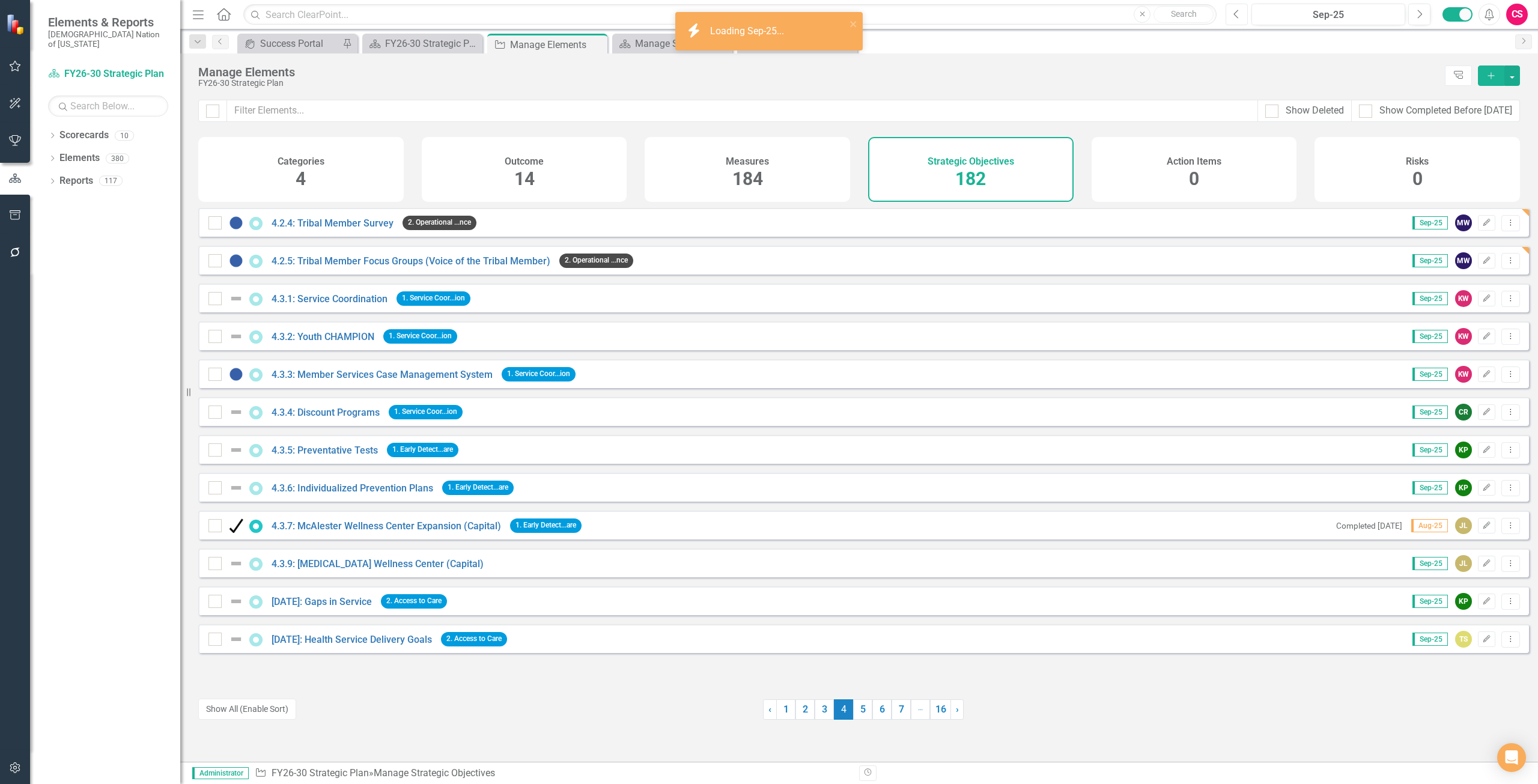
click at [1228, 16] on button "Previous" at bounding box center [1236, 14] width 22 height 22
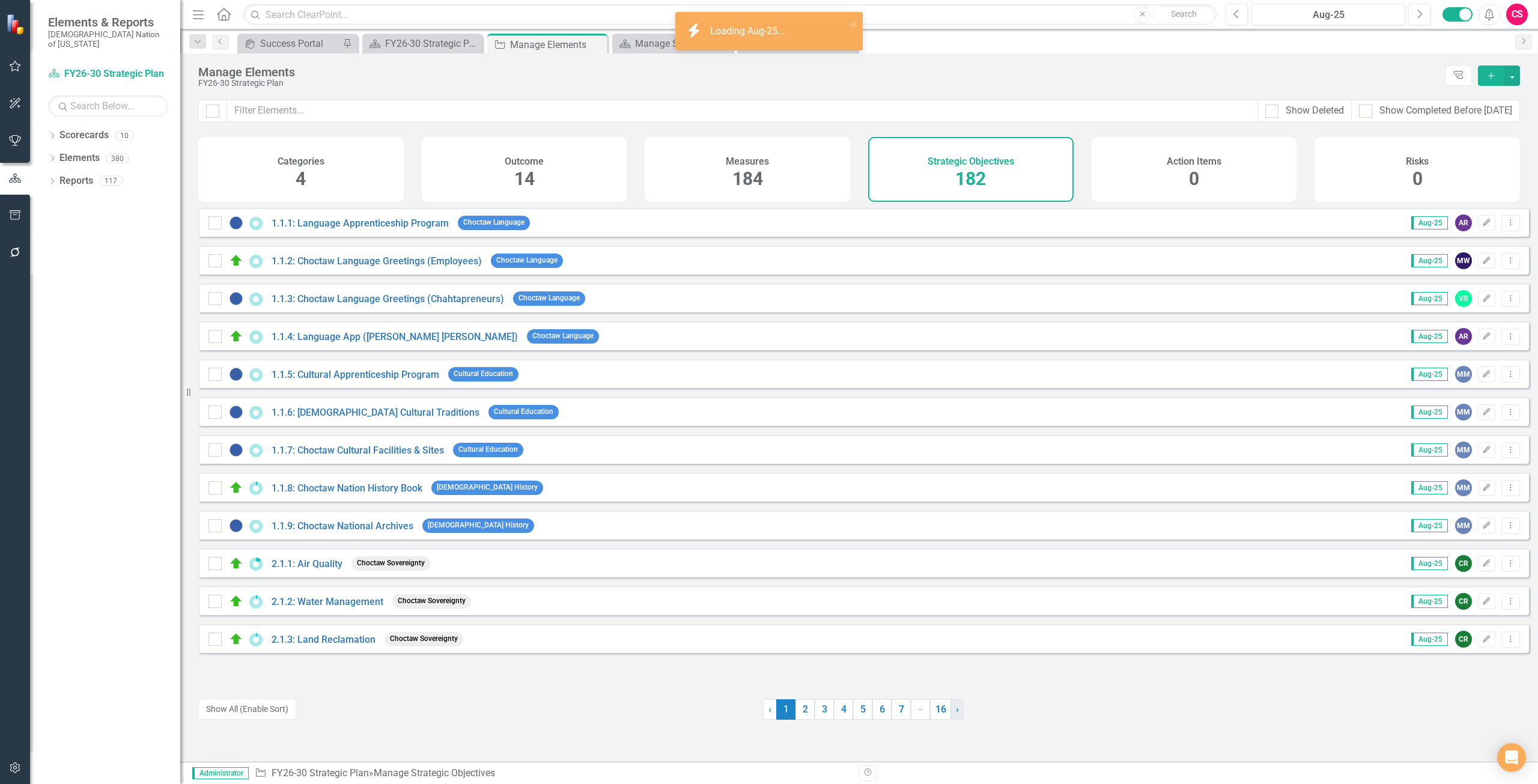
click at [956, 706] on span "›" at bounding box center [957, 709] width 3 height 11
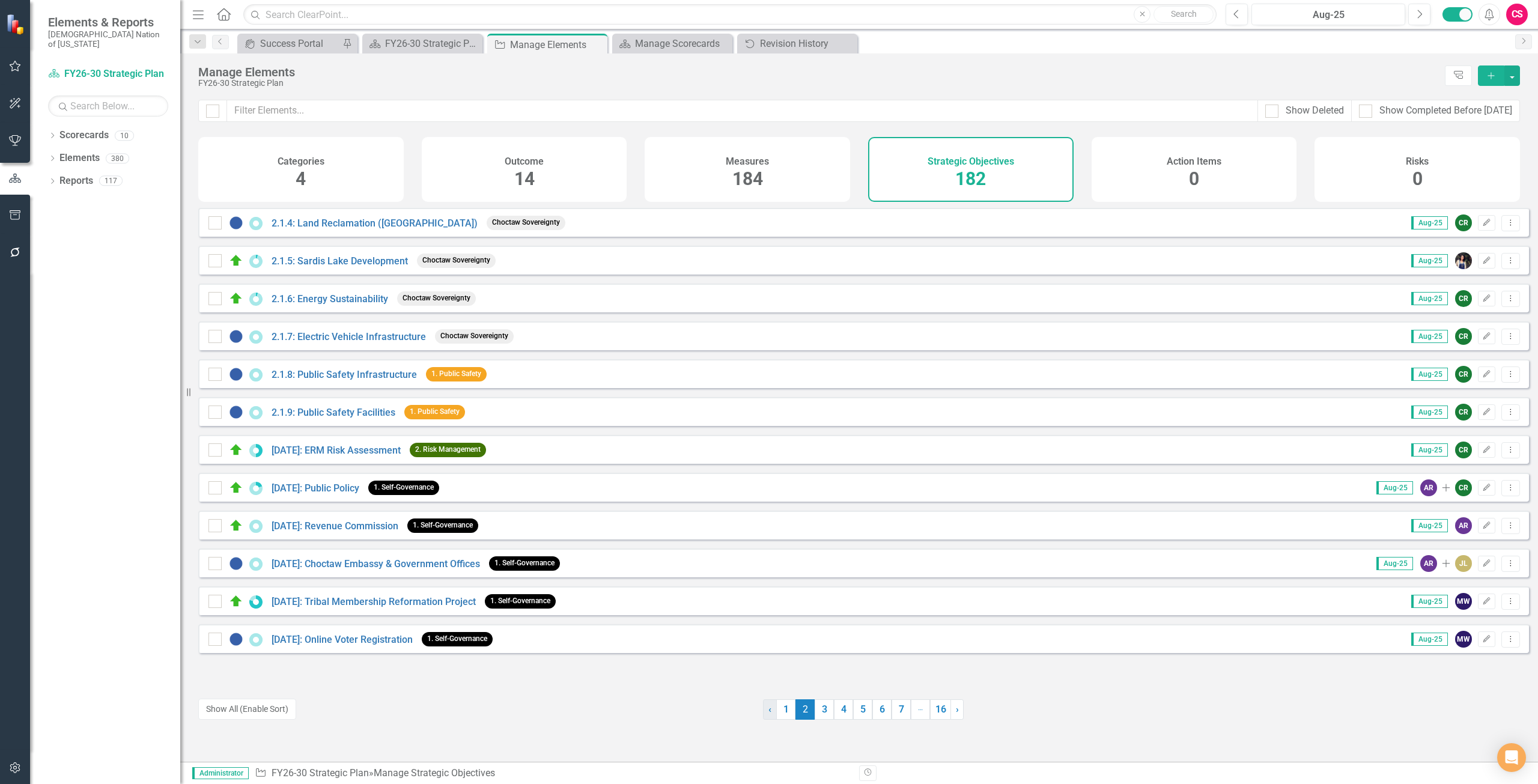
click at [763, 715] on link "‹ Previous" at bounding box center [770, 709] width 14 height 20
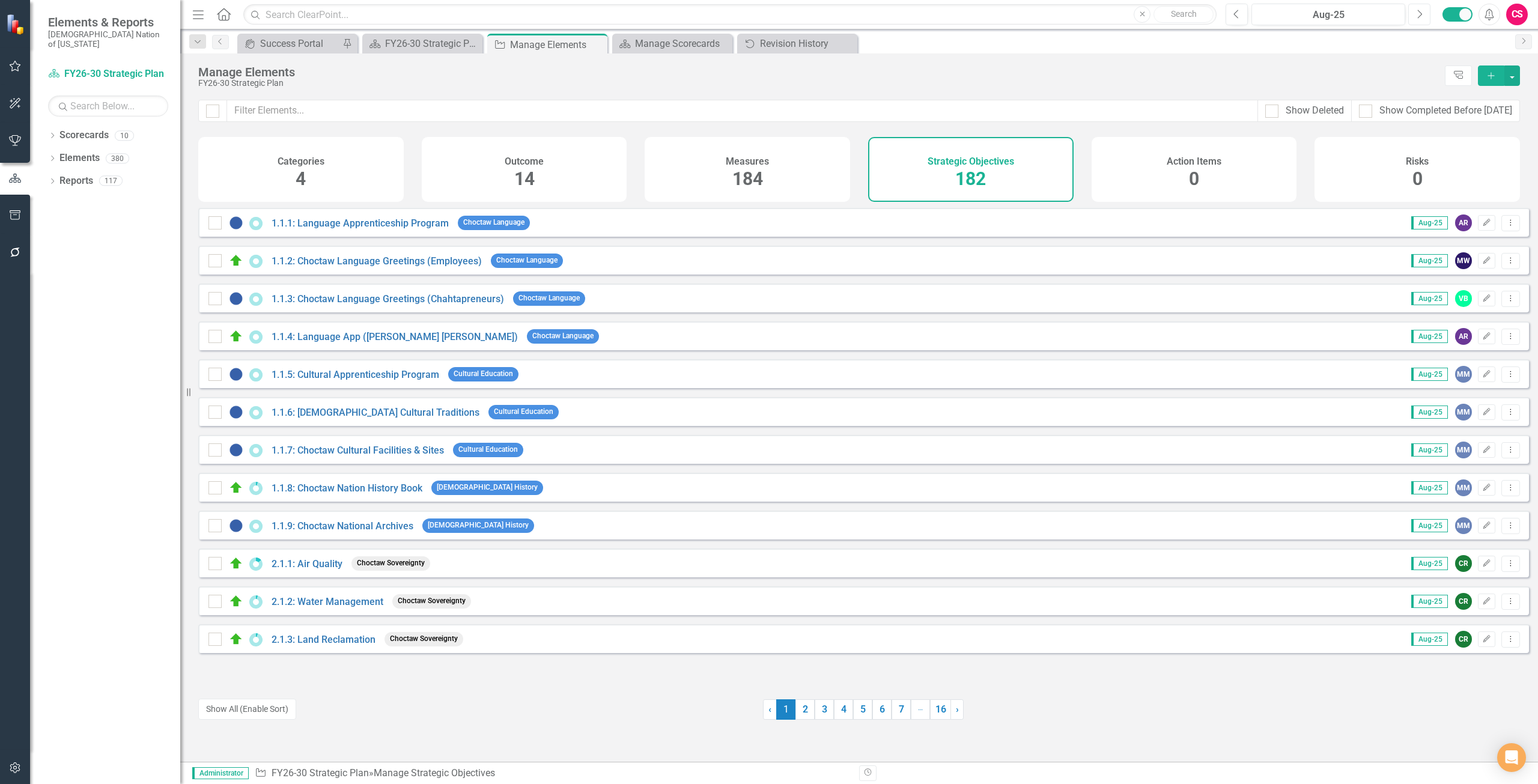
click at [1418, 8] on button "Next" at bounding box center [1419, 14] width 22 height 22
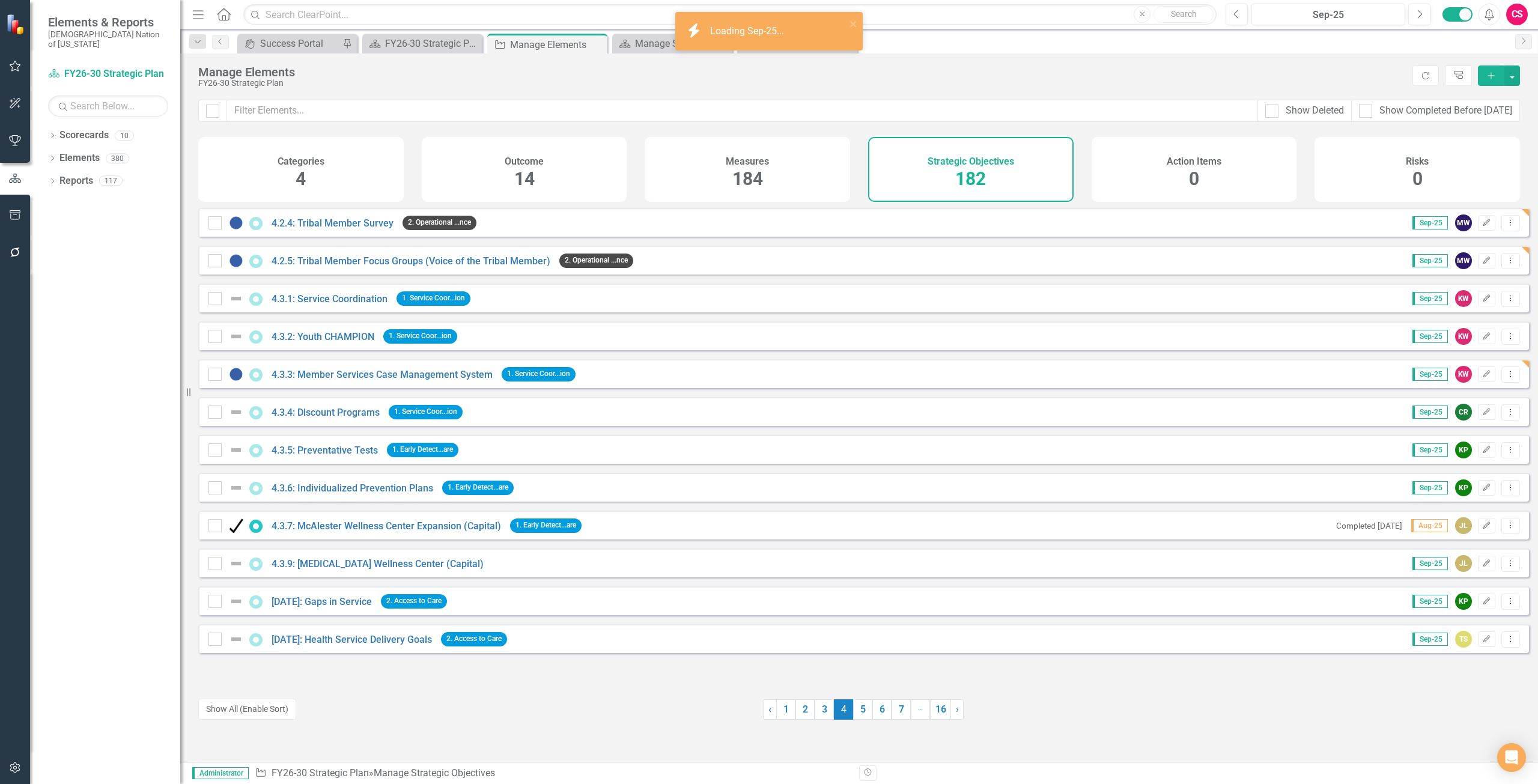
click at [788, 715] on link "1" at bounding box center [786, 709] width 19 height 20
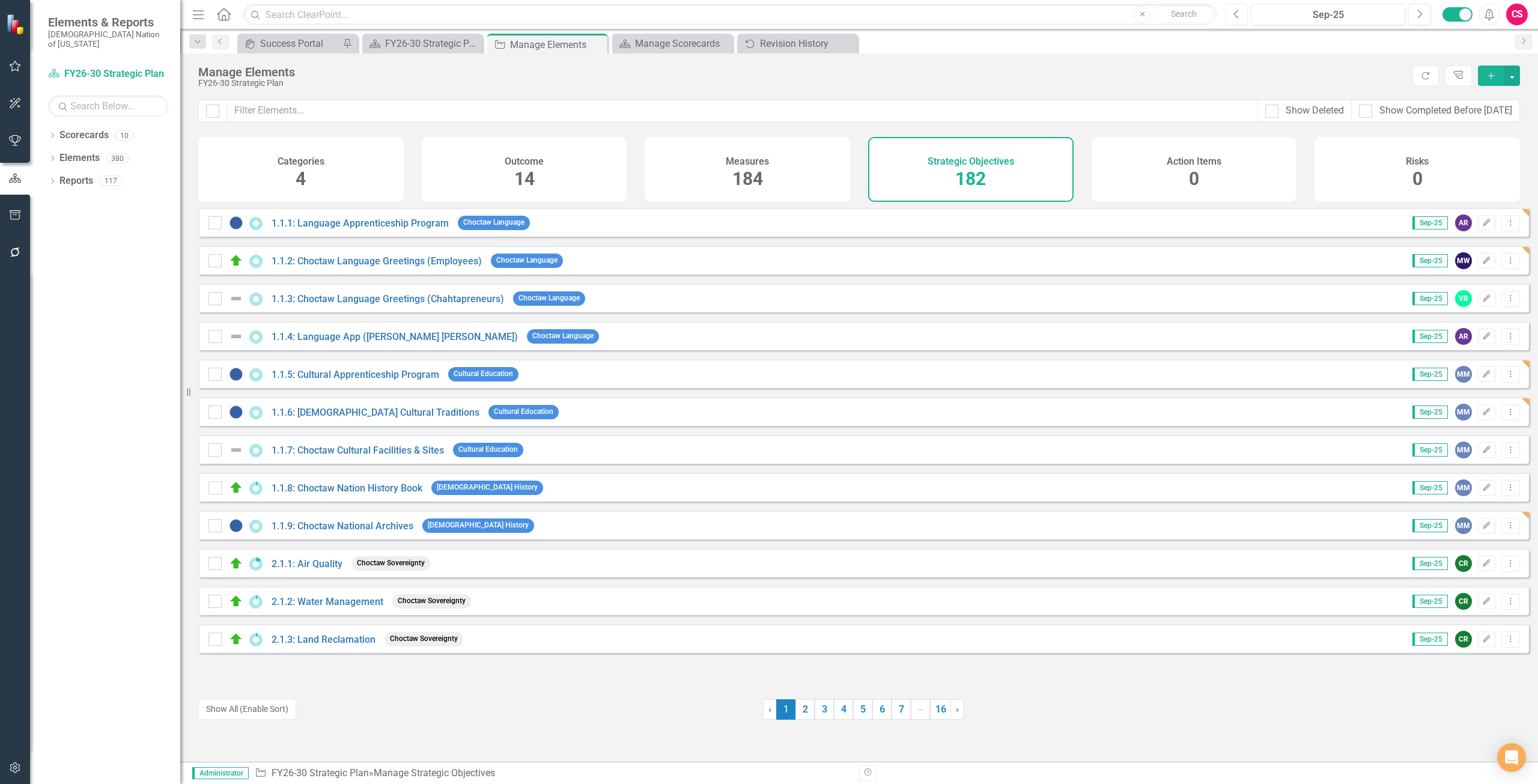
click at [1231, 18] on button "Previous" at bounding box center [1236, 14] width 22 height 22
click at [1427, 11] on button "Next" at bounding box center [1419, 14] width 22 height 22
click at [1224, 17] on div "Previous Sep-25 Next Alerts CS User Edit Profile Enable Sound Enable Alerts Hel…" at bounding box center [1372, 14] width 317 height 22
click at [1238, 12] on icon "Previous" at bounding box center [1236, 14] width 6 height 11
click at [345, 304] on link "1.1.3: Choctaw Language Greetings (Chahtapreneurs)" at bounding box center [387, 299] width 232 height 11
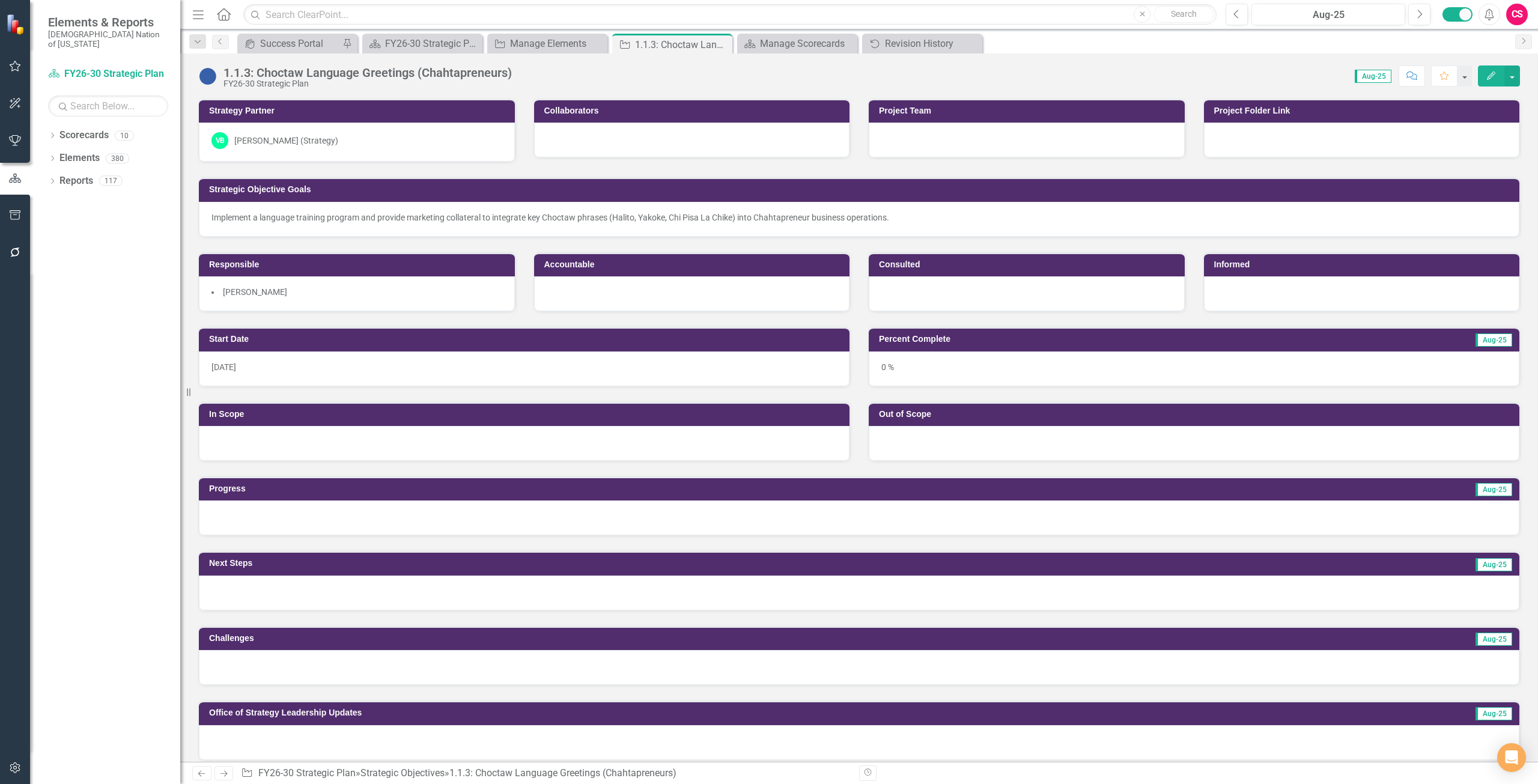
click at [210, 85] on img at bounding box center [208, 76] width 19 height 19
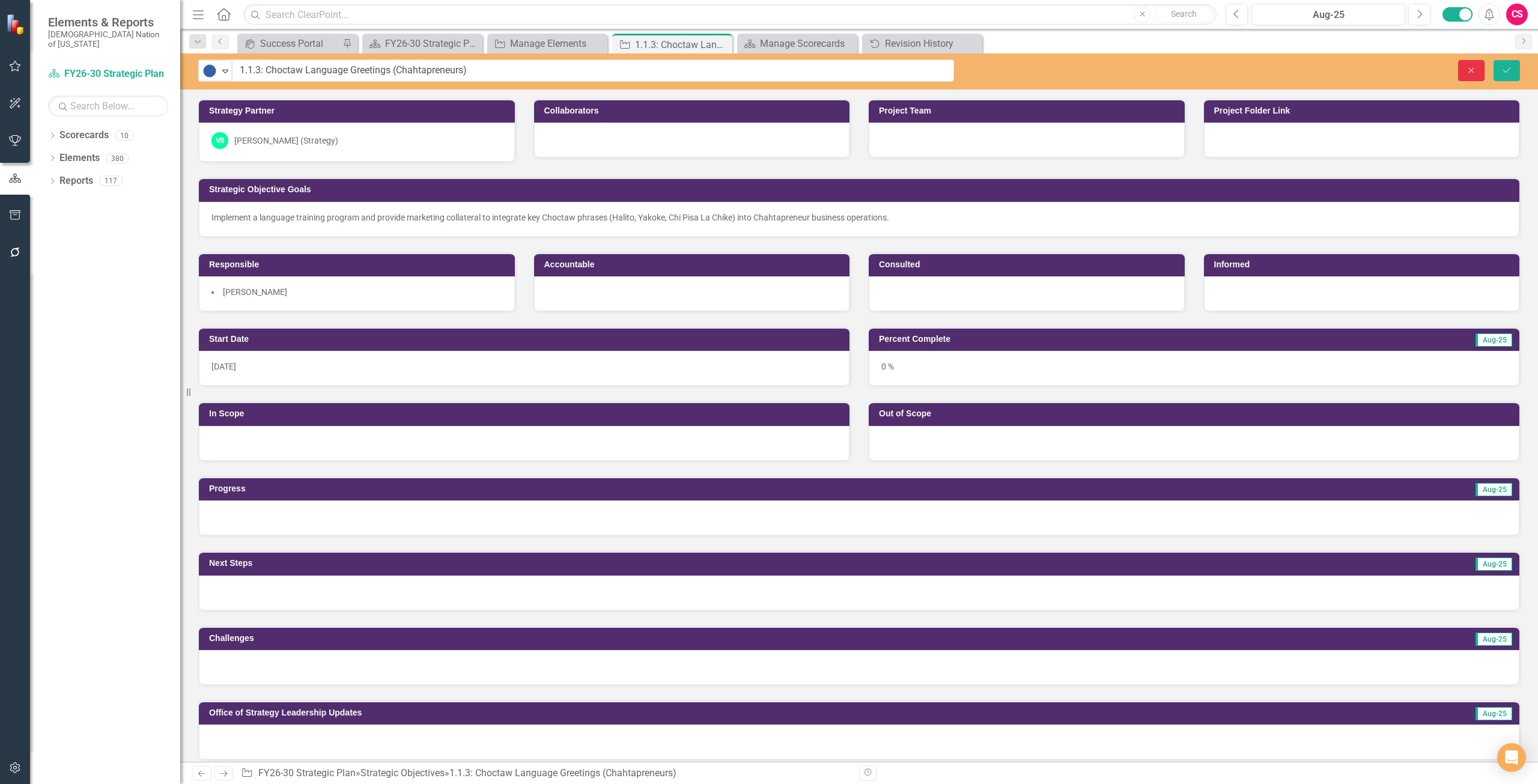
click at [1466, 66] on icon "Close" at bounding box center [1471, 71] width 11 height 8
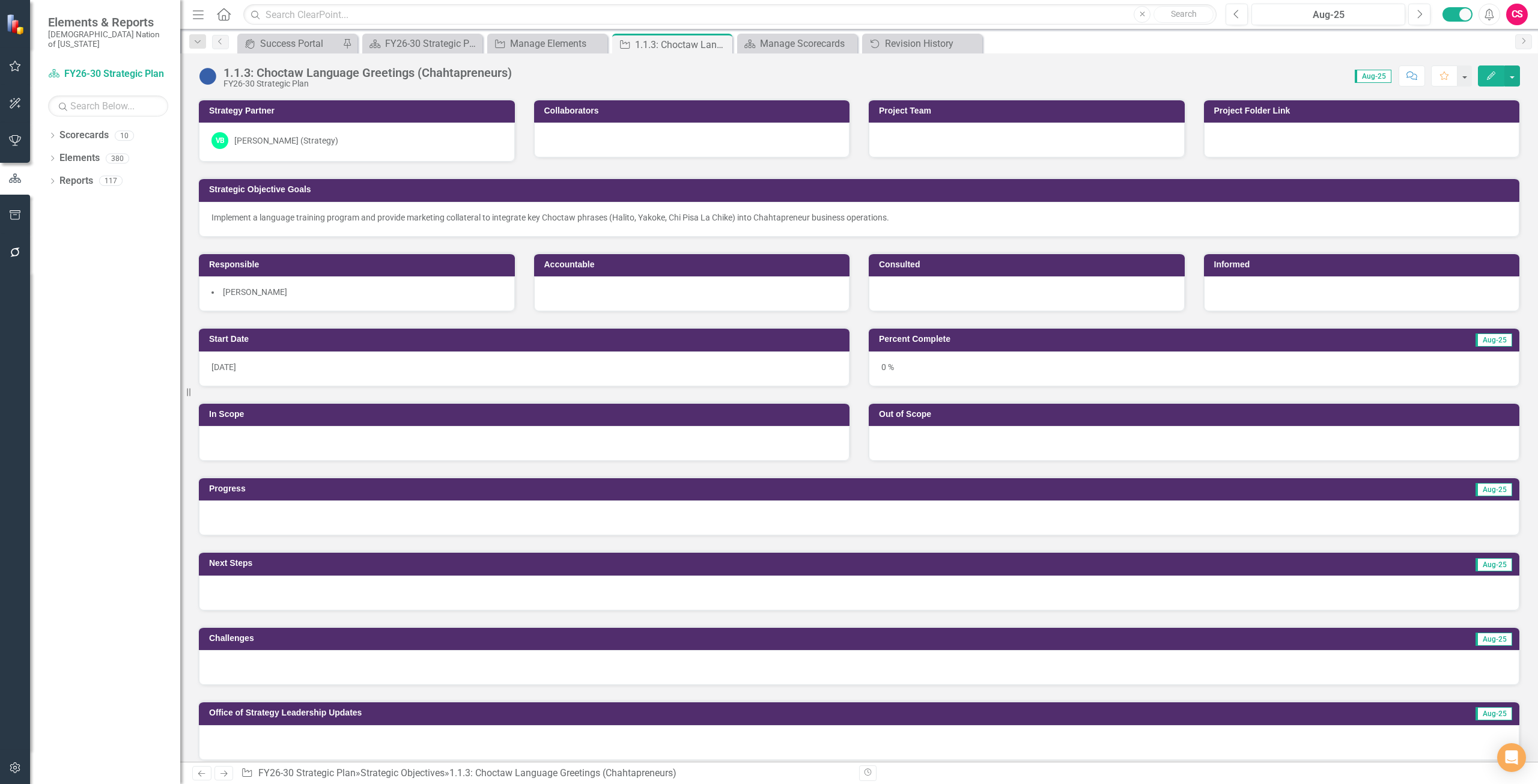
click at [1491, 75] on icon "Edit" at bounding box center [1491, 76] width 11 height 8
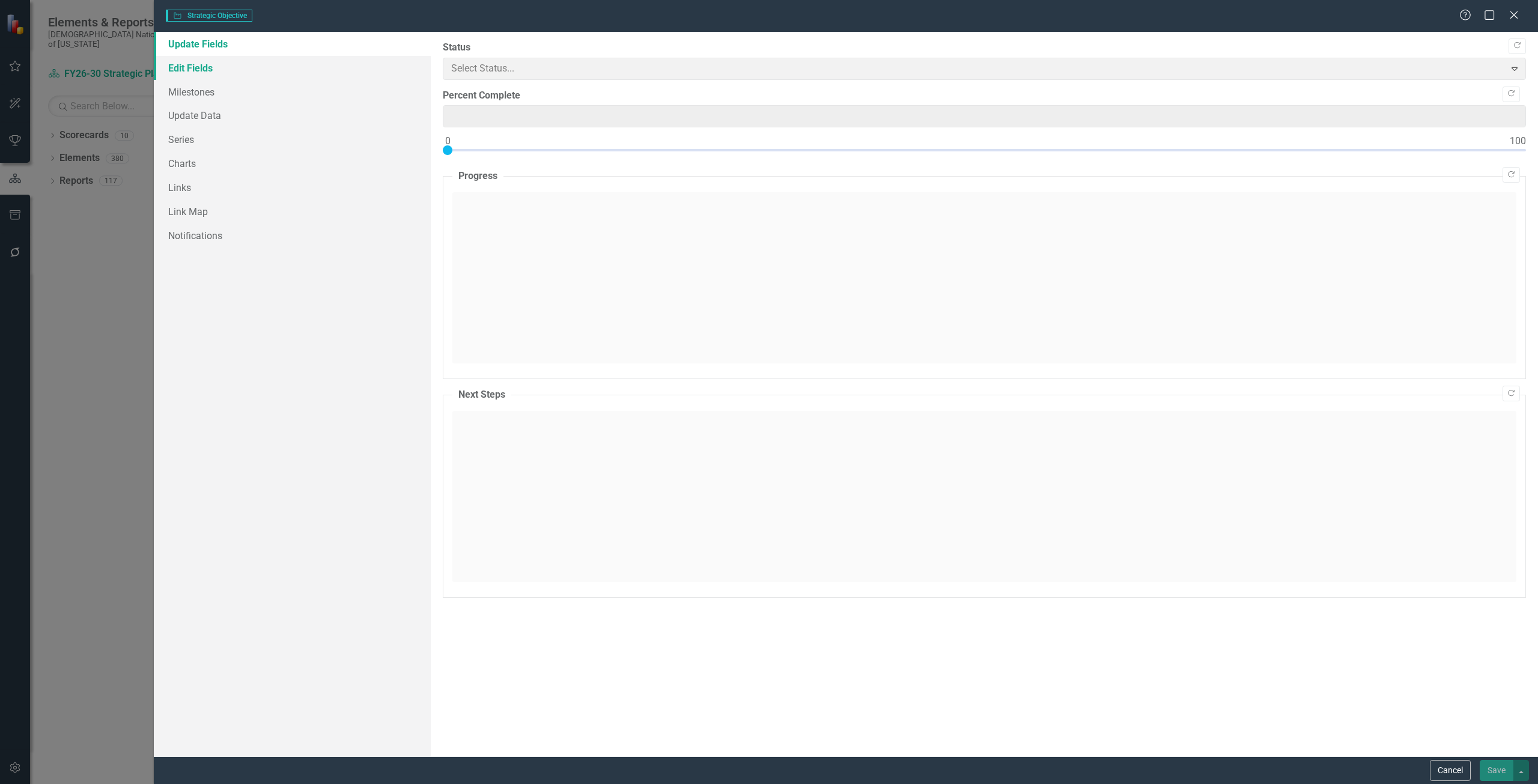
type input "0"
click at [223, 68] on link "Edit Fields" at bounding box center [292, 68] width 277 height 24
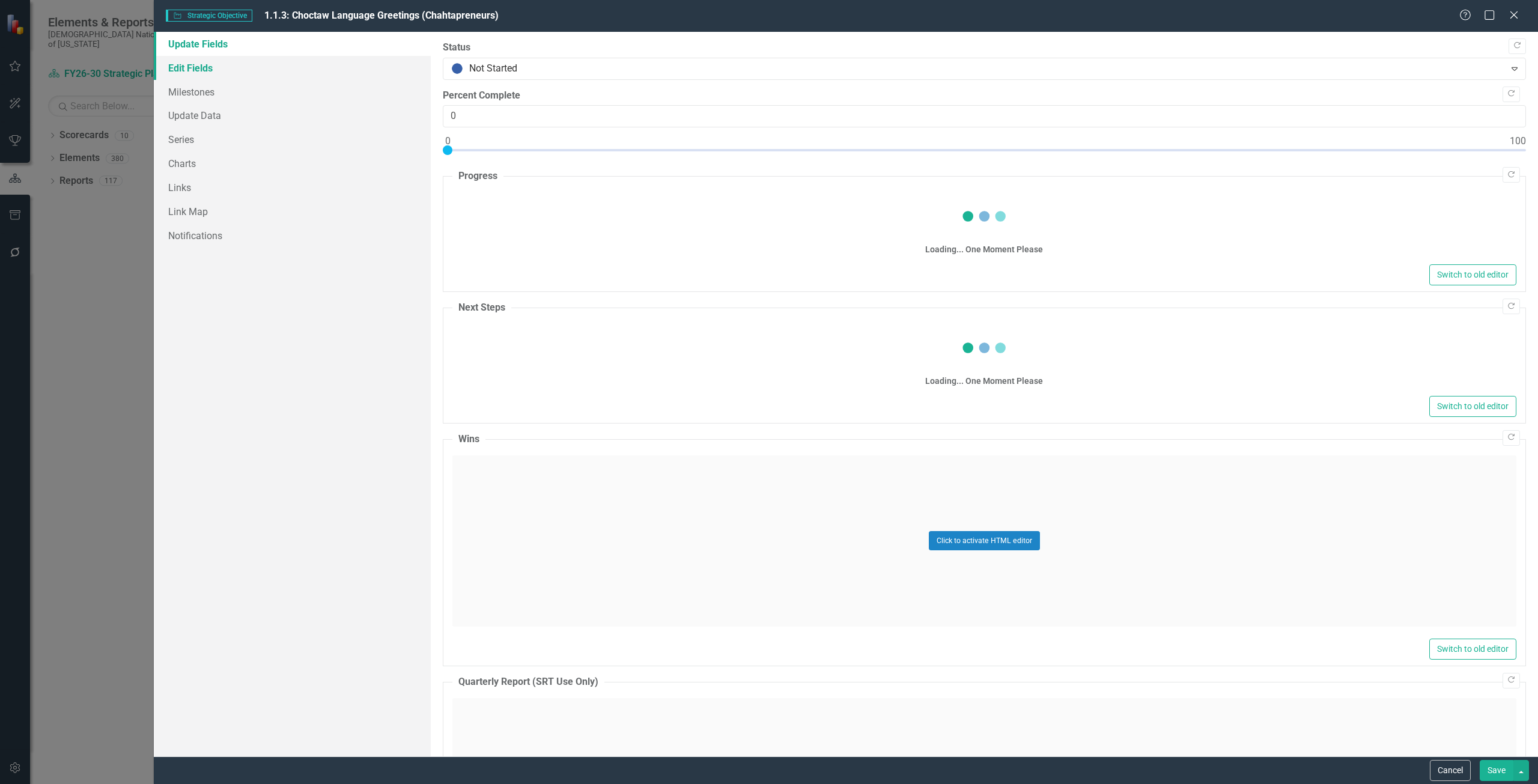
click at [223, 68] on link "Edit Fields" at bounding box center [292, 68] width 277 height 24
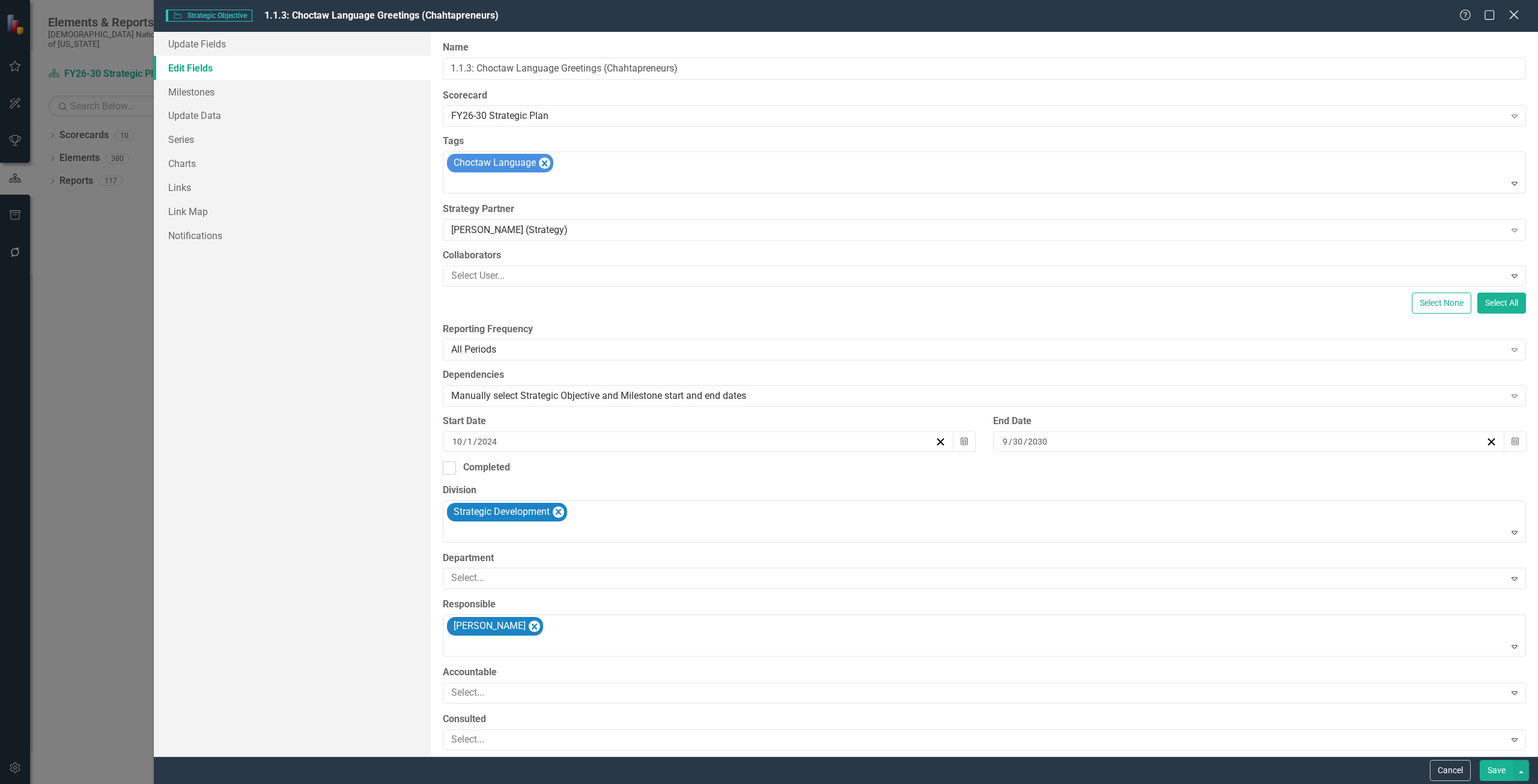
click at [1515, 20] on div "Close" at bounding box center [1513, 16] width 15 height 16
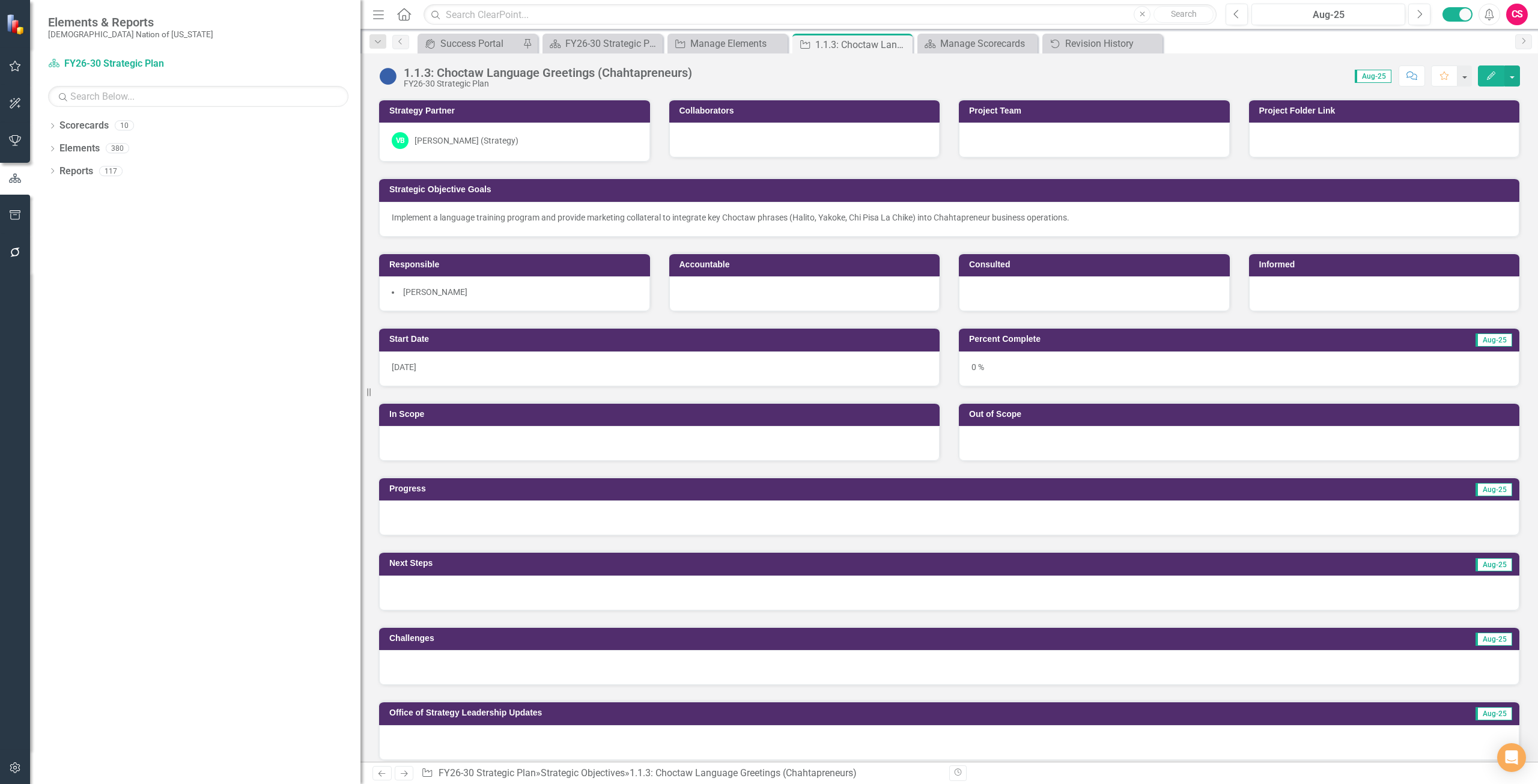
drag, startPoint x: 187, startPoint y: 134, endPoint x: 461, endPoint y: 152, distance: 274.6
click at [461, 152] on div "Elements & Reports Choctaw Nation of Oklahoma Scorecard FY26-30 Strategic Plan …" at bounding box center [769, 392] width 1538 height 784
click at [52, 146] on icon "Dropdown" at bounding box center [52, 149] width 8 height 6
drag, startPoint x: 86, startPoint y: 143, endPoint x: 155, endPoint y: 138, distance: 69.2
click at [86, 143] on link "Elements" at bounding box center [79, 149] width 40 height 14
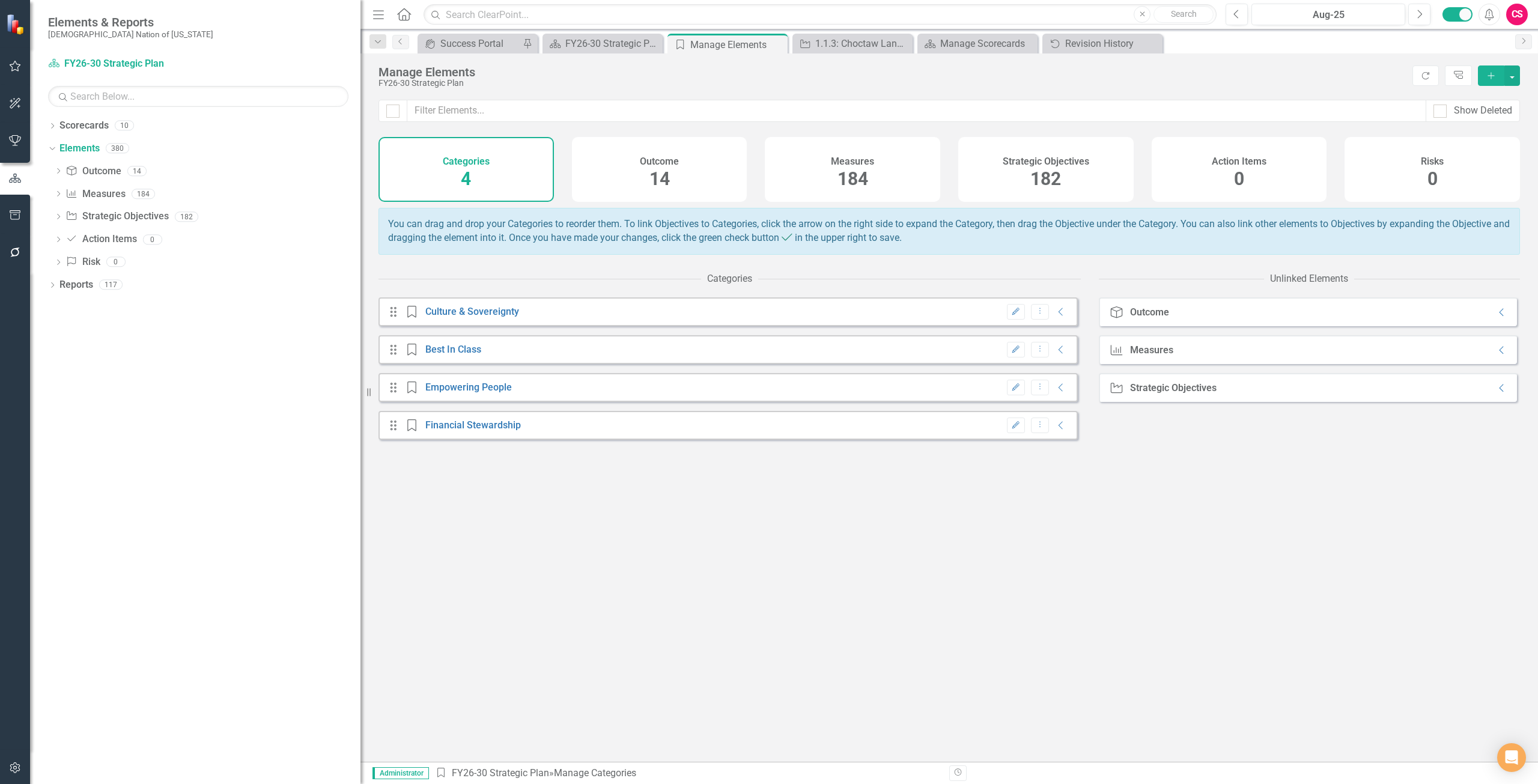
click at [1030, 168] on span "182" at bounding box center [1045, 179] width 30 height 21
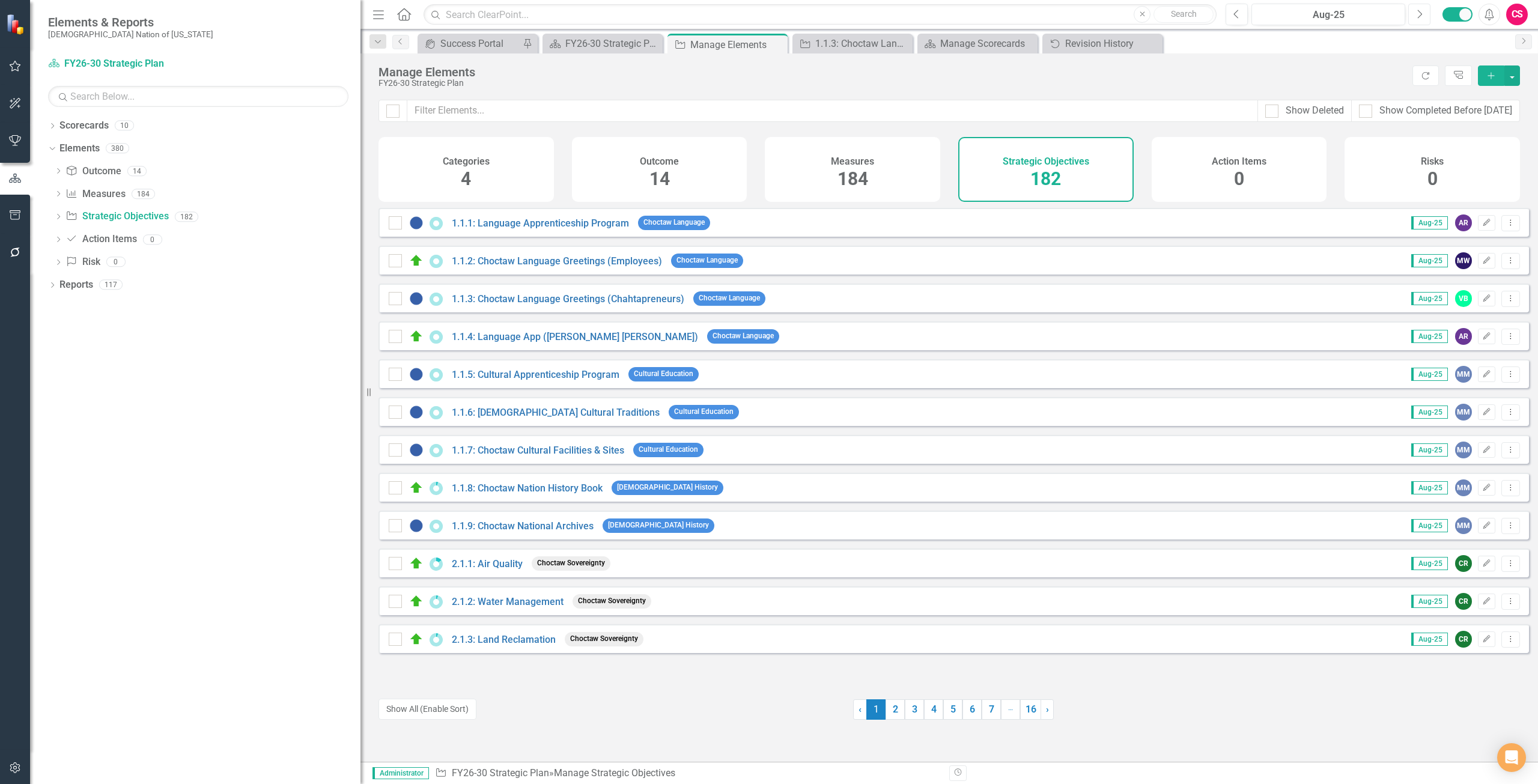
click at [1415, 11] on button "Next" at bounding box center [1419, 14] width 22 height 22
click at [1238, 15] on icon "Previous" at bounding box center [1236, 14] width 6 height 11
click at [1419, 18] on icon "Next" at bounding box center [1419, 14] width 6 height 11
click at [1241, 14] on button "Previous" at bounding box center [1236, 14] width 22 height 22
click at [1415, 81] on button "Refresh" at bounding box center [1425, 76] width 26 height 20
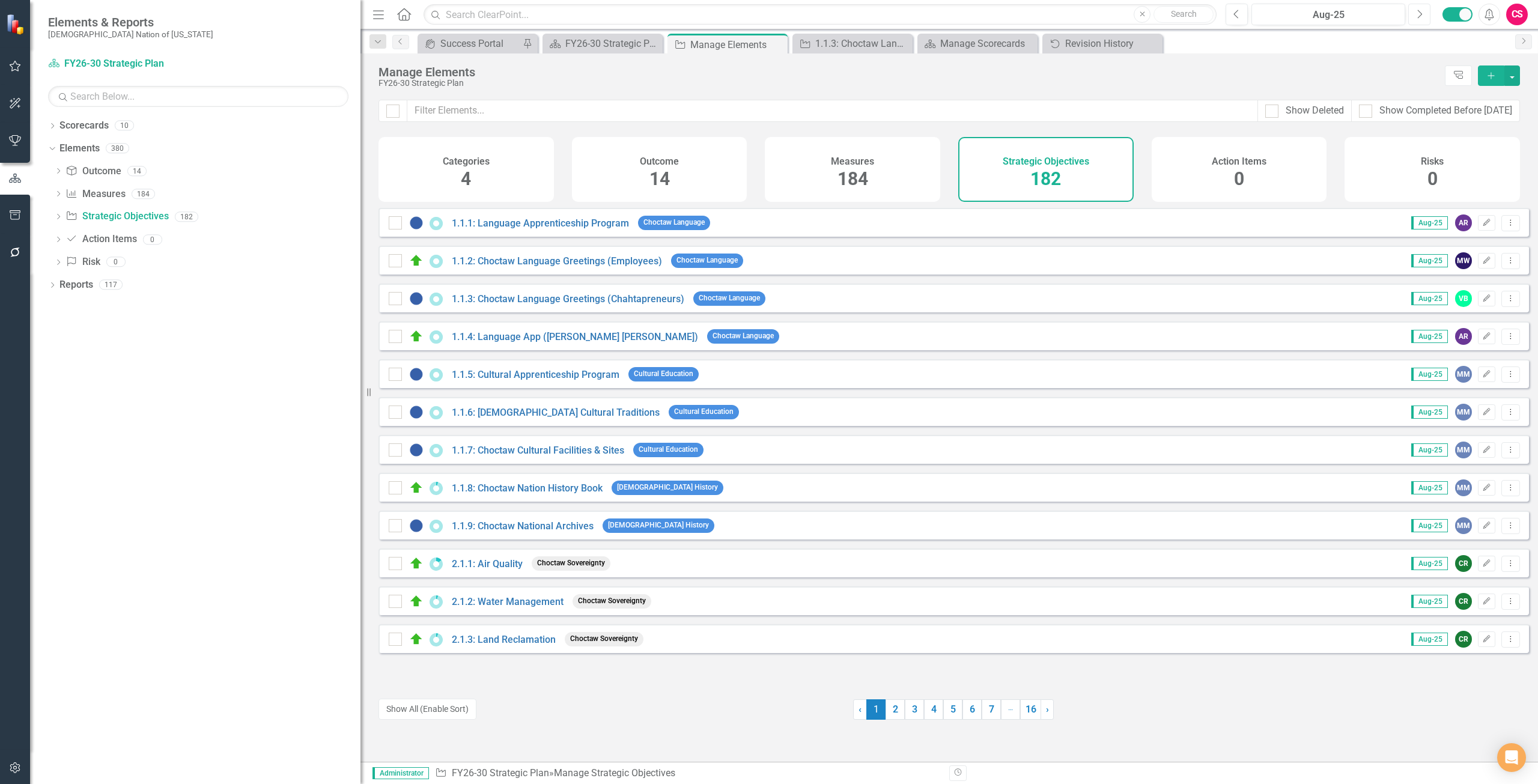
click at [1422, 21] on button "Next" at bounding box center [1419, 14] width 22 height 22
click at [1236, 16] on icon "Previous" at bounding box center [1236, 14] width 6 height 11
click at [1419, 13] on icon "Next" at bounding box center [1419, 14] width 6 height 11
click at [1243, 18] on button "Previous" at bounding box center [1236, 14] width 22 height 22
click at [888, 704] on link "2" at bounding box center [894, 709] width 19 height 20
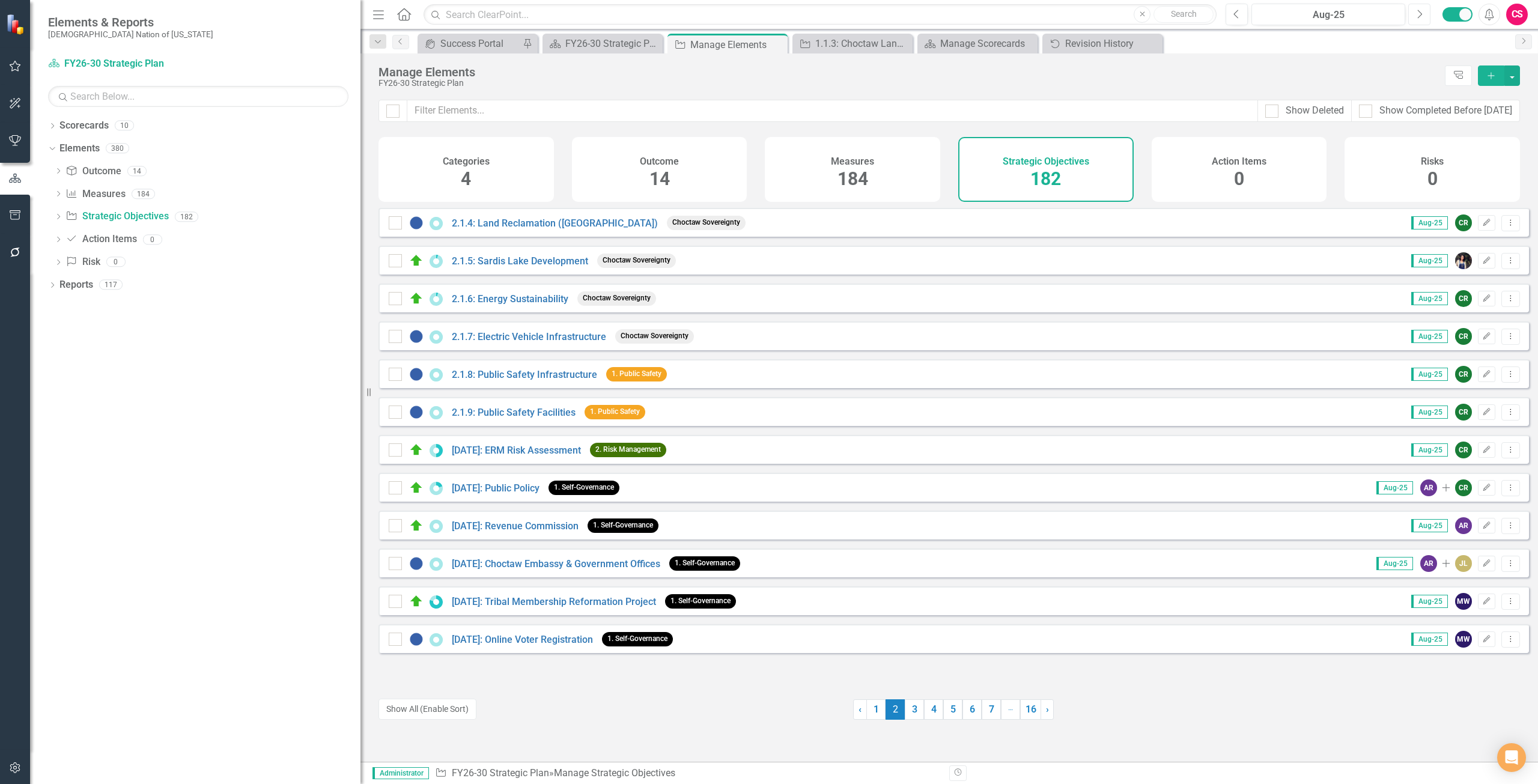
click at [1415, 16] on button "Next" at bounding box center [1419, 14] width 22 height 22
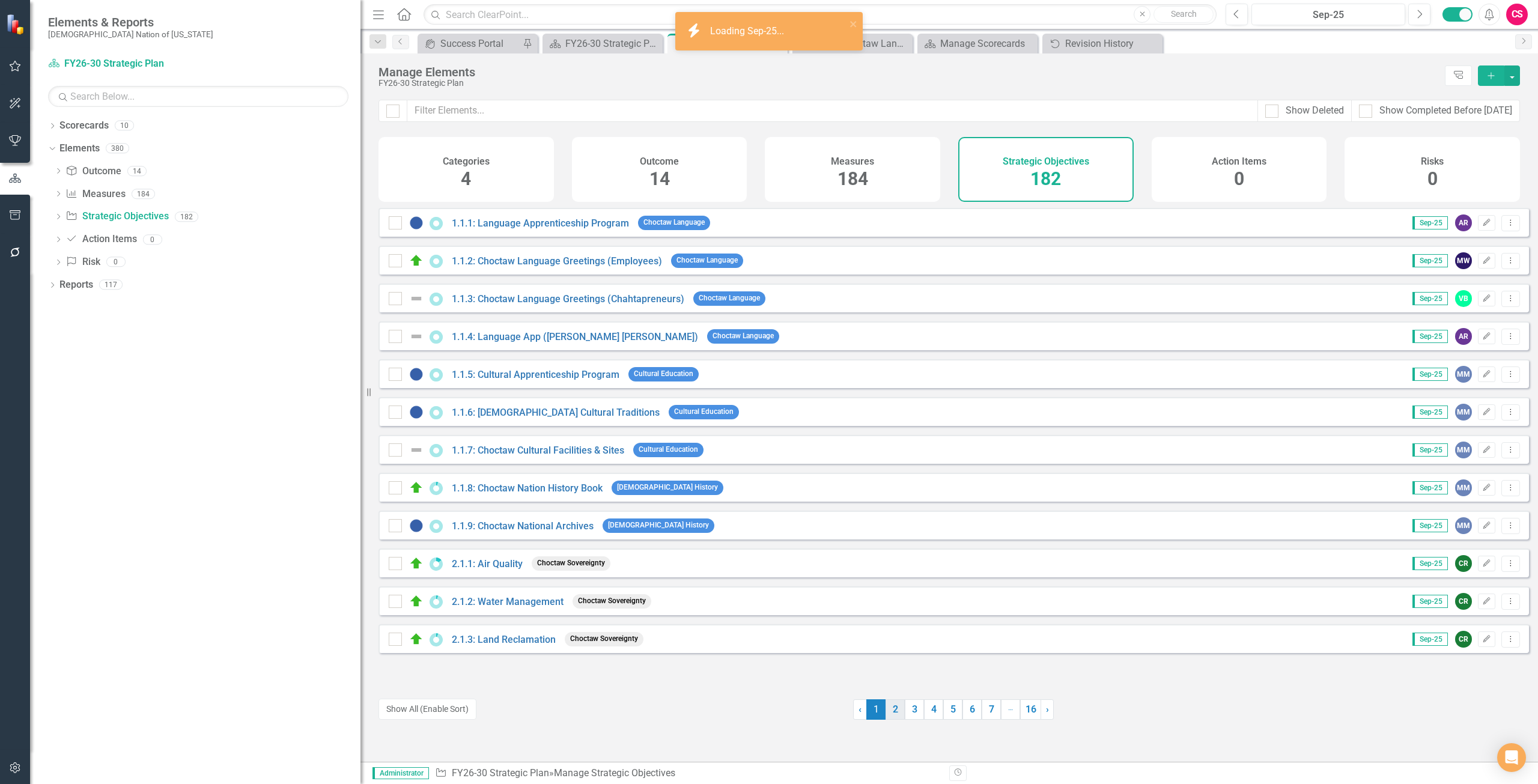
click at [893, 714] on link "2" at bounding box center [894, 709] width 19 height 20
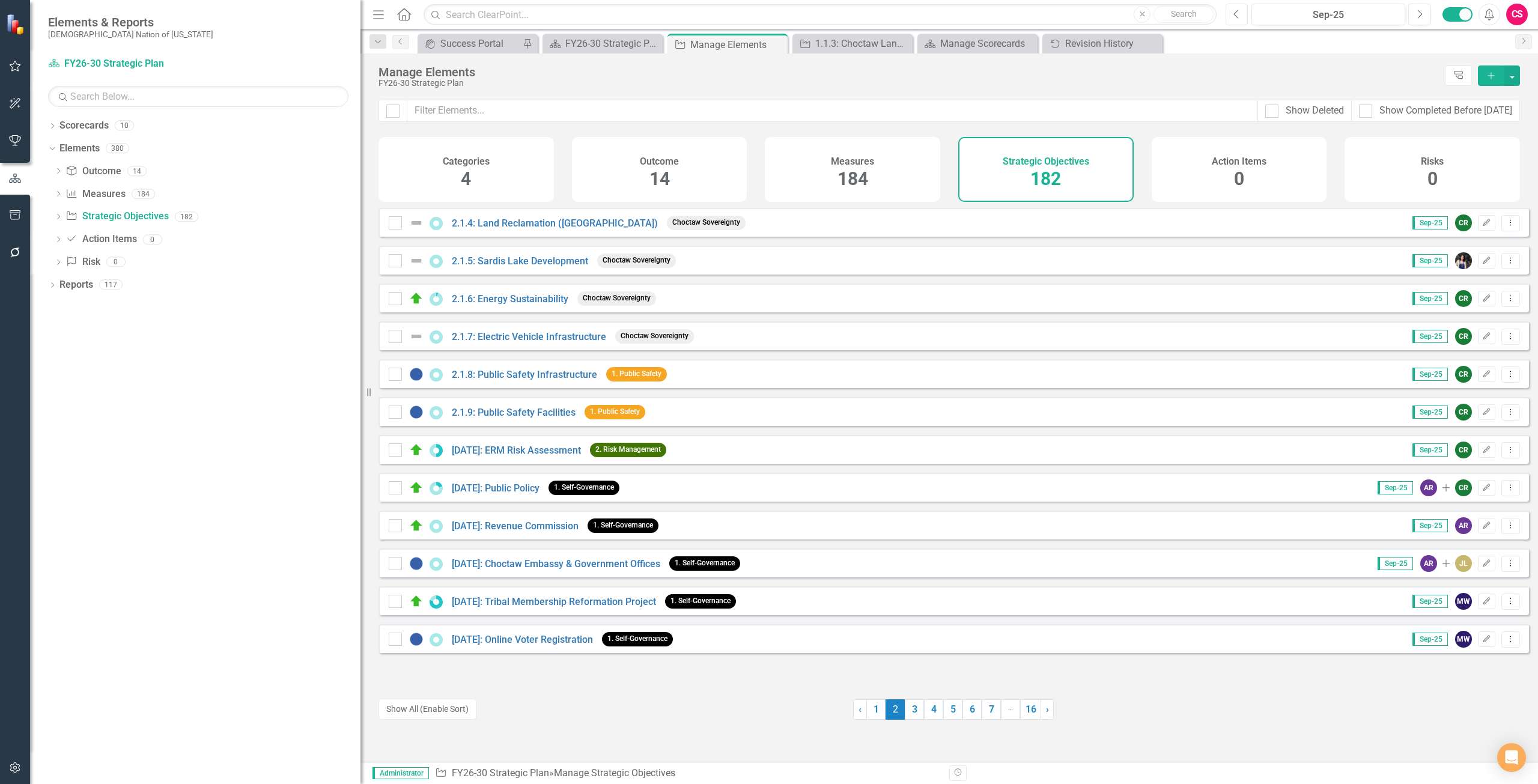
click at [1238, 9] on icon "Previous" at bounding box center [1236, 14] width 6 height 11
click at [1419, 13] on icon "Next" at bounding box center [1419, 14] width 6 height 11
click at [508, 220] on div "2.1.4: Land Reclamation ([GEOGRAPHIC_DATA]) Choctaw Sovereignty Sep-25 CR Edit …" at bounding box center [954, 222] width 1150 height 29
click at [520, 229] on link "2.1.4: Land Reclamation ([GEOGRAPHIC_DATA])" at bounding box center [555, 223] width 206 height 11
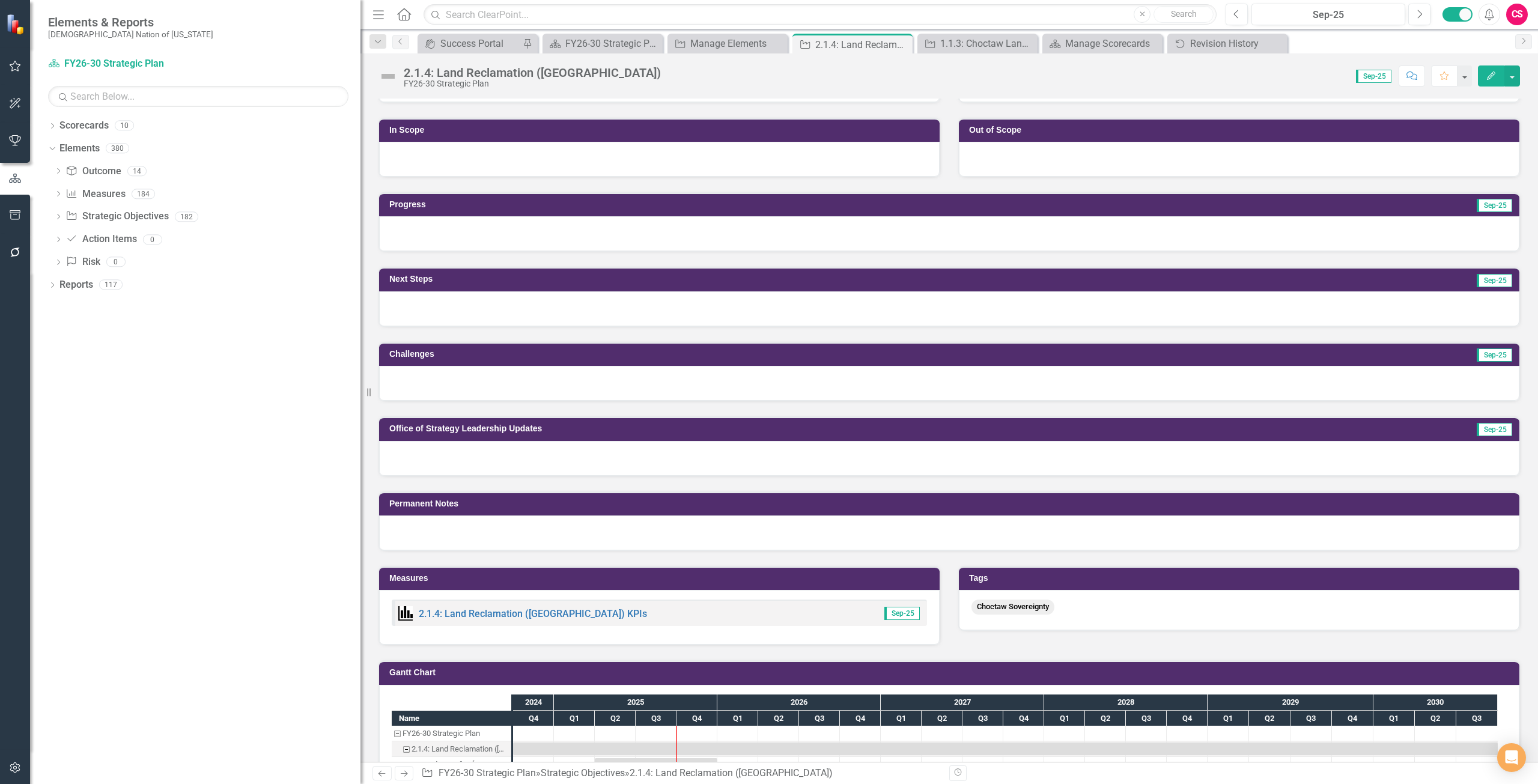
scroll to position [596, 0]
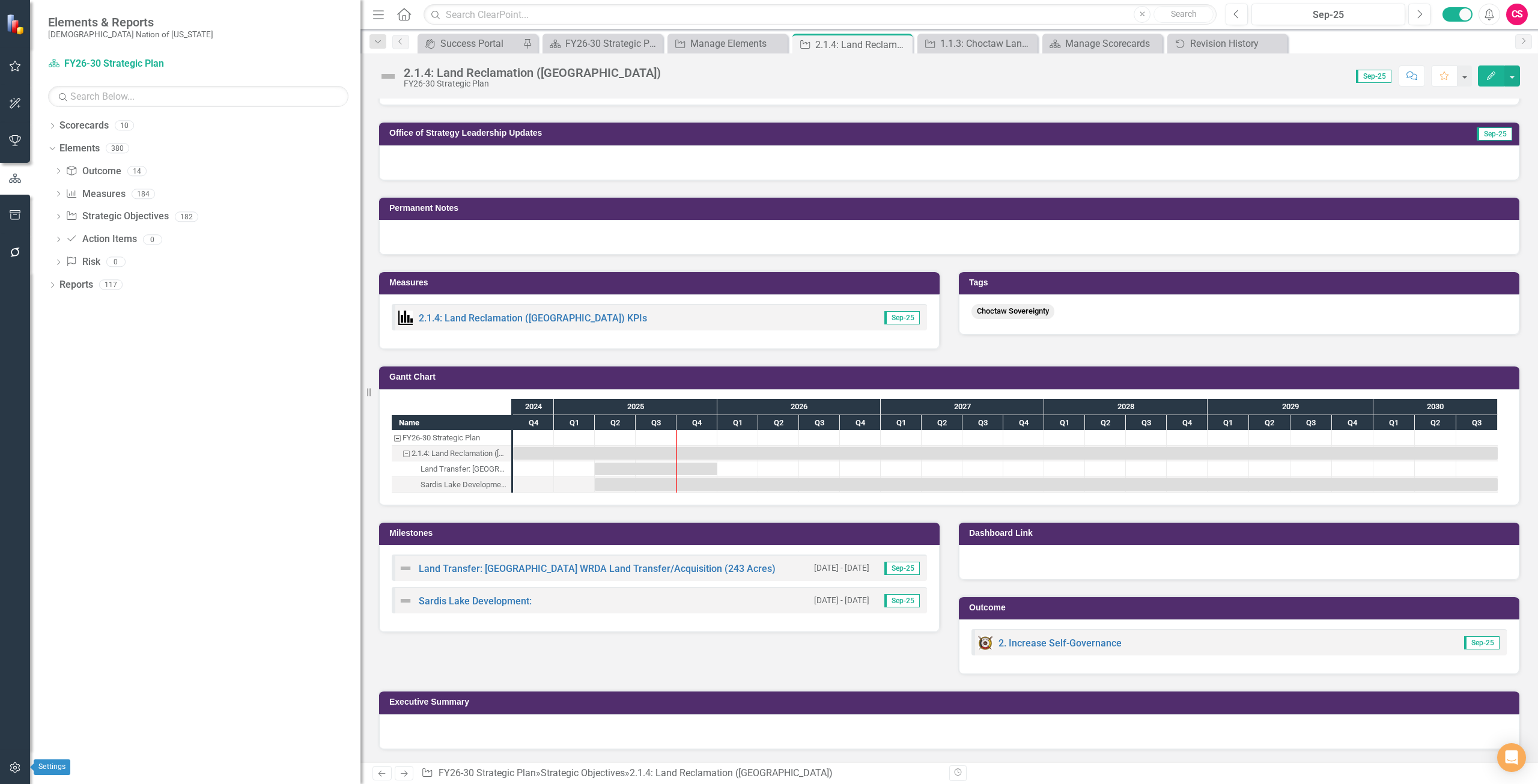
click at [11, 762] on button "button" at bounding box center [16, 768] width 27 height 25
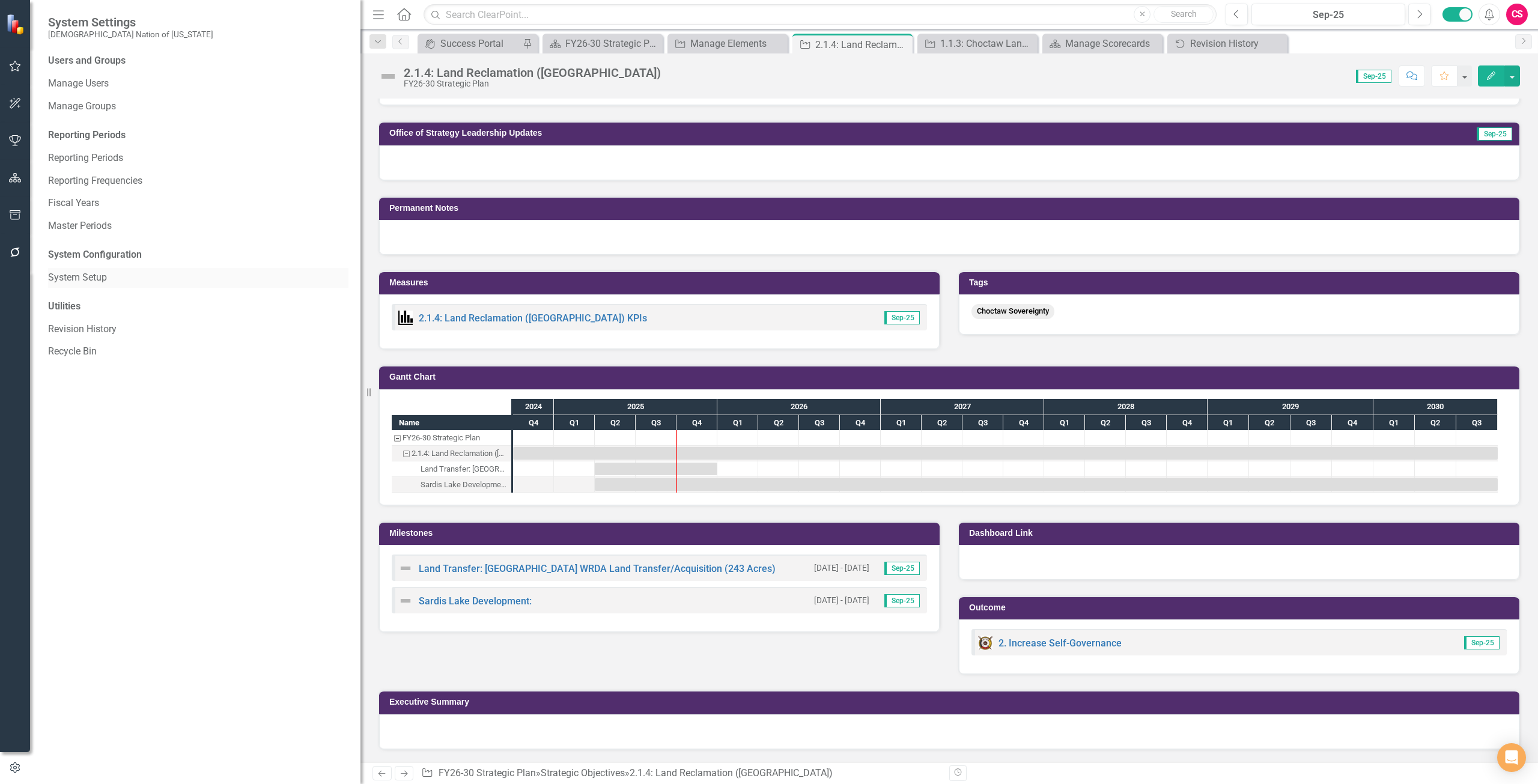
click at [81, 275] on link "System Setup" at bounding box center [198, 278] width 300 height 14
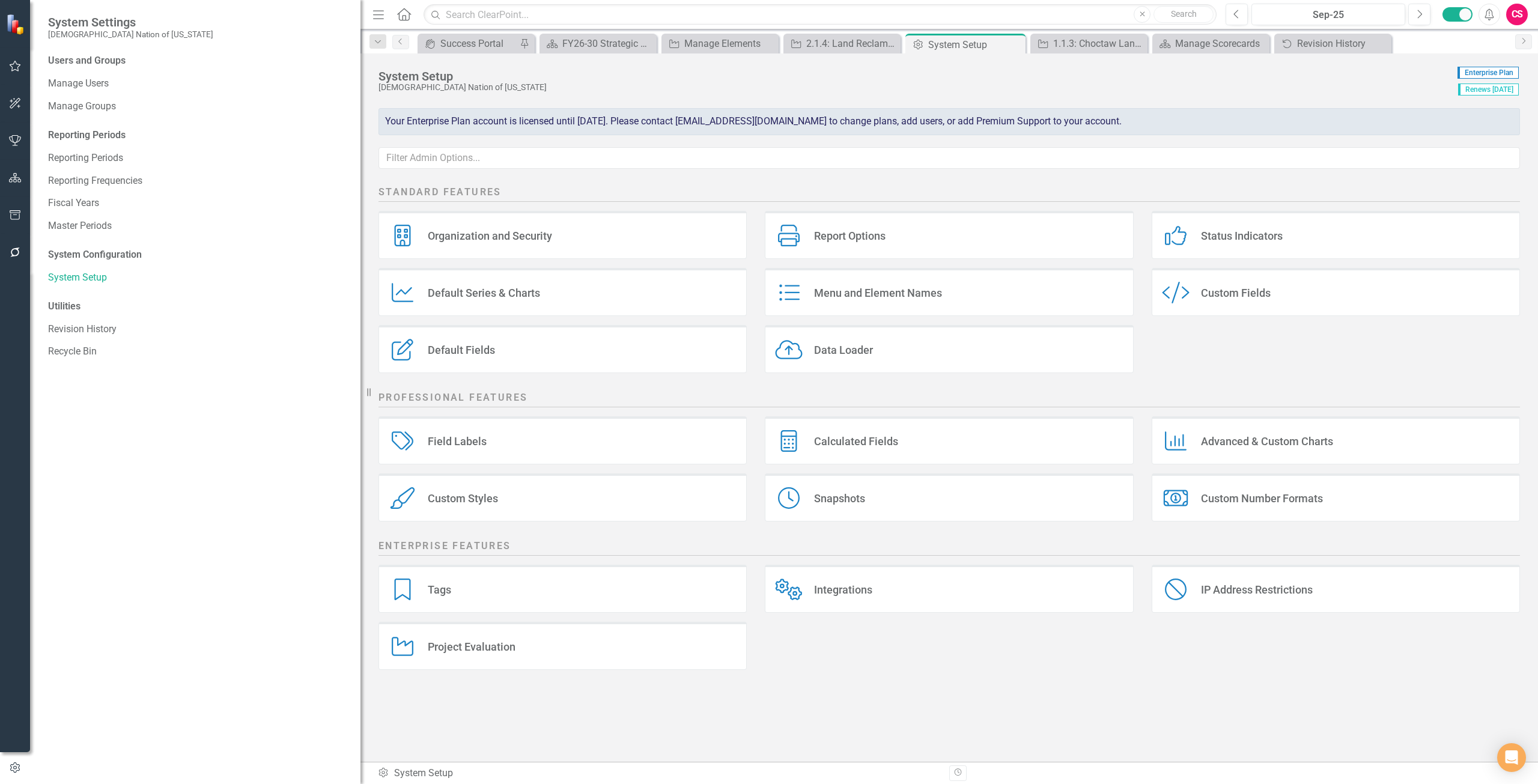
click at [856, 243] on div "Report Options" at bounding box center [849, 236] width 71 height 14
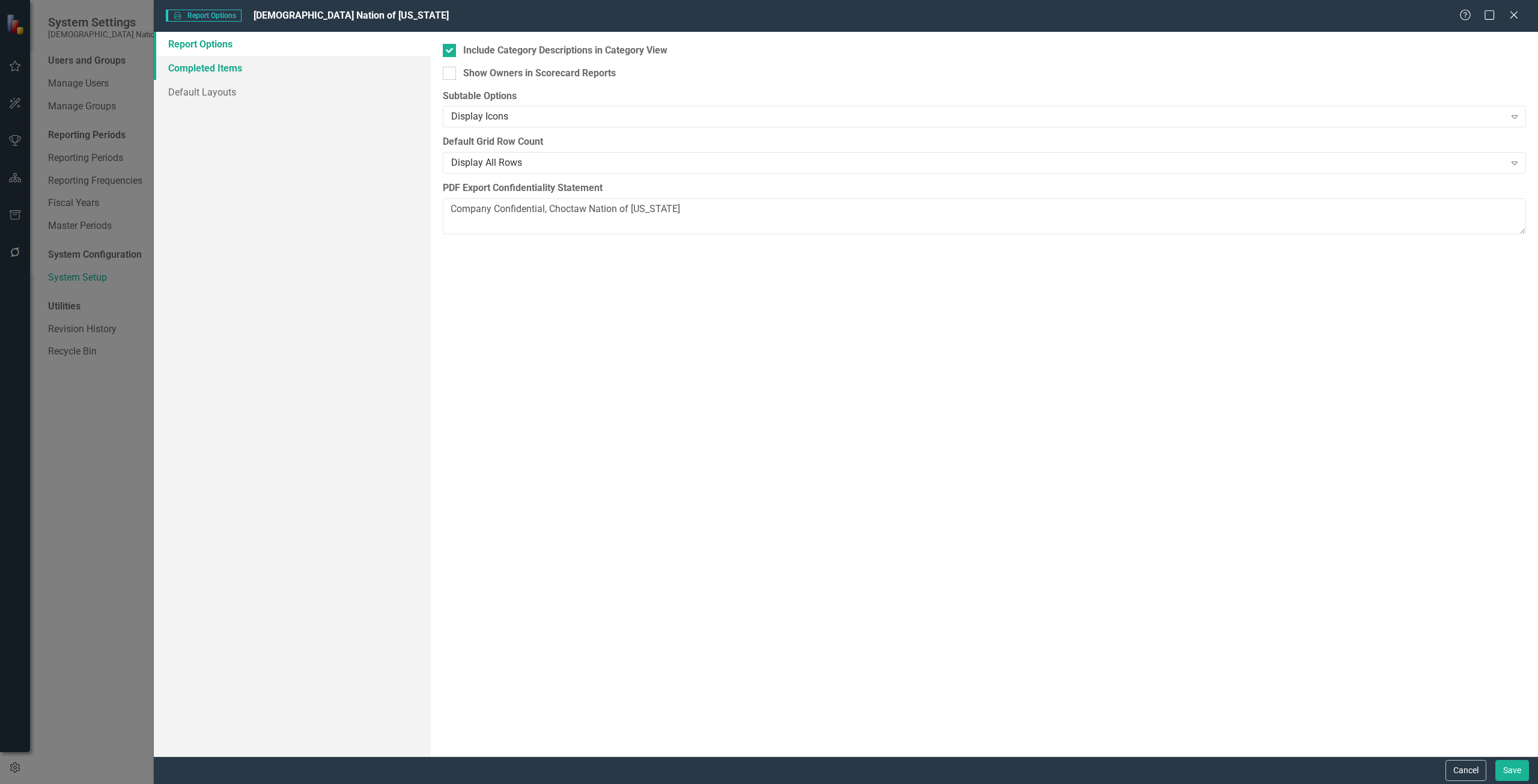
click at [270, 77] on link "Completed Items" at bounding box center [292, 68] width 277 height 24
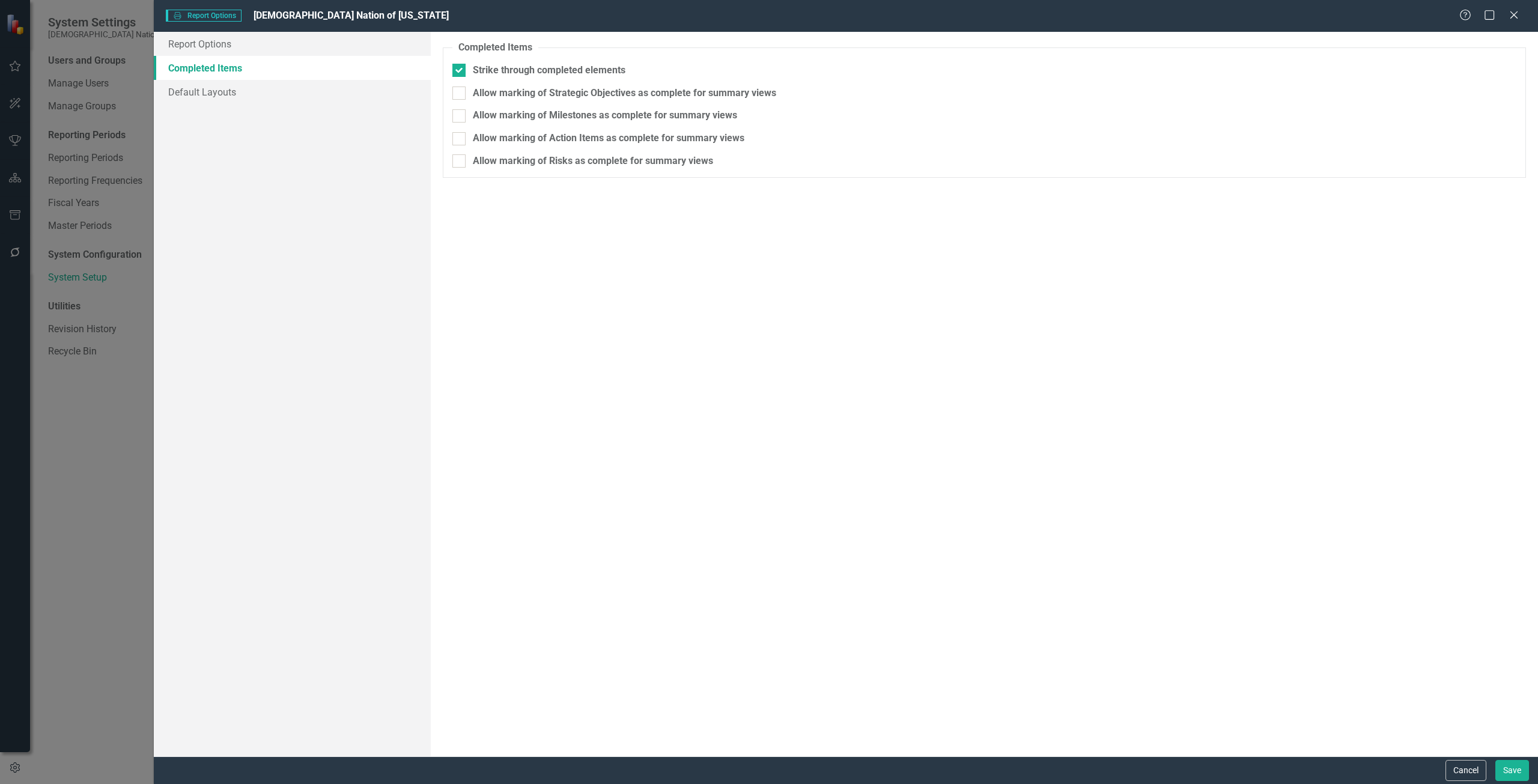
click at [328, 78] on link "Completed Items" at bounding box center [292, 68] width 277 height 24
click at [320, 87] on link "Default Layouts" at bounding box center [292, 92] width 277 height 24
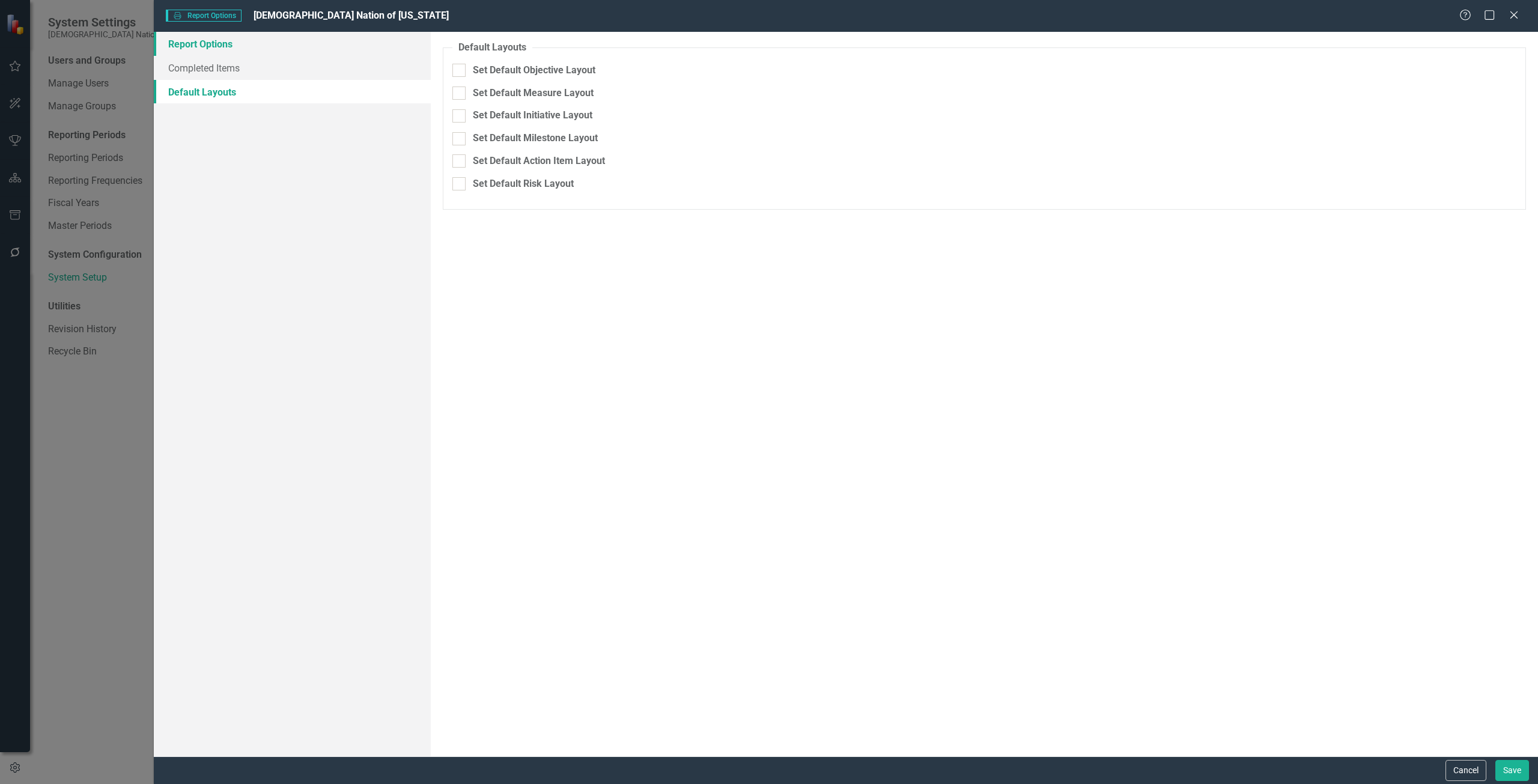
click at [304, 49] on link "Report Options" at bounding box center [292, 44] width 277 height 24
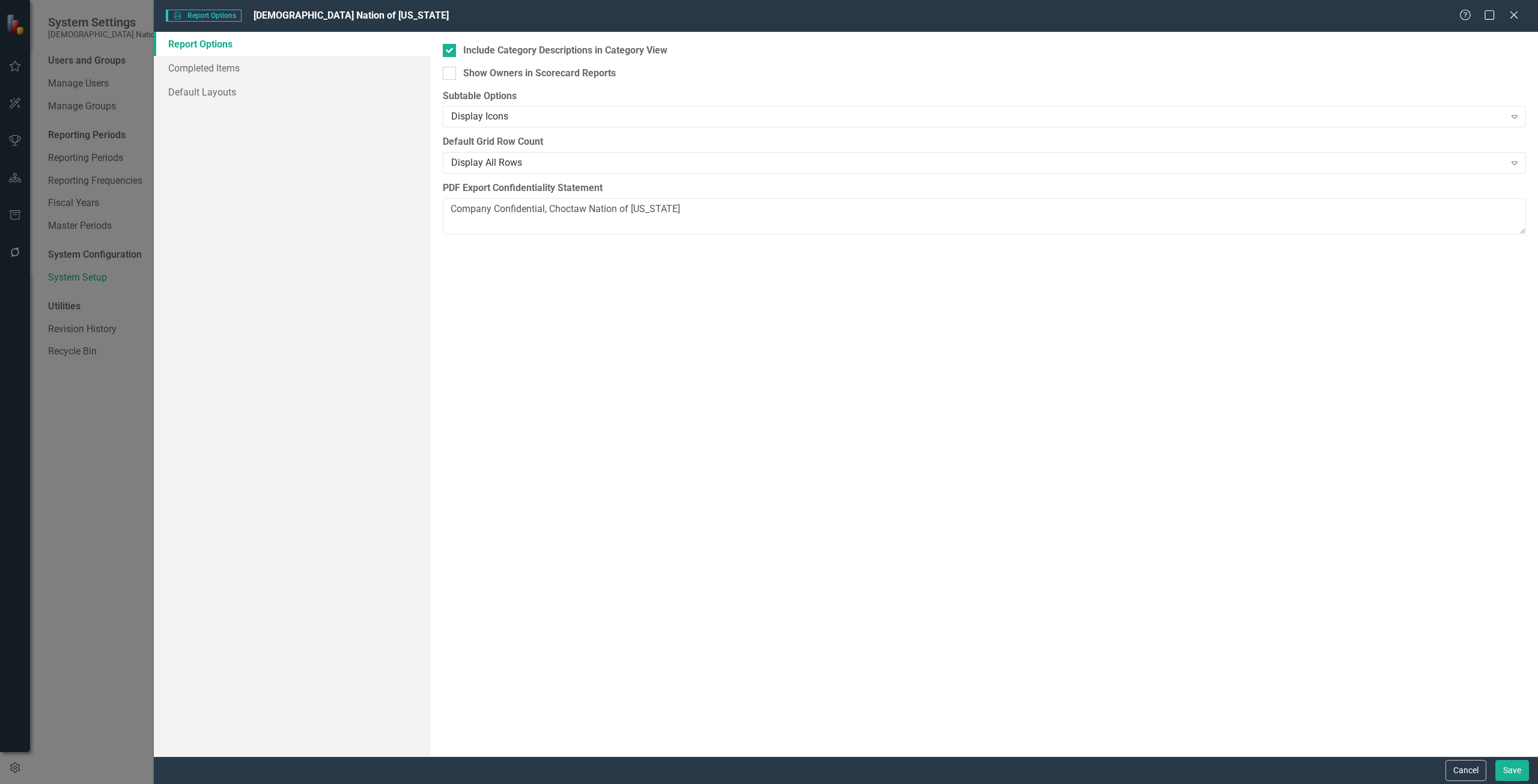
click at [1453, 758] on div "Cancel Save" at bounding box center [846, 770] width 1384 height 28
click at [1457, 776] on button "Cancel" at bounding box center [1466, 771] width 41 height 21
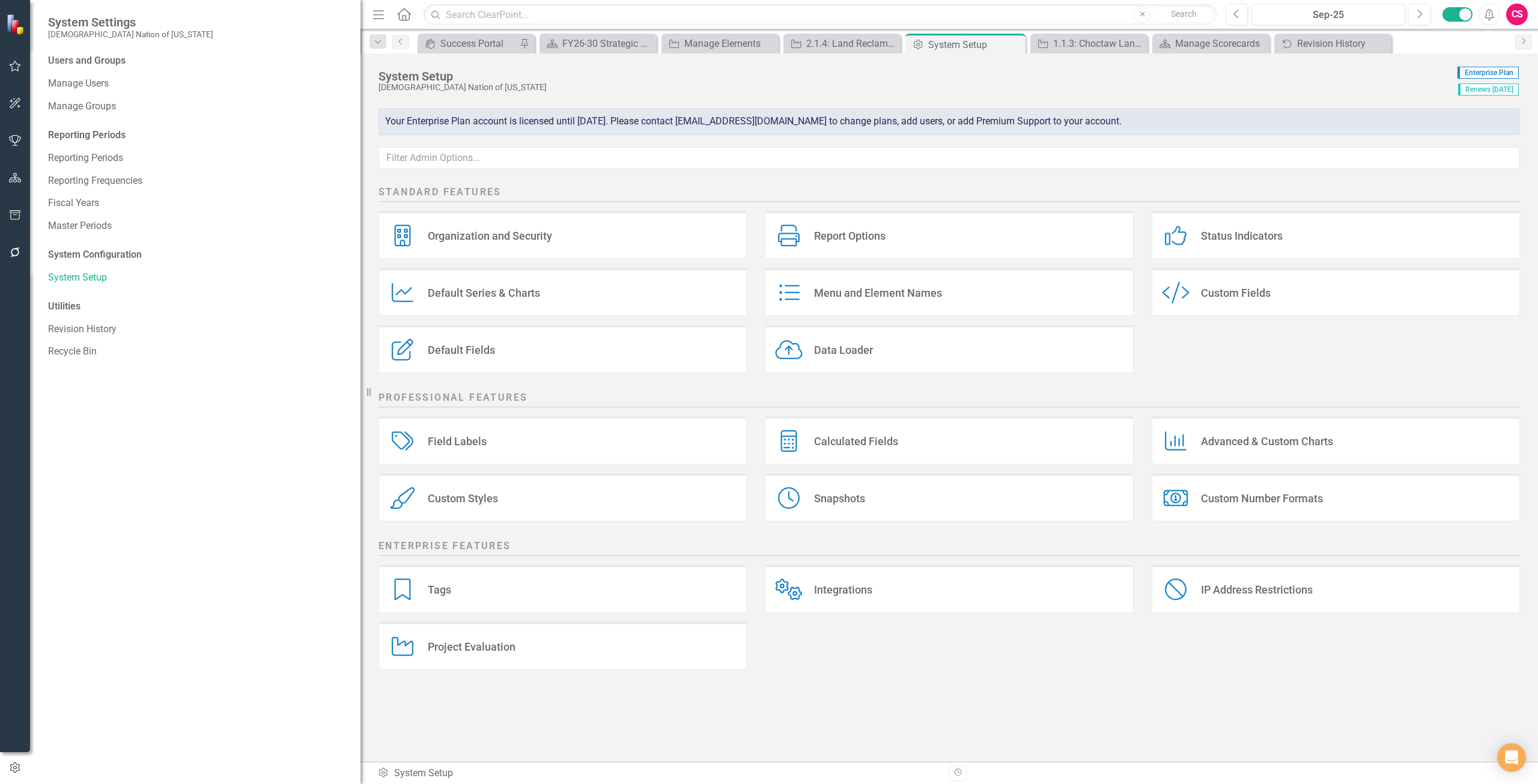
click at [870, 286] on div "Menu and Element Names" at bounding box center [877, 293] width 128 height 14
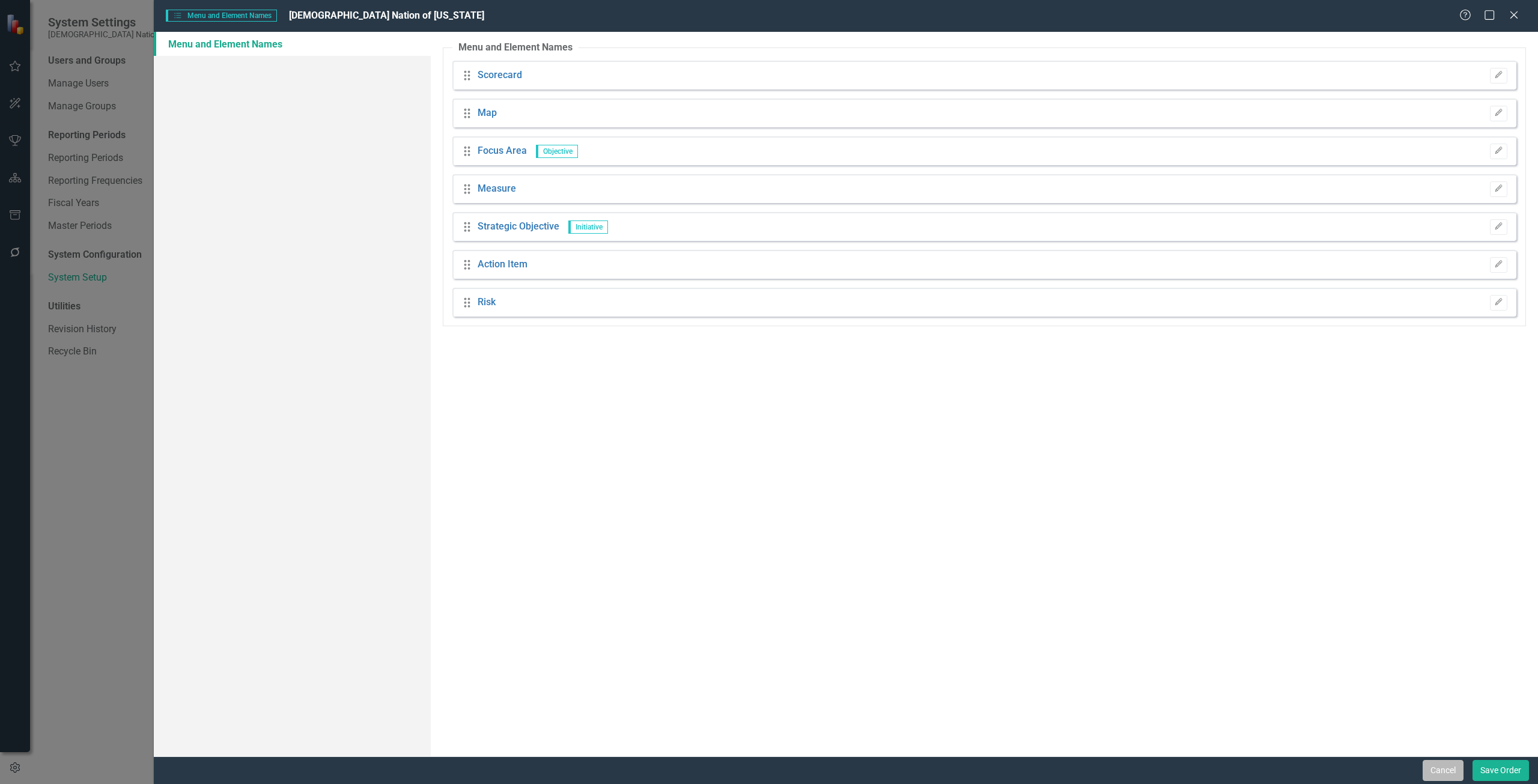
click at [1441, 765] on button "Cancel" at bounding box center [1443, 771] width 41 height 21
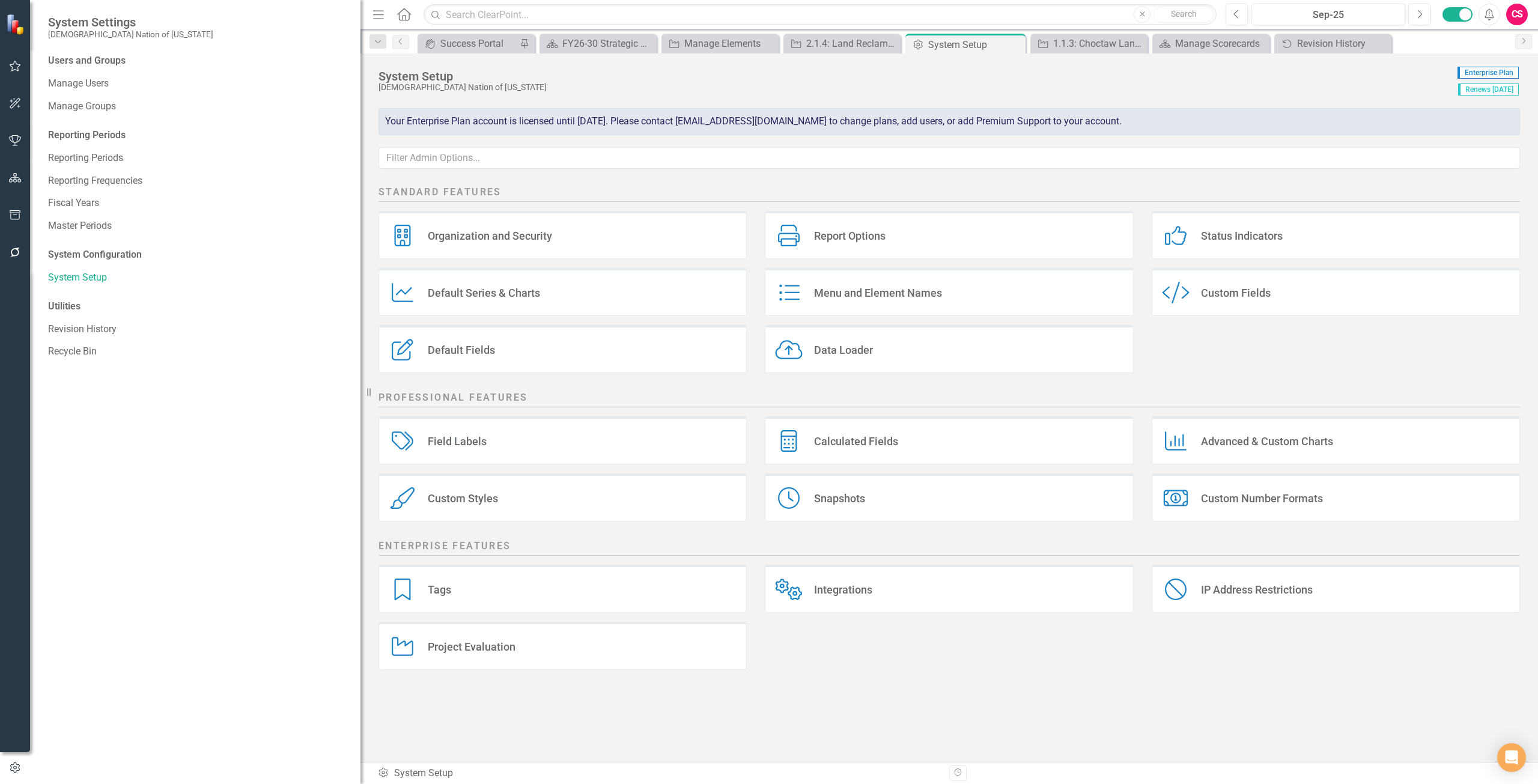
click at [533, 348] on div "Default Fields Default Fields" at bounding box center [562, 349] width 368 height 48
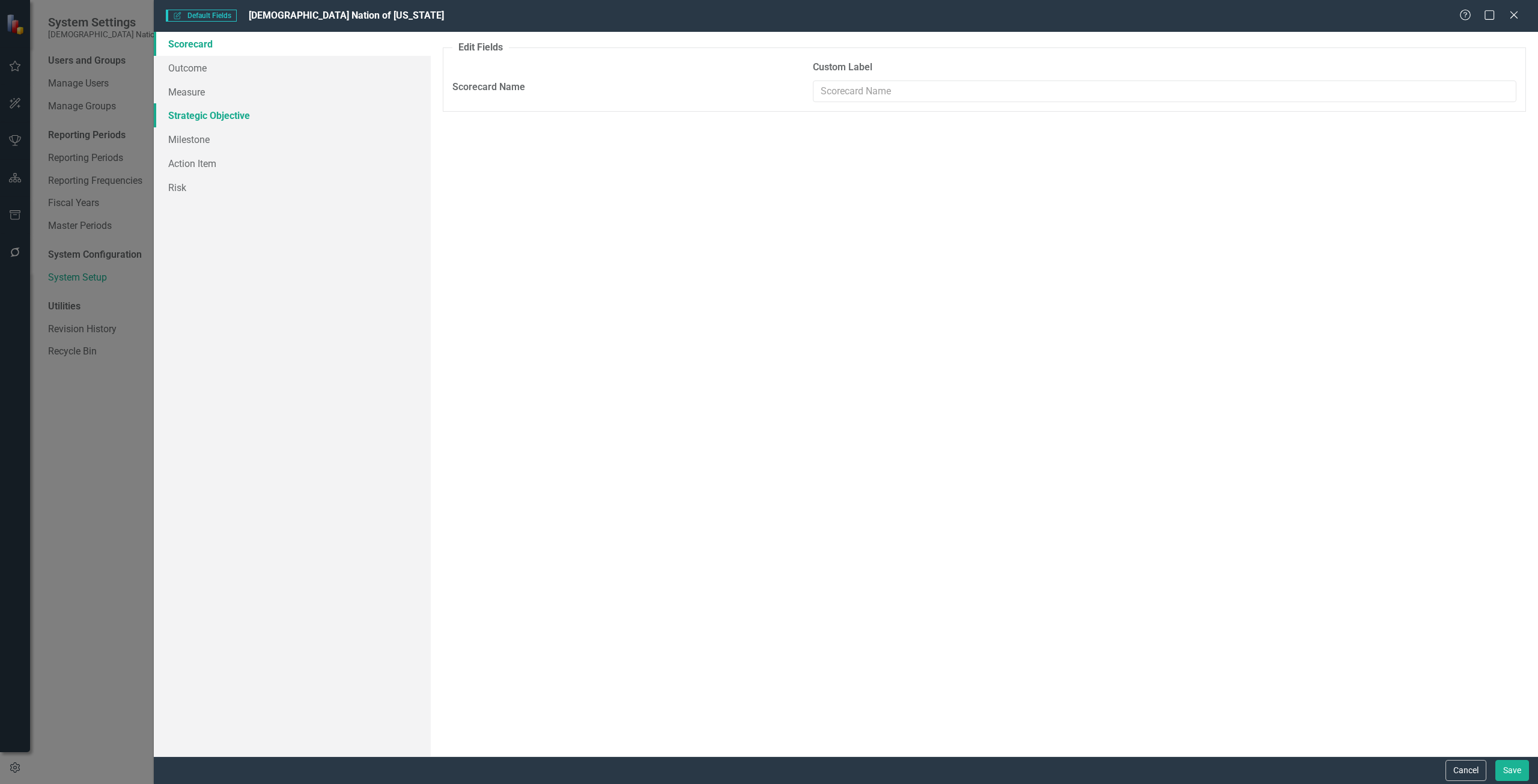
click at [274, 116] on link "Strategic Objective" at bounding box center [292, 115] width 277 height 24
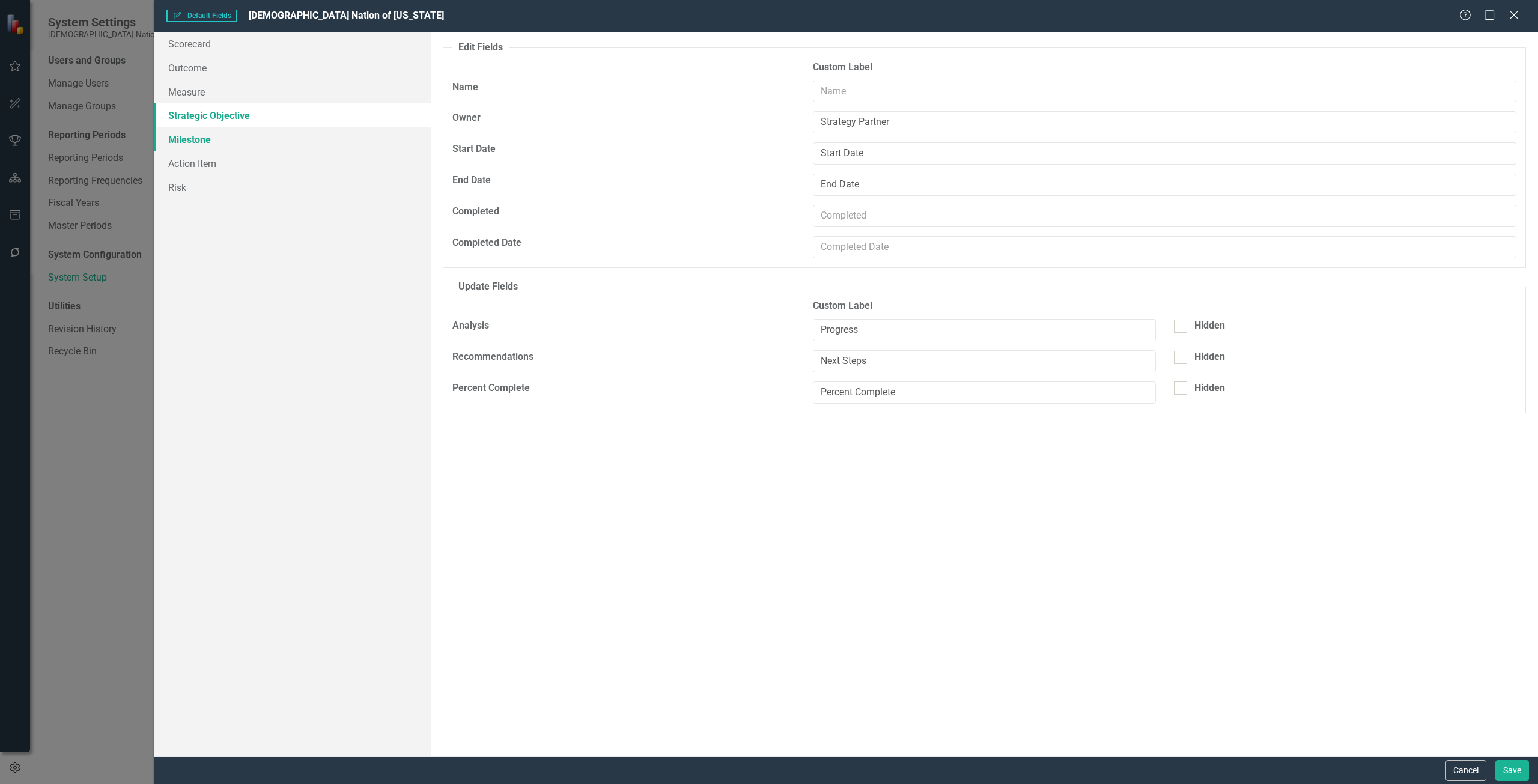
click at [246, 134] on link "Milestone" at bounding box center [292, 139] width 277 height 24
click at [1464, 768] on button "Cancel" at bounding box center [1466, 771] width 41 height 21
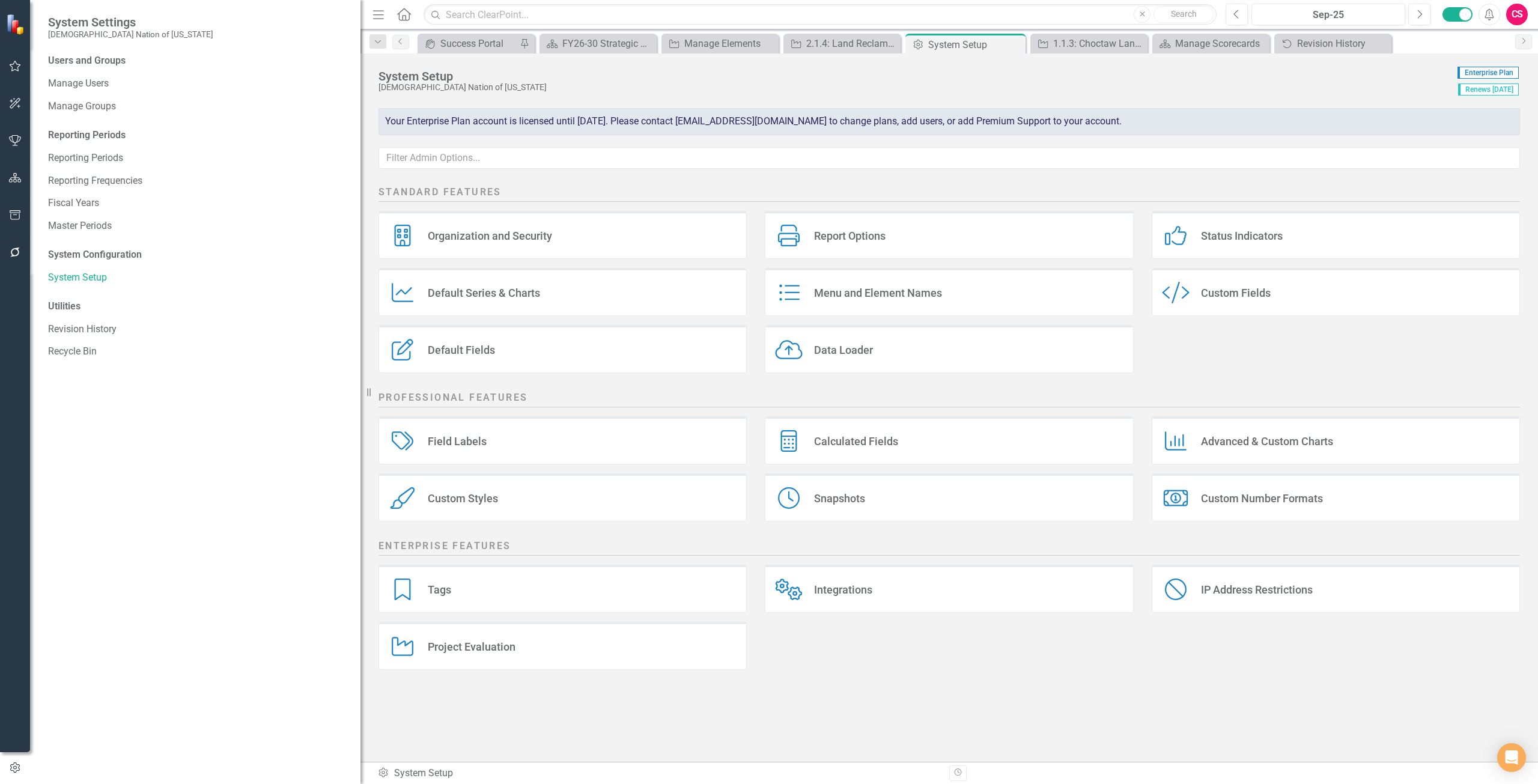
click at [463, 352] on div "Default Fields" at bounding box center [461, 350] width 67 height 14
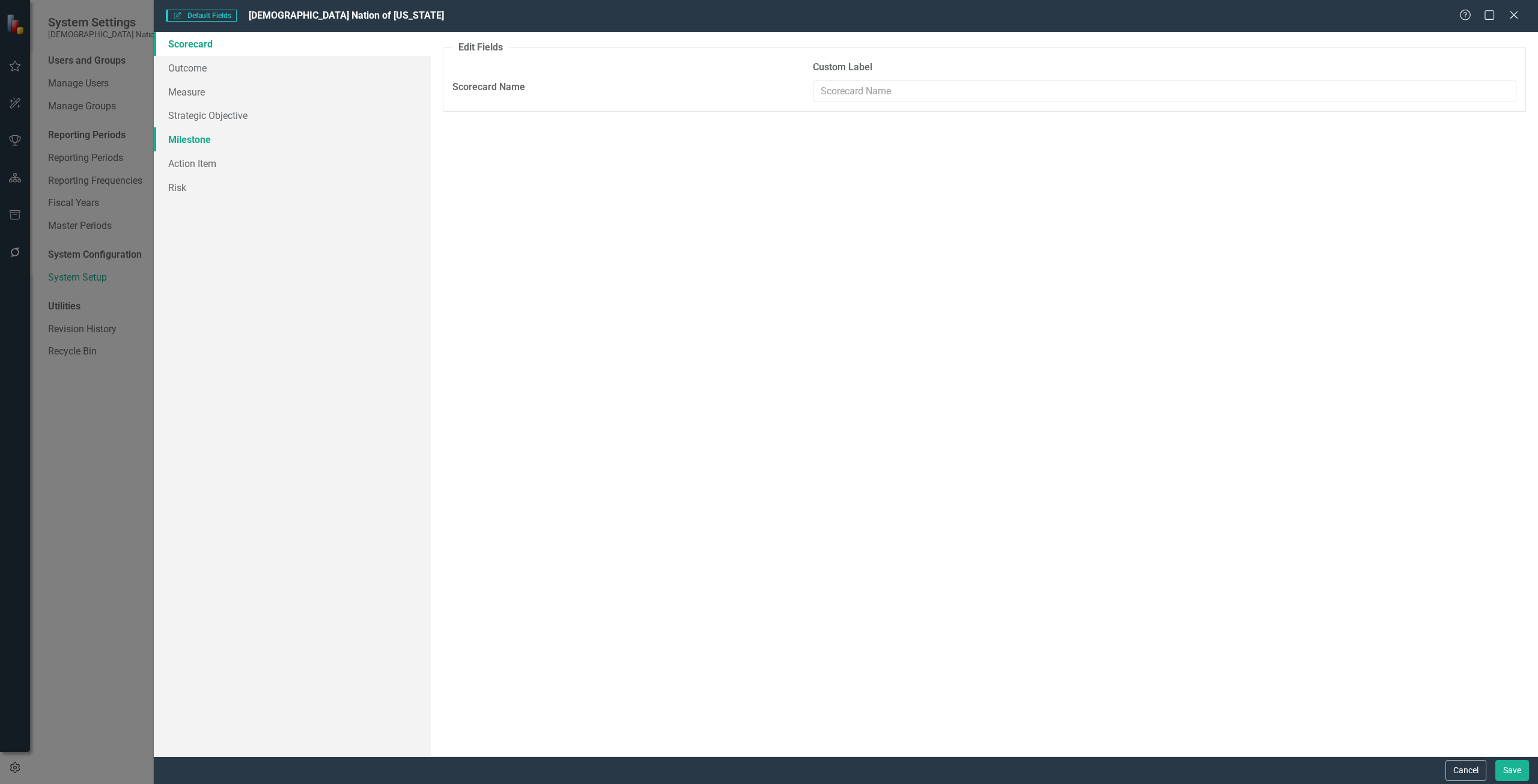
click at [227, 143] on link "Milestone" at bounding box center [292, 139] width 277 height 24
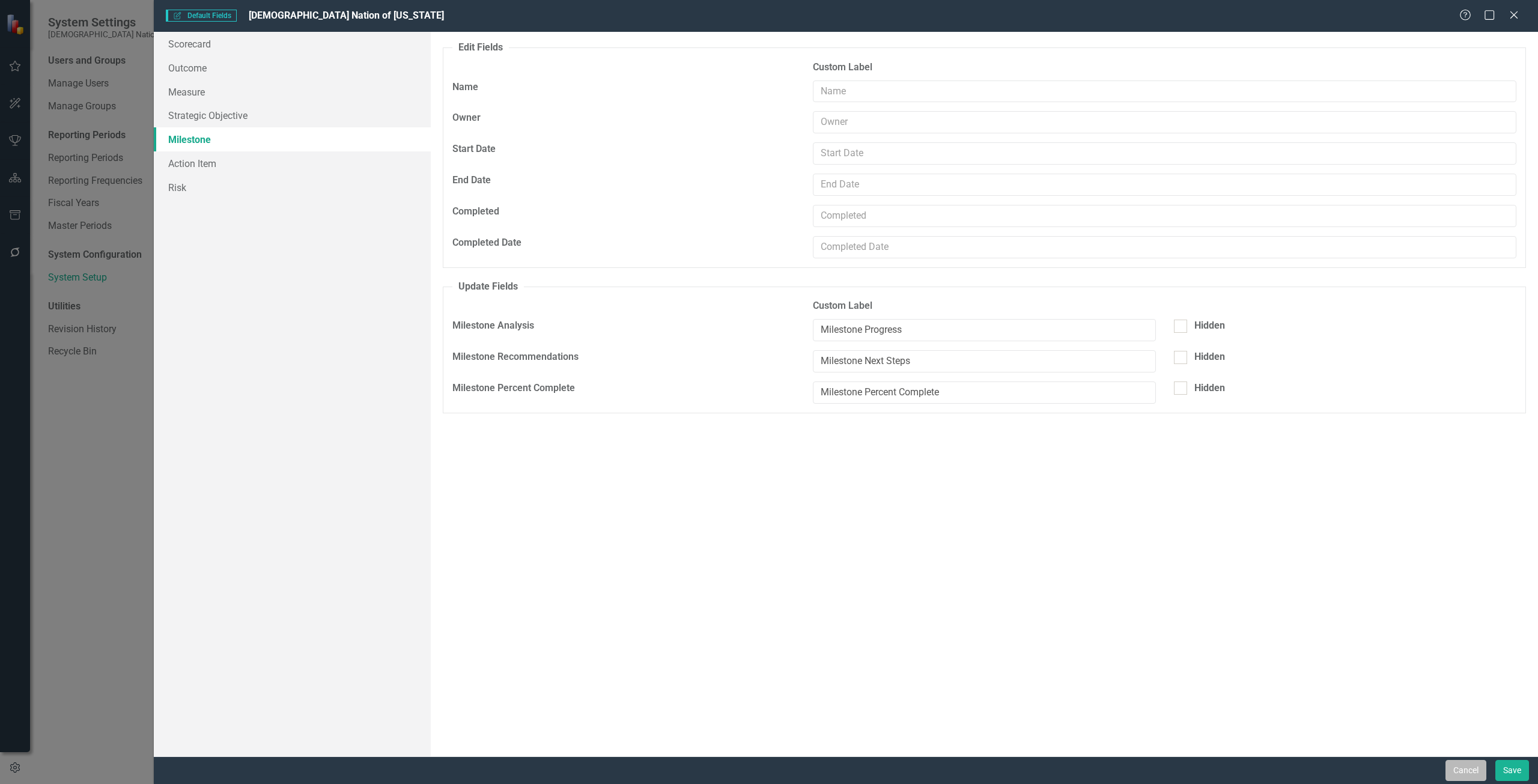
click at [1455, 776] on button "Cancel" at bounding box center [1466, 771] width 41 height 21
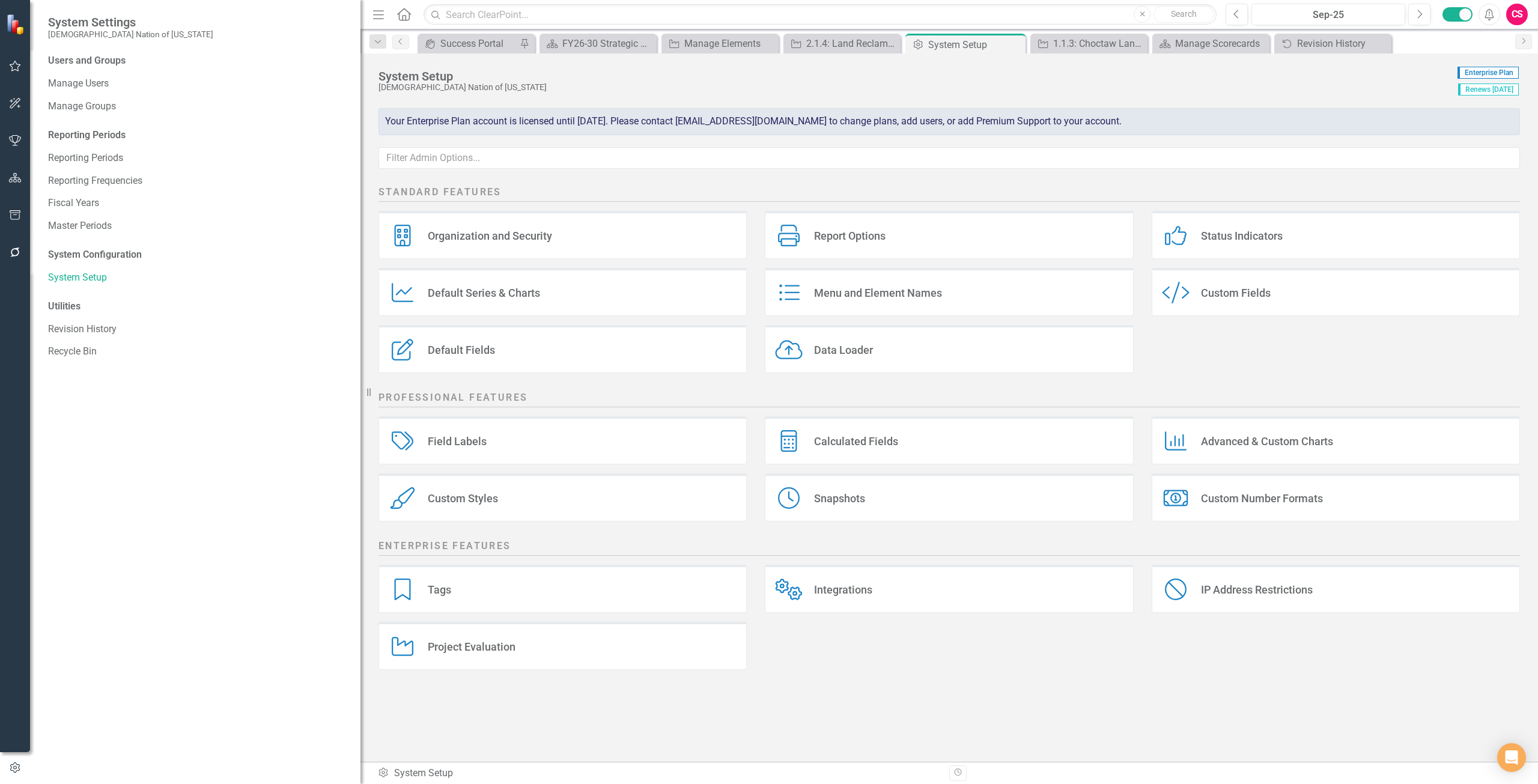
click at [574, 432] on div "Field Labels Field Labels" at bounding box center [562, 440] width 368 height 48
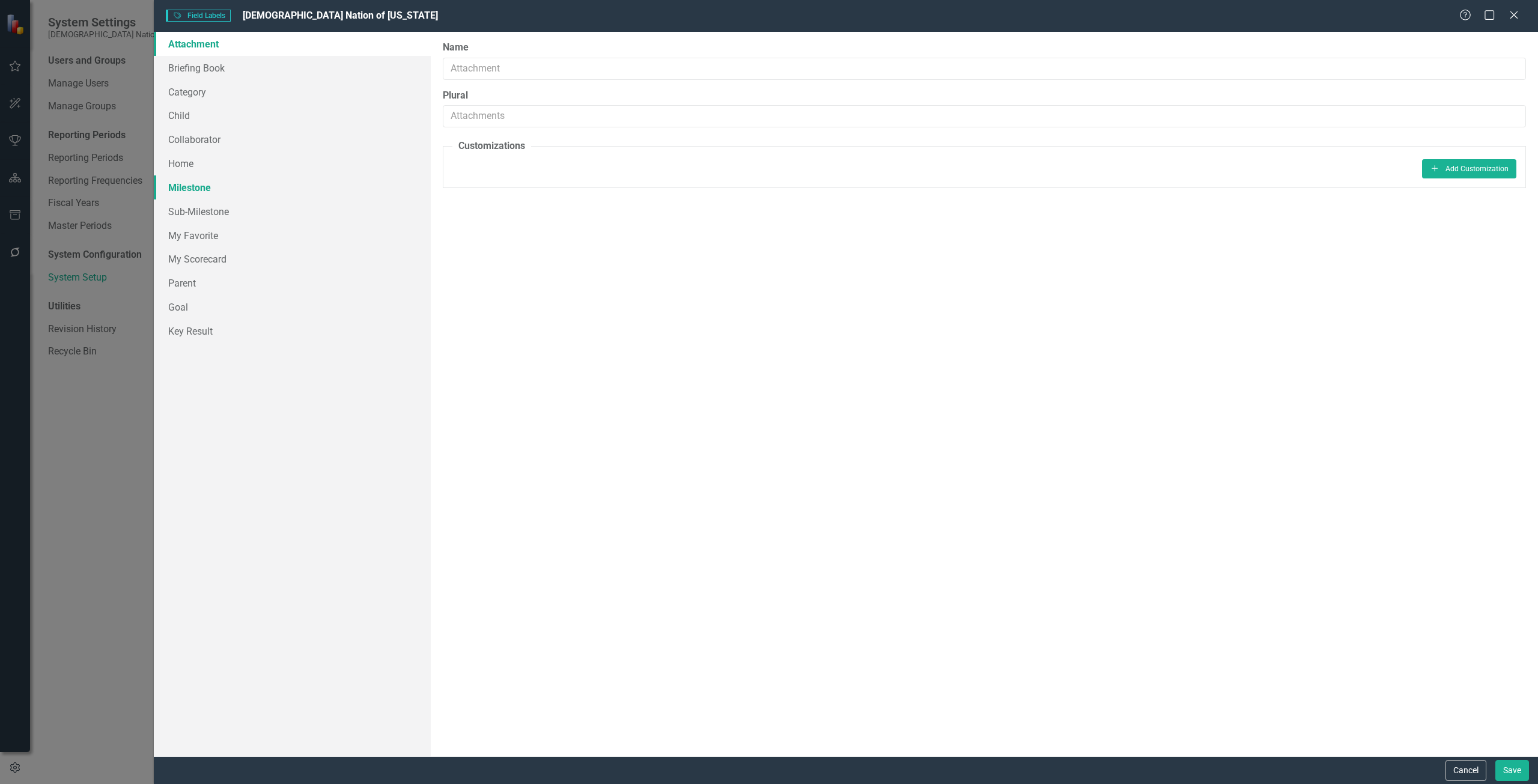
click at [259, 186] on link "Milestone" at bounding box center [292, 187] width 277 height 24
click at [1448, 779] on button "Cancel" at bounding box center [1466, 771] width 41 height 21
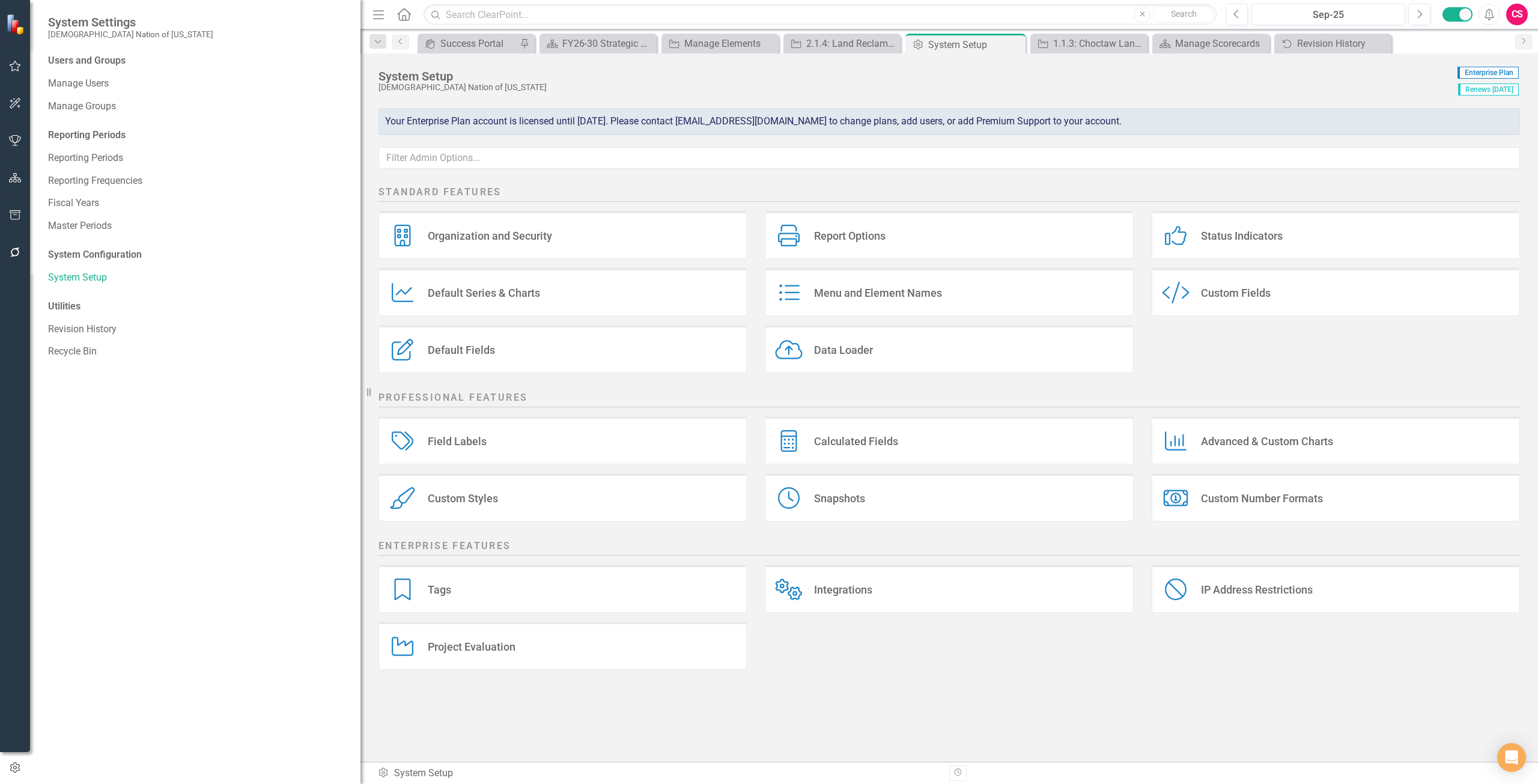
click at [1262, 297] on div "Custom Fields" at bounding box center [1236, 293] width 70 height 14
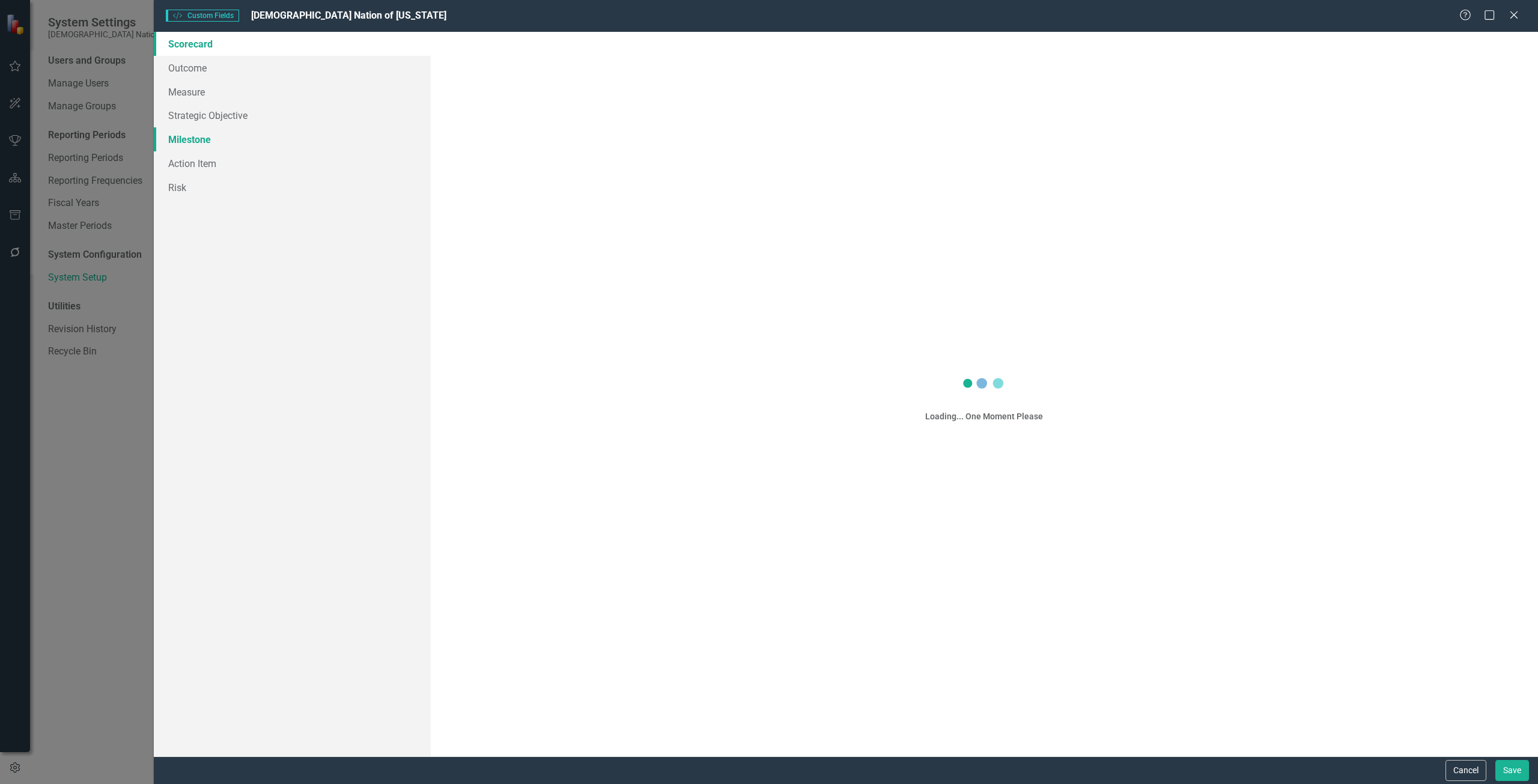
click at [278, 139] on link "Milestone" at bounding box center [292, 139] width 277 height 24
click at [1486, 771] on button "Cancel" at bounding box center [1466, 771] width 41 height 21
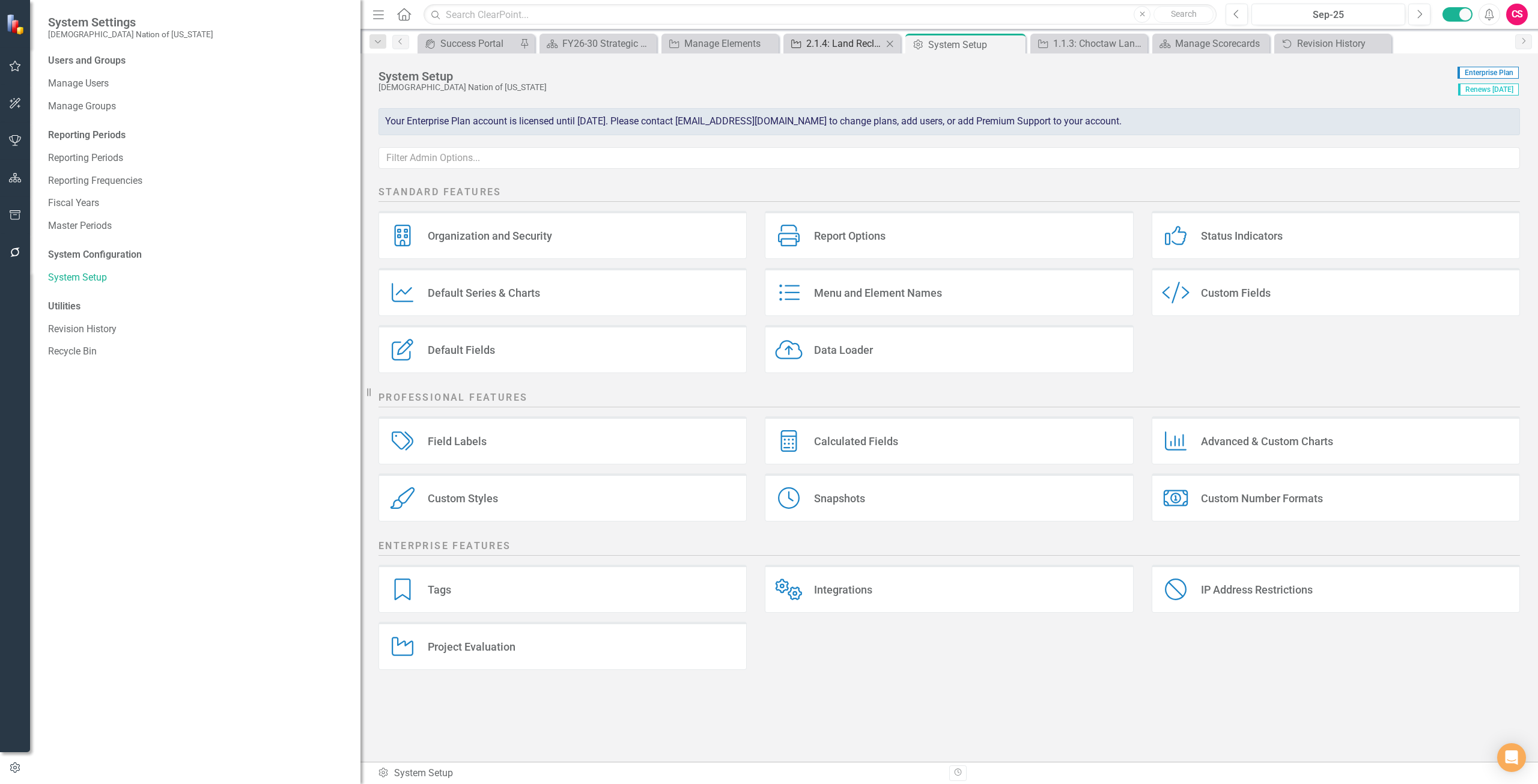
click at [850, 50] on div "2.1.4: Land Reclamation (Sardis Lake)" at bounding box center [844, 43] width 76 height 15
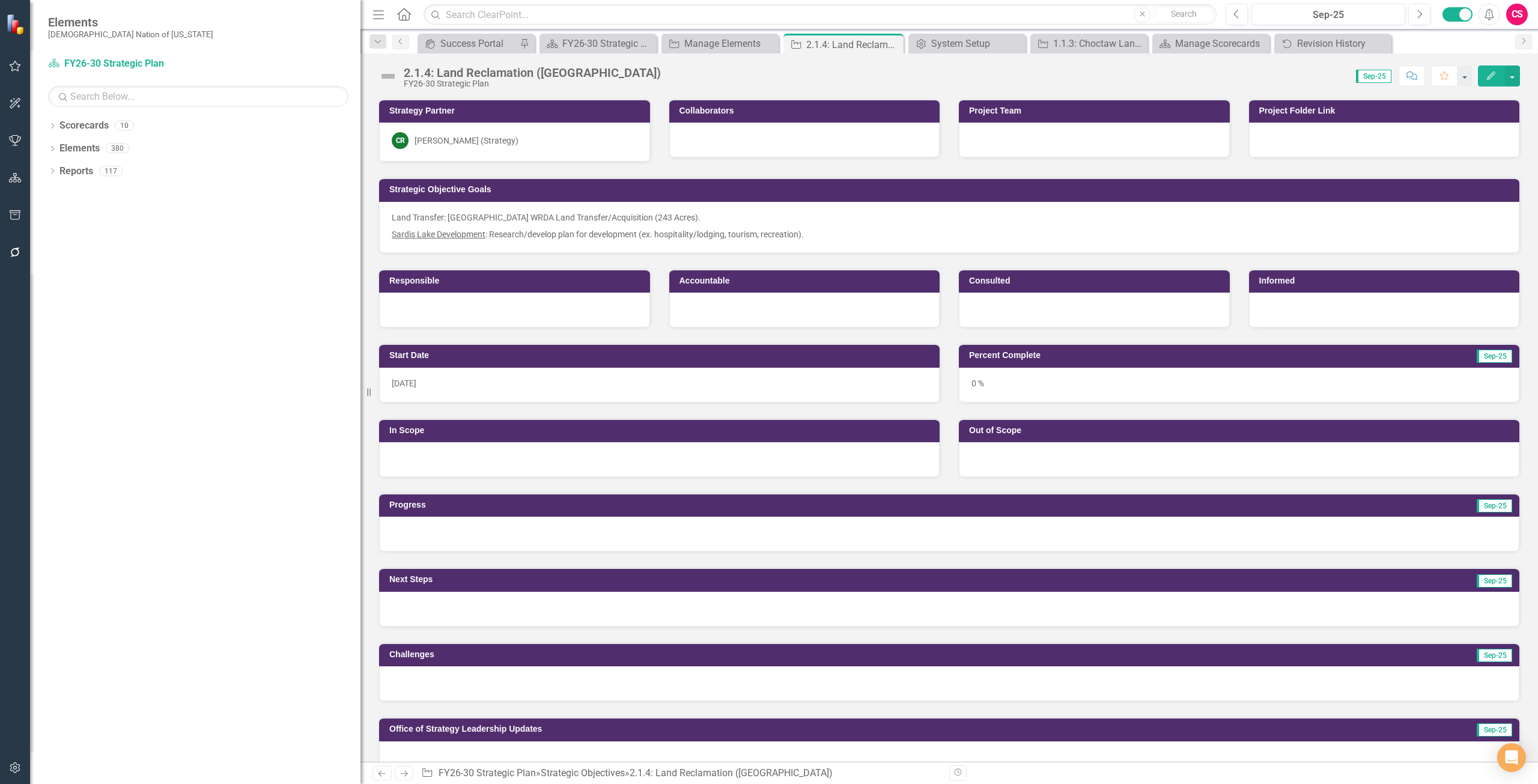
scroll to position [120, 0]
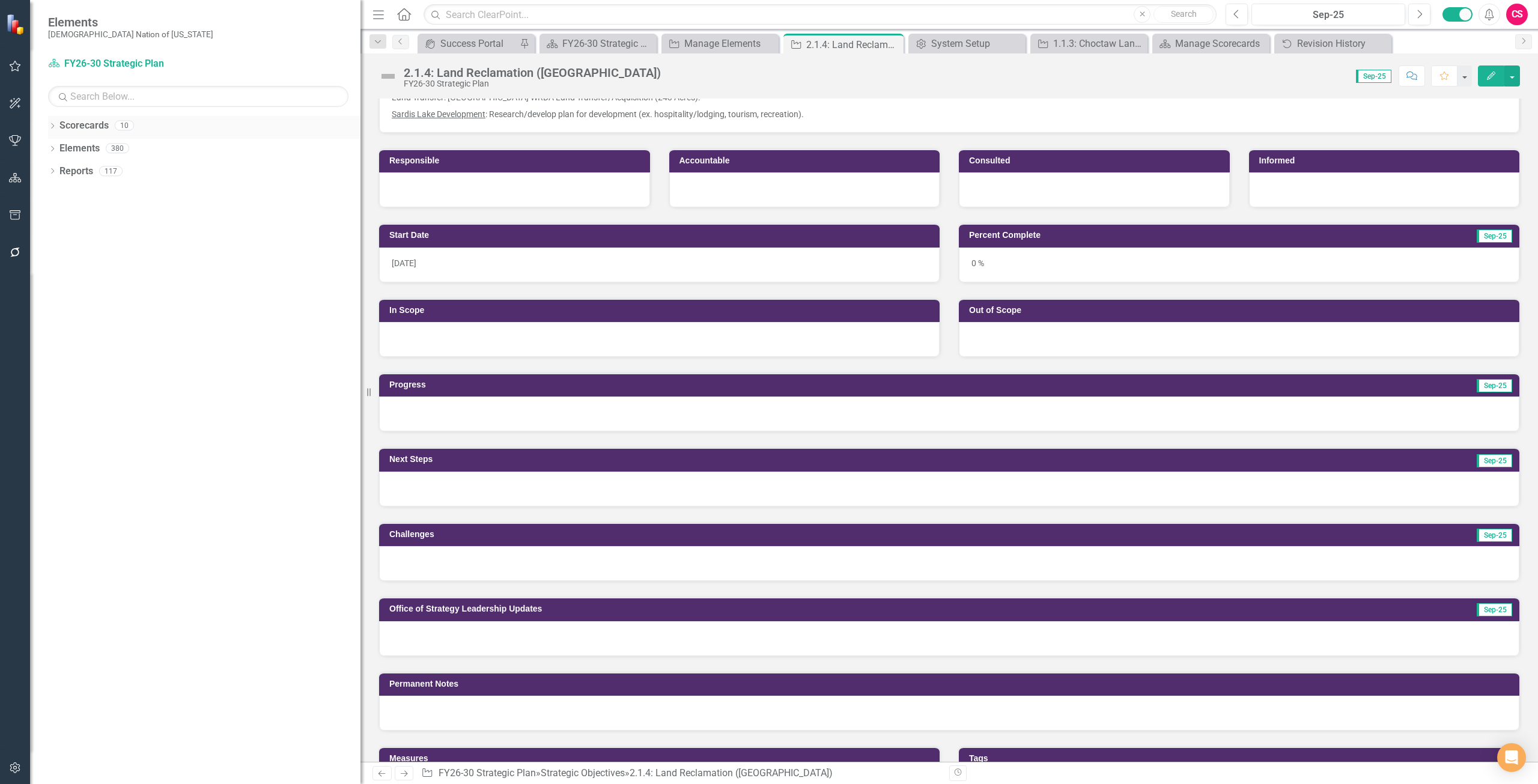
click at [78, 124] on link "Scorecards" at bounding box center [84, 126] width 49 height 14
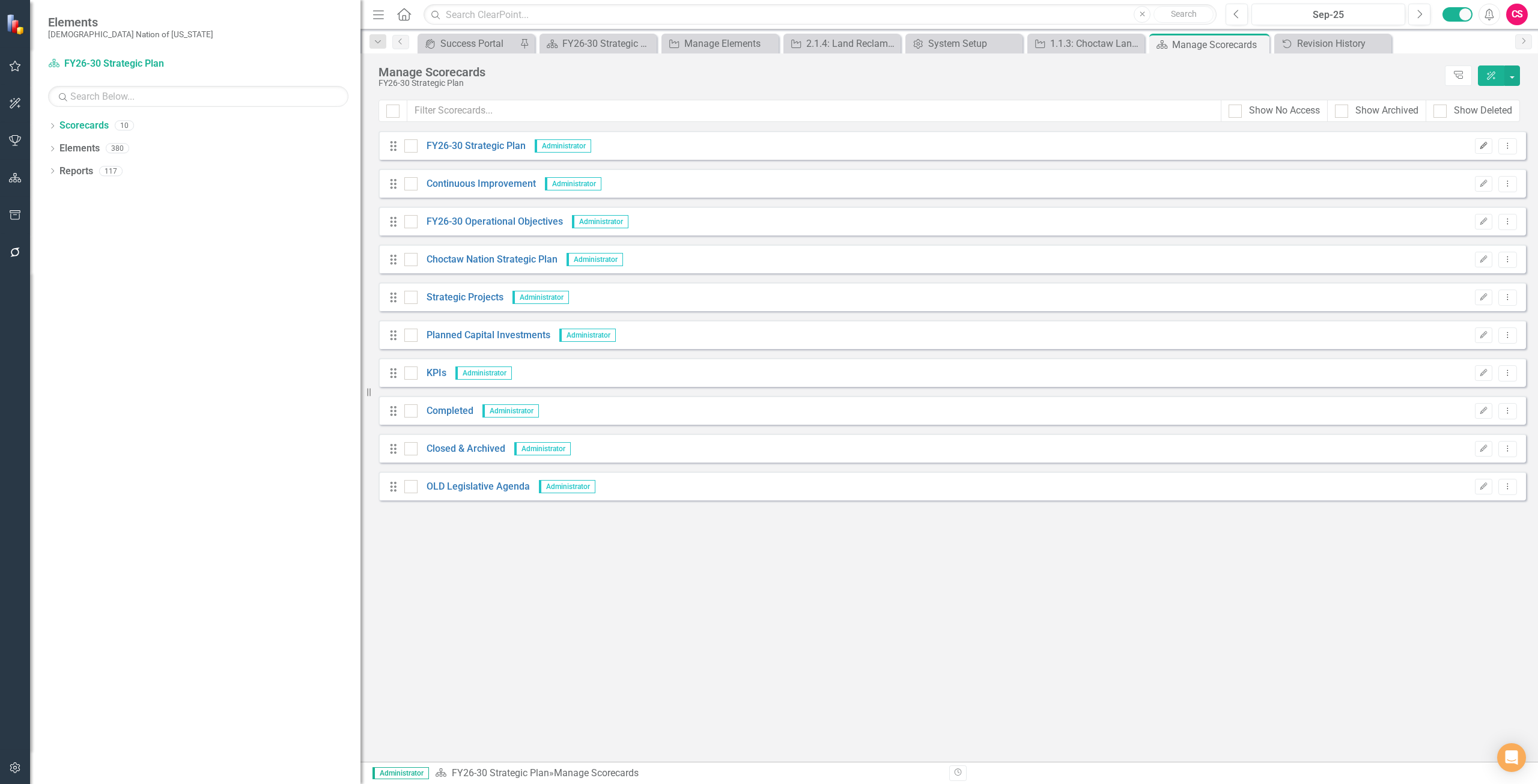
click at [1481, 147] on button "Edit" at bounding box center [1484, 146] width 18 height 16
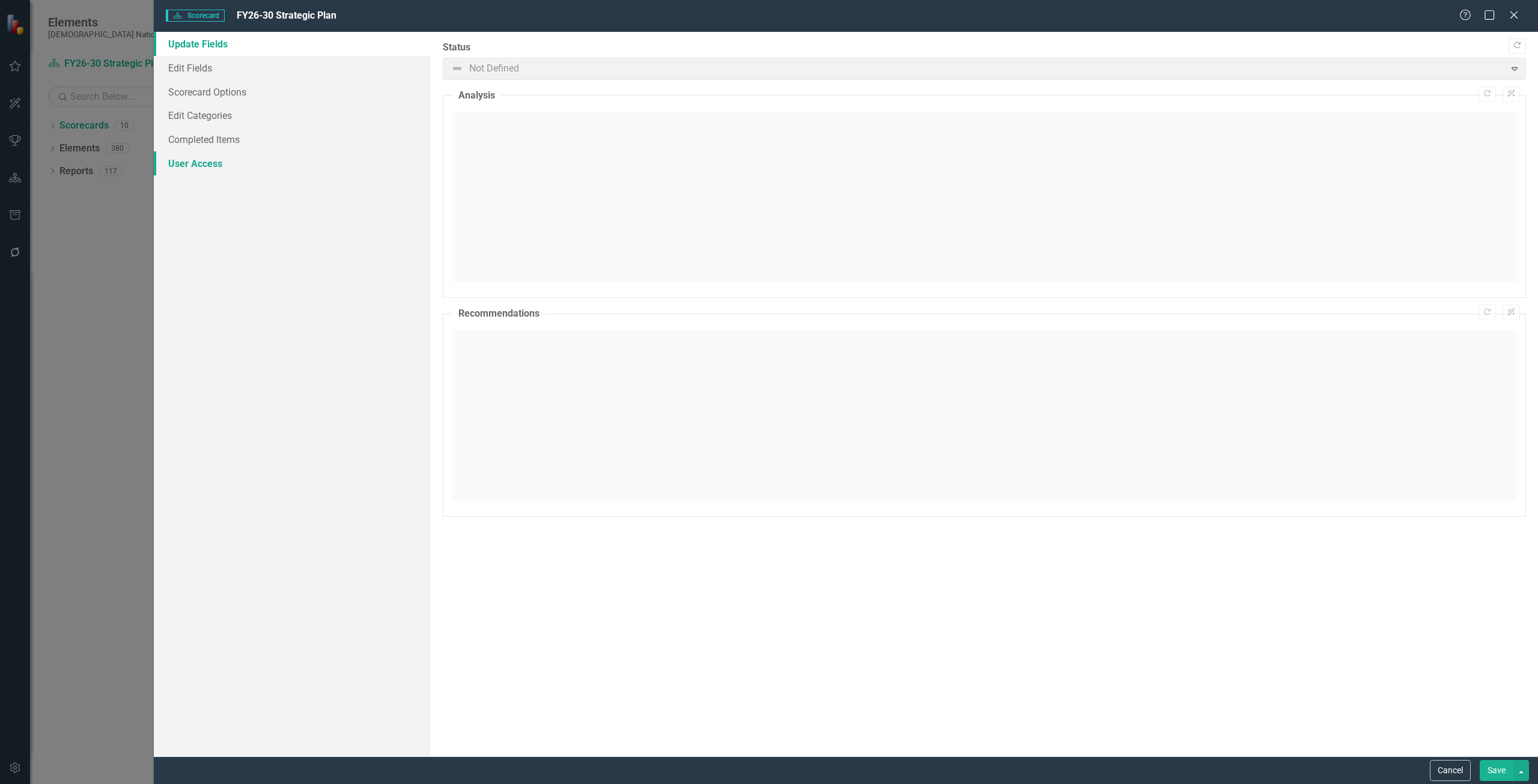
click at [271, 171] on link "User Access" at bounding box center [292, 163] width 277 height 24
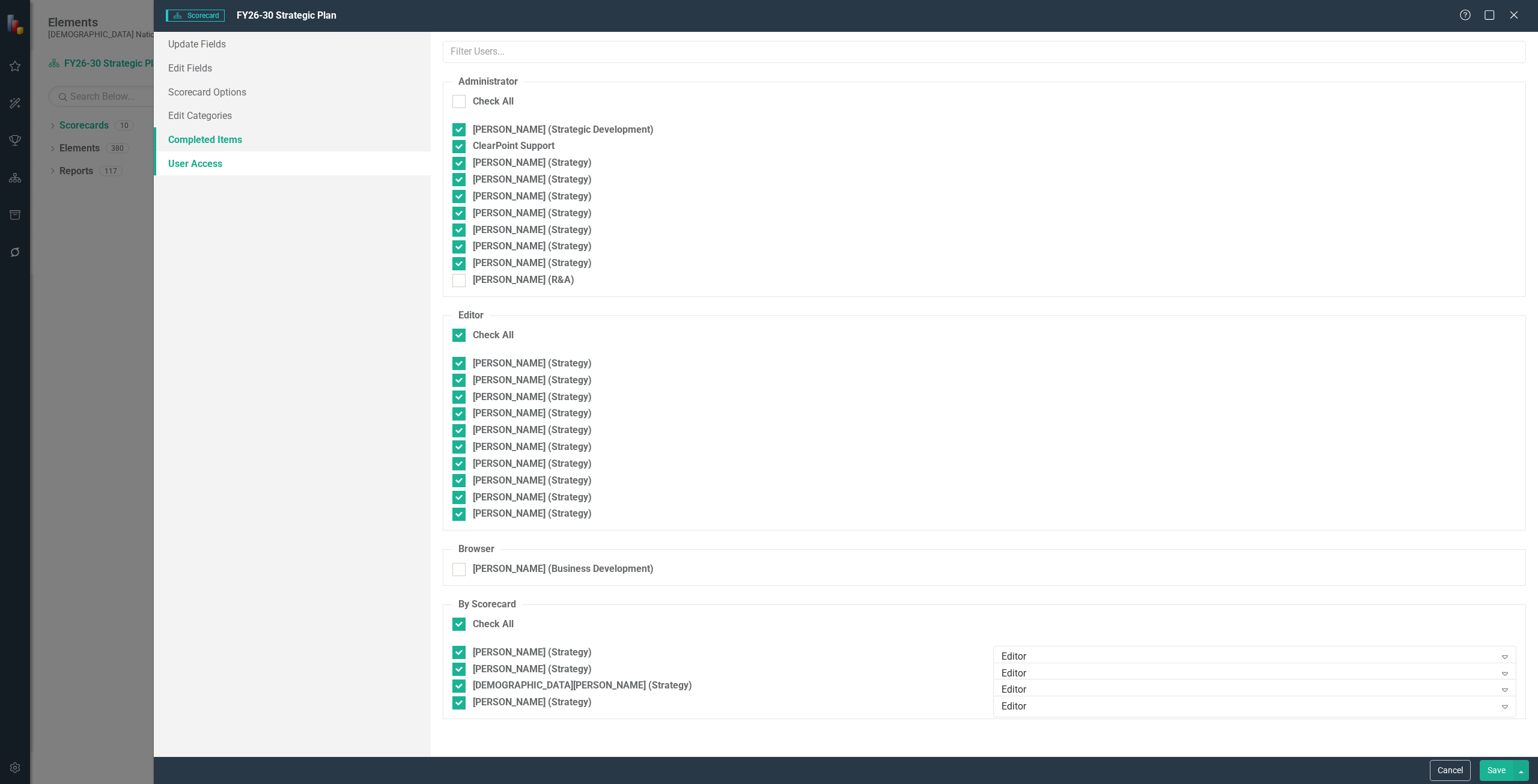
click at [260, 141] on link "Completed Items" at bounding box center [292, 139] width 277 height 24
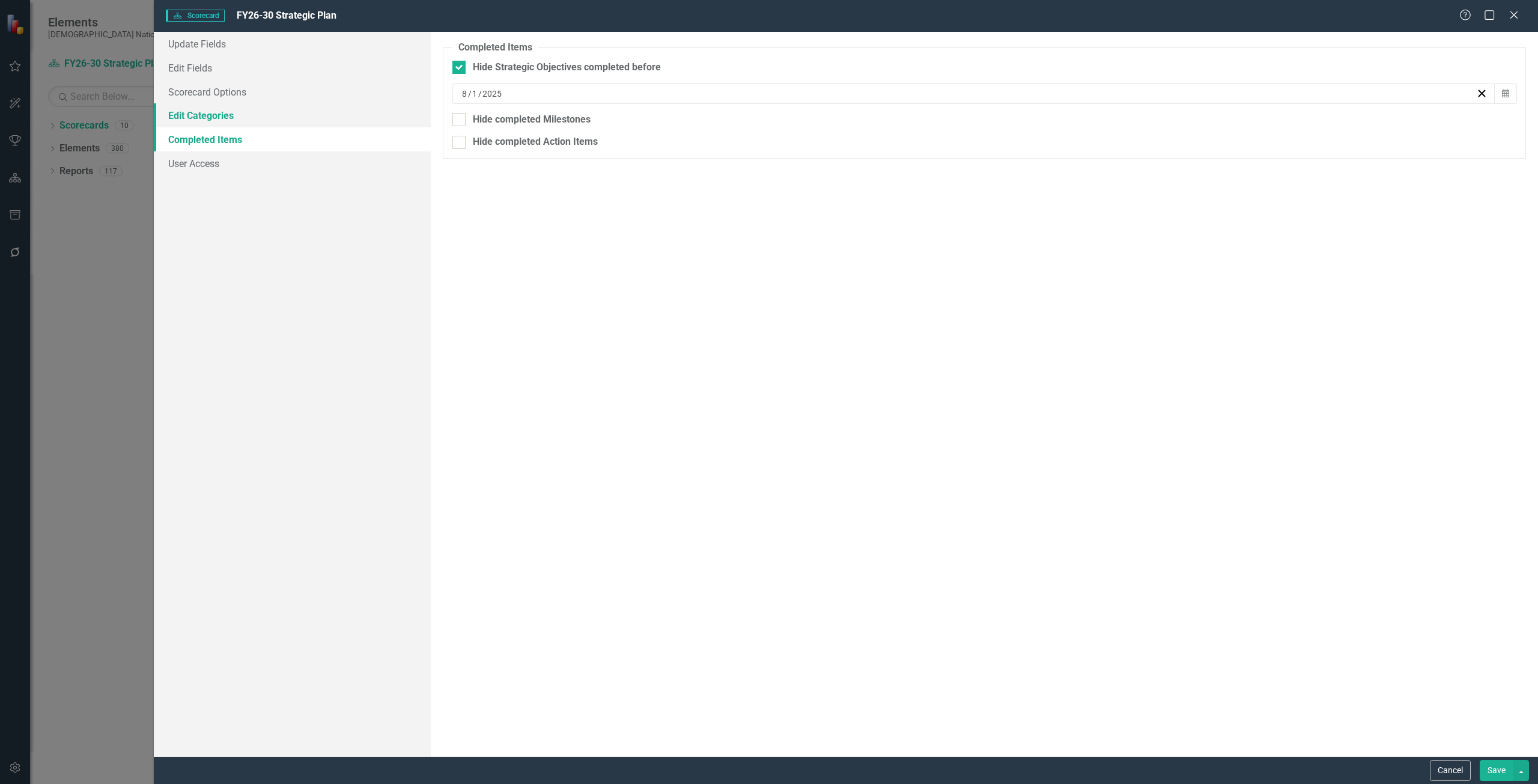
click at [225, 118] on link "Edit Categories" at bounding box center [292, 115] width 277 height 24
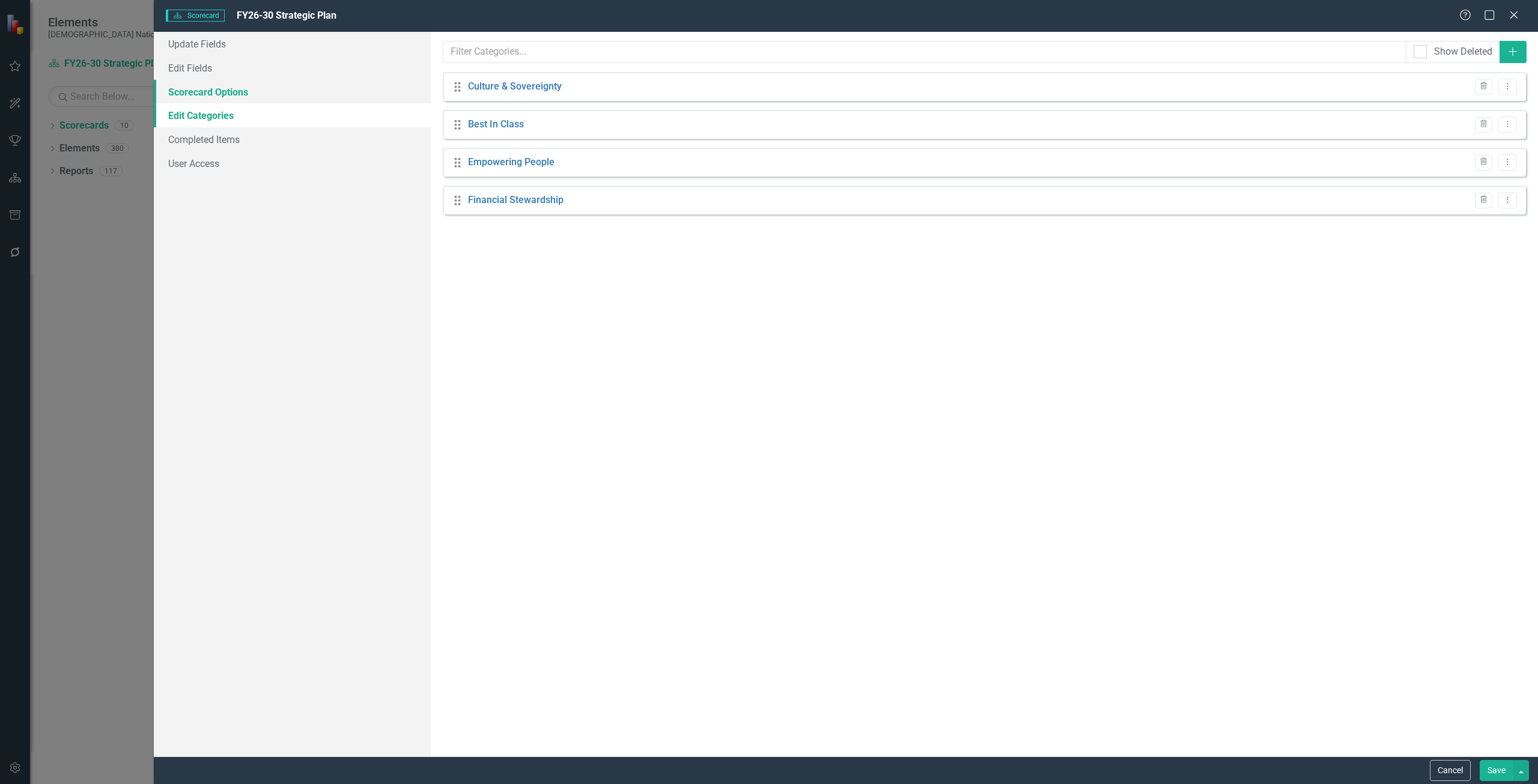
click at [227, 97] on link "Scorecard Options" at bounding box center [292, 92] width 277 height 24
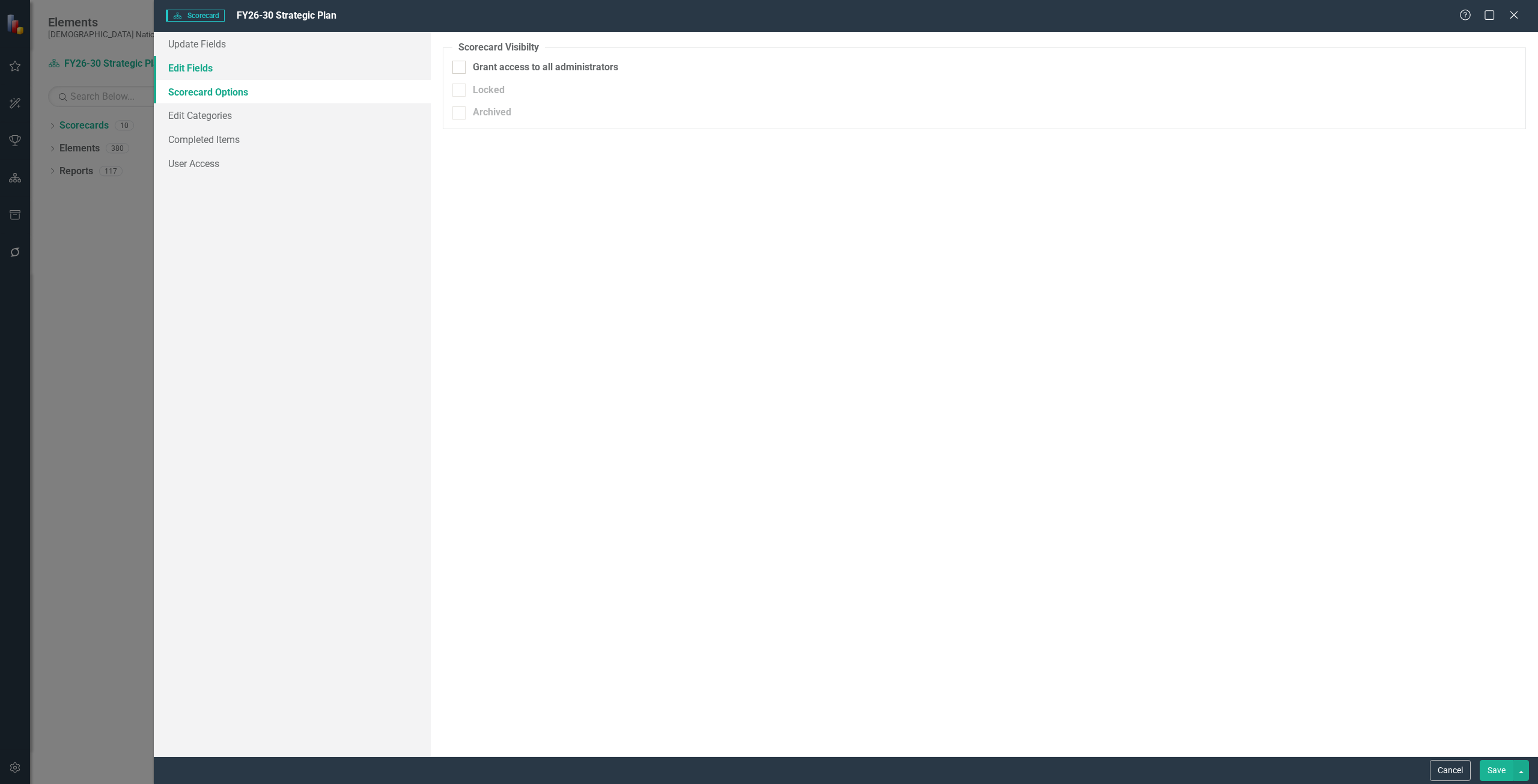
click at [249, 62] on link "Edit Fields" at bounding box center [292, 68] width 277 height 24
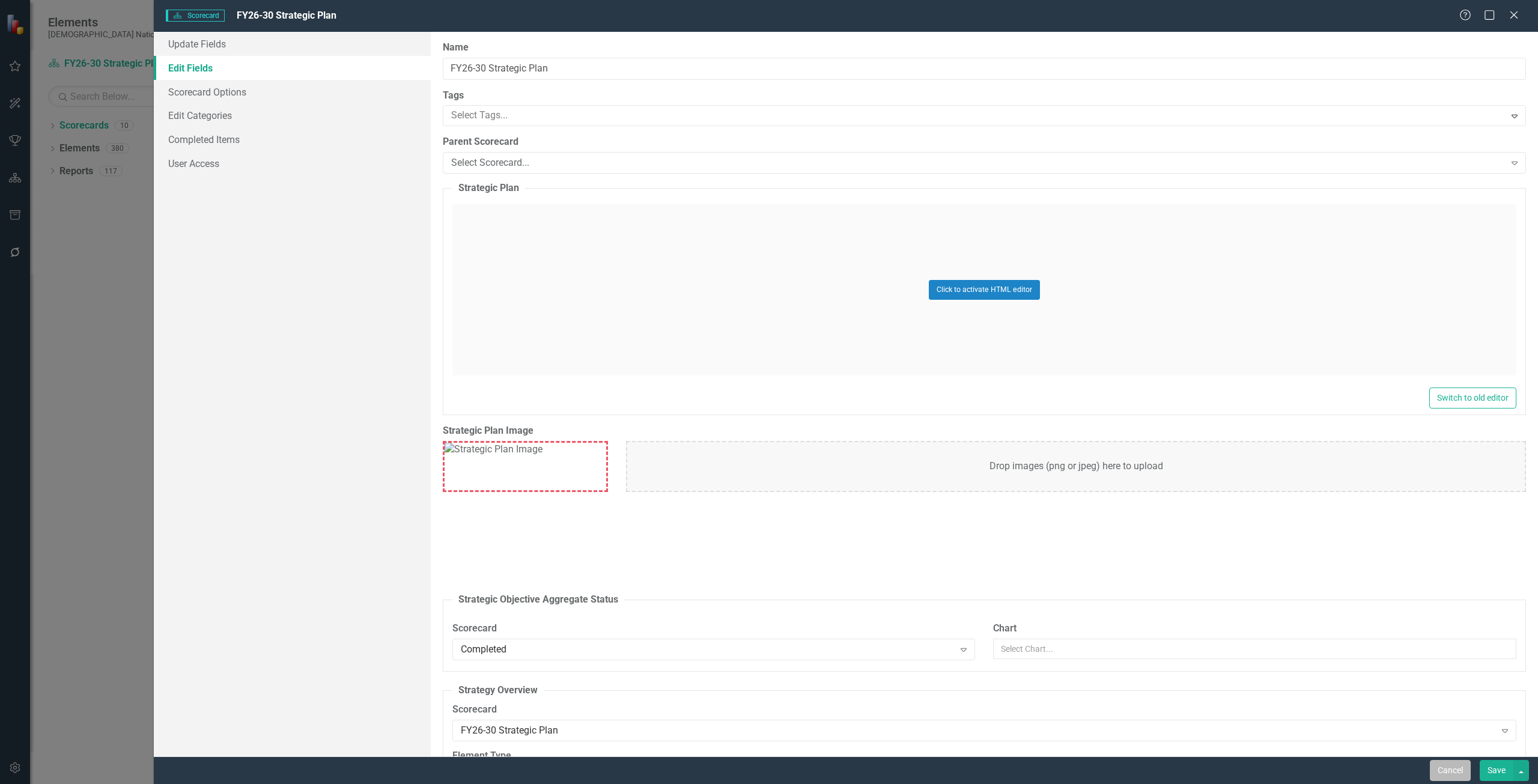
click at [1433, 766] on button "Cancel" at bounding box center [1450, 771] width 41 height 21
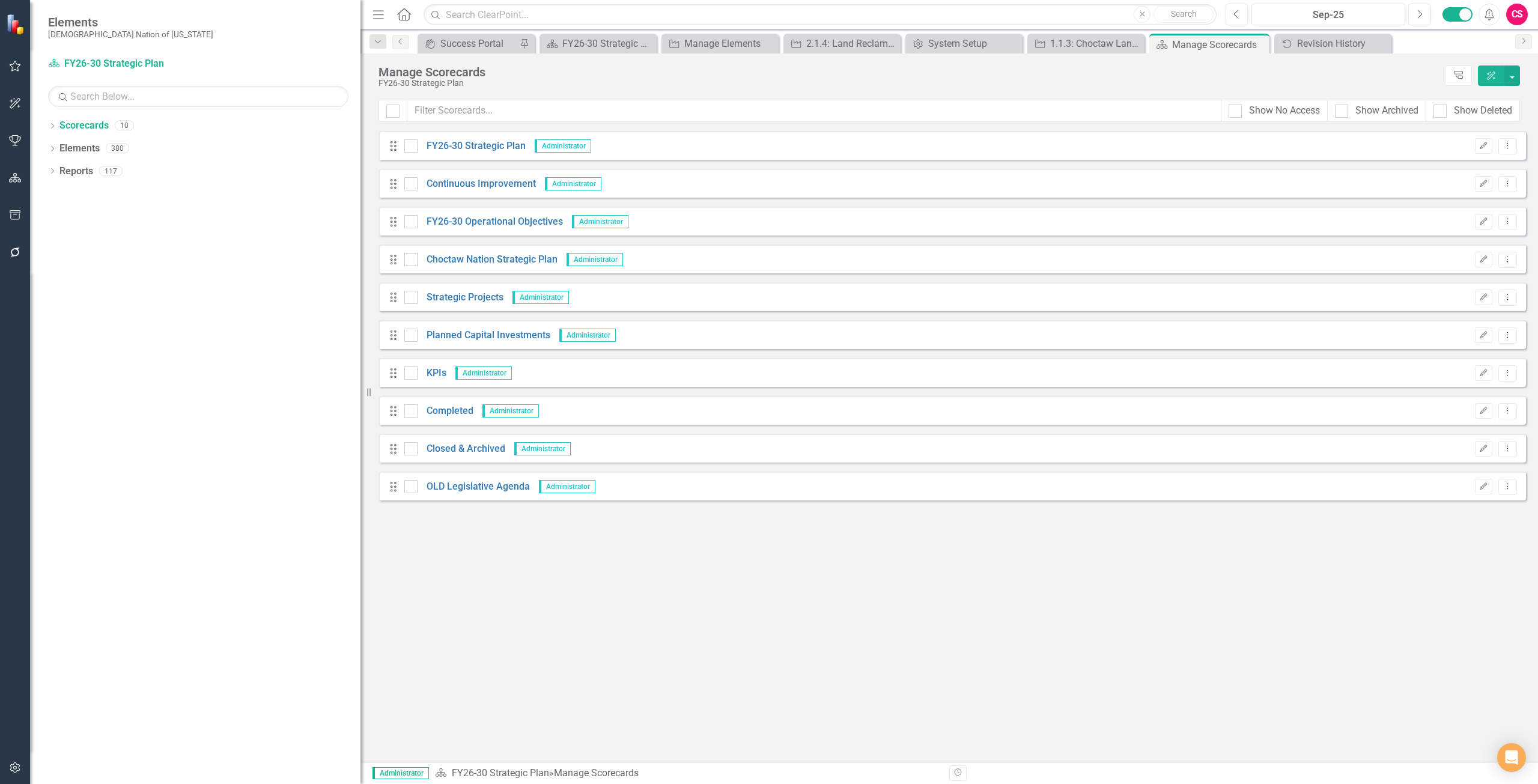
click at [8, 765] on button "button" at bounding box center [16, 768] width 27 height 25
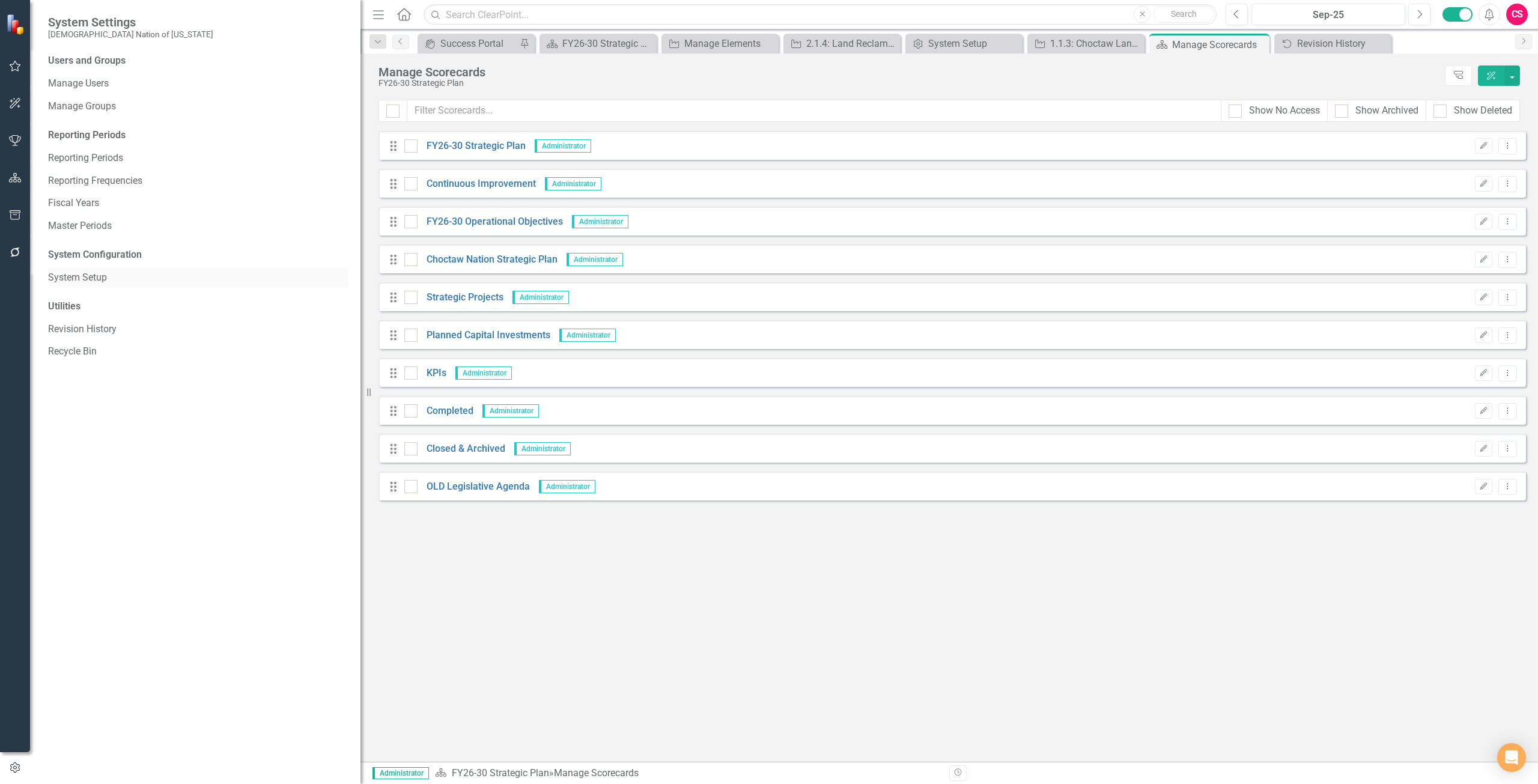
click at [64, 285] on div "System Setup" at bounding box center [198, 278] width 300 height 20
click at [109, 278] on link "System Setup" at bounding box center [198, 278] width 300 height 14
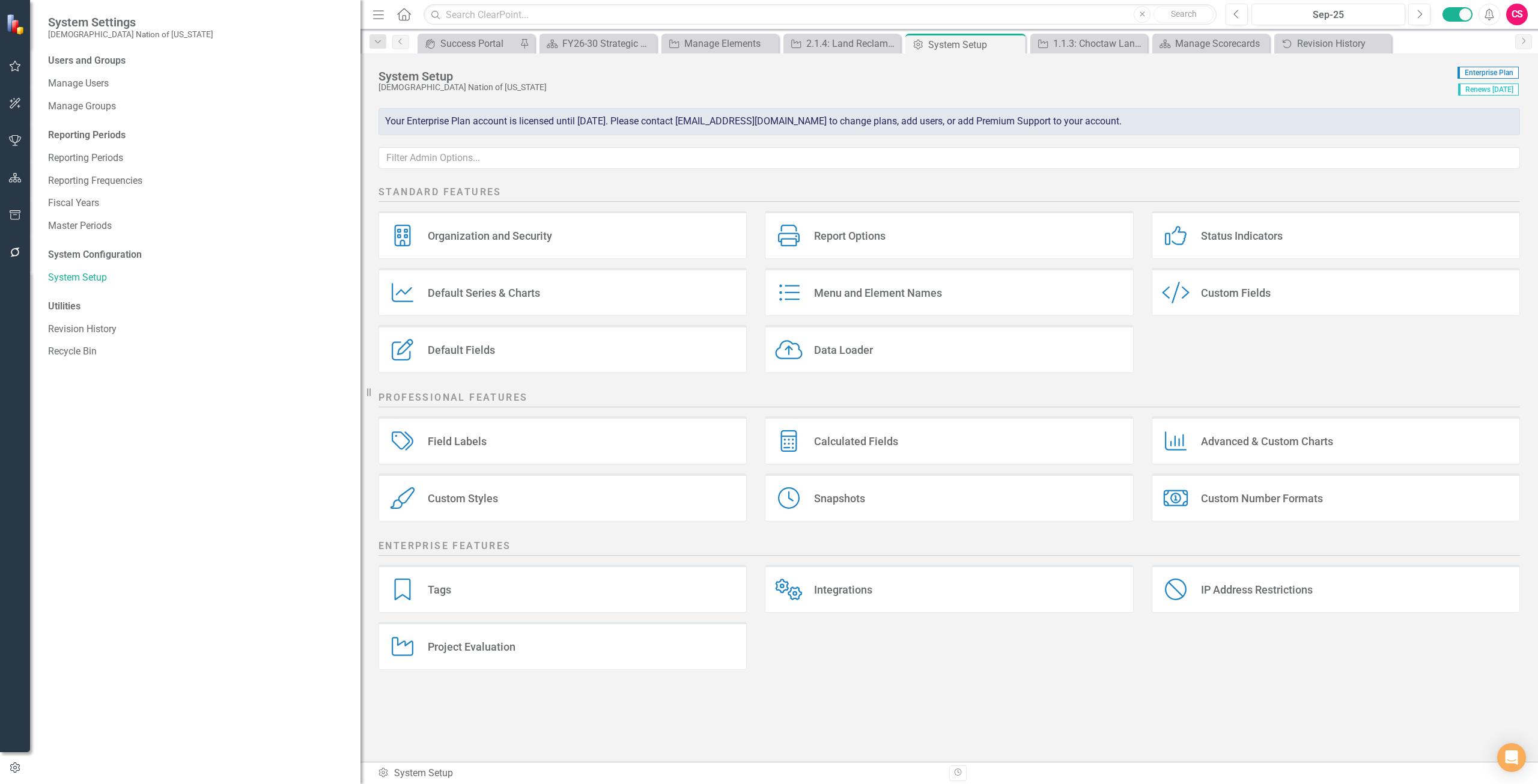
click at [940, 244] on div "Report Options Report Options" at bounding box center [949, 234] width 368 height 48
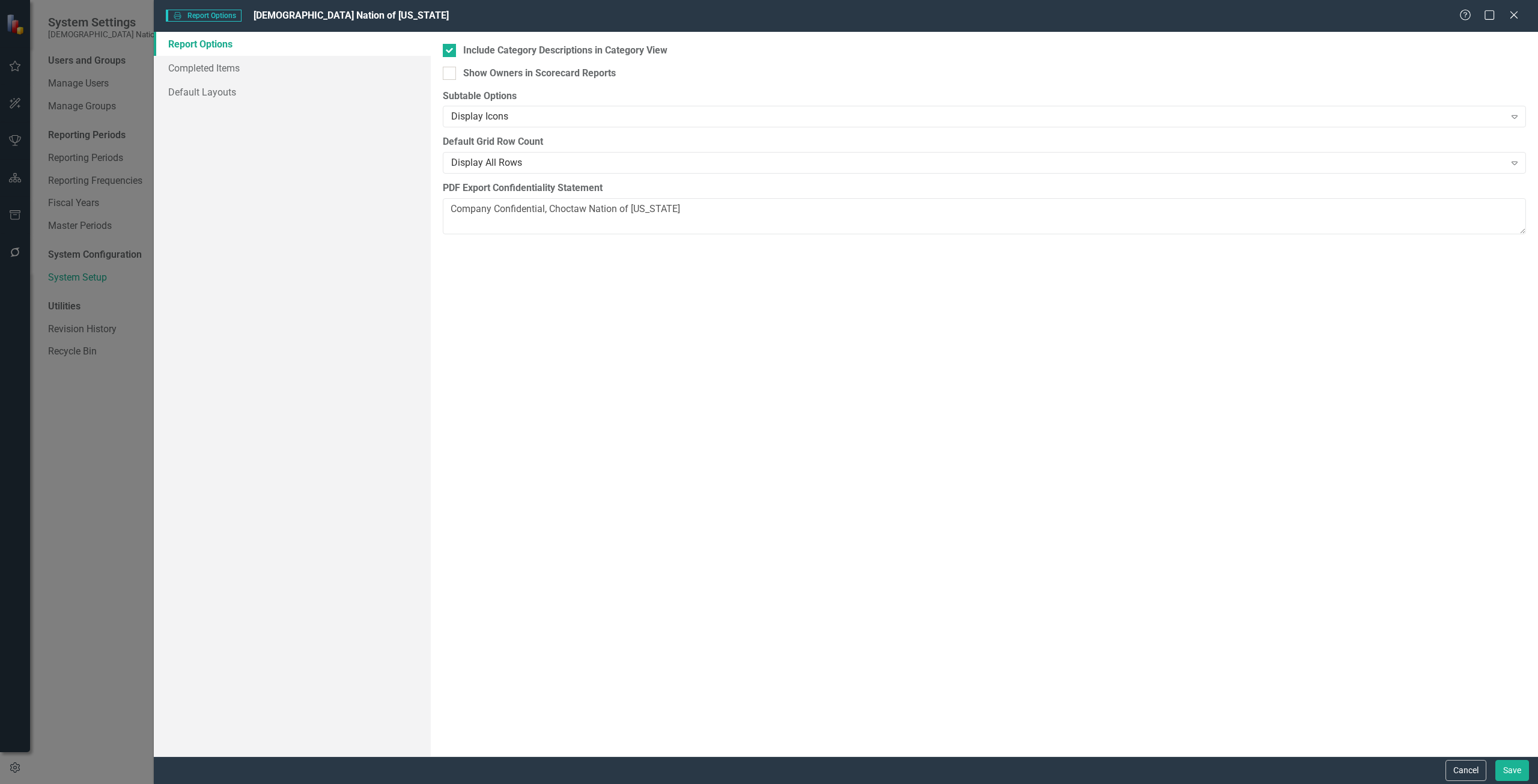
click at [311, 45] on link "Report Options" at bounding box center [292, 44] width 277 height 24
click at [307, 66] on link "Completed Items" at bounding box center [292, 68] width 277 height 24
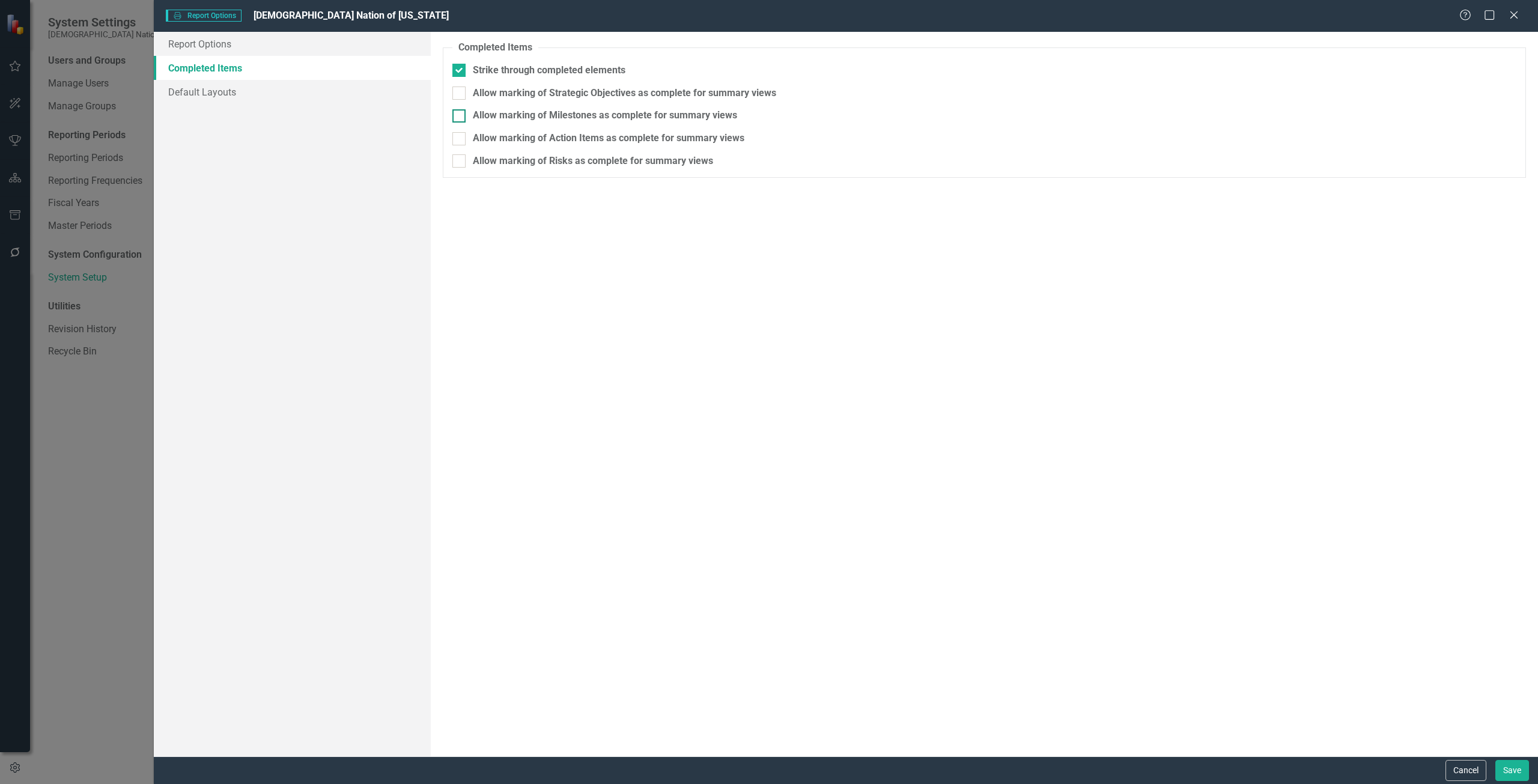
click at [522, 121] on div "Allow marking of Milestones as complete for summary views" at bounding box center [605, 116] width 264 height 14
click at [460, 117] on input "Allow marking of Milestones as complete for summary views" at bounding box center [456, 113] width 8 height 8
checkbox input "true"
click at [1510, 766] on button "Save" at bounding box center [1513, 771] width 34 height 21
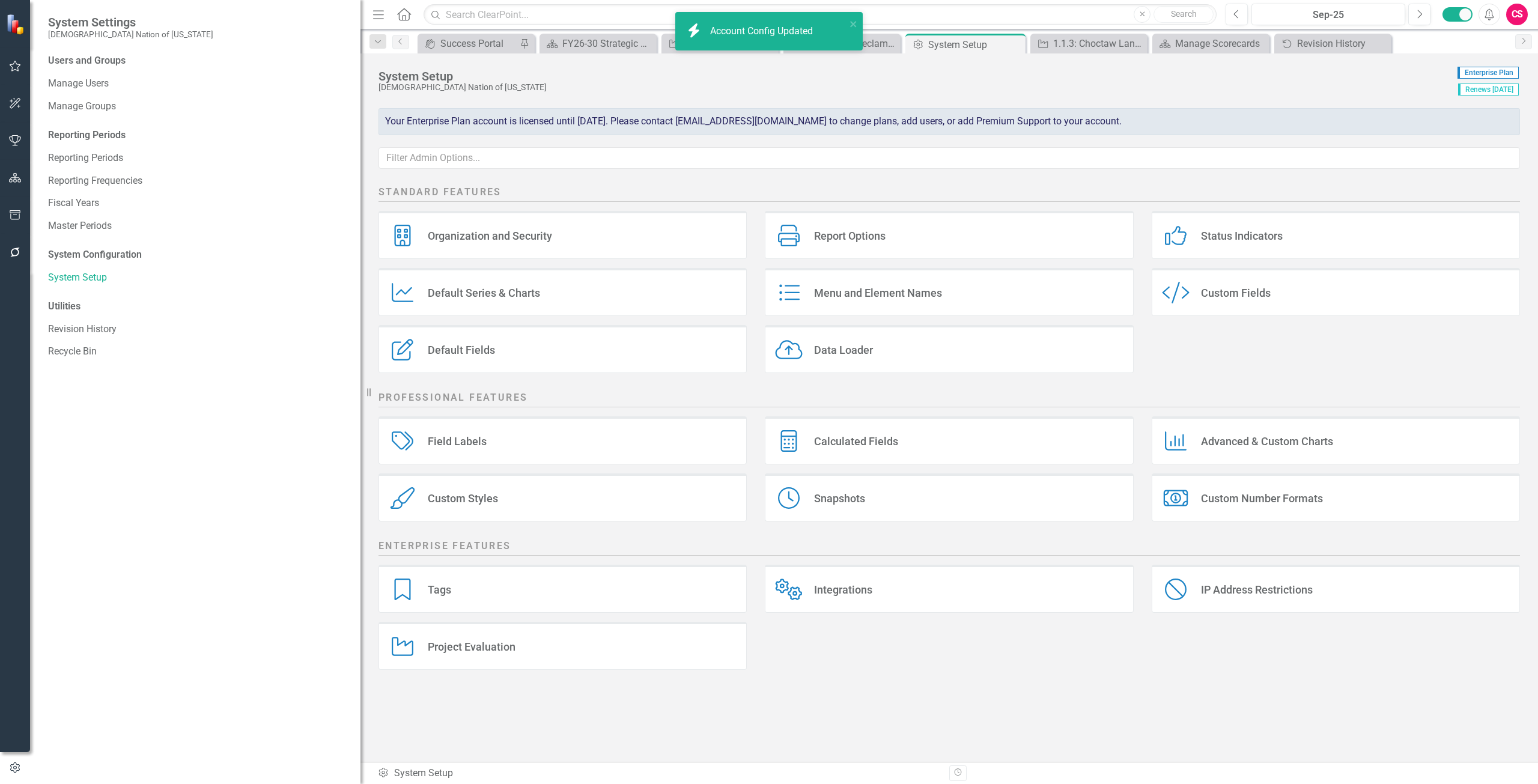
click at [819, 21] on div "icon.bolt Account Config Updated" at bounding box center [765, 31] width 162 height 20
click at [1074, 36] on div "1.1.3: Choctaw Language Greetings (Chahtapreneurs)" at bounding box center [1092, 43] width 76 height 15
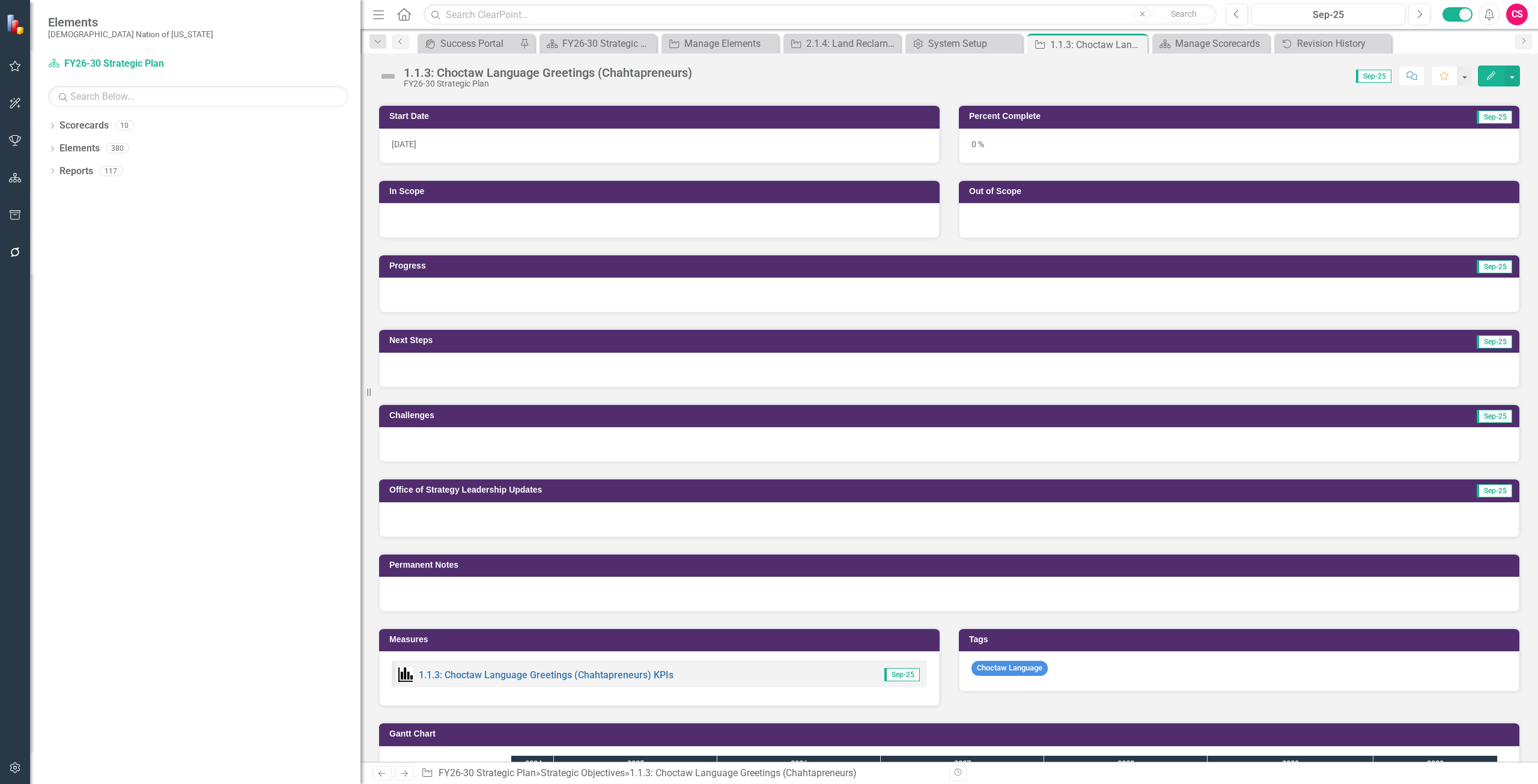
scroll to position [68, 0]
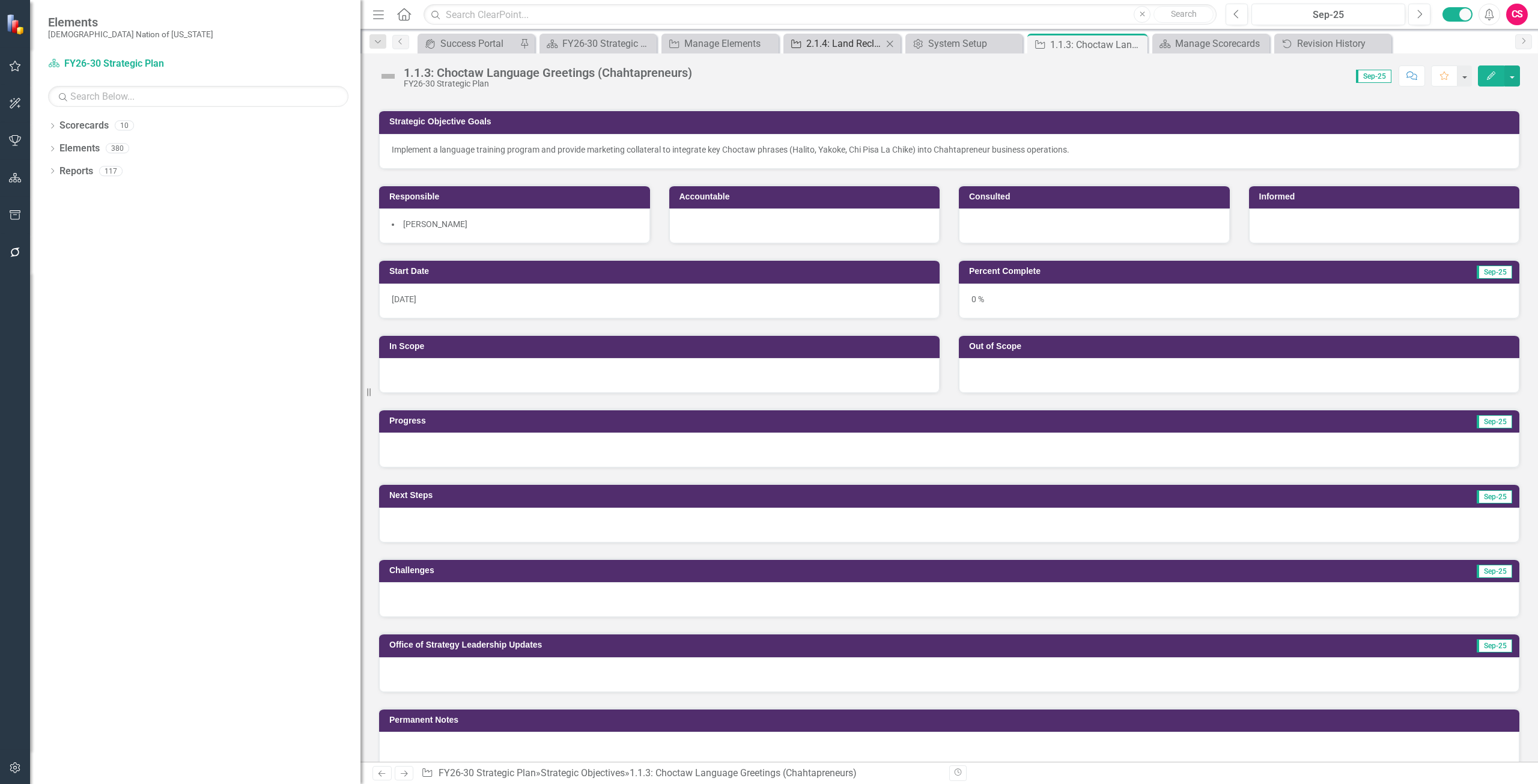
click at [824, 36] on div "2.1.4: Land Reclamation (Sardis Lake)" at bounding box center [844, 43] width 76 height 15
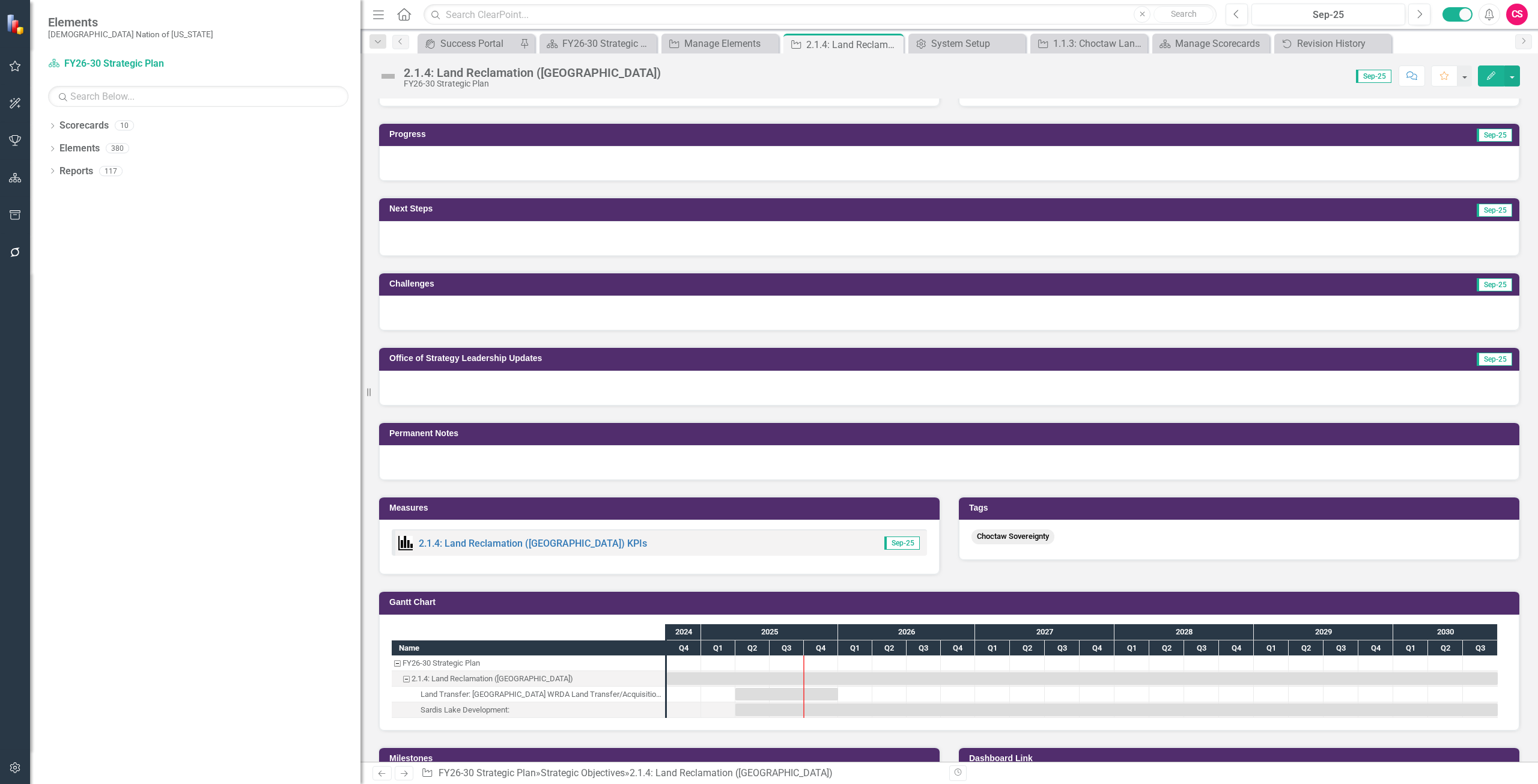
scroll to position [180, 0]
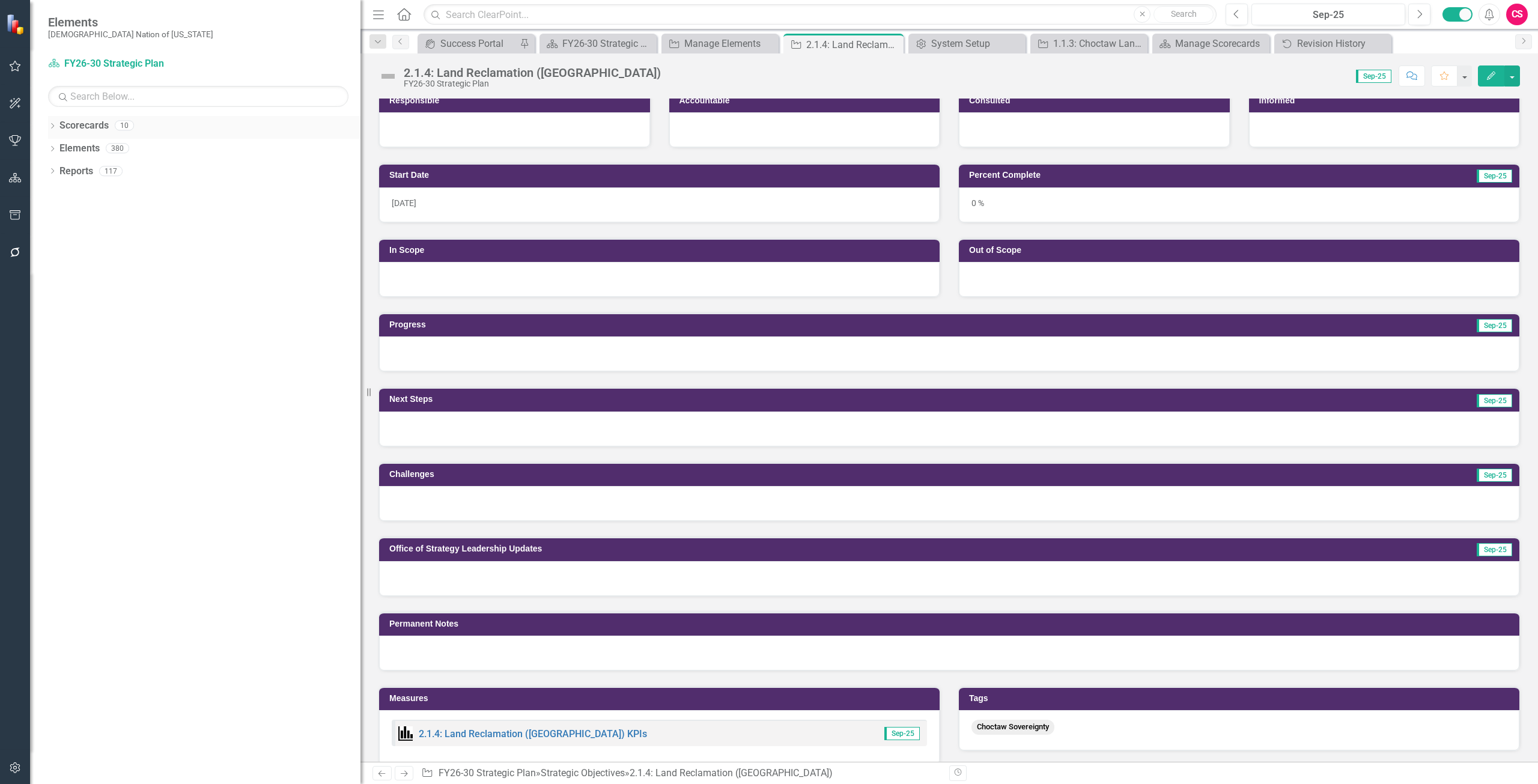
click at [86, 125] on link "Scorecards" at bounding box center [84, 126] width 49 height 14
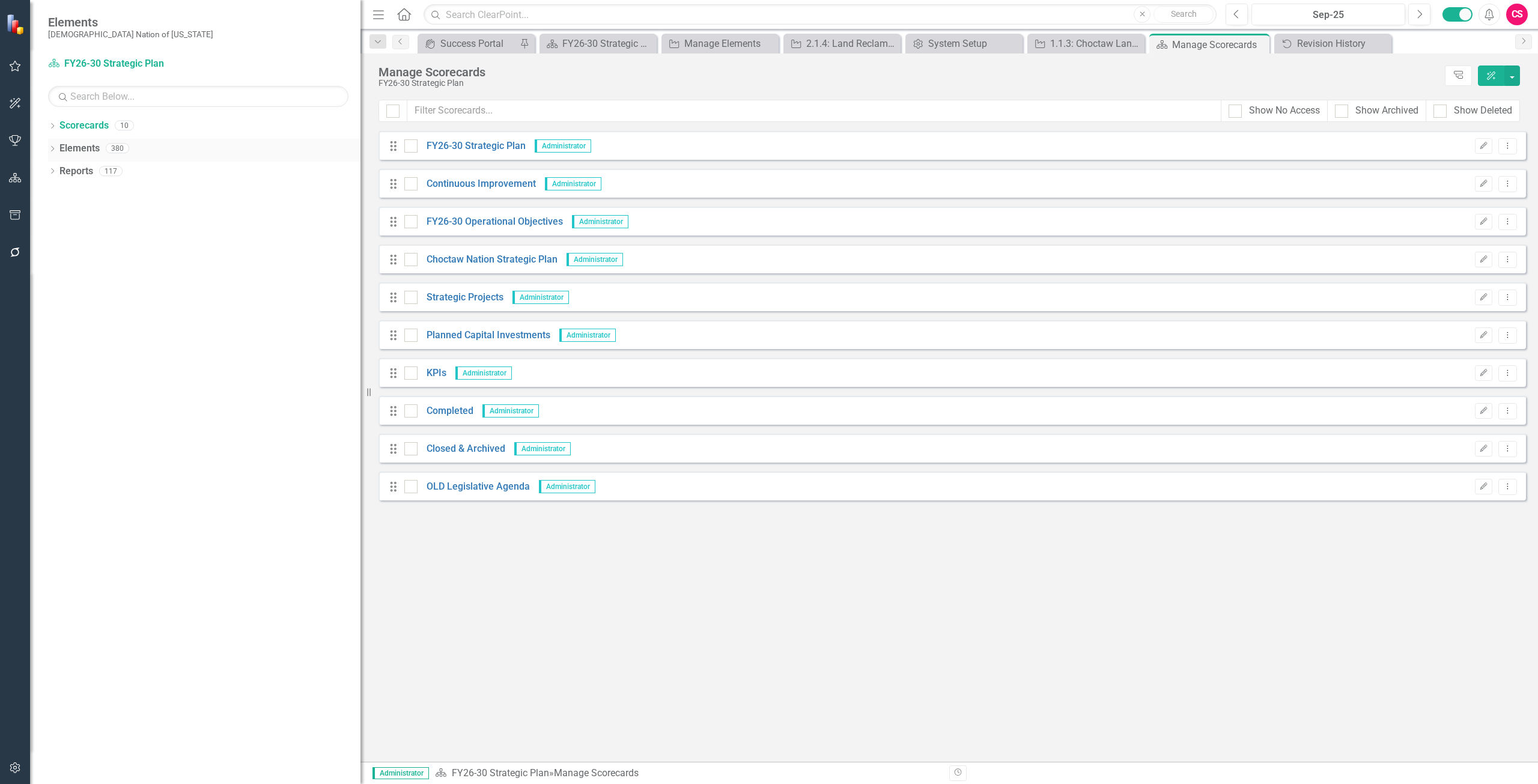
click at [78, 146] on link "Elements" at bounding box center [79, 149] width 40 height 14
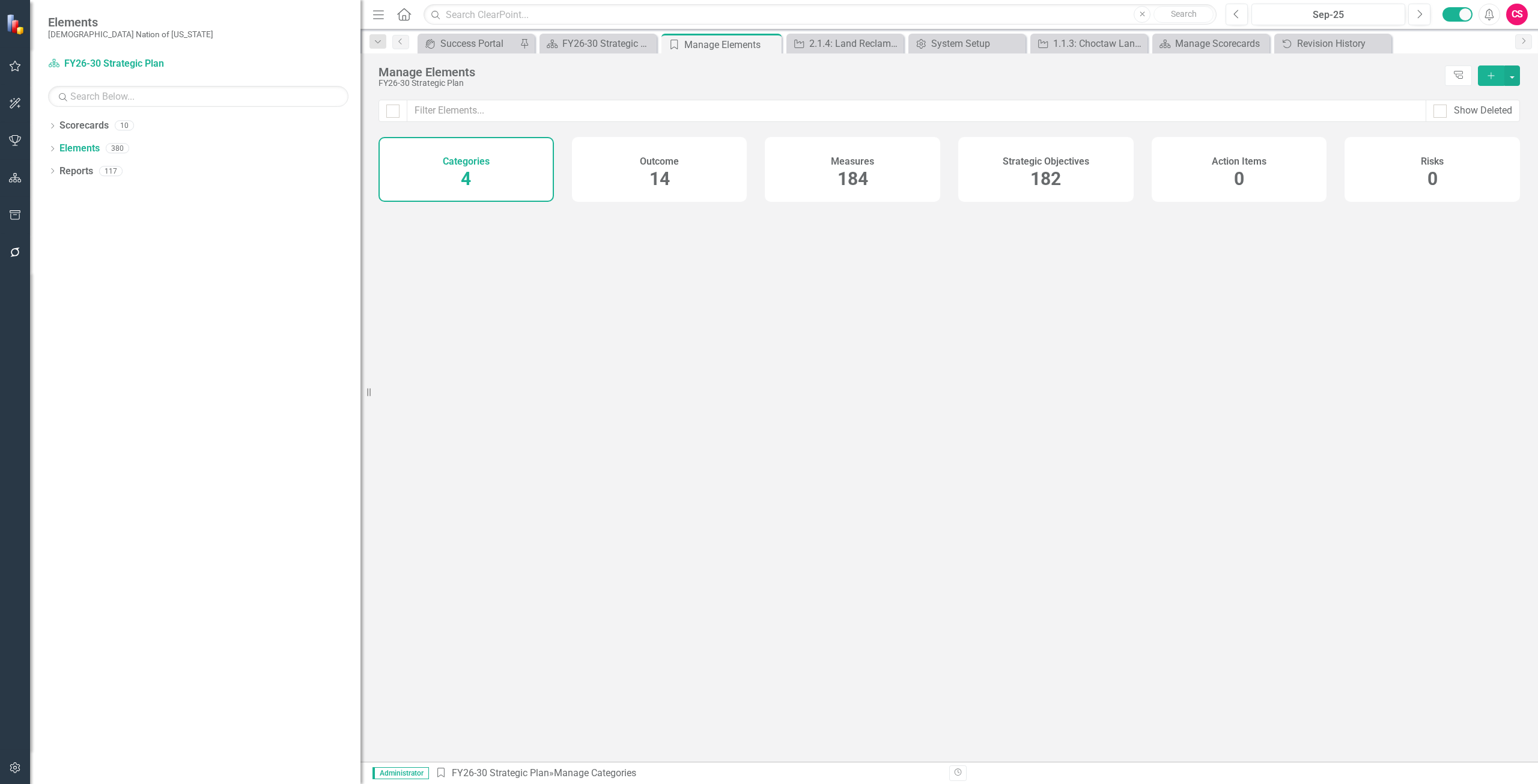
click at [1002, 185] on div "Strategic Objectives 182" at bounding box center [1046, 170] width 175 height 65
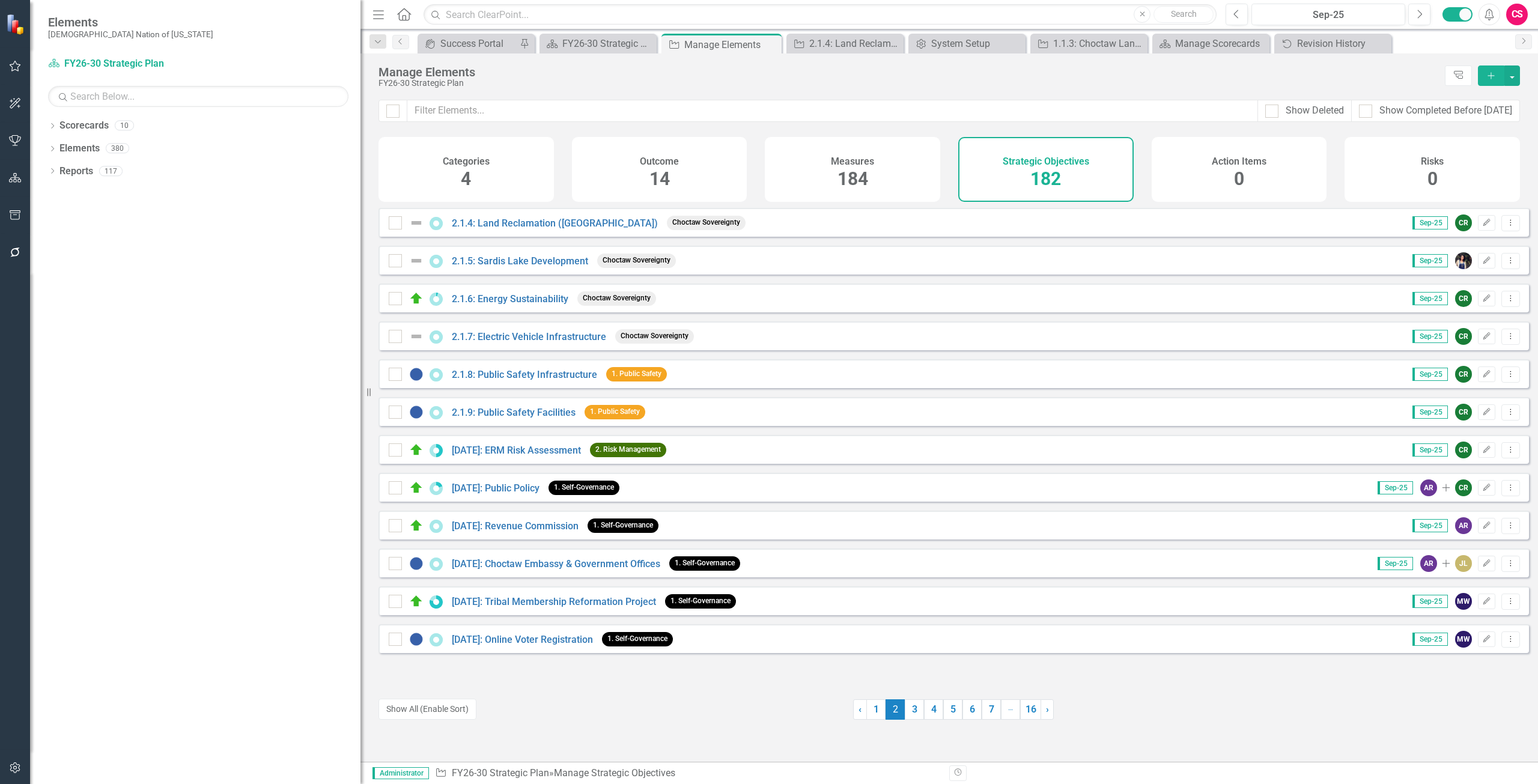
click at [1225, 15] on div "Previous Sep-25 Next Alerts CS User Edit Profile Enable Sound Enable Alerts Hel…" at bounding box center [1372, 14] width 317 height 22
click at [1231, 17] on button "Previous" at bounding box center [1236, 14] width 22 height 22
click at [19, 773] on button "button" at bounding box center [16, 768] width 27 height 25
